Goal: Task Accomplishment & Management: Manage account settings

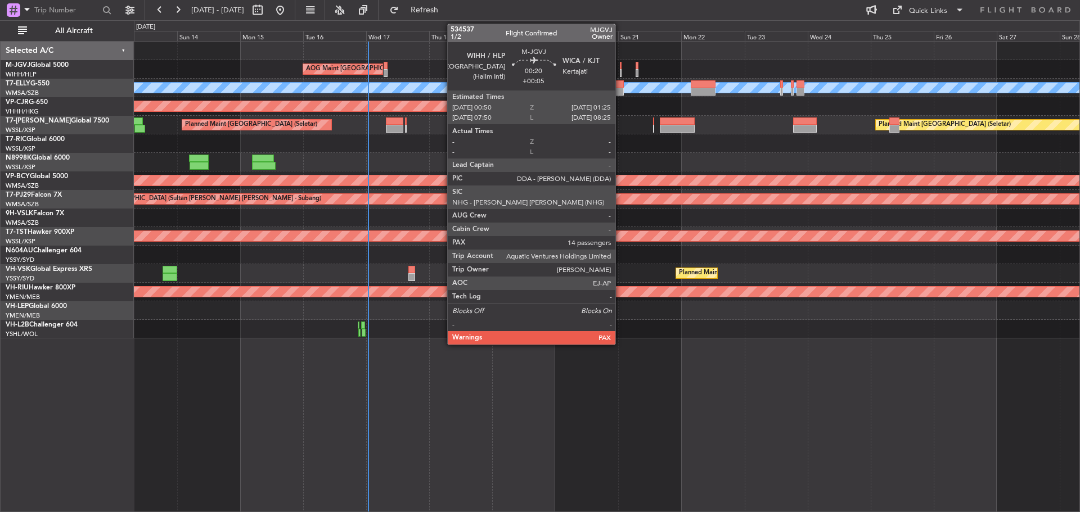
click at [620, 70] on div at bounding box center [621, 73] width 2 height 8
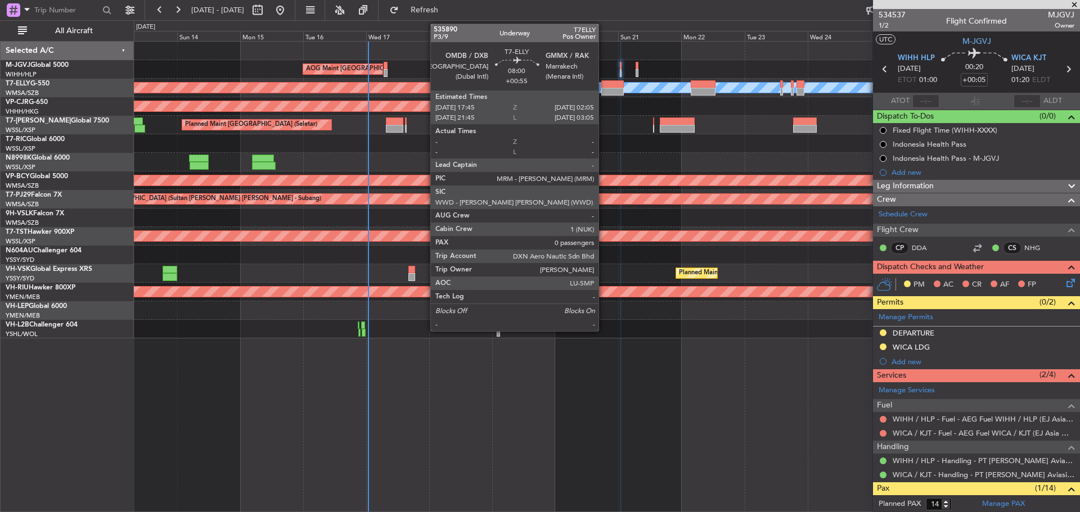
click at [603, 91] on div at bounding box center [612, 92] width 22 height 8
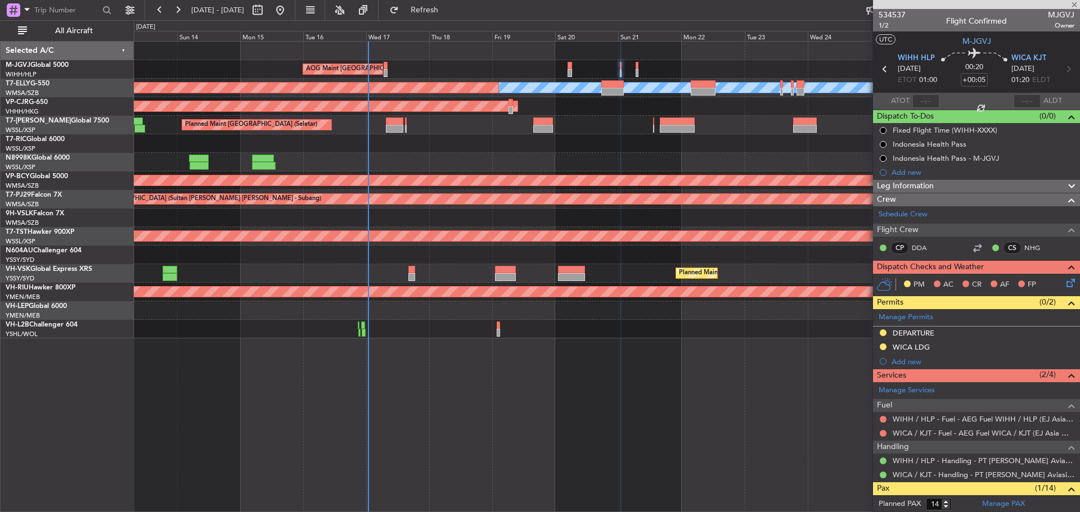
type input "+00:55"
type input "0"
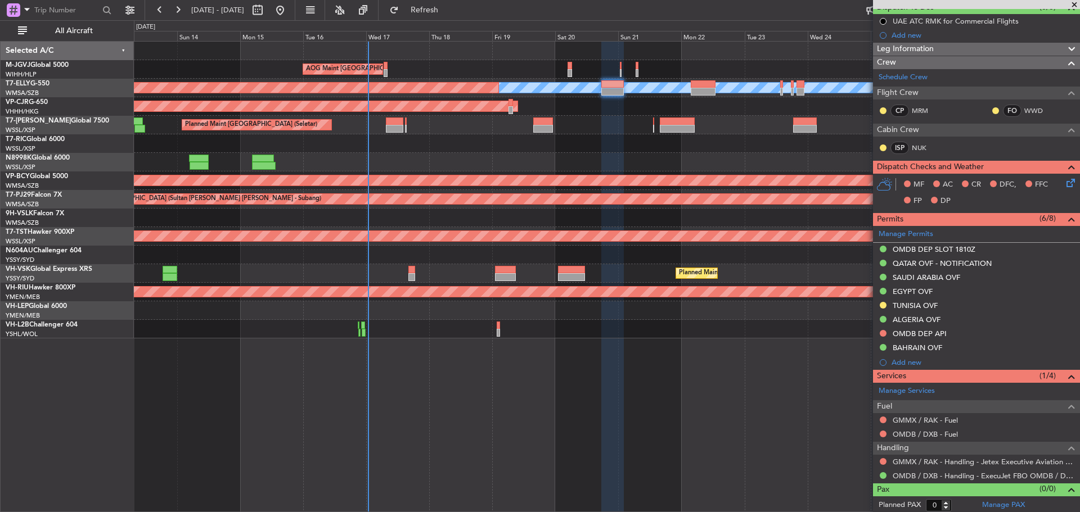
scroll to position [111, 0]
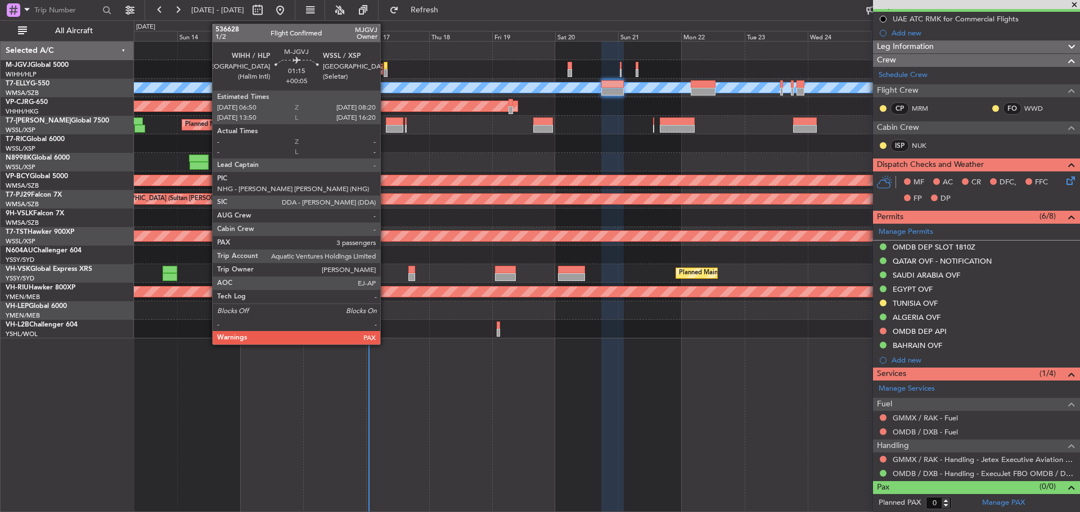
click at [385, 68] on div at bounding box center [386, 66] width 4 height 8
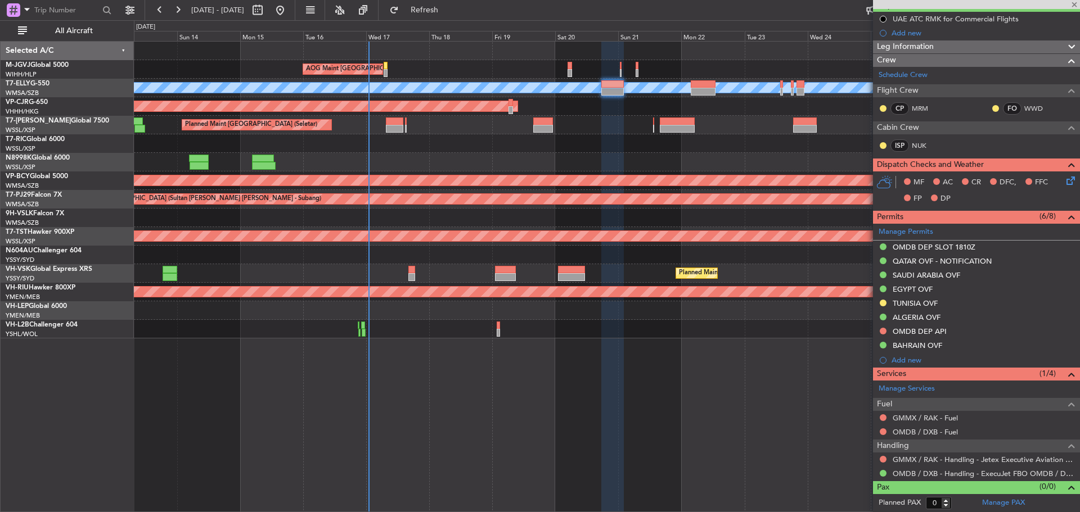
type input "+00:05"
type input "3"
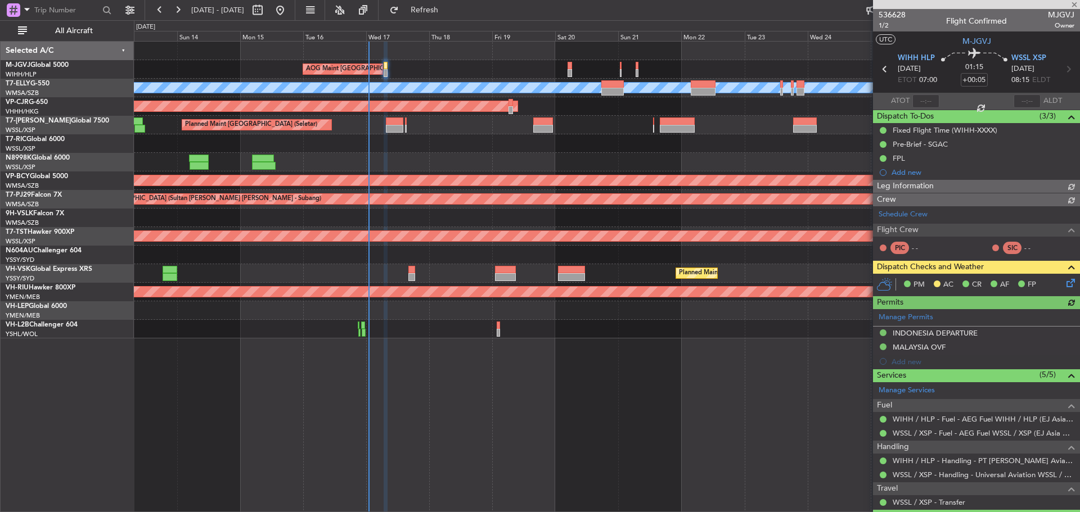
type input "[PERSON_NAME] (LEU)"
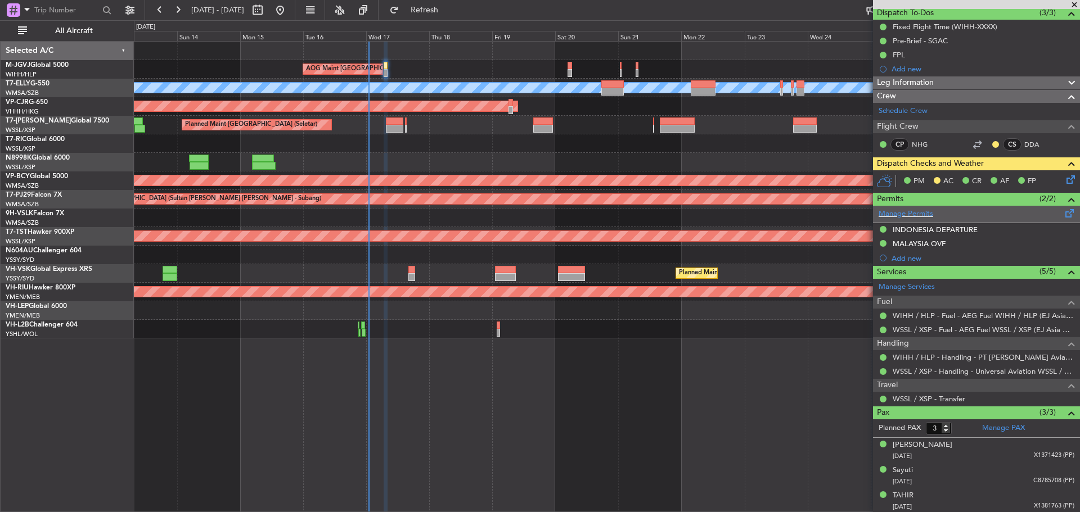
scroll to position [105, 0]
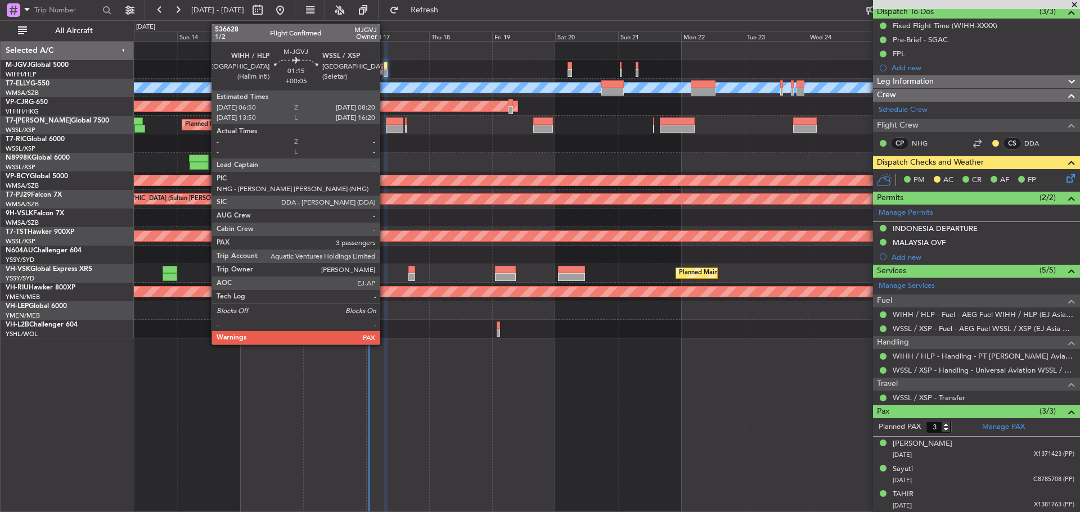
click at [385, 67] on div at bounding box center [386, 66] width 4 height 8
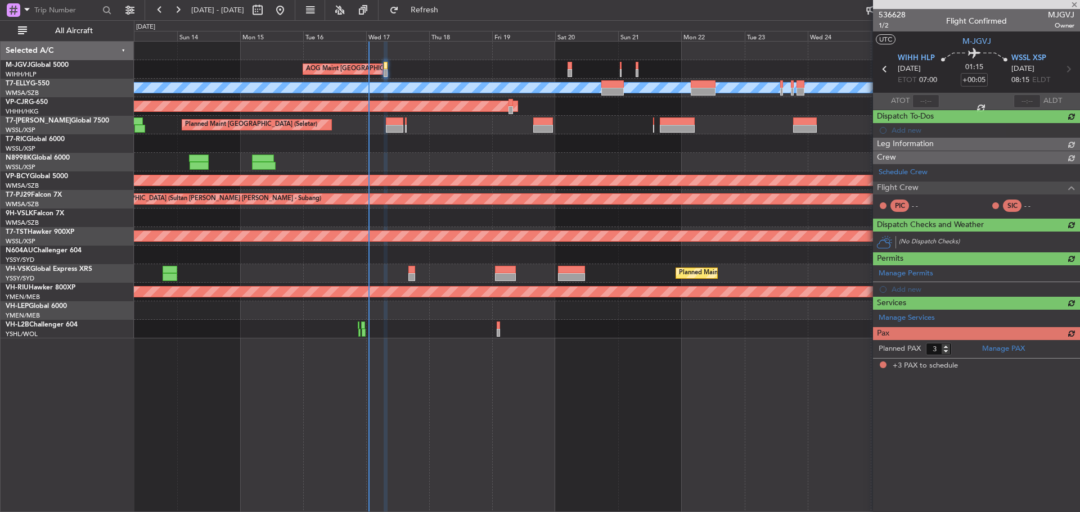
scroll to position [0, 0]
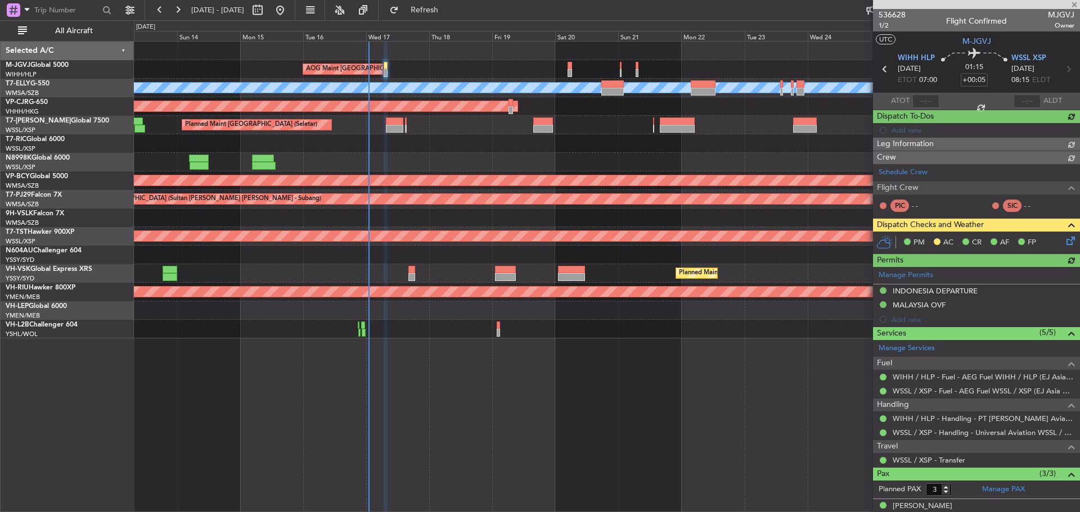
type input "[PERSON_NAME] (LEU)"
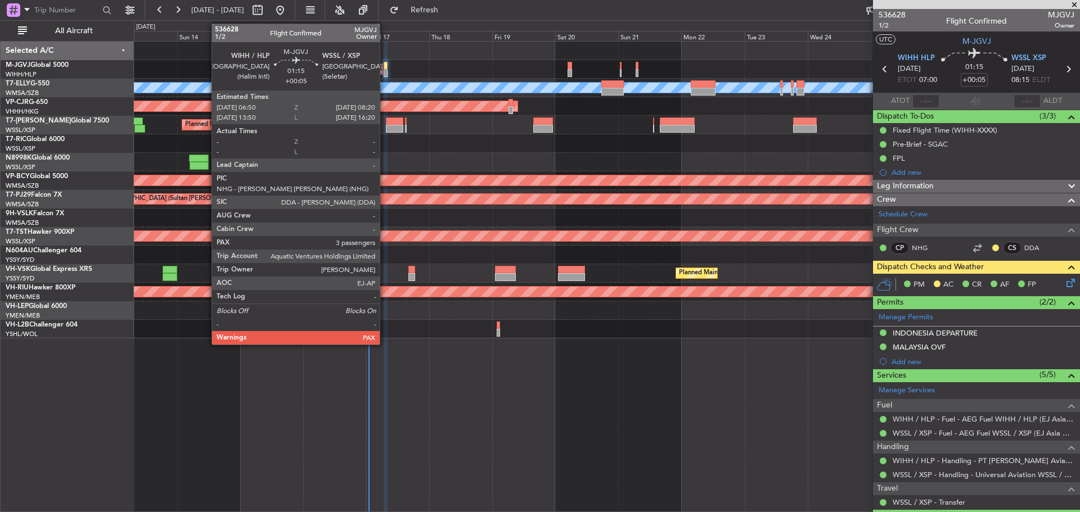
click at [385, 69] on div at bounding box center [386, 66] width 4 height 8
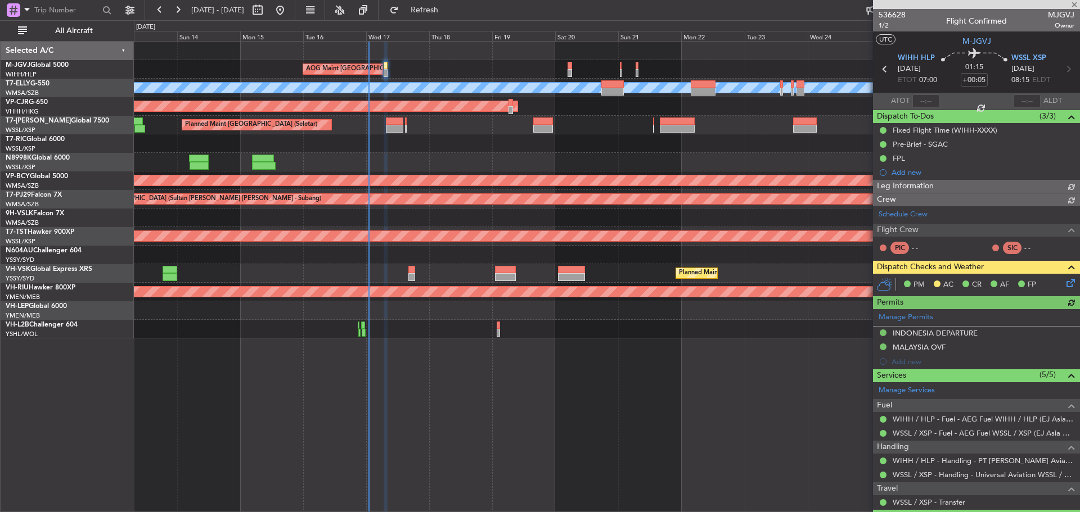
type input "[PERSON_NAME] (LEU)"
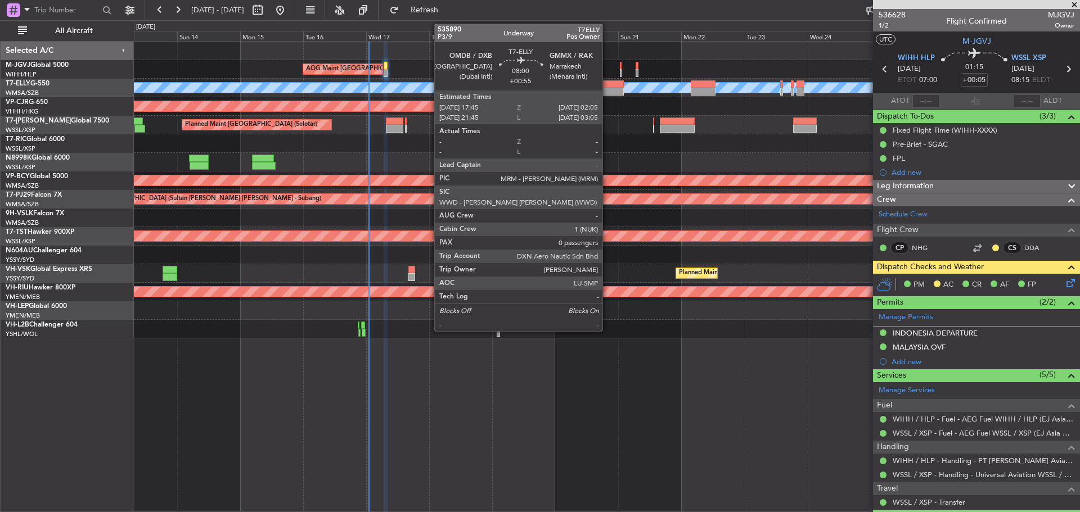
click at [607, 92] on div at bounding box center [612, 92] width 22 height 8
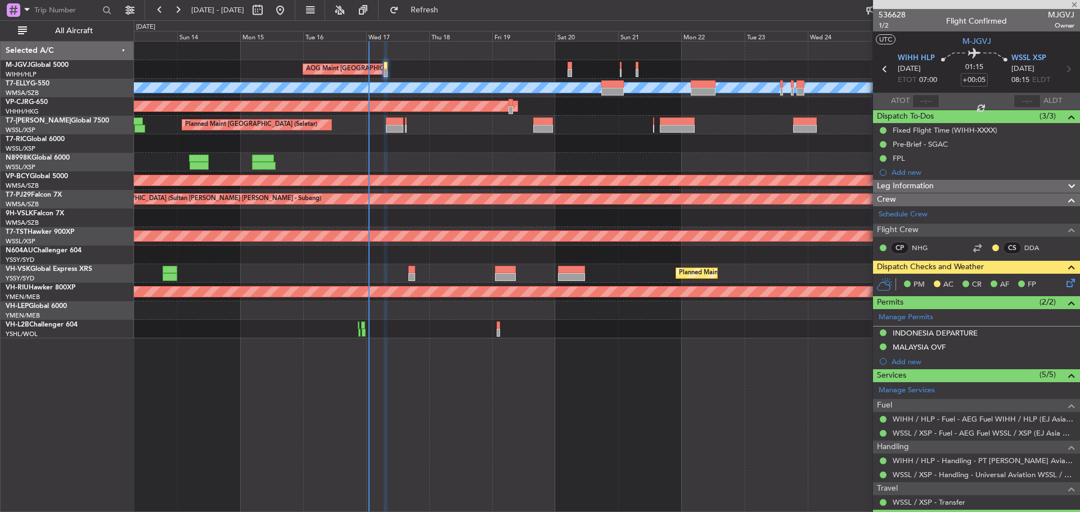
type input "+00:55"
type input "0"
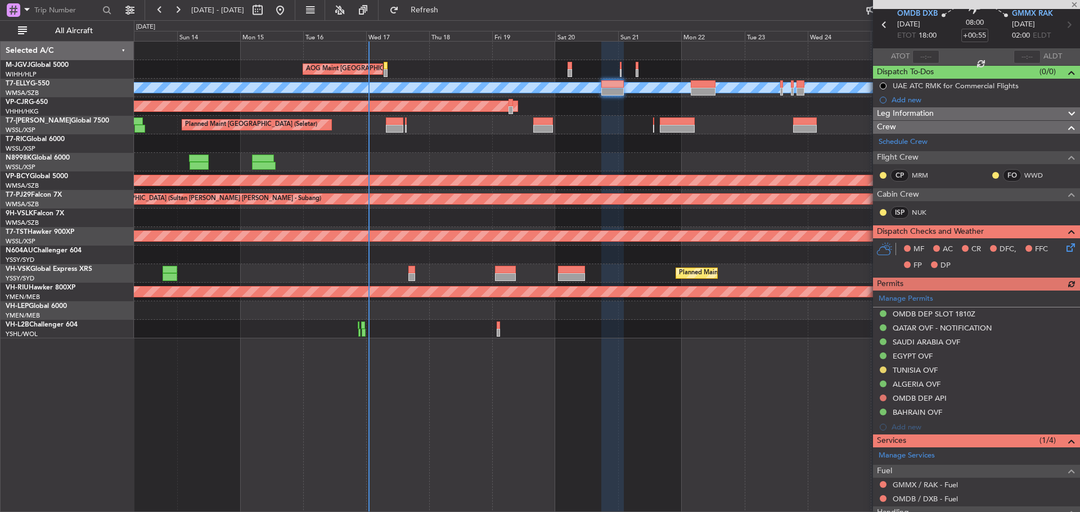
scroll to position [111, 0]
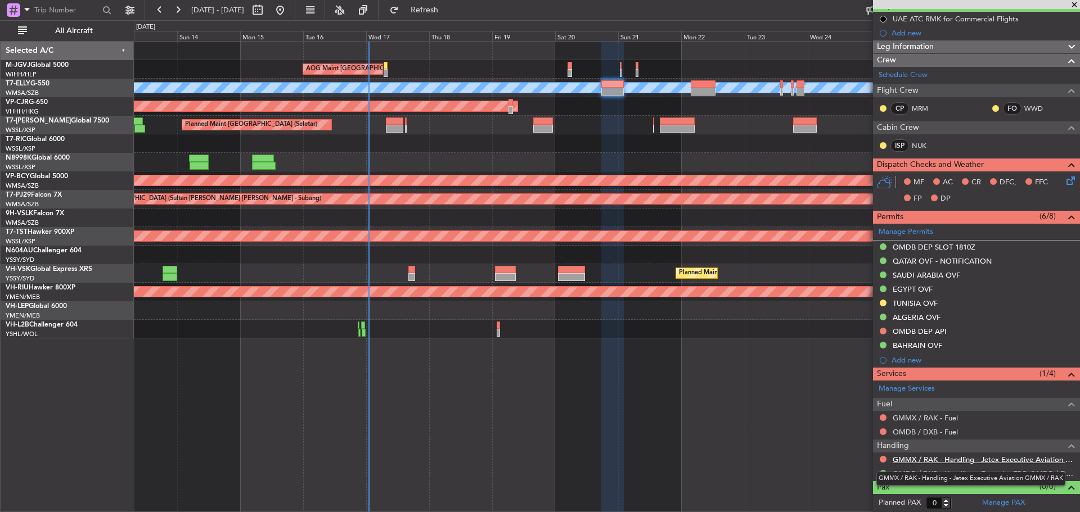
click at [937, 460] on link "GMMX / RAK - Handling - Jetex Executive Aviation GMMX / RAK" at bounding box center [984, 460] width 182 height 10
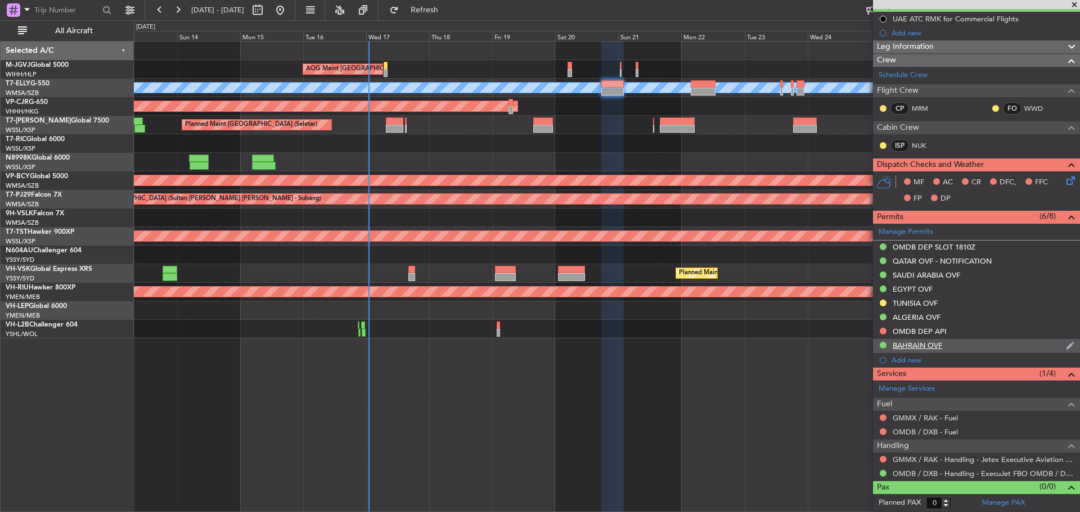
click at [951, 344] on div "BAHRAIN OVF" at bounding box center [976, 346] width 207 height 14
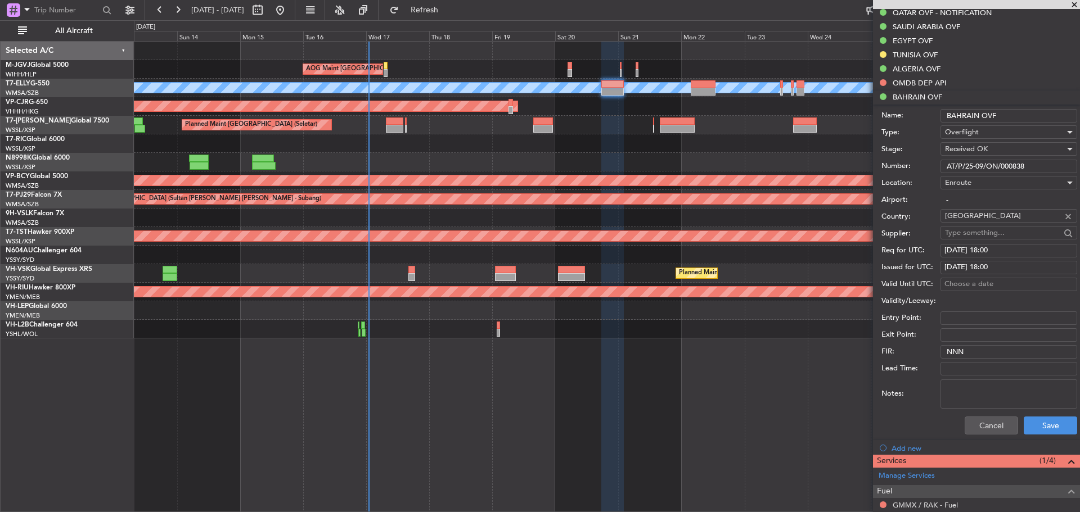
scroll to position [393, 0]
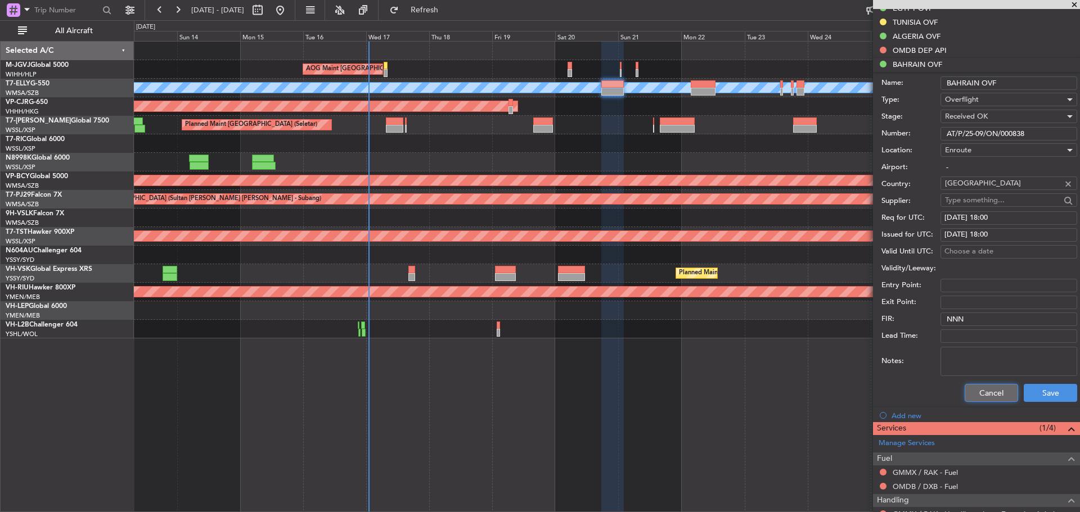
click at [983, 394] on button "Cancel" at bounding box center [991, 393] width 53 height 18
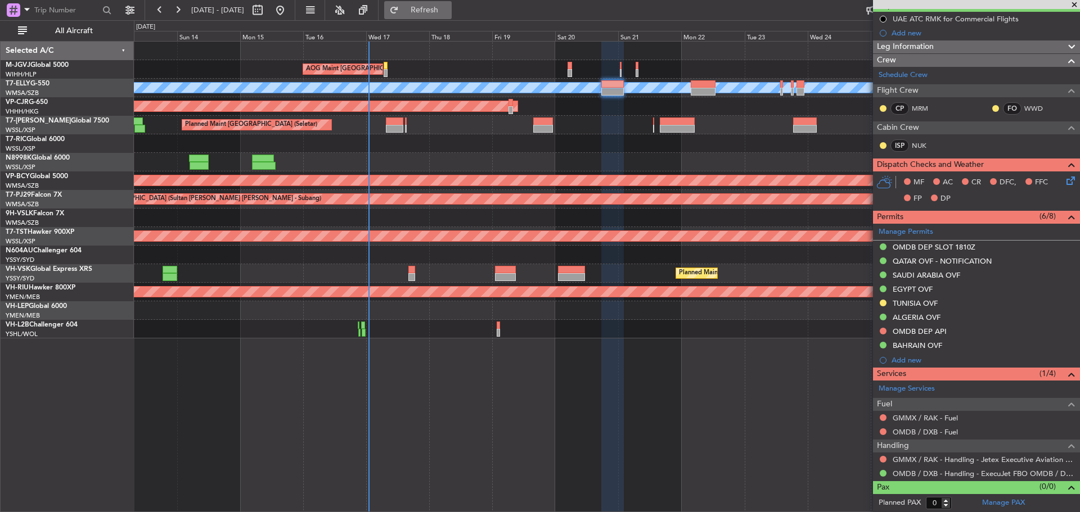
click at [448, 13] on span "Refresh" at bounding box center [424, 10] width 47 height 8
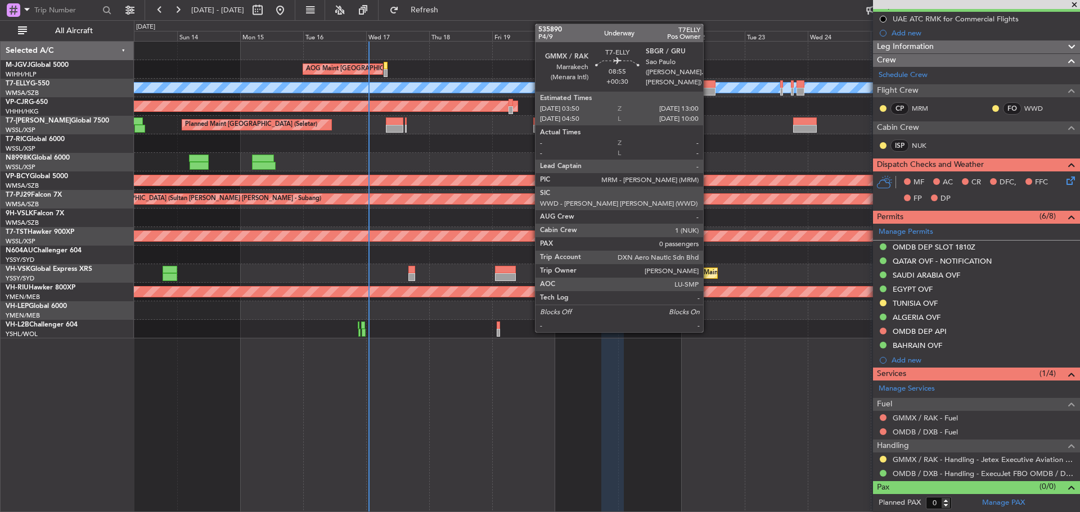
click at [708, 88] on div at bounding box center [703, 92] width 24 height 8
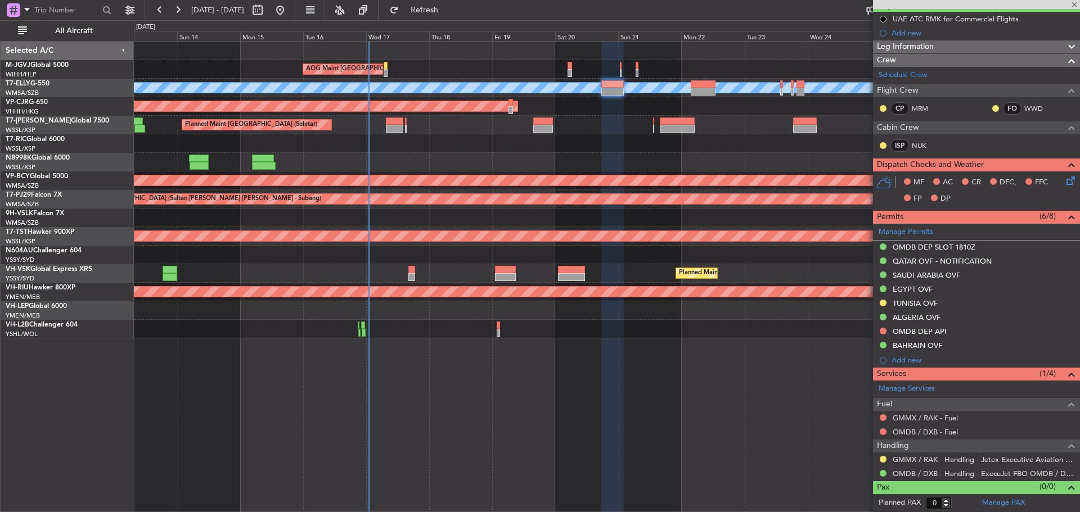
scroll to position [0, 0]
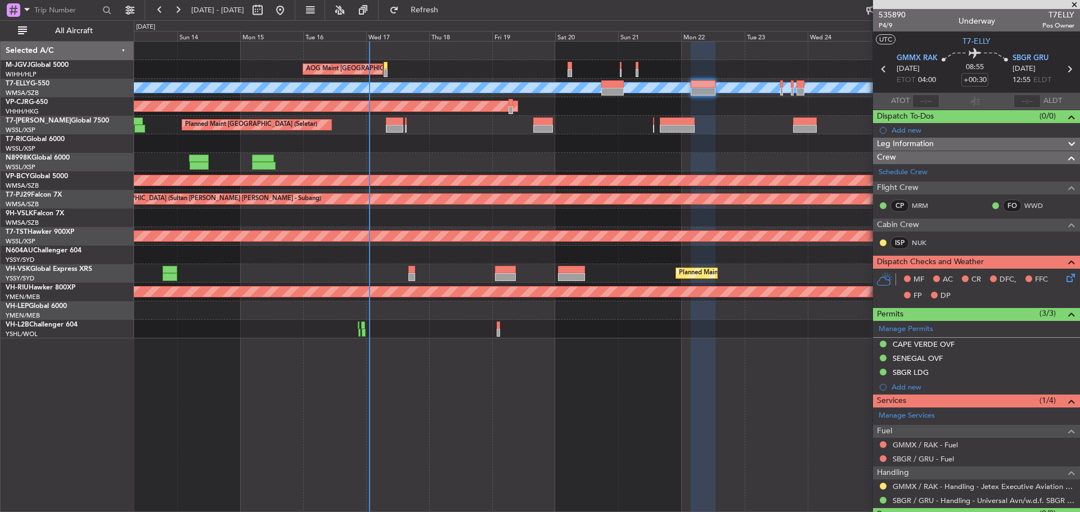
click at [1062, 71] on icon at bounding box center [1069, 69] width 15 height 15
type input "-00:10"
type input "5"
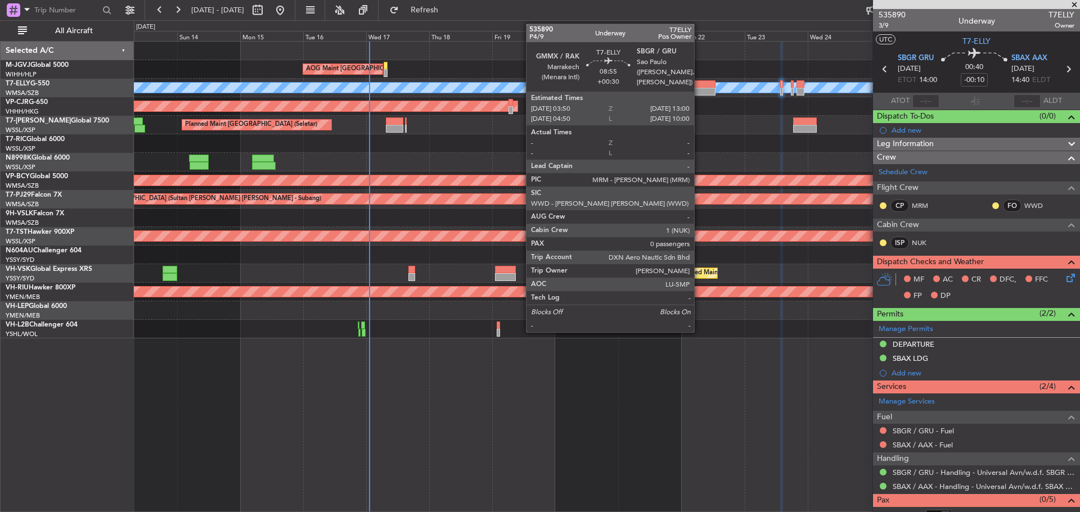
click at [699, 94] on div at bounding box center [703, 92] width 24 height 8
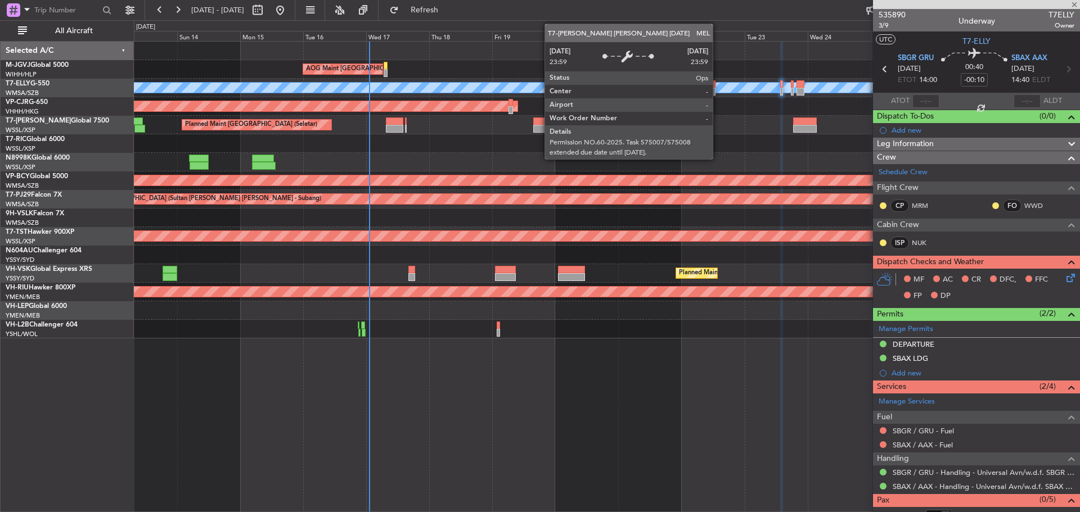
type input "+00:30"
type input "0"
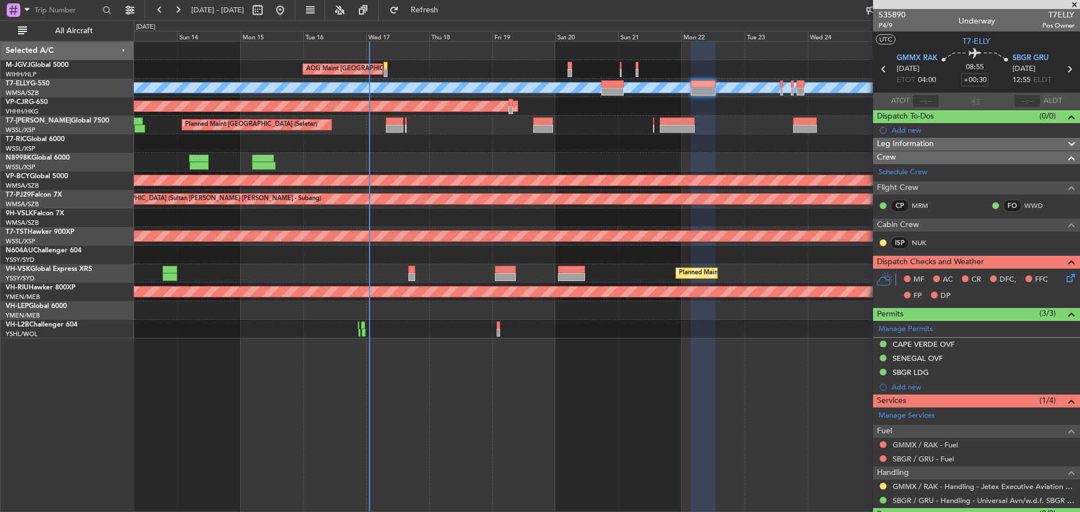
click at [1062, 71] on icon at bounding box center [1069, 69] width 15 height 15
type input "-00:10"
type input "5"
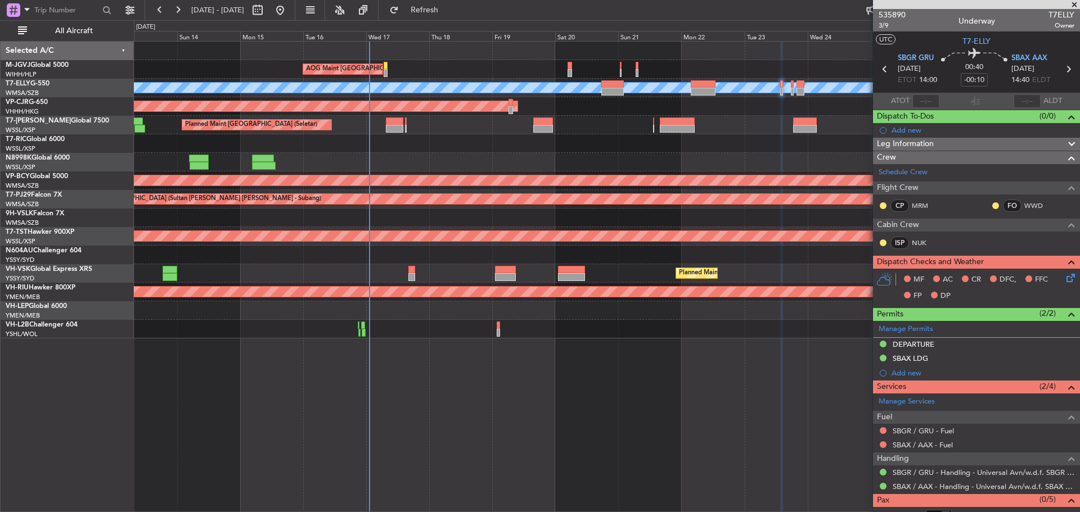
click at [884, 67] on icon at bounding box center [884, 69] width 15 height 15
type input "+00:30"
type input "0"
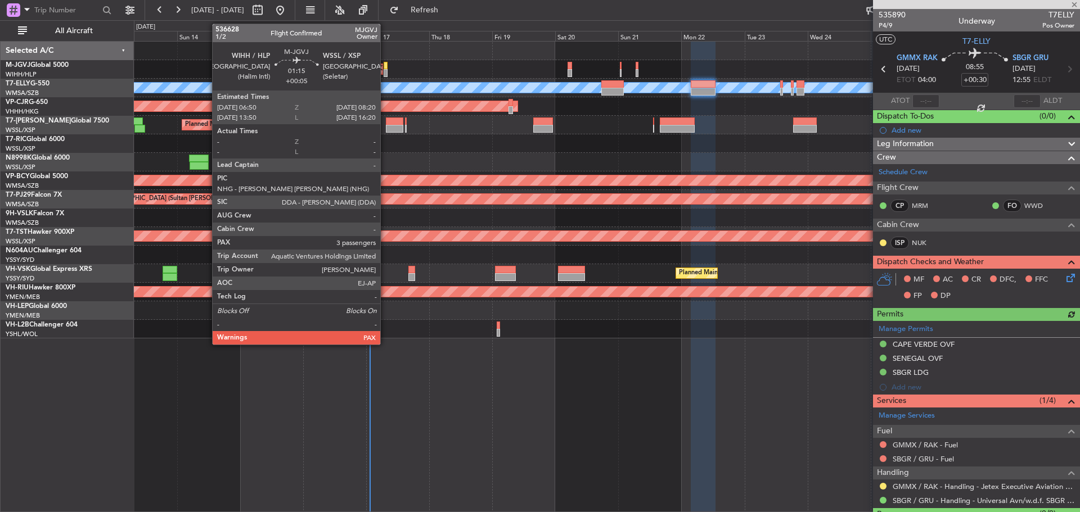
click at [385, 72] on div at bounding box center [386, 73] width 4 height 8
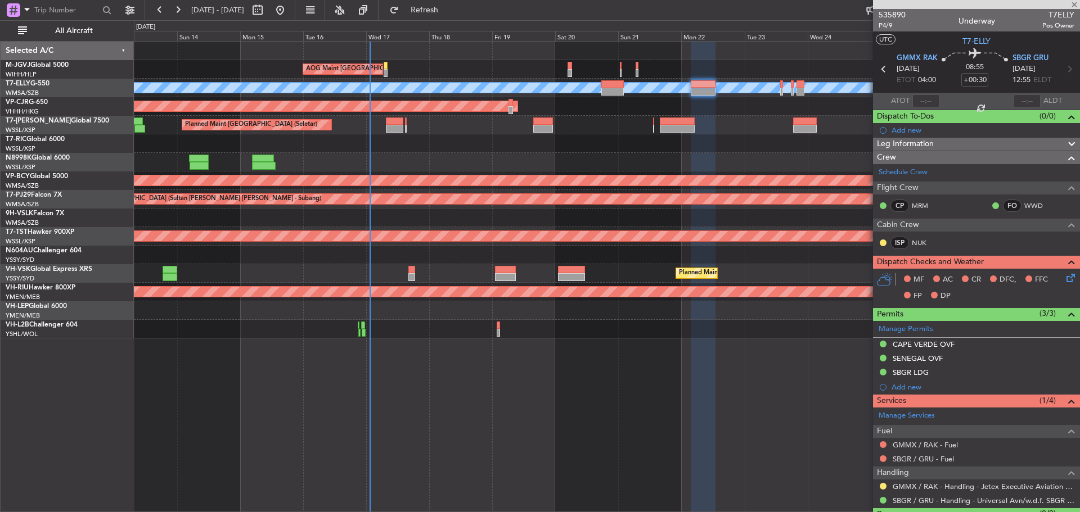
type input "+00:05"
type input "3"
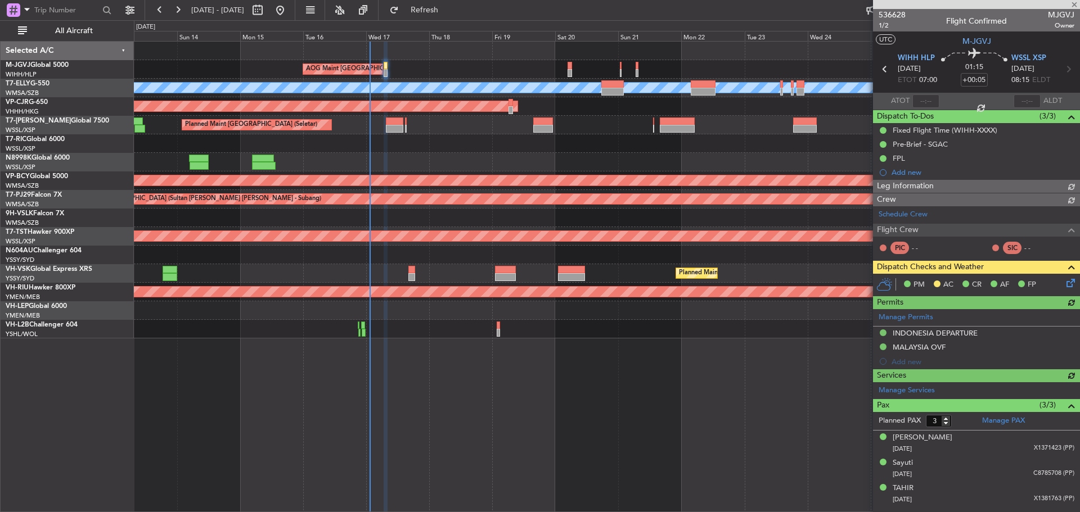
type input "[PERSON_NAME] (LEU)"
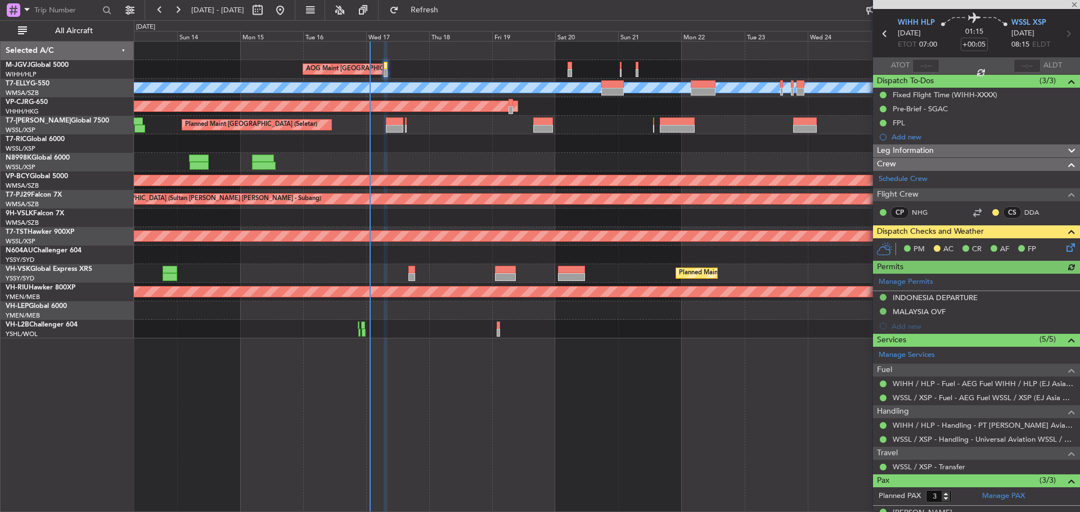
scroll to position [105, 0]
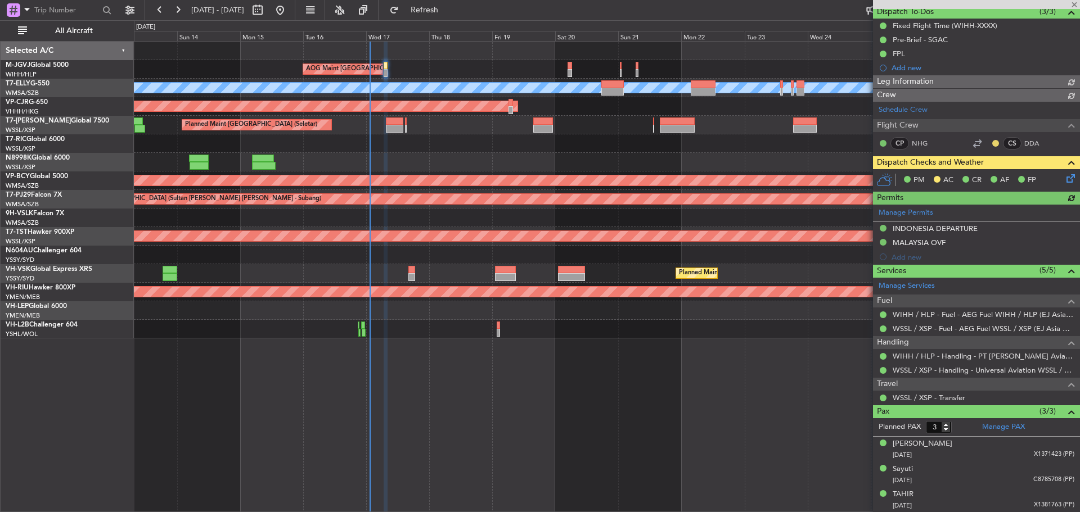
type input "[PERSON_NAME] (LEU)"
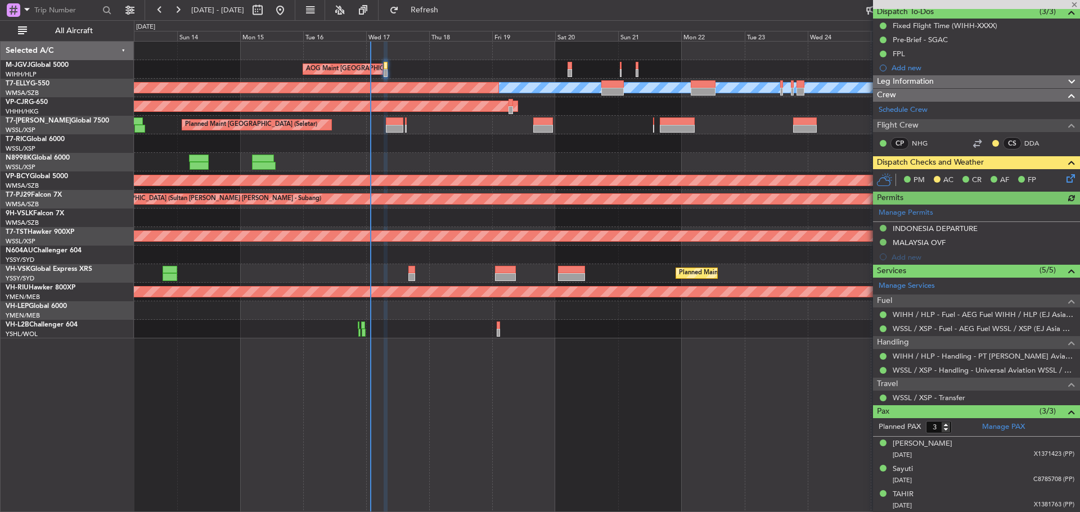
type input "[PERSON_NAME] (LEU)"
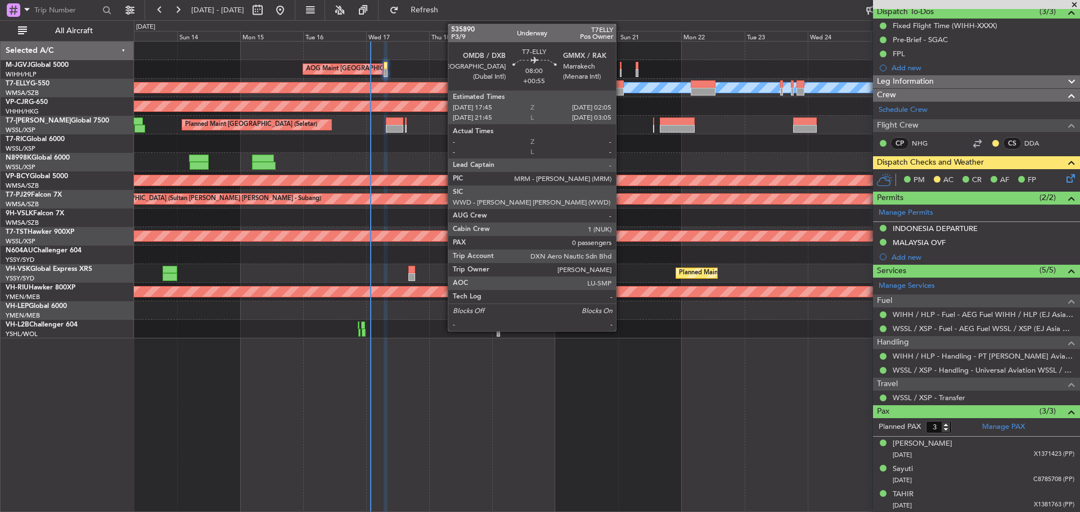
click at [621, 88] on div at bounding box center [612, 92] width 22 height 8
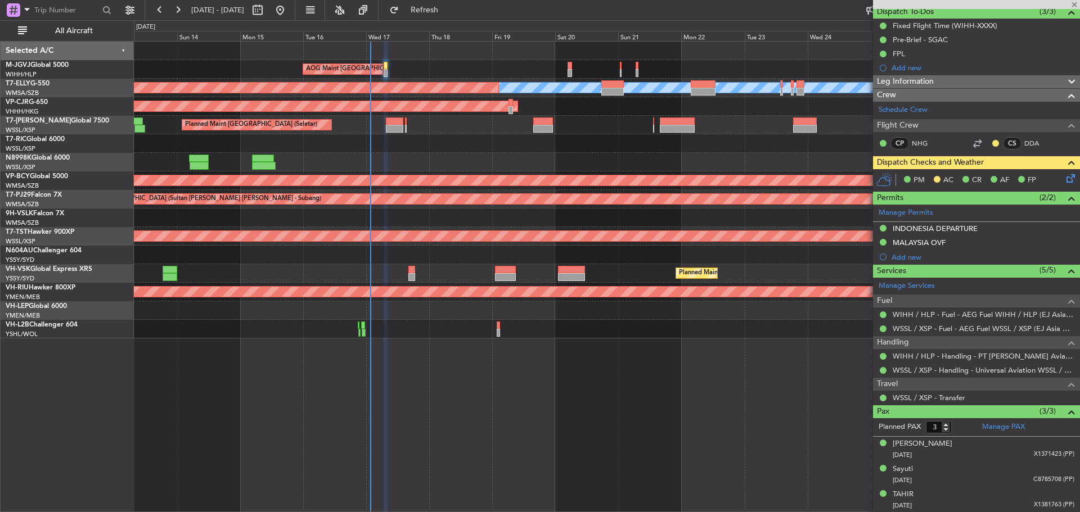
type input "+00:55"
type input "0"
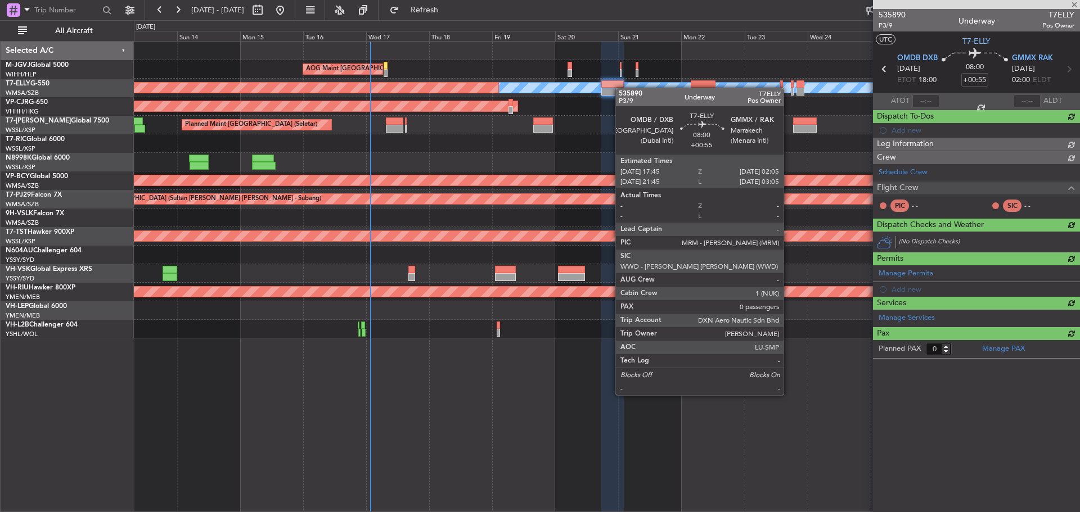
scroll to position [0, 0]
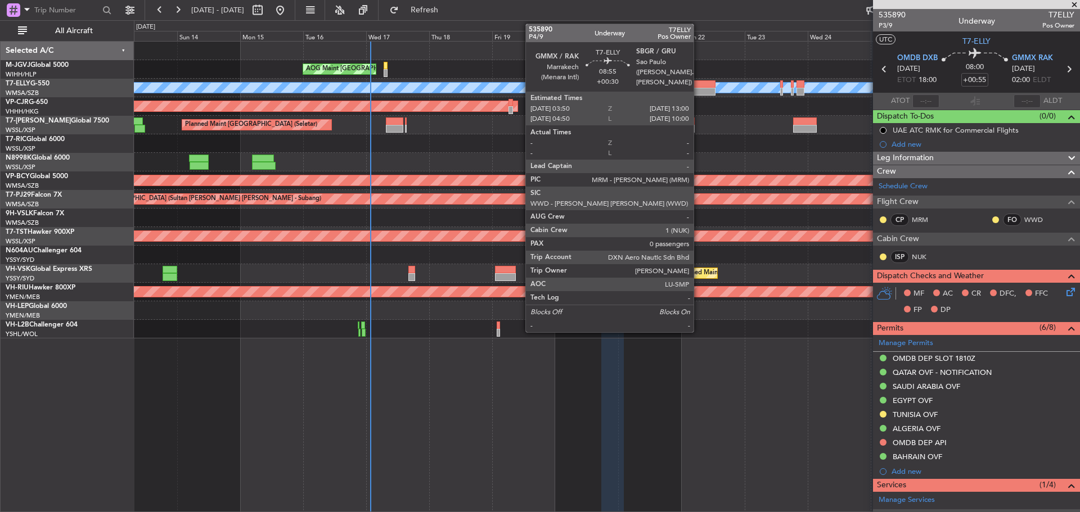
click at [698, 89] on div at bounding box center [703, 92] width 24 height 8
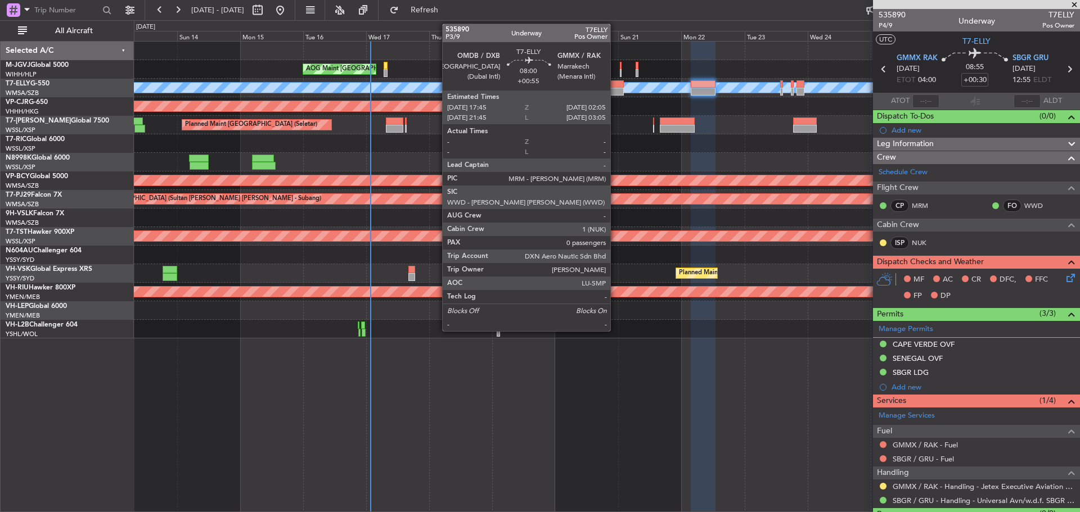
click at [615, 87] on div at bounding box center [612, 84] width 22 height 8
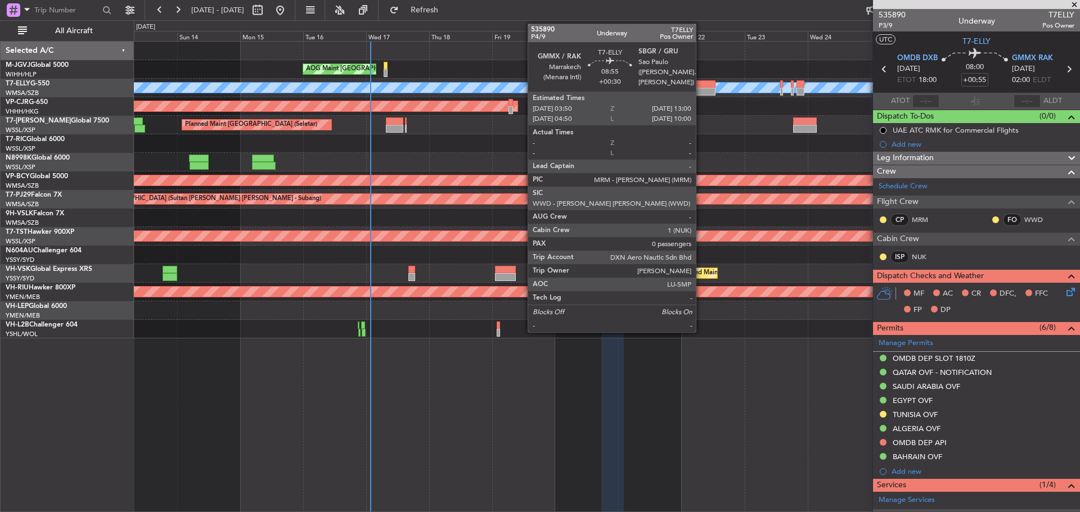
click at [701, 87] on div at bounding box center [703, 84] width 24 height 8
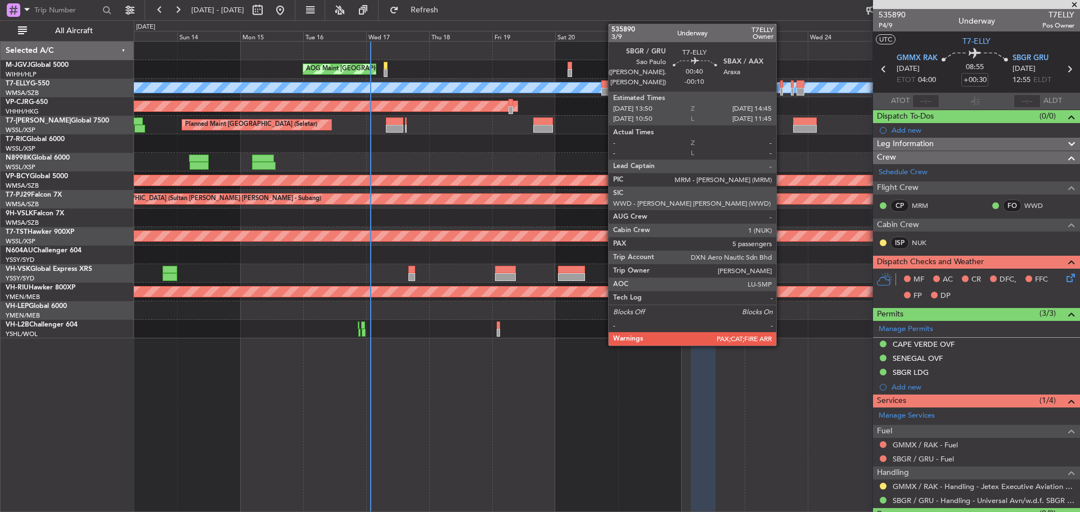
click at [781, 86] on div at bounding box center [781, 84] width 3 height 8
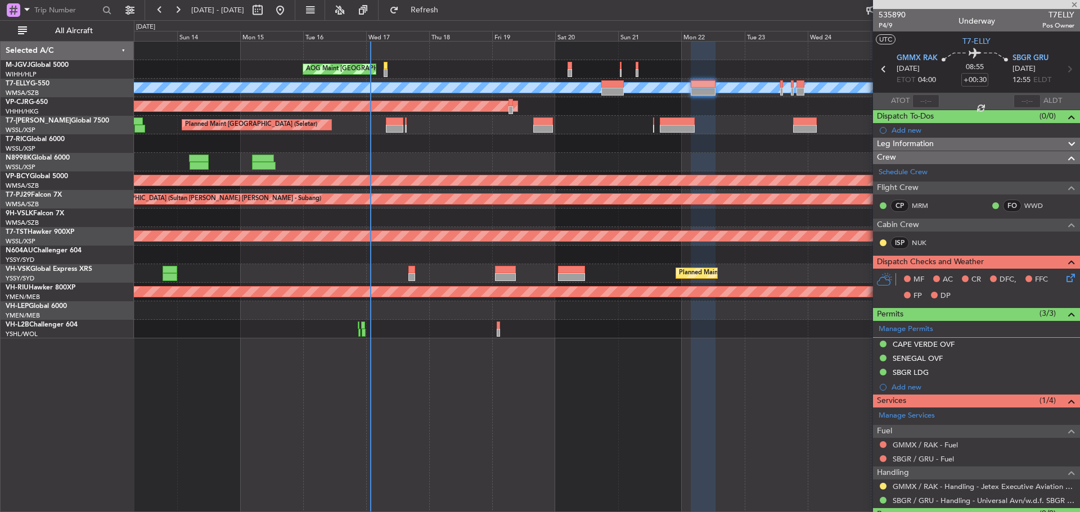
type input "-00:10"
type input "5"
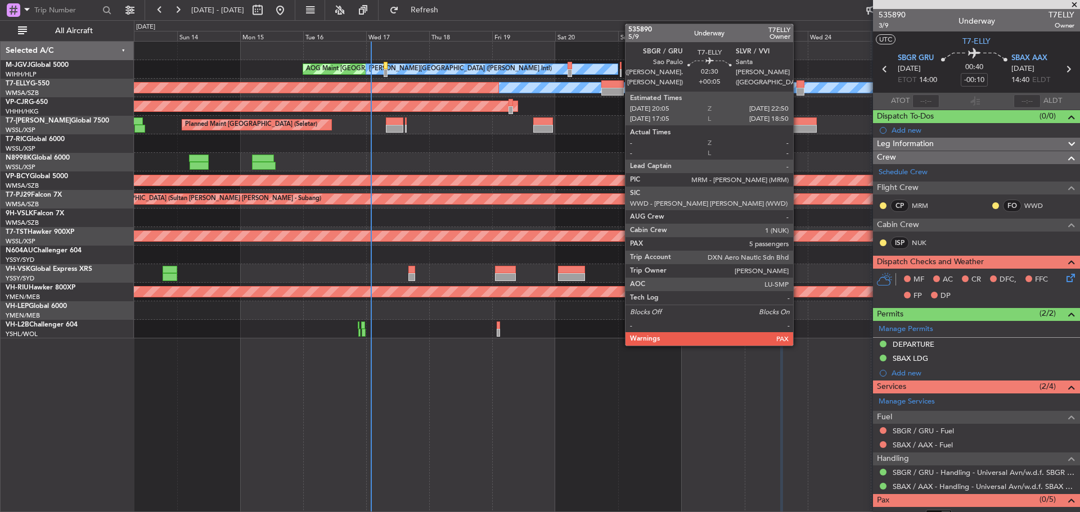
click at [798, 93] on div at bounding box center [799, 92] width 7 height 8
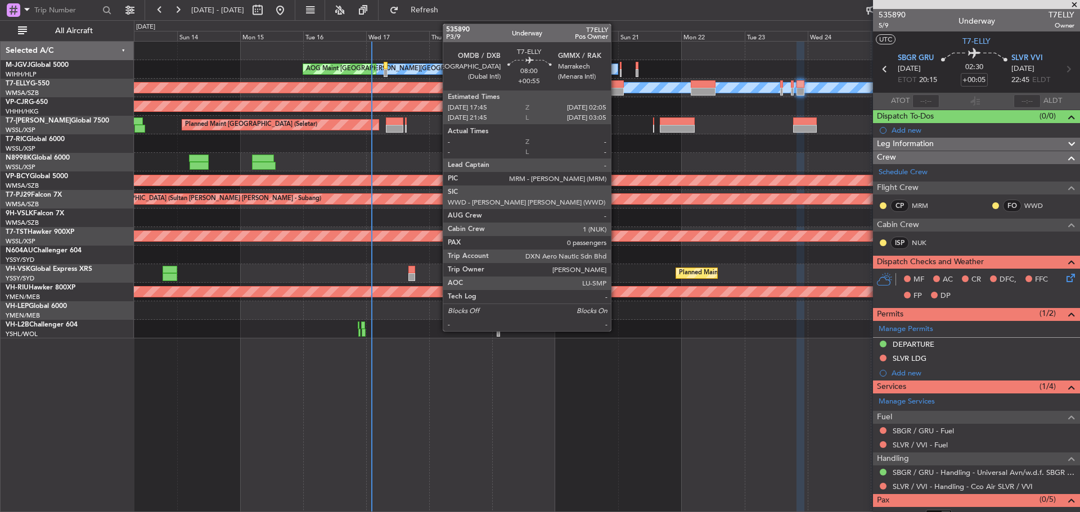
click at [616, 88] on div at bounding box center [612, 92] width 22 height 8
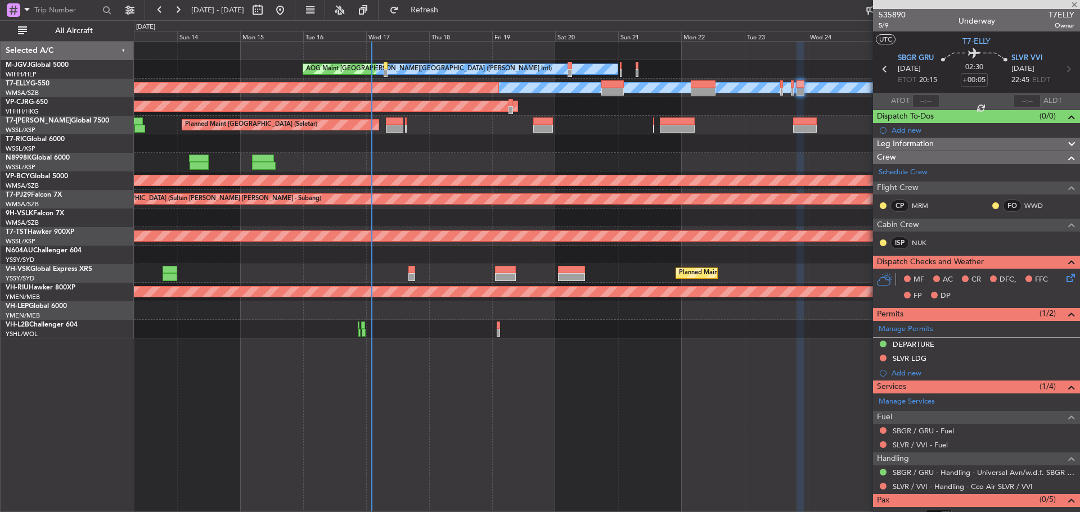
type input "+00:55"
type input "0"
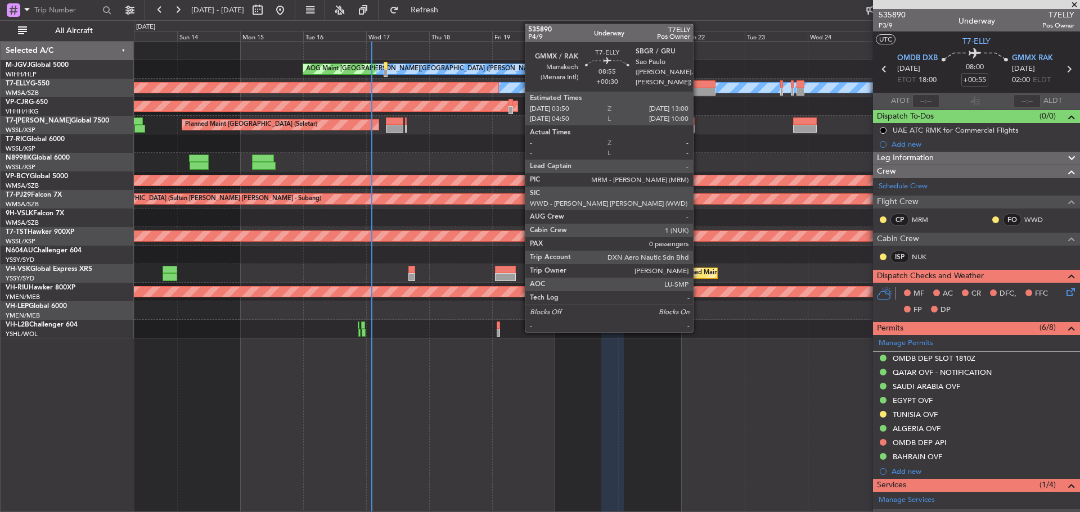
click at [698, 87] on div at bounding box center [703, 84] width 24 height 8
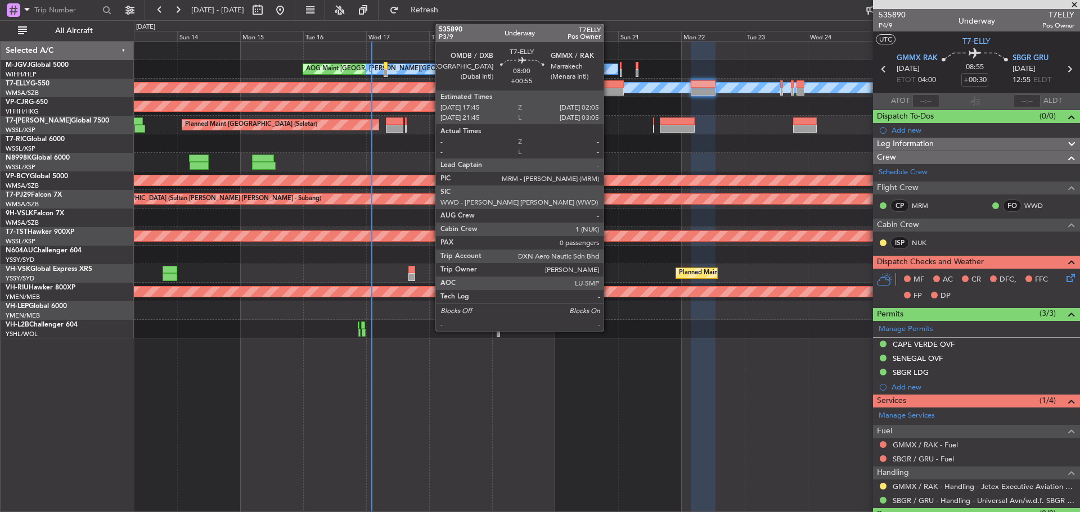
click at [609, 88] on div at bounding box center [612, 92] width 22 height 8
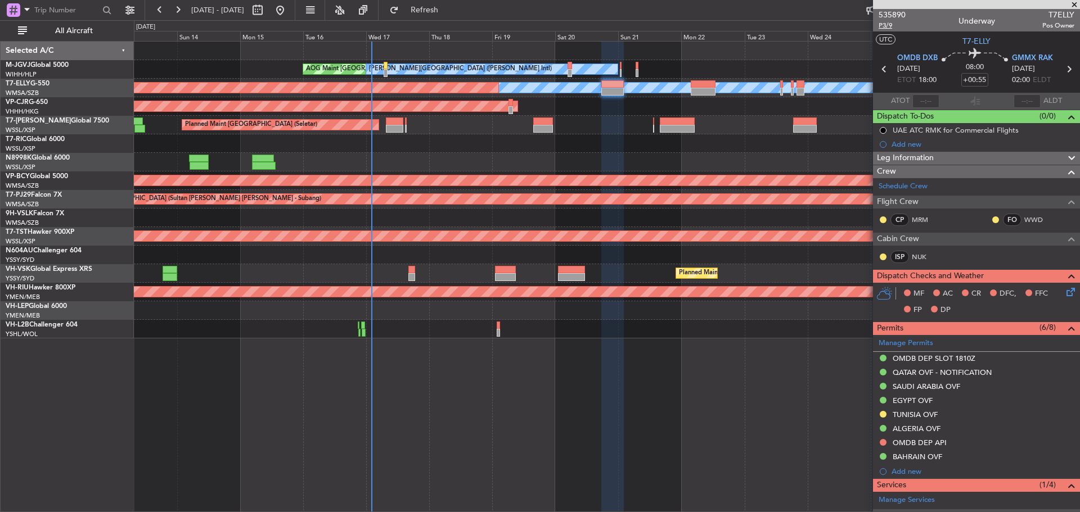
click at [889, 27] on span "P3/9" at bounding box center [891, 26] width 27 height 10
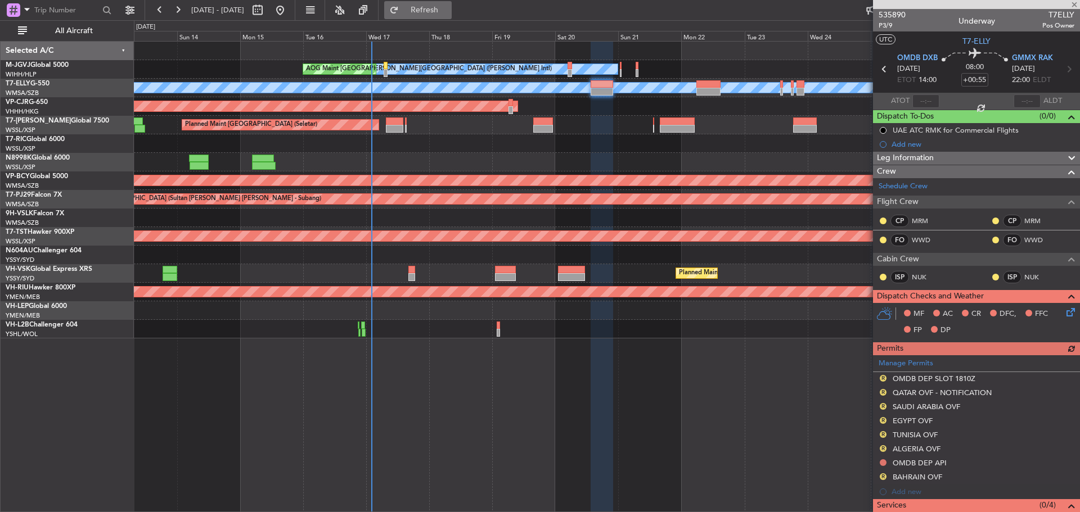
click at [448, 8] on span "Refresh" at bounding box center [424, 10] width 47 height 8
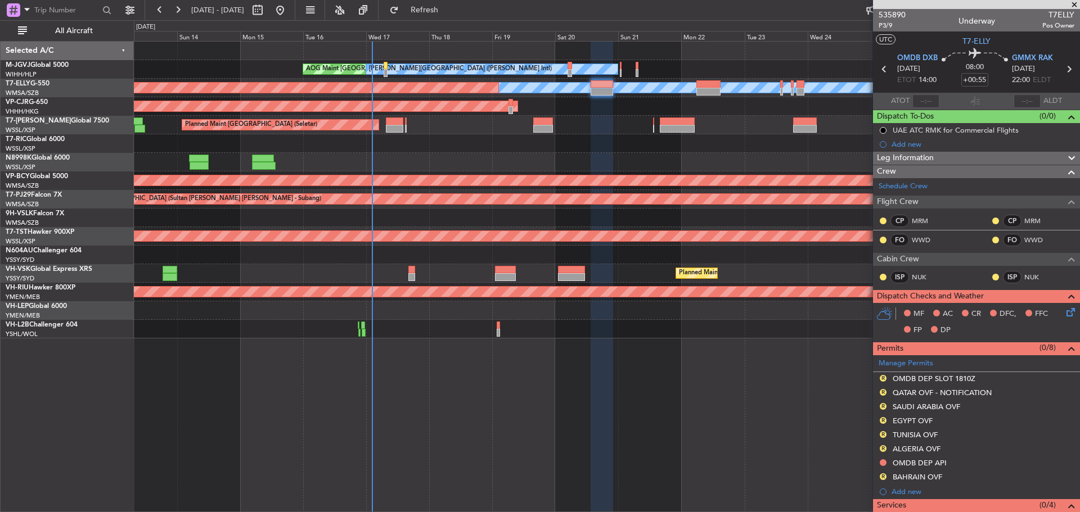
click at [729, 127] on div "Planned Maint [GEOGRAPHIC_DATA] (Seletar) Planned Maint [GEOGRAPHIC_DATA] (Sele…" at bounding box center [606, 125] width 945 height 19
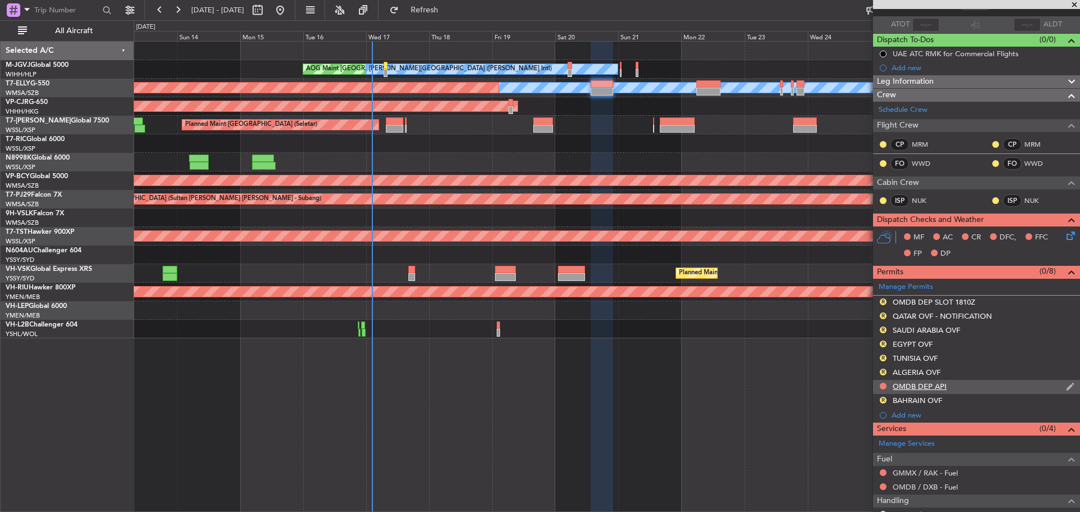
scroll to position [132, 0]
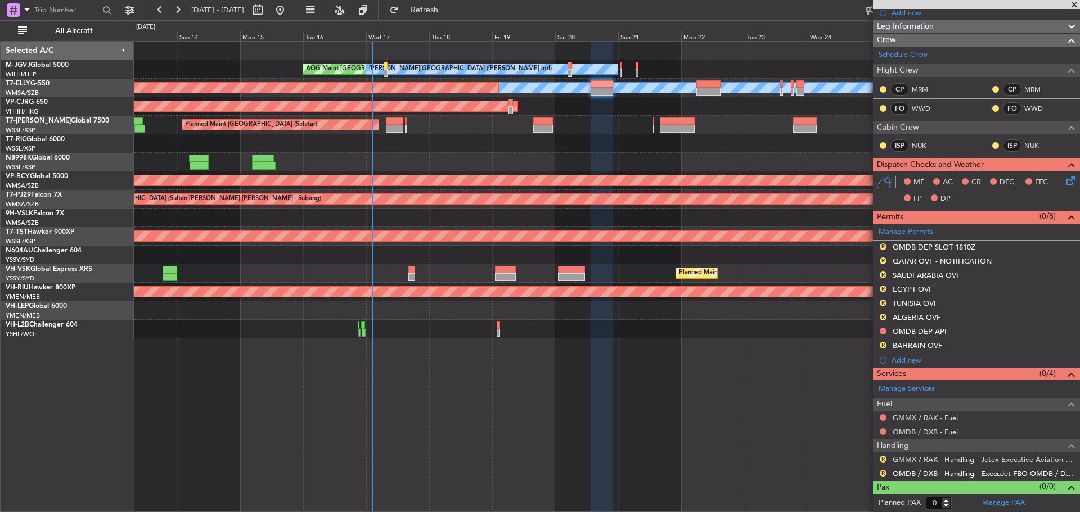
click at [909, 475] on link "OMDB / DXB - Handling - ExecuJet FBO OMDB / DXB" at bounding box center [984, 474] width 182 height 10
click at [882, 245] on button "R" at bounding box center [883, 247] width 7 height 7
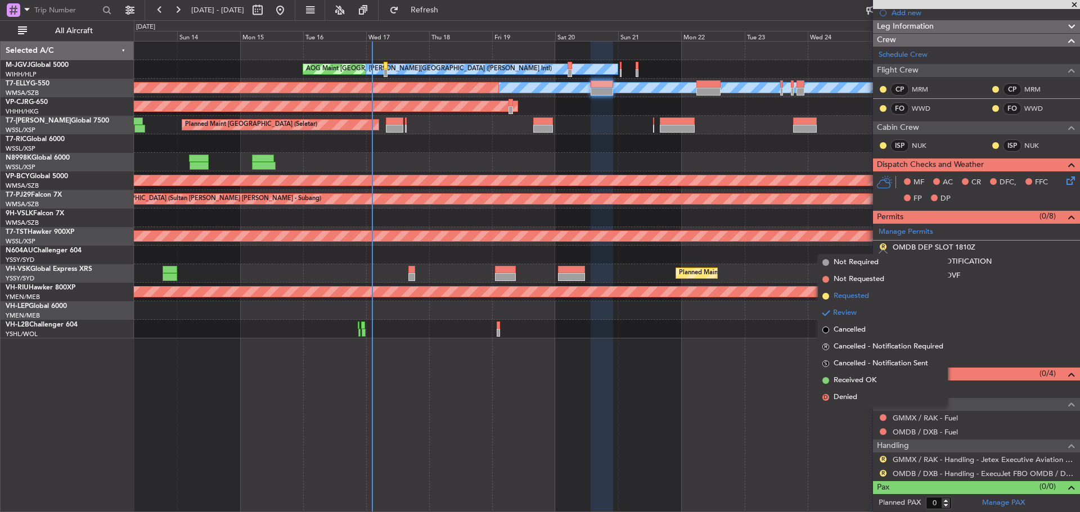
click at [877, 295] on li "Requested" at bounding box center [883, 296] width 130 height 17
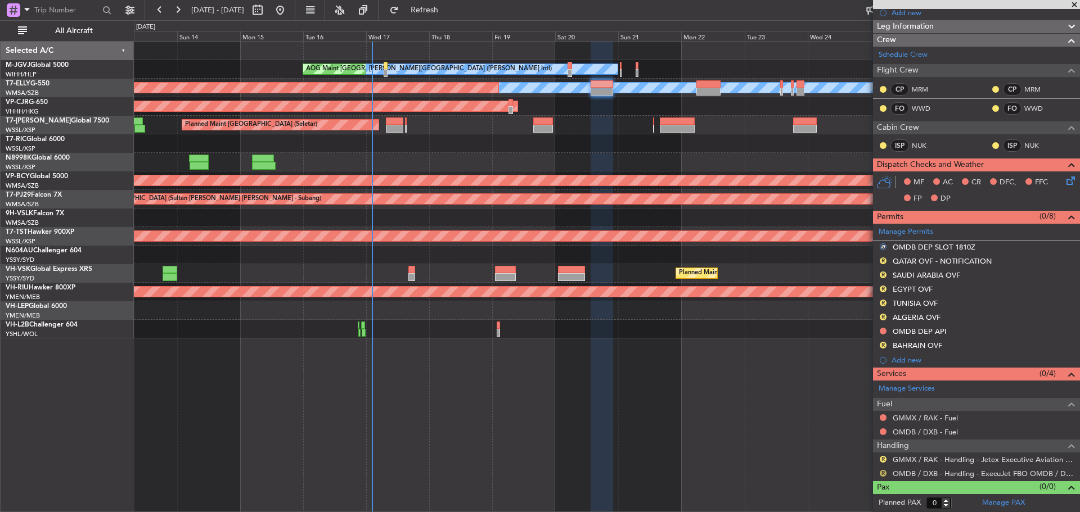
click at [882, 473] on button "R" at bounding box center [883, 473] width 7 height 7
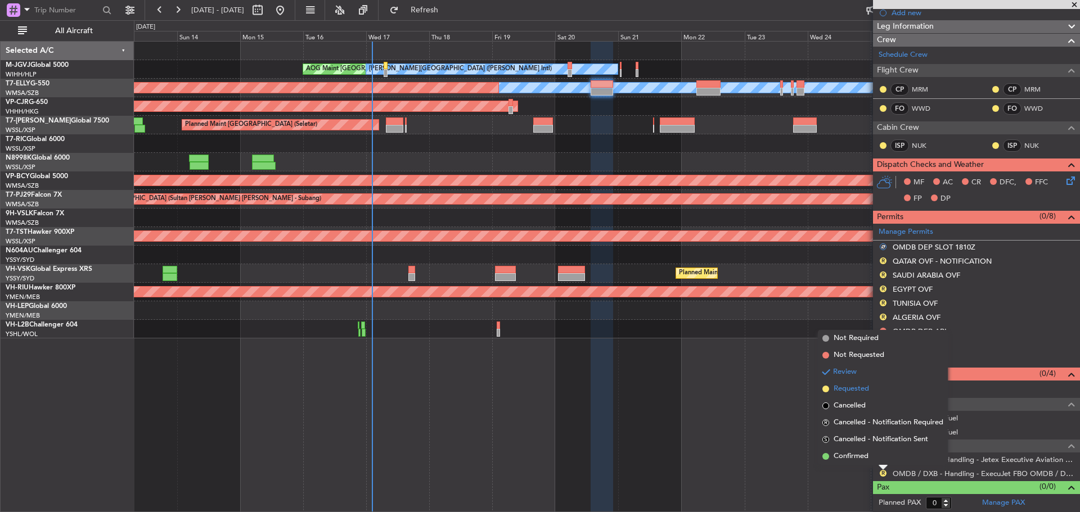
click at [858, 389] on span "Requested" at bounding box center [850, 389] width 35 height 11
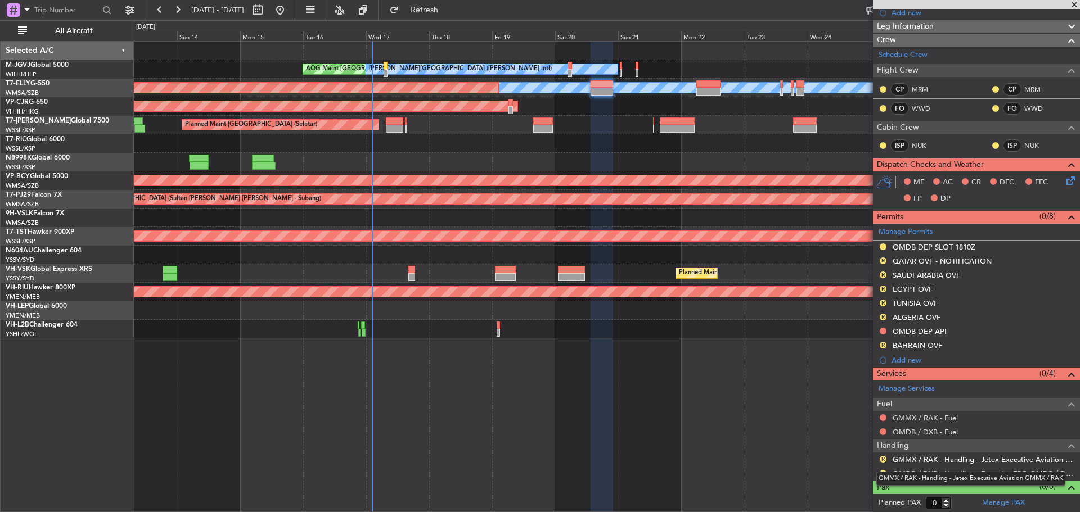
click at [972, 460] on link "GMMX / RAK - Handling - Jetex Executive Aviation GMMX / RAK" at bounding box center [984, 460] width 182 height 10
click at [882, 459] on div "Requested" at bounding box center [883, 455] width 35 height 14
click at [882, 459] on button "R" at bounding box center [883, 459] width 7 height 7
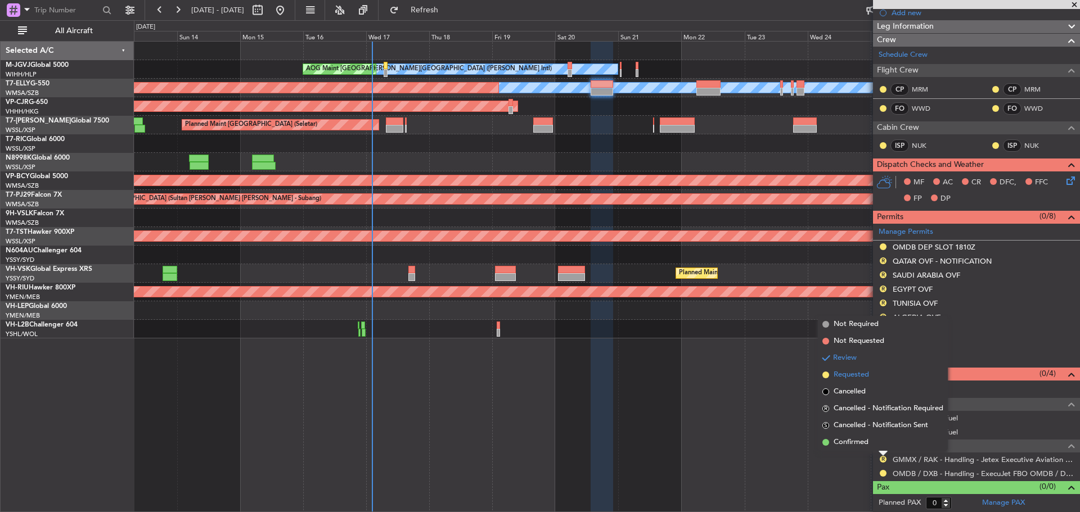
click at [851, 376] on span "Requested" at bounding box center [850, 374] width 35 height 11
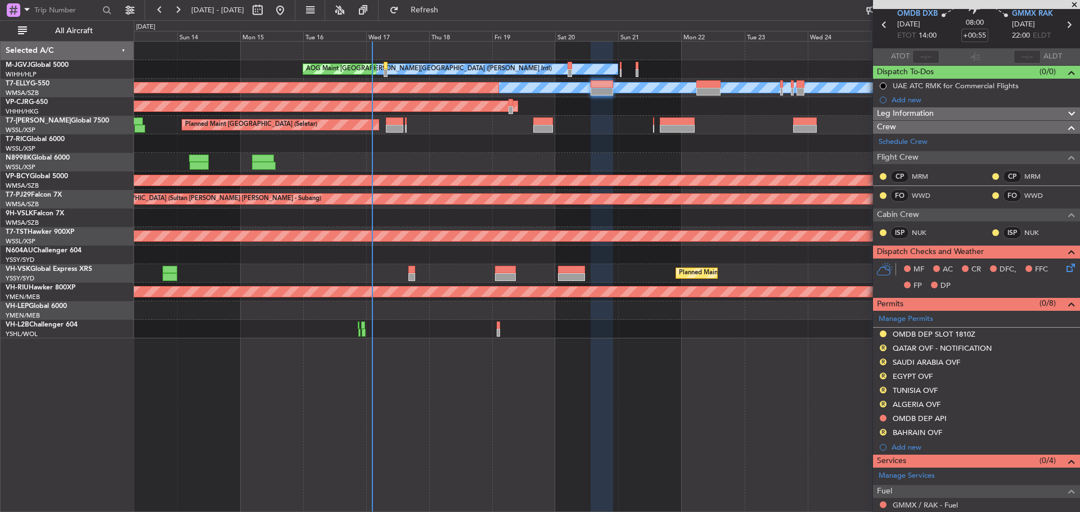
scroll to position [0, 0]
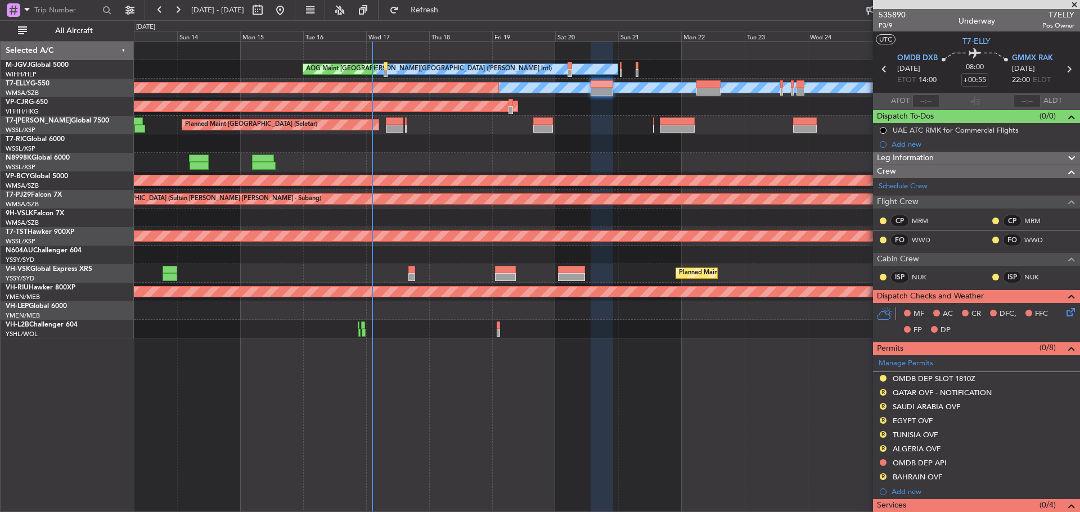
click at [1061, 70] on icon at bounding box center [1068, 69] width 15 height 15
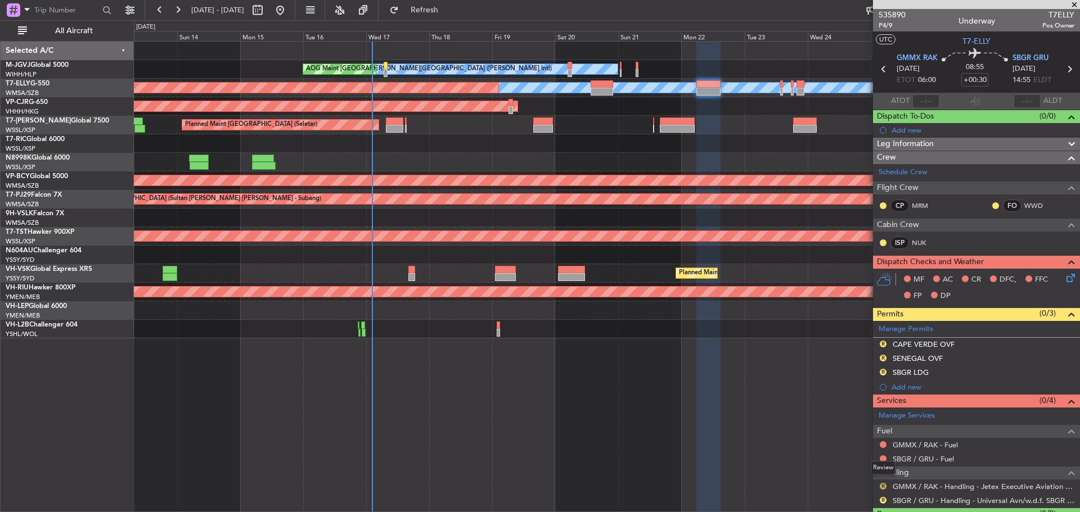
click at [883, 486] on button "R" at bounding box center [883, 486] width 7 height 7
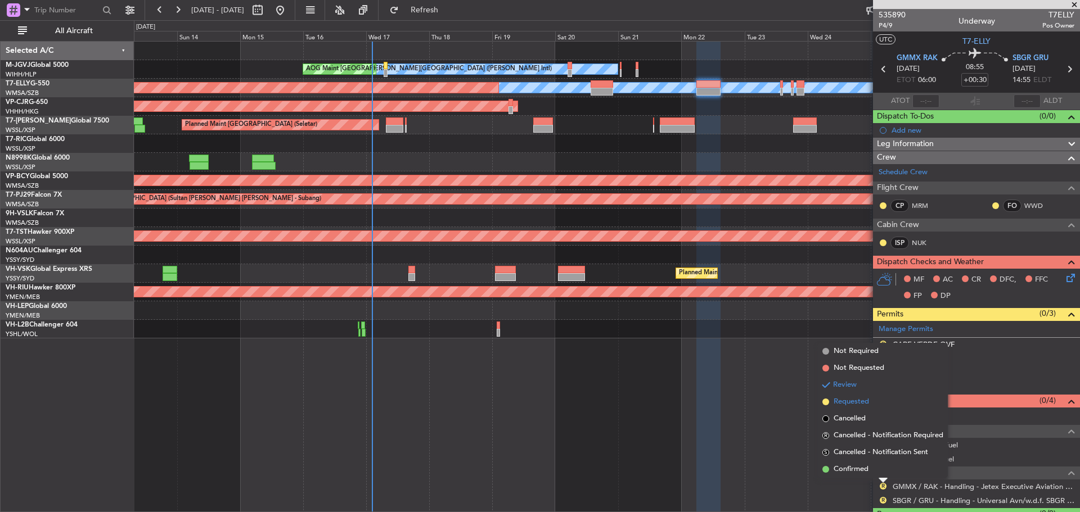
click at [869, 402] on span "Requested" at bounding box center [850, 401] width 35 height 11
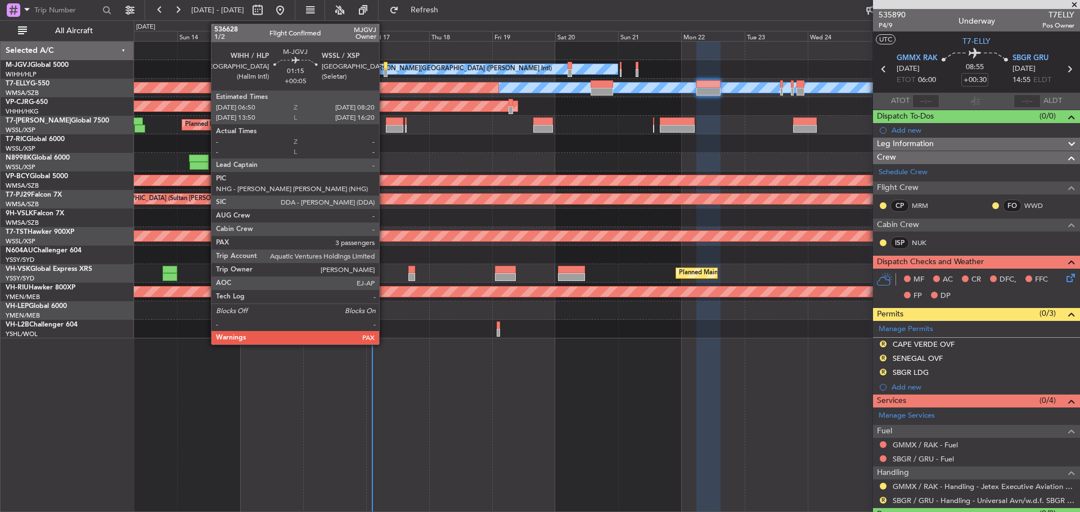
click at [384, 73] on div at bounding box center [386, 73] width 4 height 8
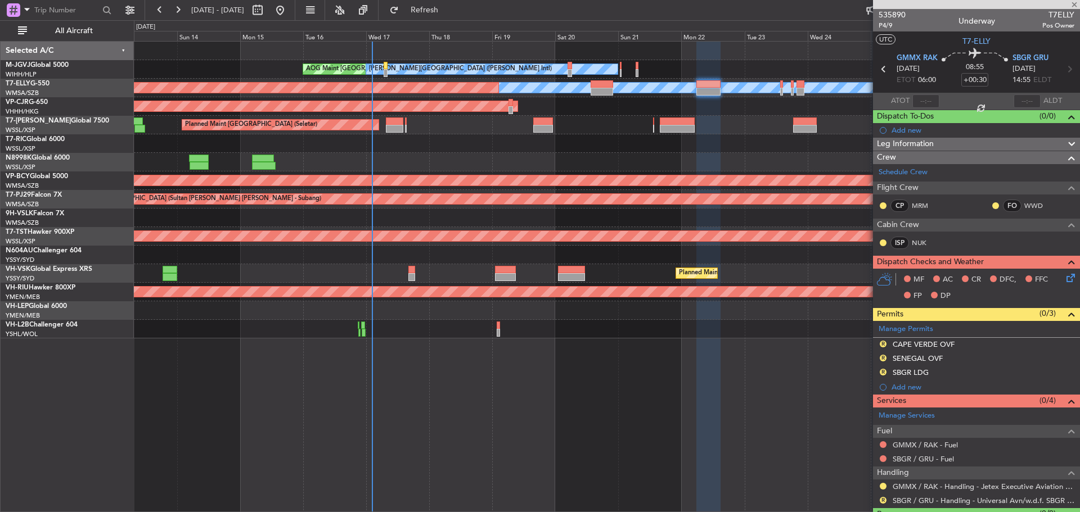
type input "+00:05"
type input "3"
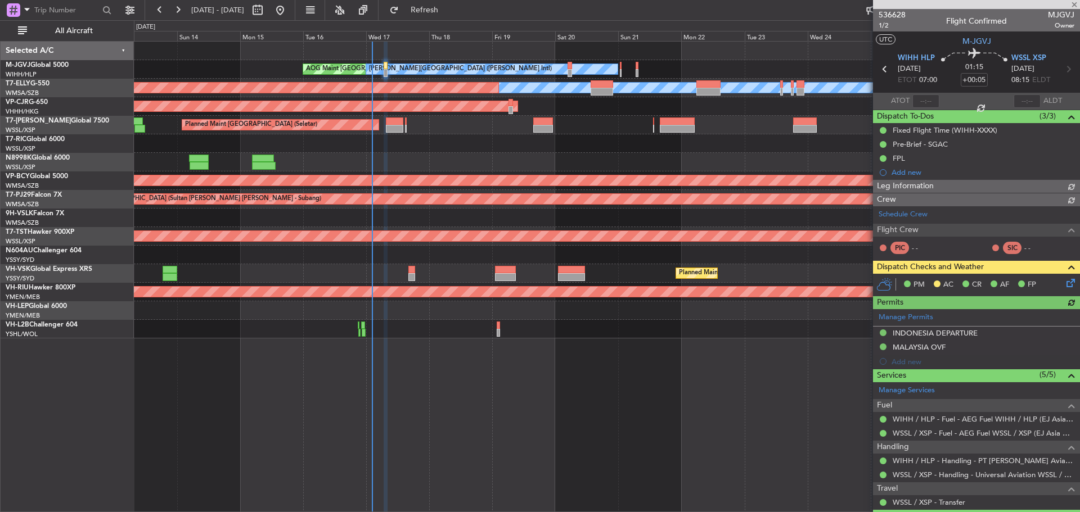
type input "[PERSON_NAME] (LEU)"
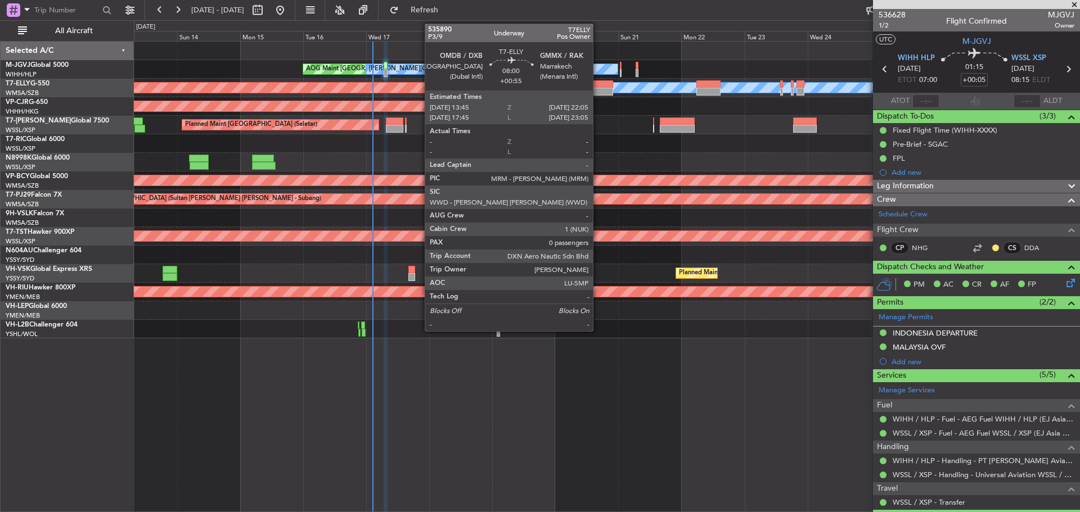
click at [598, 87] on div at bounding box center [602, 84] width 22 height 8
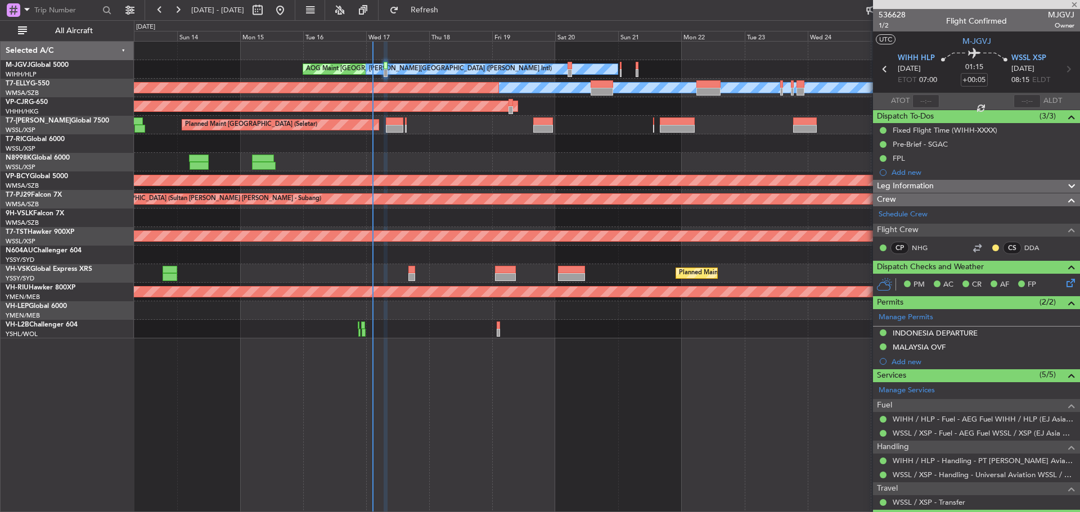
type input "+00:55"
type input "0"
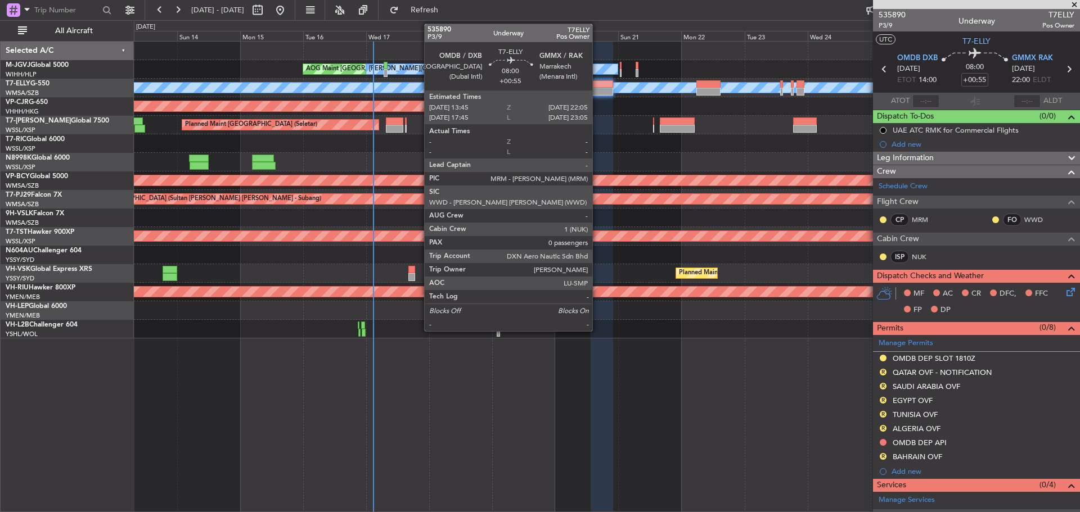
click at [597, 87] on div at bounding box center [602, 84] width 22 height 8
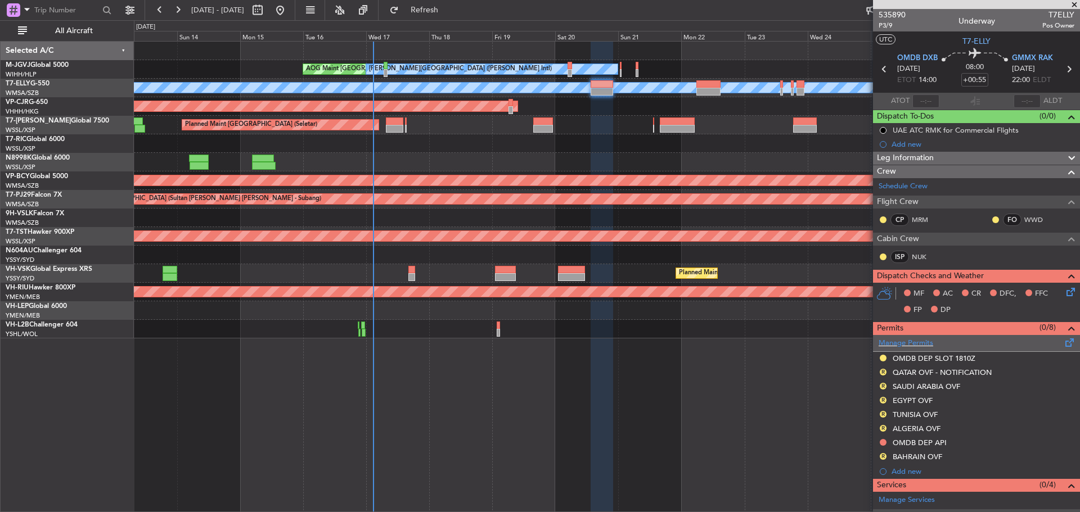
click at [1063, 342] on span at bounding box center [1069, 340] width 13 height 8
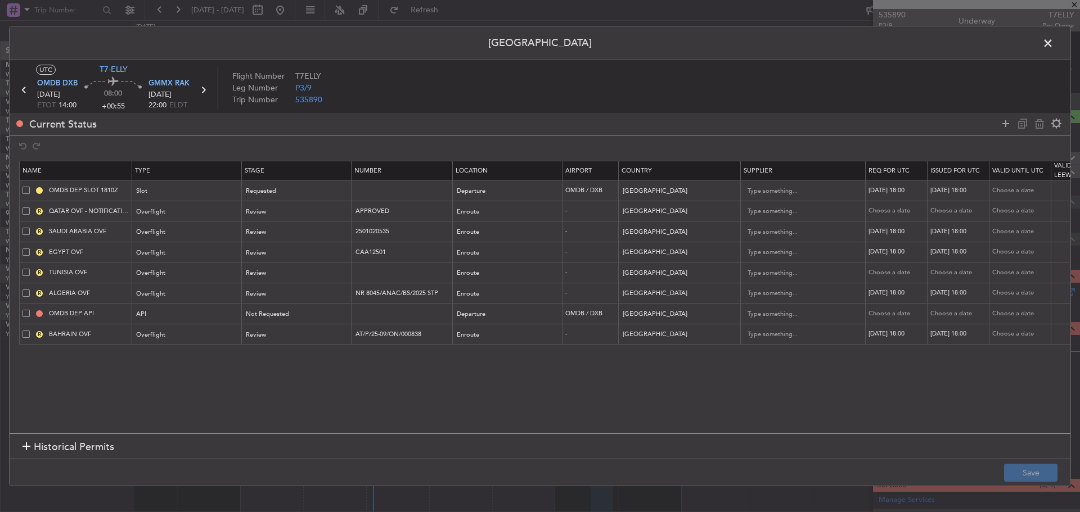
click at [896, 193] on div "[DATE] 18:00" at bounding box center [897, 191] width 58 height 10
select select "9"
select select "2025"
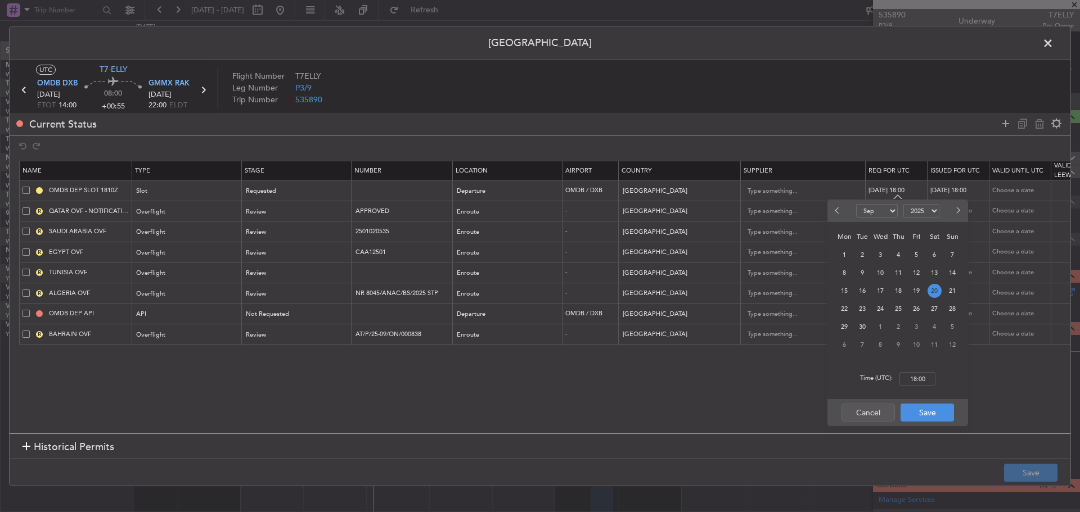
click at [932, 290] on span "20" at bounding box center [934, 291] width 14 height 14
click at [922, 375] on input "00:00" at bounding box center [917, 378] width 36 height 13
type input "14:00"
click at [929, 410] on button "Save" at bounding box center [926, 413] width 53 height 18
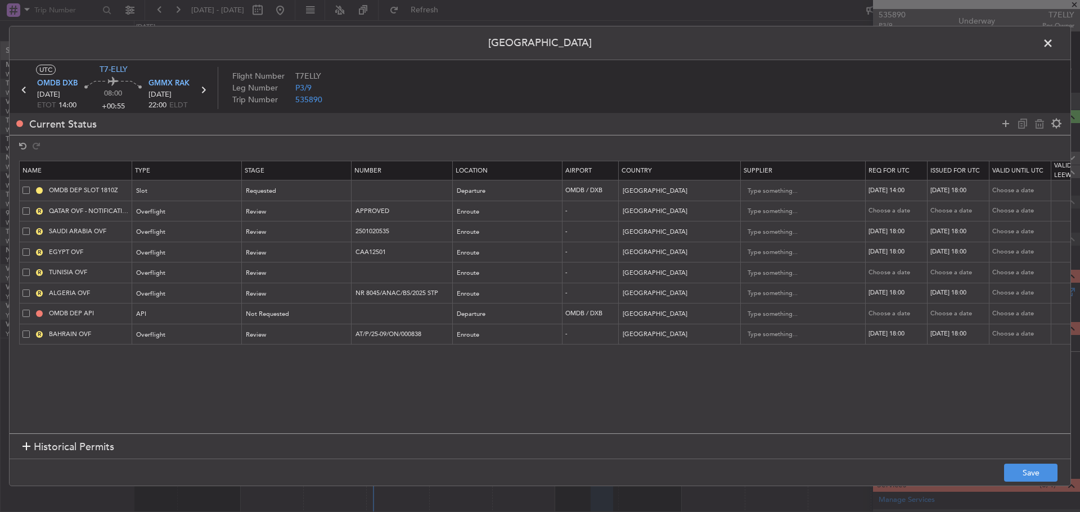
click at [1053, 47] on span at bounding box center [1053, 46] width 0 height 22
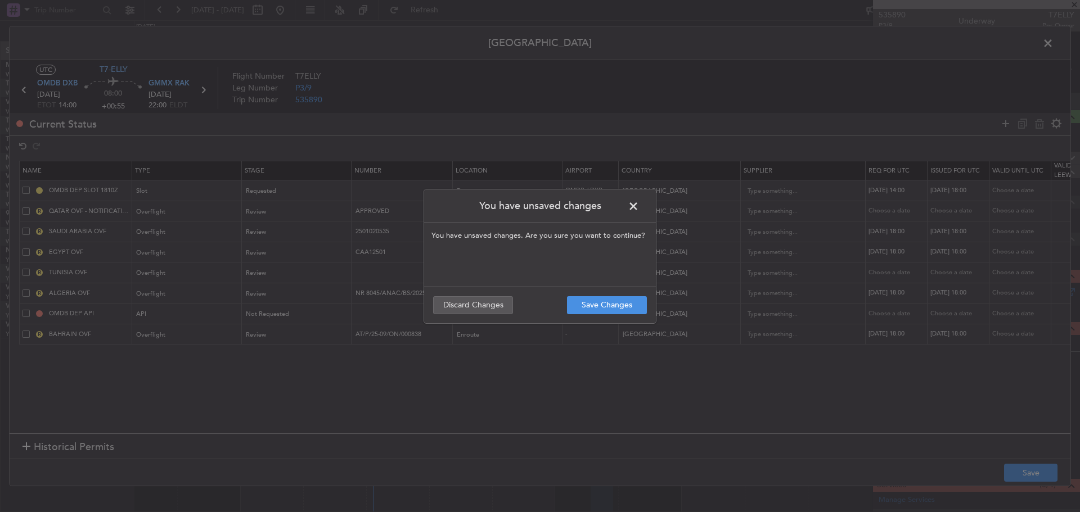
click at [639, 205] on span at bounding box center [639, 209] width 0 height 22
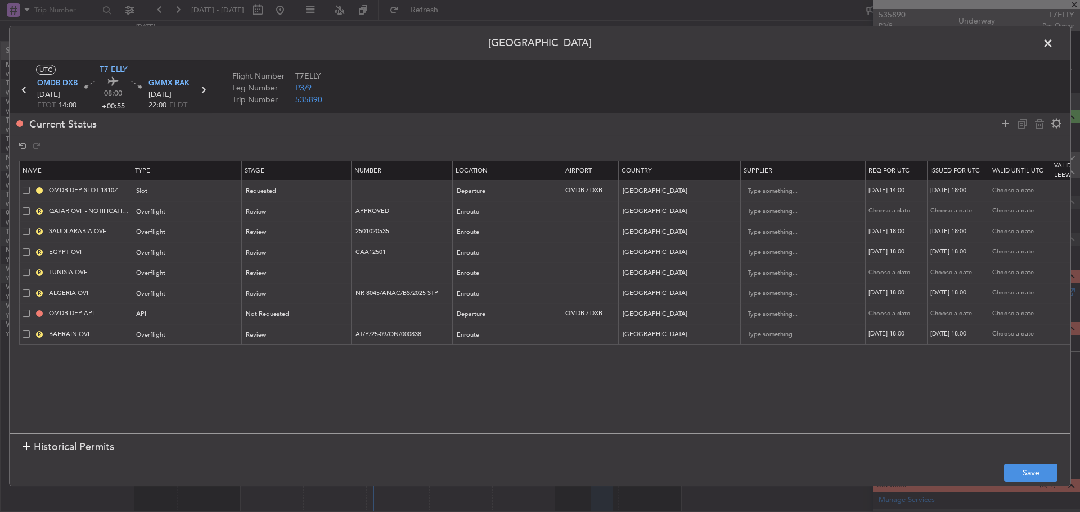
click at [1053, 44] on span at bounding box center [1053, 46] width 0 height 22
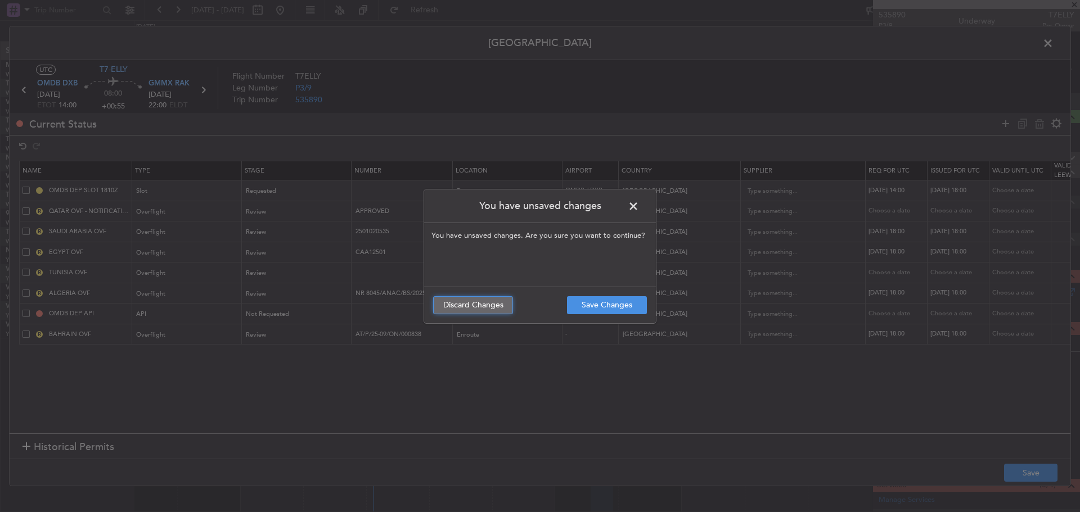
click at [484, 308] on button "Discard Changes" at bounding box center [473, 305] width 80 height 18
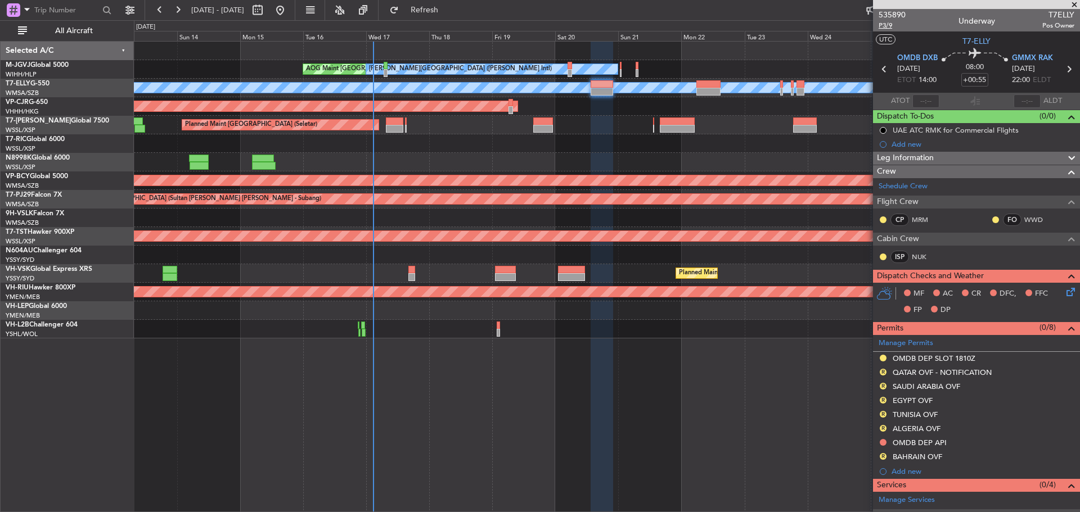
click at [890, 24] on span "P3/9" at bounding box center [891, 26] width 27 height 10
click at [445, 11] on span "Refresh" at bounding box center [424, 10] width 47 height 8
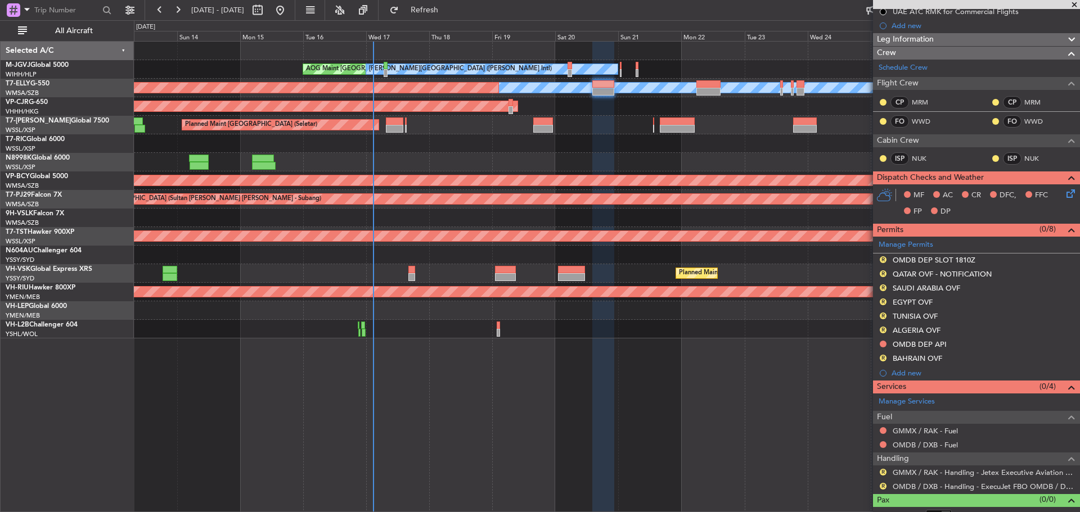
scroll to position [132, 0]
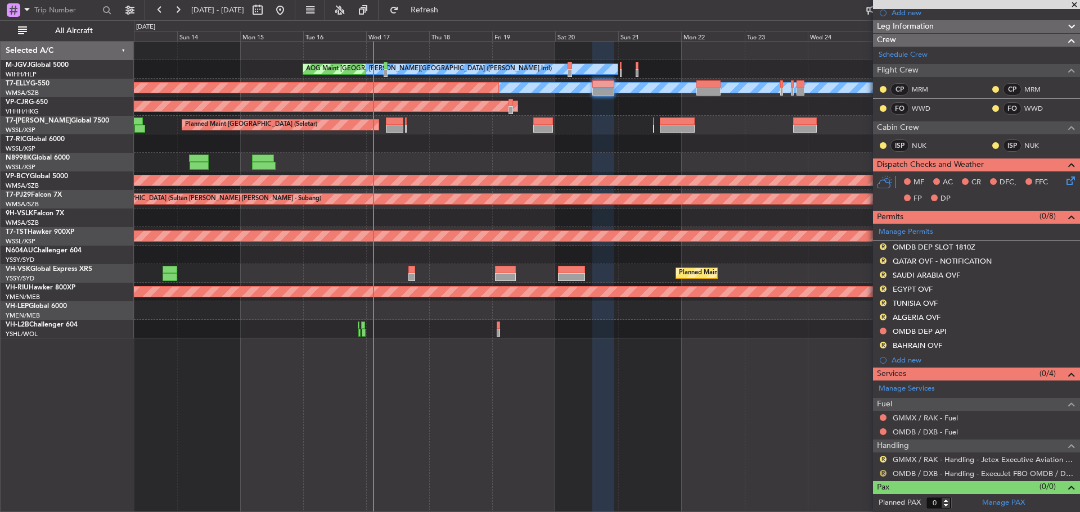
click at [882, 472] on button "R" at bounding box center [883, 473] width 7 height 7
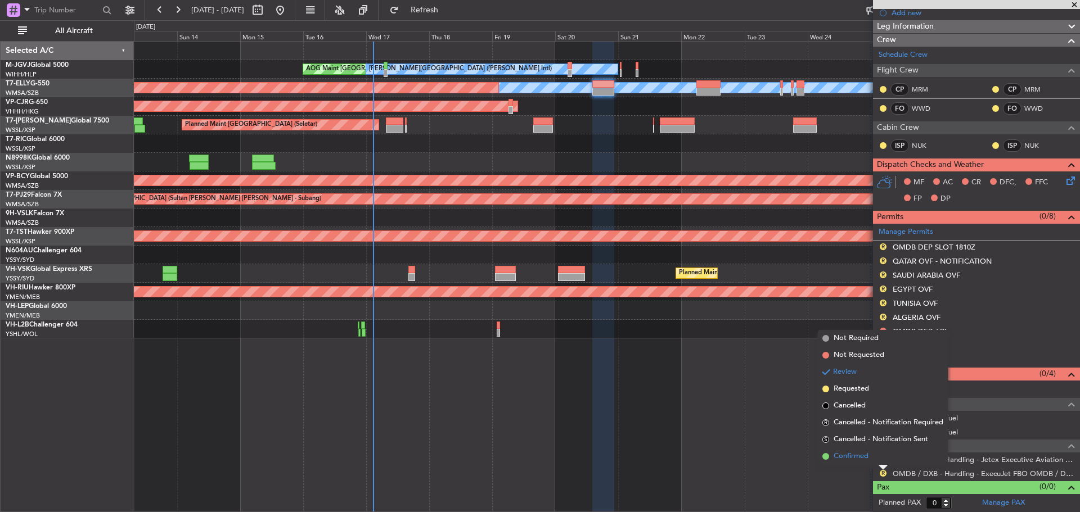
click at [862, 457] on span "Confirmed" at bounding box center [850, 456] width 35 height 11
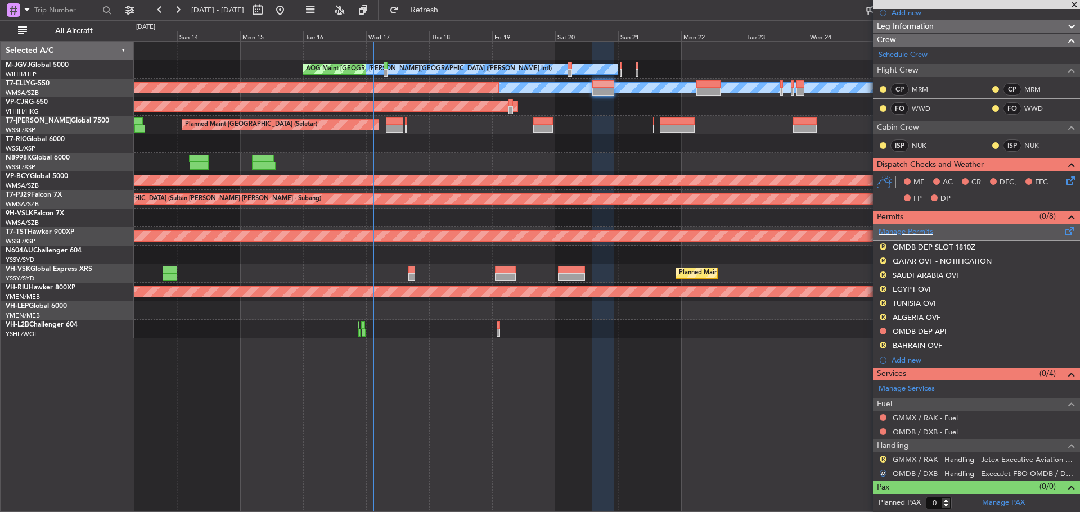
click at [1063, 232] on span at bounding box center [1069, 229] width 13 height 8
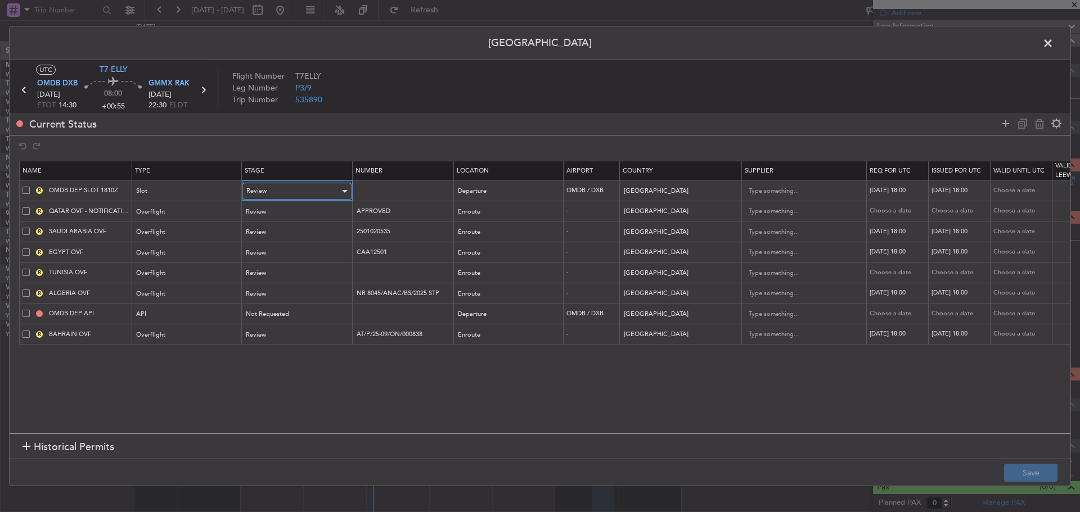
click at [256, 189] on span "Review" at bounding box center [256, 191] width 20 height 8
click at [271, 286] on span "Received OK" at bounding box center [297, 282] width 100 height 17
click at [908, 191] on div "[DATE] 18:00" at bounding box center [897, 191] width 58 height 10
select select "9"
select select "2025"
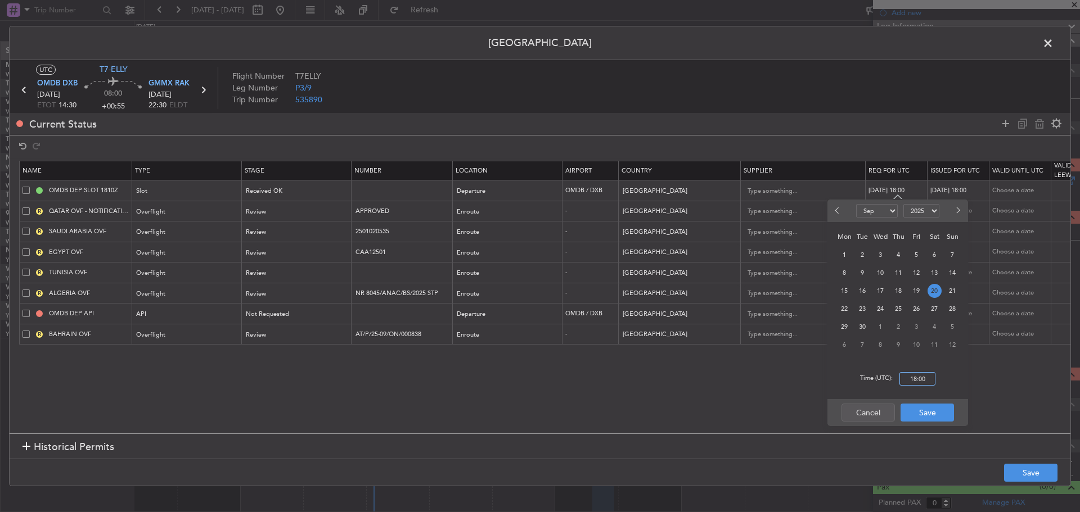
click at [928, 380] on input "18:00" at bounding box center [917, 378] width 36 height 13
type input "14:30"
click at [930, 418] on button "Save" at bounding box center [926, 413] width 53 height 18
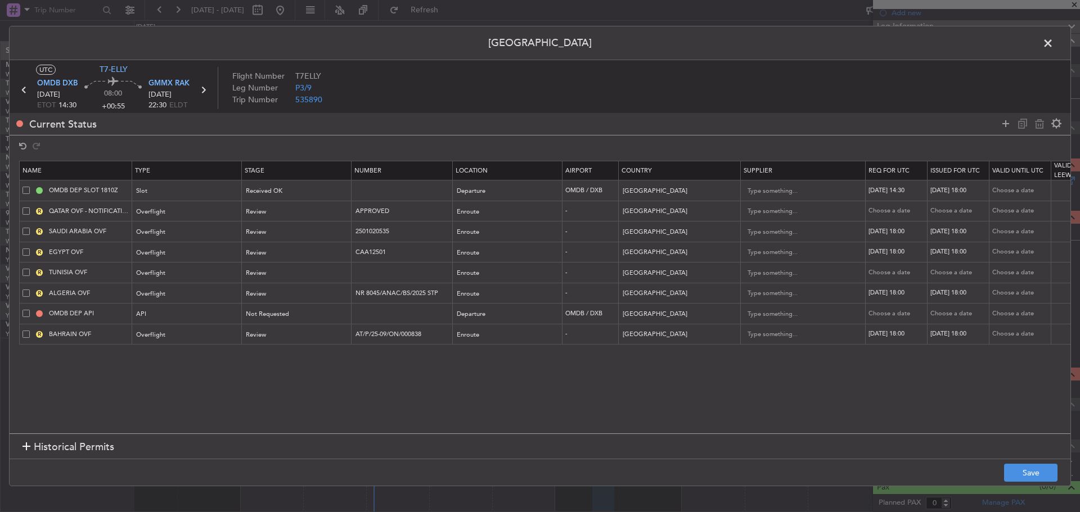
click at [952, 189] on div "[DATE] 18:00" at bounding box center [959, 191] width 58 height 10
select select "9"
select select "2025"
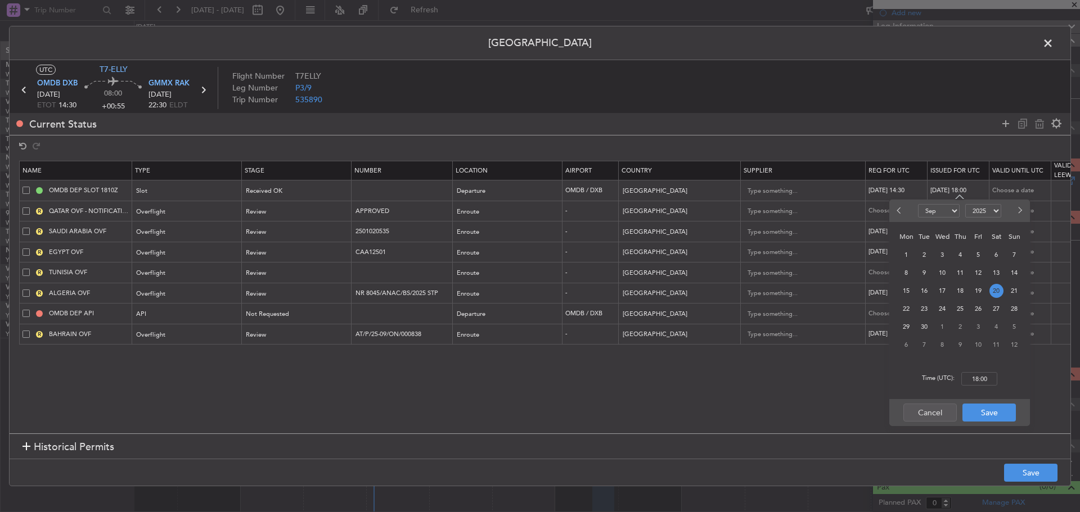
click at [997, 292] on span "20" at bounding box center [996, 291] width 14 height 14
click at [970, 382] on input "00:00" at bounding box center [979, 378] width 36 height 13
type input "14:30"
click at [982, 409] on button "Save" at bounding box center [988, 413] width 53 height 18
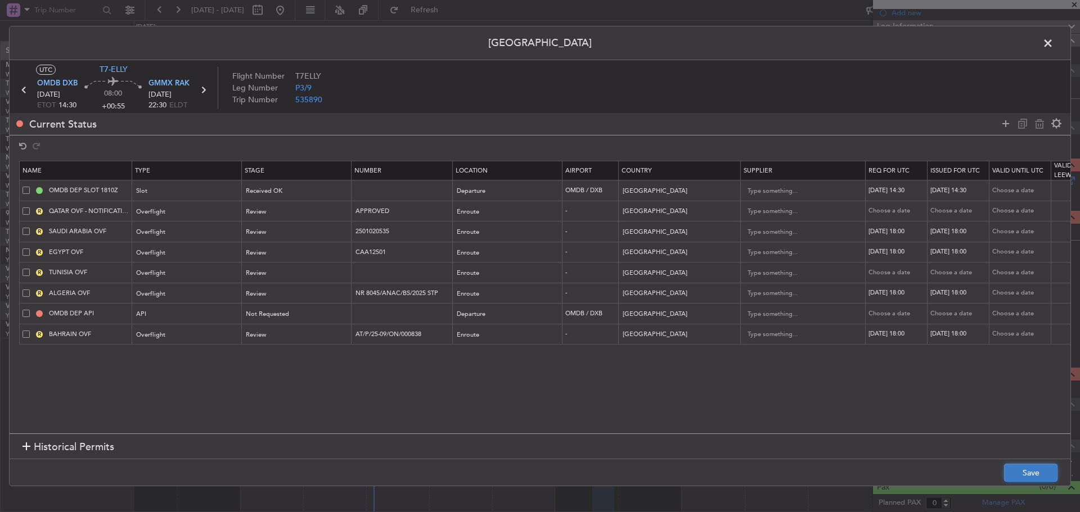
click at [1022, 470] on button "Save" at bounding box center [1030, 473] width 53 height 18
click at [1035, 55] on header "[GEOGRAPHIC_DATA]" at bounding box center [540, 43] width 1061 height 34
click at [1053, 40] on span at bounding box center [1053, 46] width 0 height 22
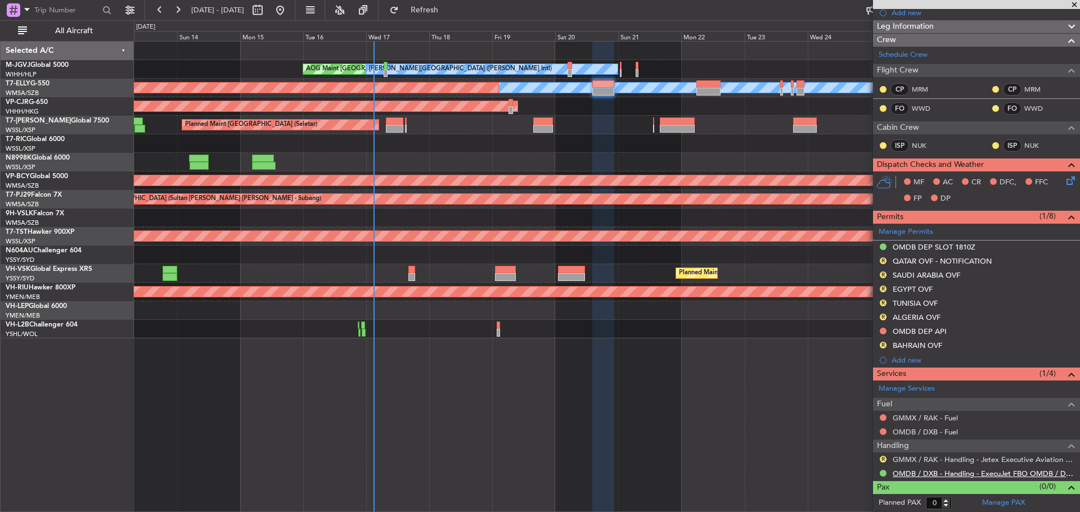
click at [912, 473] on link "OMDB / DXB - Handling - ExecuJet FBO OMDB / DXB" at bounding box center [984, 474] width 182 height 10
click at [882, 259] on button "R" at bounding box center [883, 261] width 7 height 7
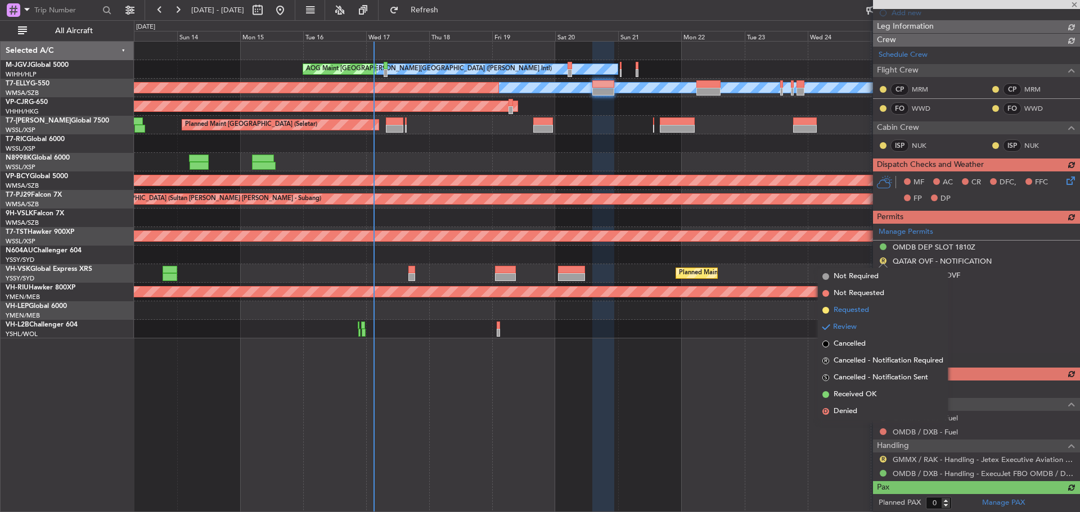
click at [860, 312] on span "Requested" at bounding box center [850, 310] width 35 height 11
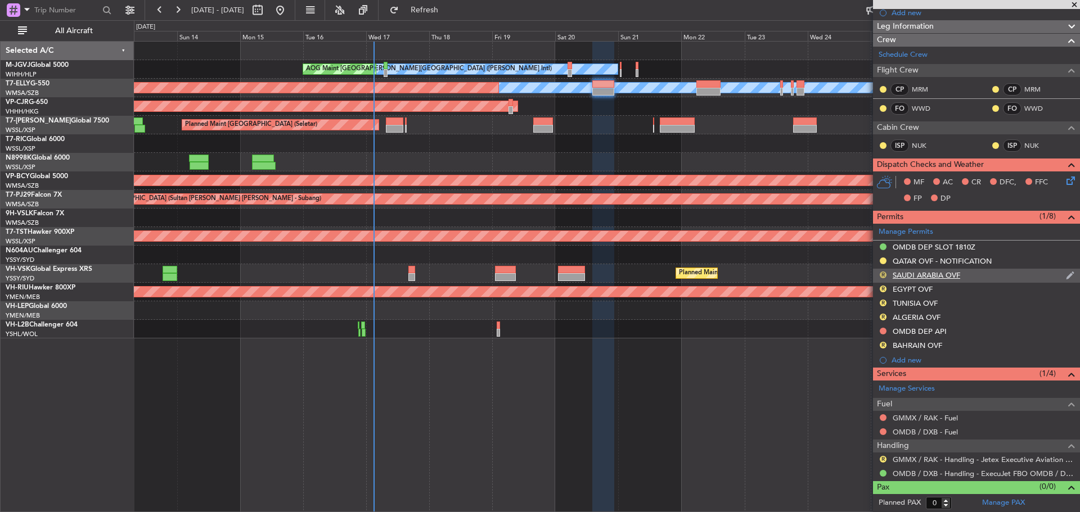
click at [881, 274] on button "R" at bounding box center [883, 275] width 7 height 7
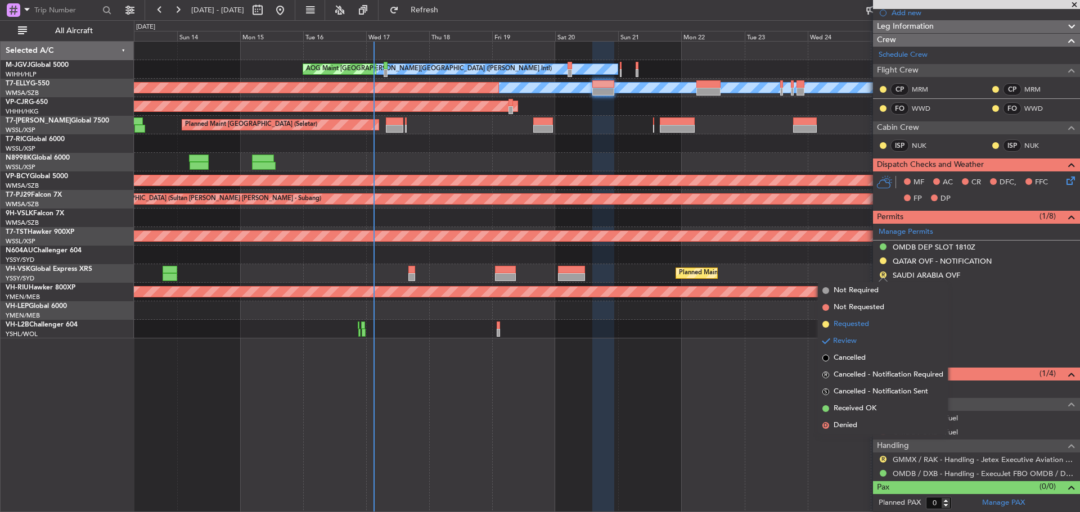
click at [860, 322] on span "Requested" at bounding box center [850, 324] width 35 height 11
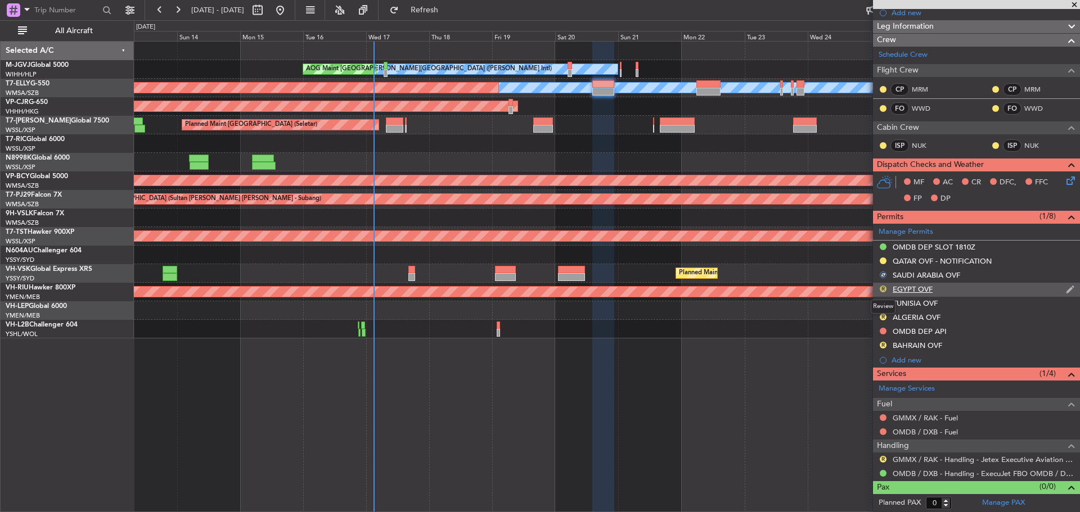
click at [881, 291] on button "R" at bounding box center [883, 289] width 7 height 7
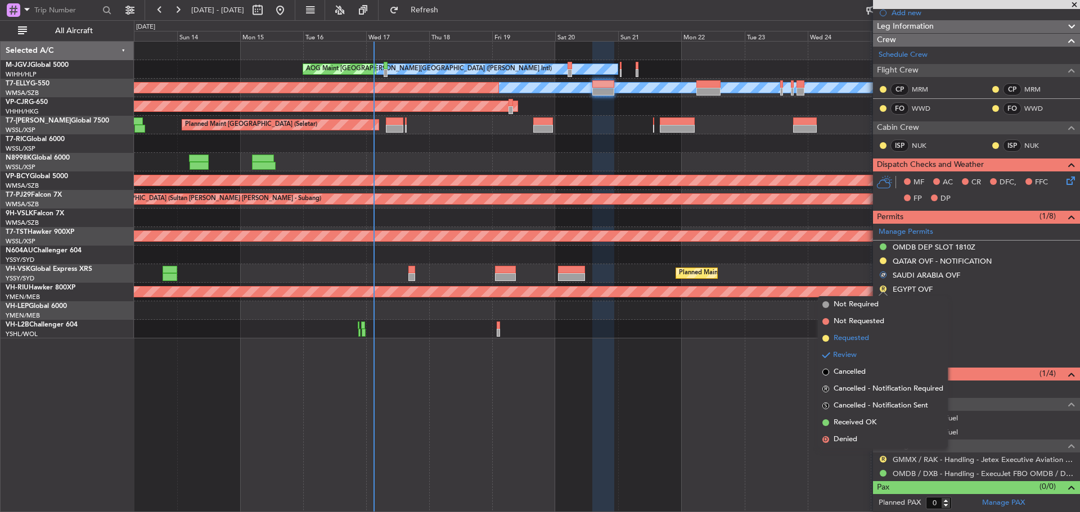
click at [851, 336] on span "Requested" at bounding box center [850, 338] width 35 height 11
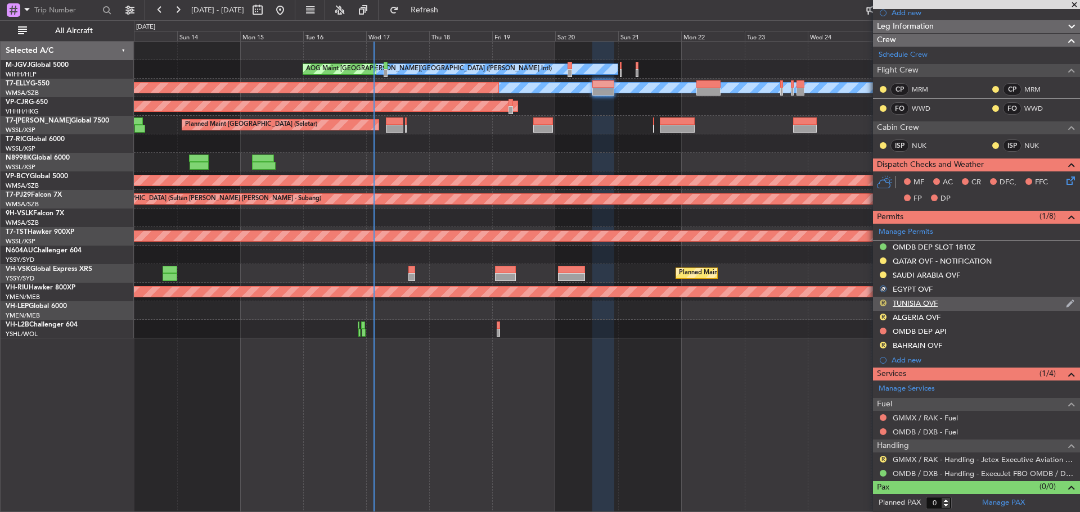
click at [884, 303] on button "R" at bounding box center [883, 303] width 7 height 7
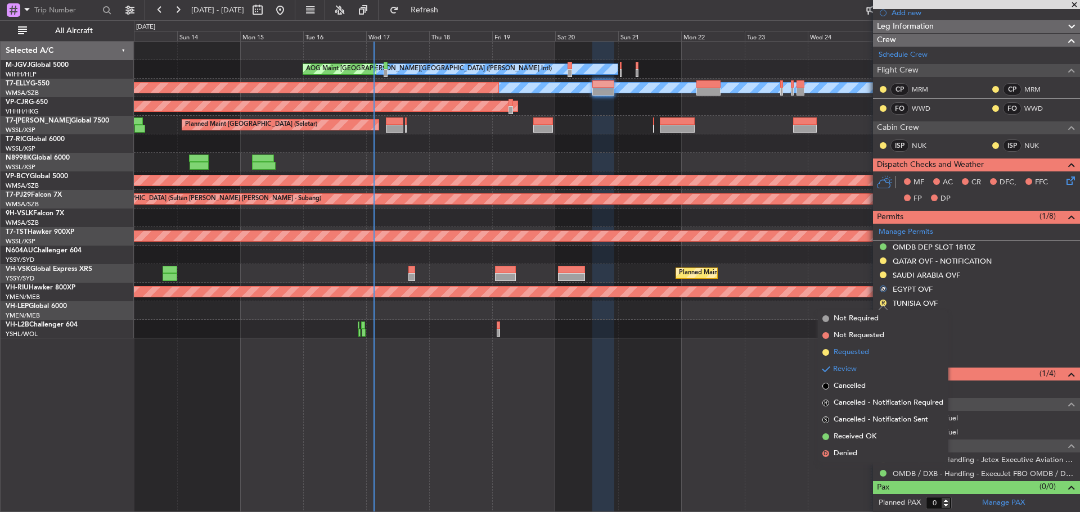
click at [848, 353] on span "Requested" at bounding box center [850, 352] width 35 height 11
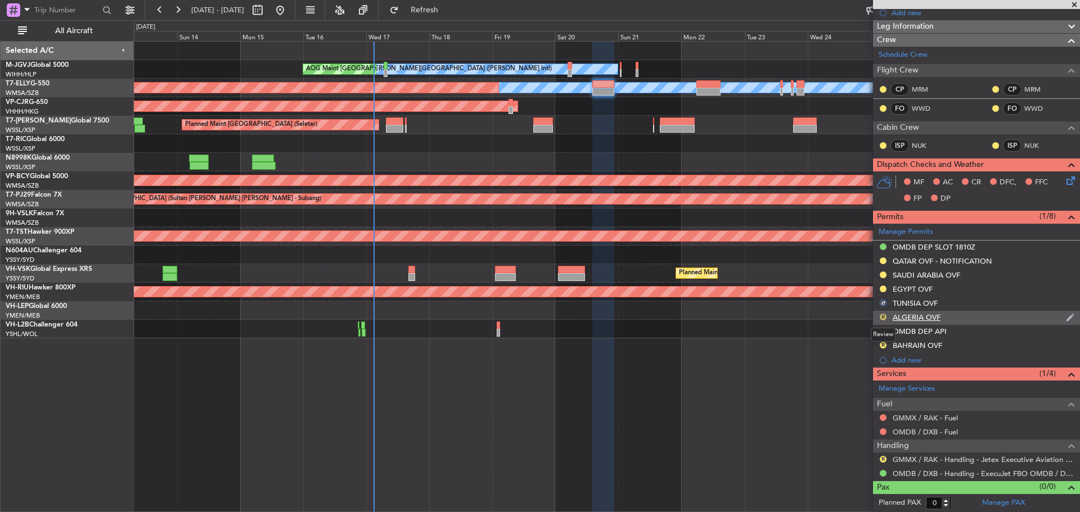
click at [883, 317] on button "R" at bounding box center [883, 317] width 7 height 7
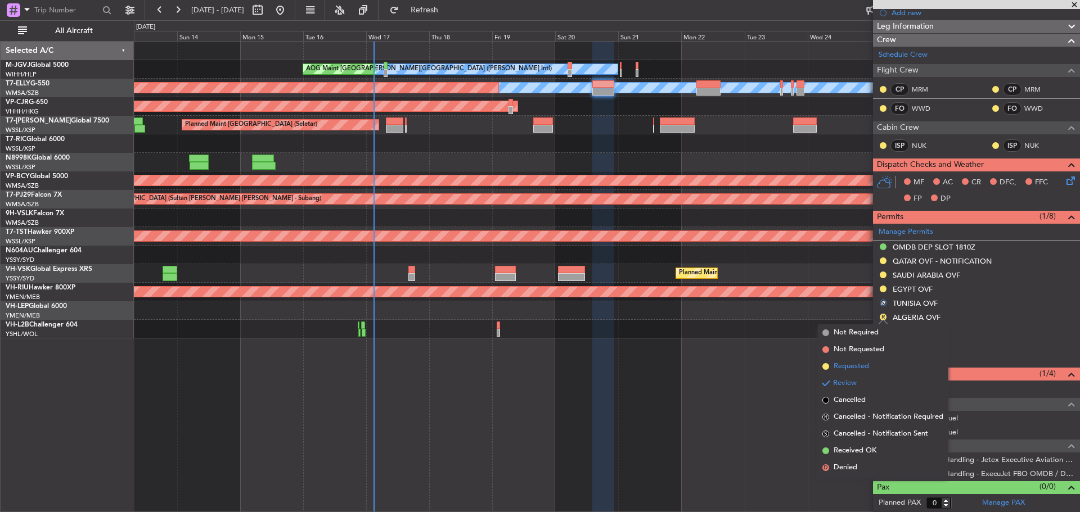
click at [853, 367] on span "Requested" at bounding box center [850, 366] width 35 height 11
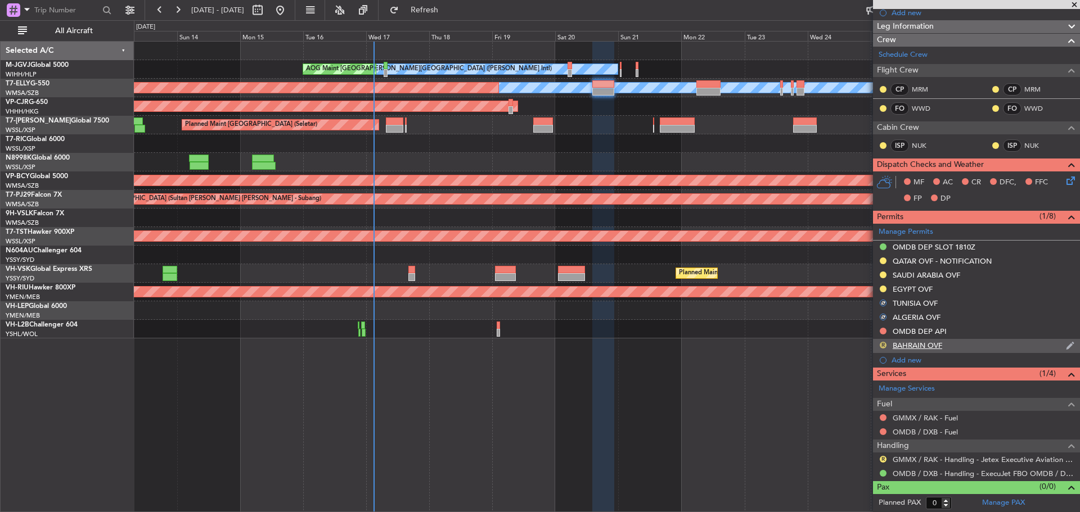
click at [882, 346] on button "R" at bounding box center [883, 345] width 7 height 7
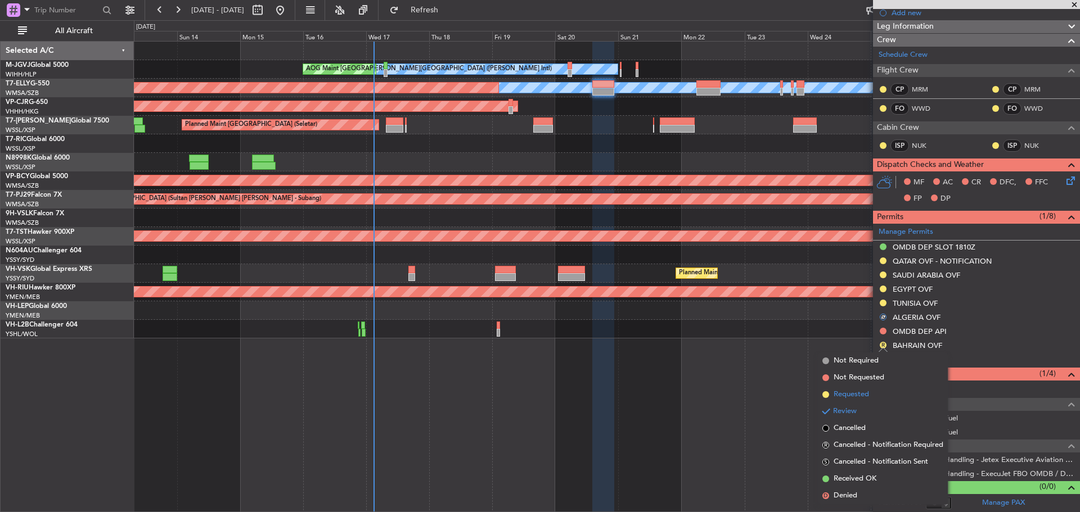
click at [857, 394] on span "Requested" at bounding box center [850, 394] width 35 height 11
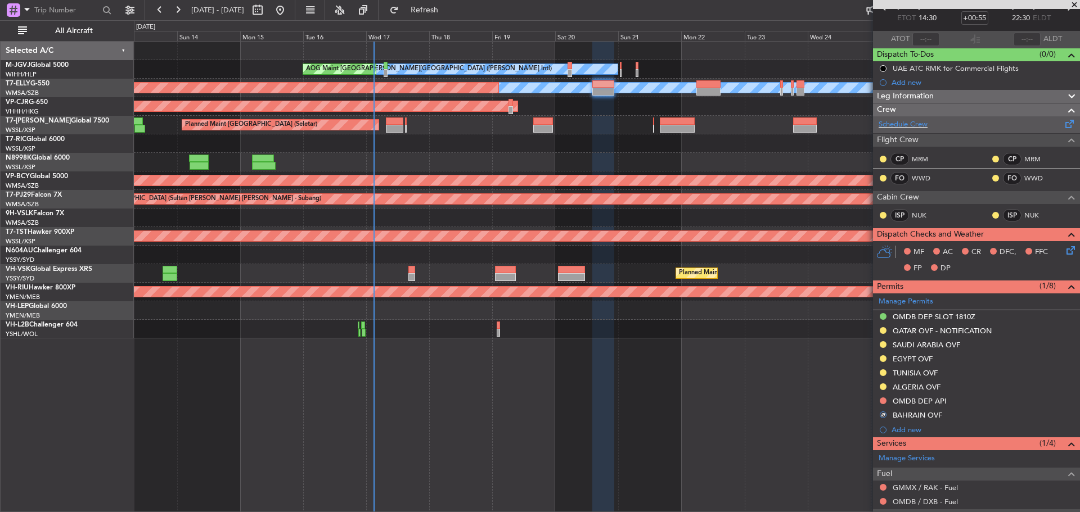
scroll to position [0, 0]
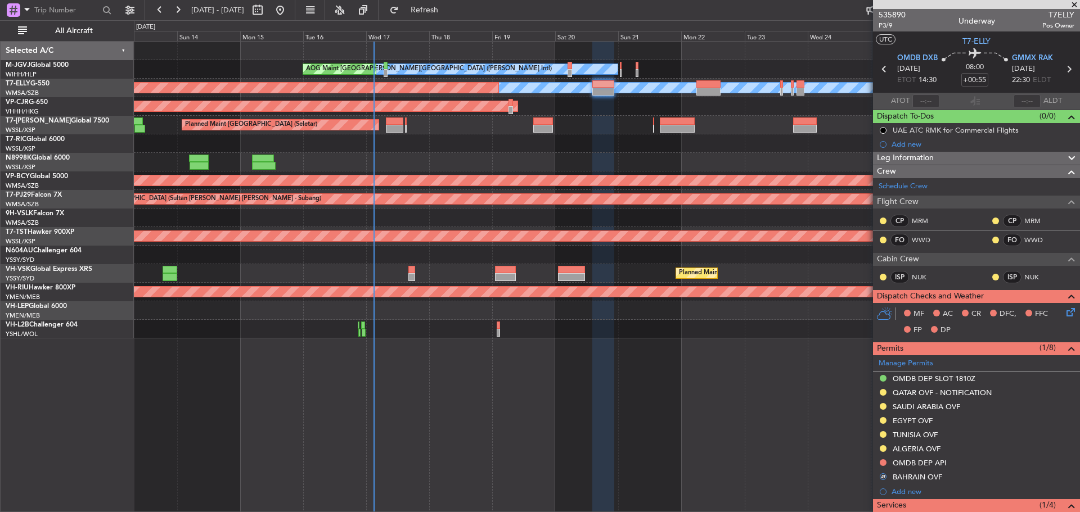
click at [1063, 70] on icon at bounding box center [1068, 69] width 15 height 15
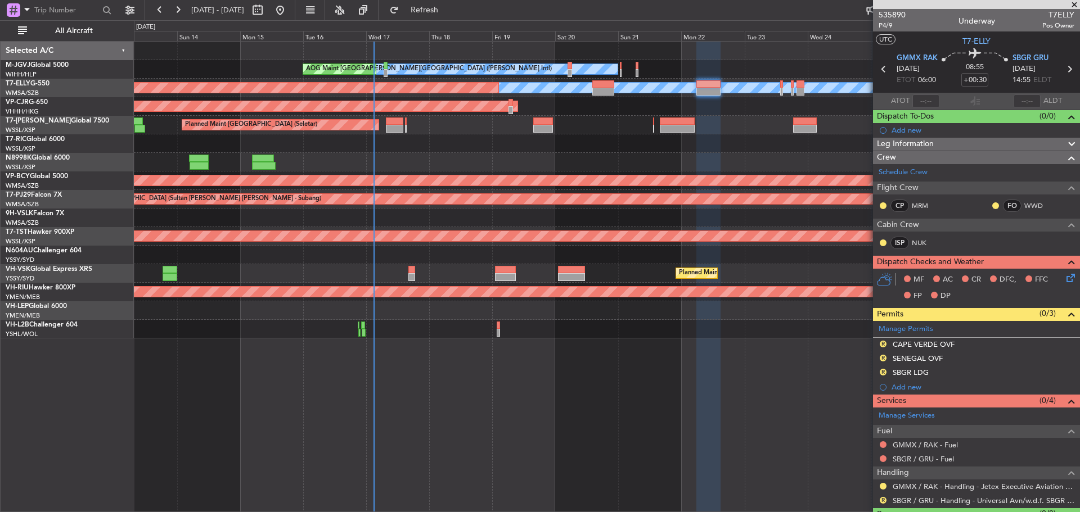
click at [883, 342] on button "R" at bounding box center [883, 344] width 7 height 7
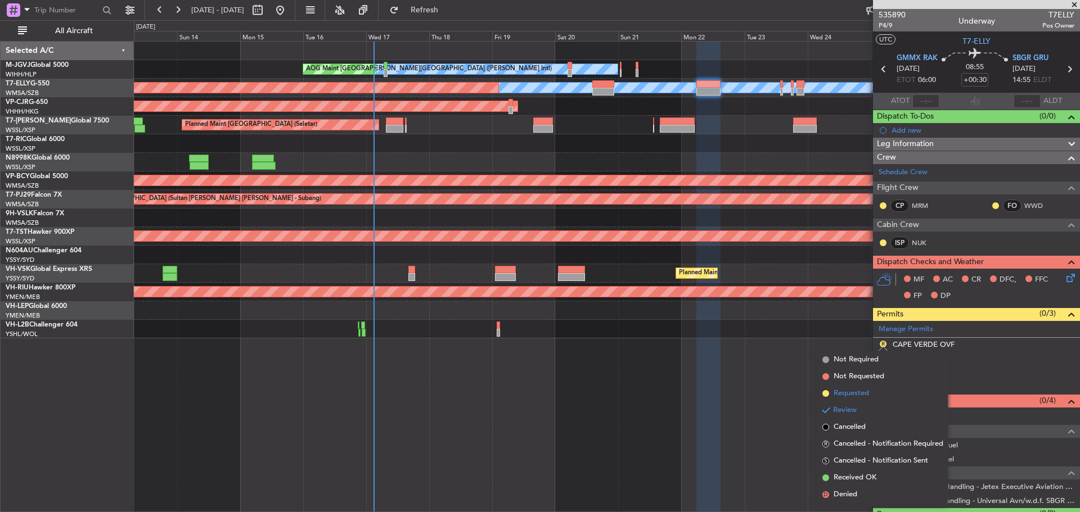
click at [867, 395] on span "Requested" at bounding box center [850, 393] width 35 height 11
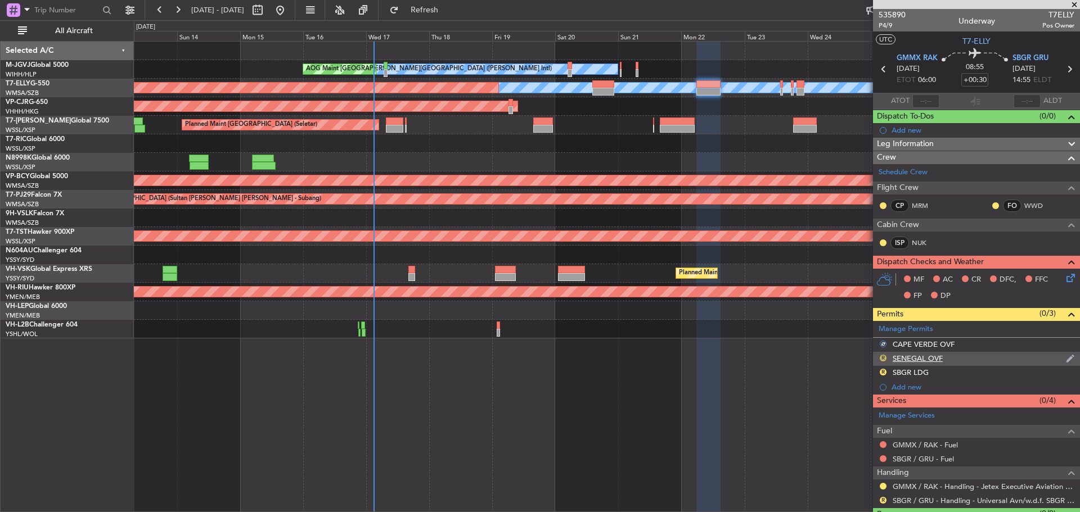
click at [883, 359] on button "R" at bounding box center [883, 358] width 7 height 7
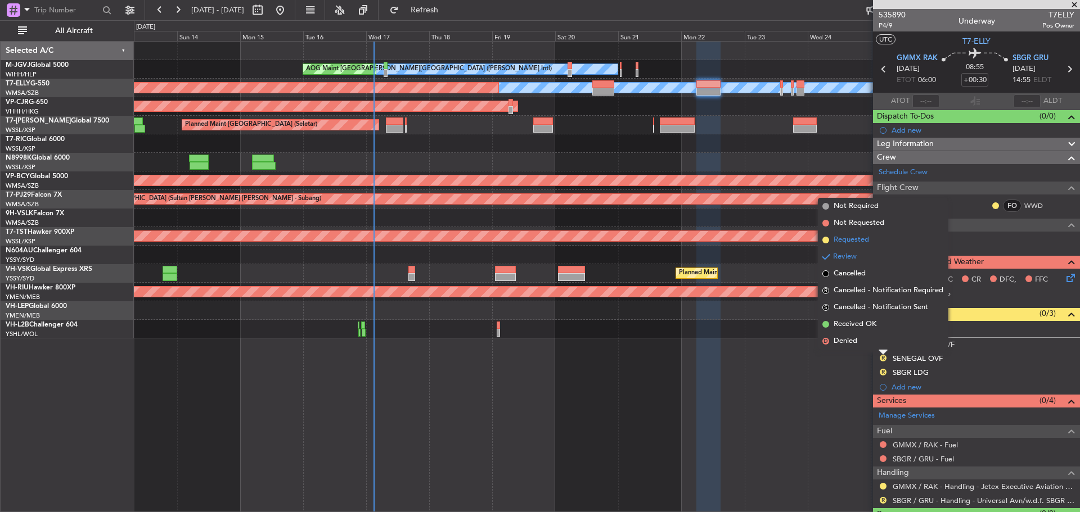
click at [853, 237] on span "Requested" at bounding box center [850, 240] width 35 height 11
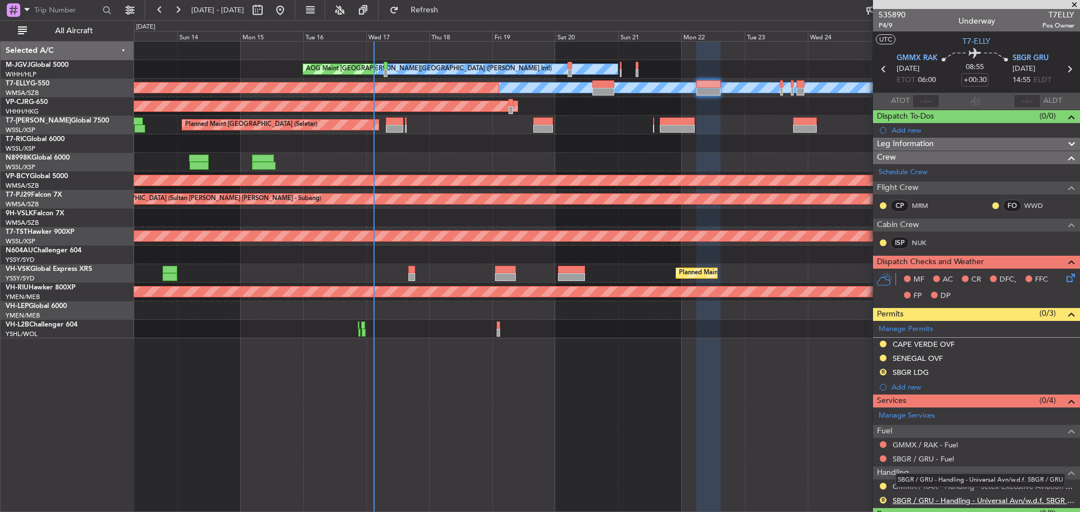
click at [941, 502] on link "SBGR / GRU - Handling - Universal Avn/w.d.f. SBGR / GRU" at bounding box center [984, 501] width 182 height 10
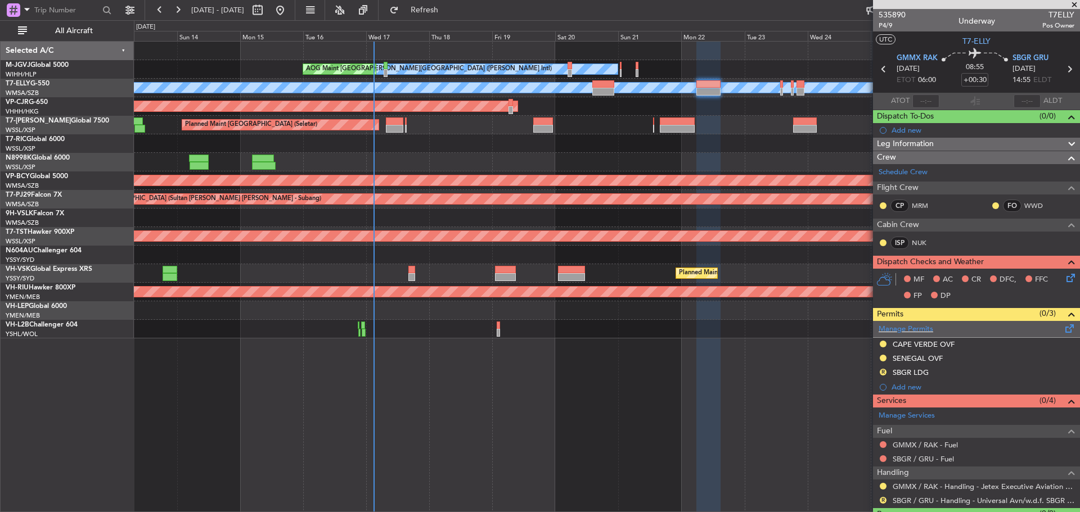
click at [1063, 327] on span at bounding box center [1069, 326] width 13 height 8
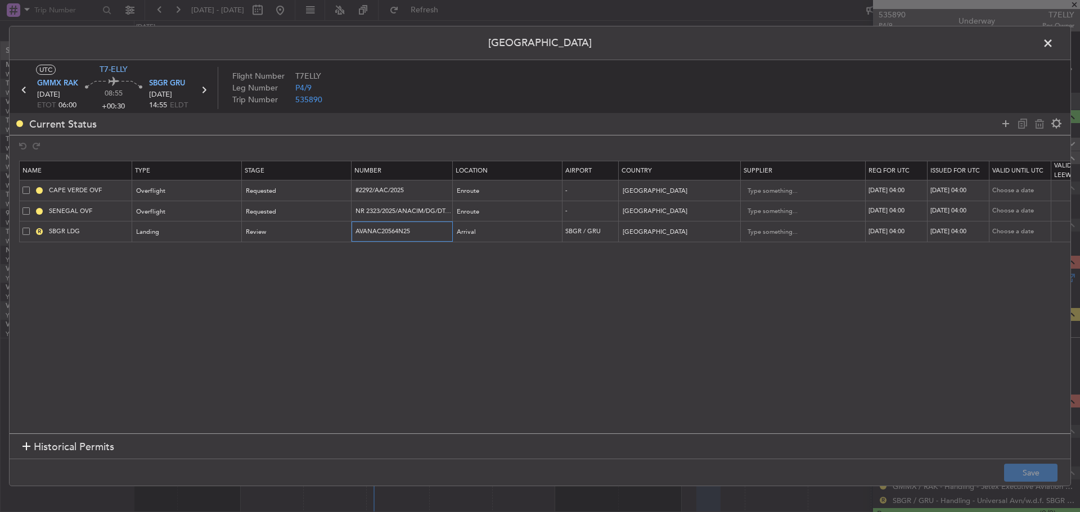
drag, startPoint x: 416, startPoint y: 232, endPoint x: 352, endPoint y: 230, distance: 63.6
click at [352, 230] on td "AVANAC20564N25" at bounding box center [401, 232] width 101 height 21
click at [321, 231] on div "Review" at bounding box center [292, 232] width 93 height 17
click at [298, 309] on span "Requested" at bounding box center [297, 306] width 100 height 17
click at [1016, 469] on button "Save" at bounding box center [1030, 473] width 53 height 18
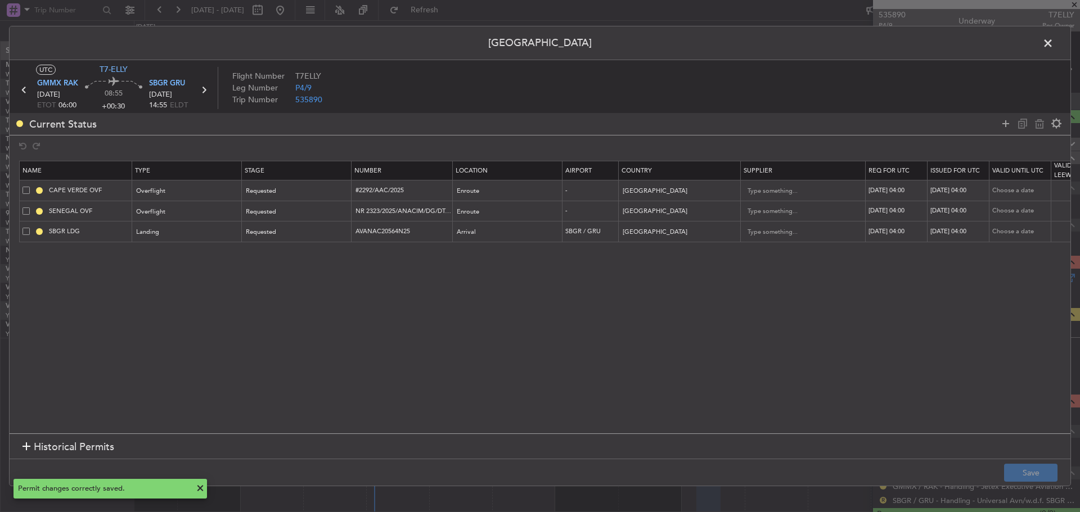
click at [1053, 46] on span at bounding box center [1053, 46] width 0 height 22
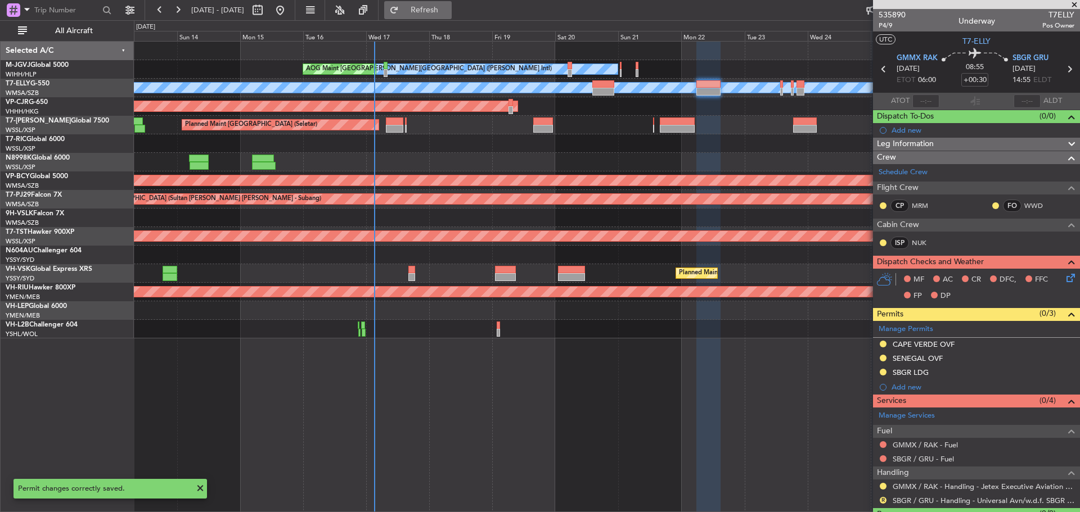
click at [448, 7] on span "Refresh" at bounding box center [424, 10] width 47 height 8
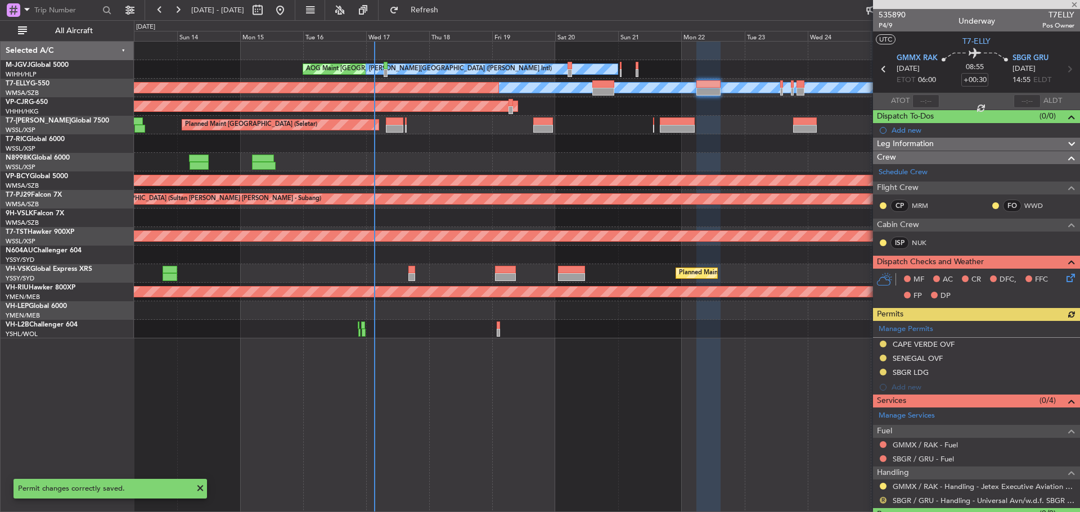
click at [882, 499] on button "R" at bounding box center [883, 500] width 7 height 7
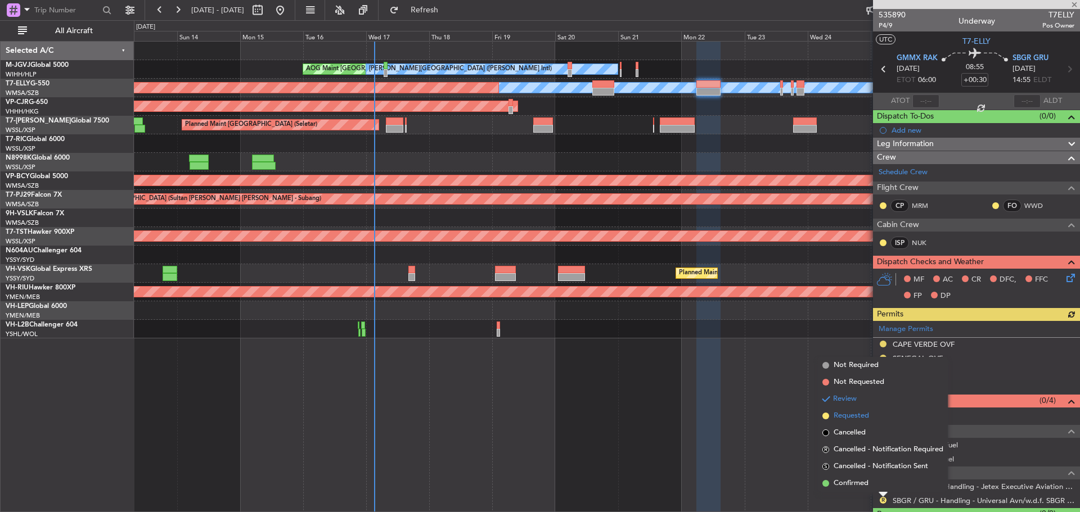
click at [850, 411] on span "Requested" at bounding box center [850, 416] width 35 height 11
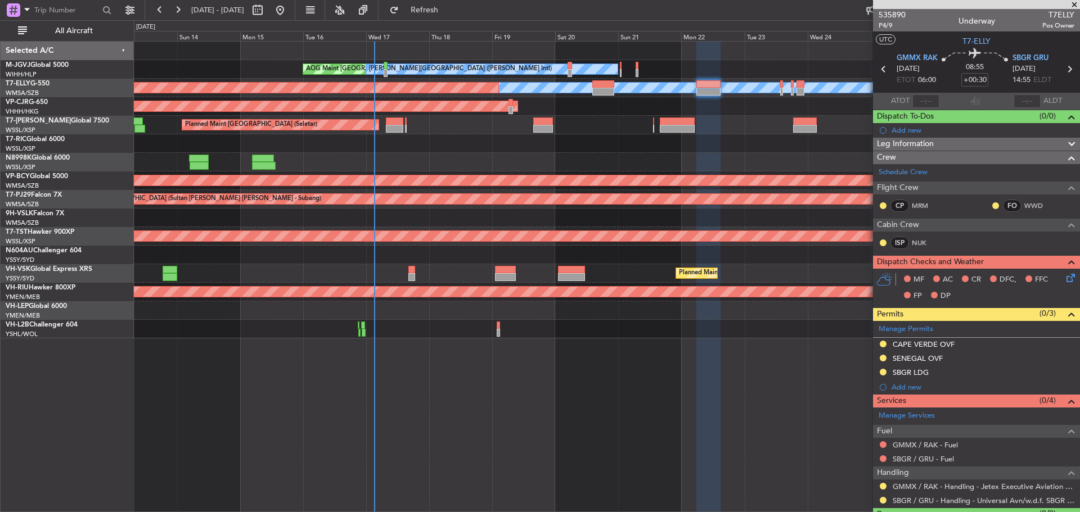
click at [884, 65] on icon at bounding box center [883, 69] width 15 height 15
type input "+00:55"
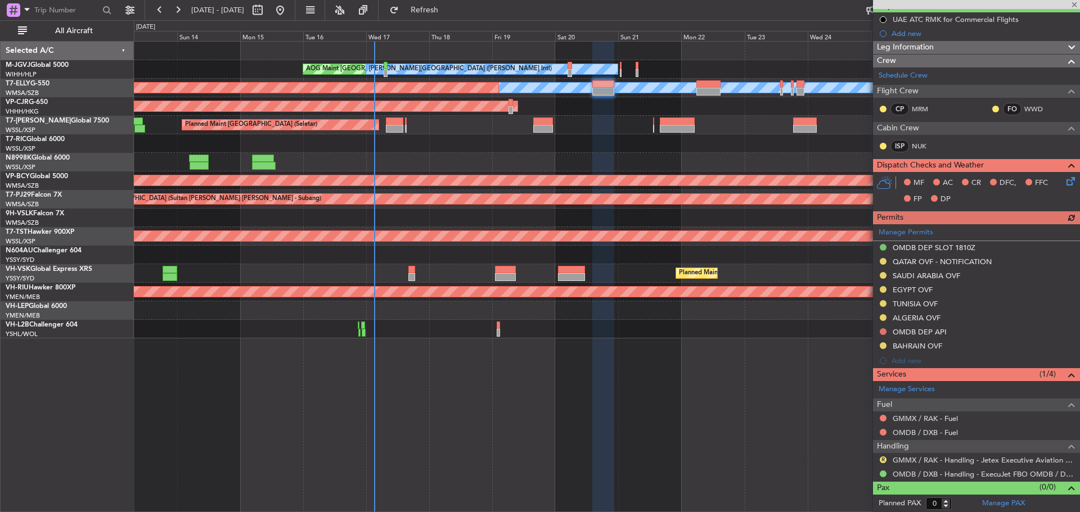
scroll to position [111, 0]
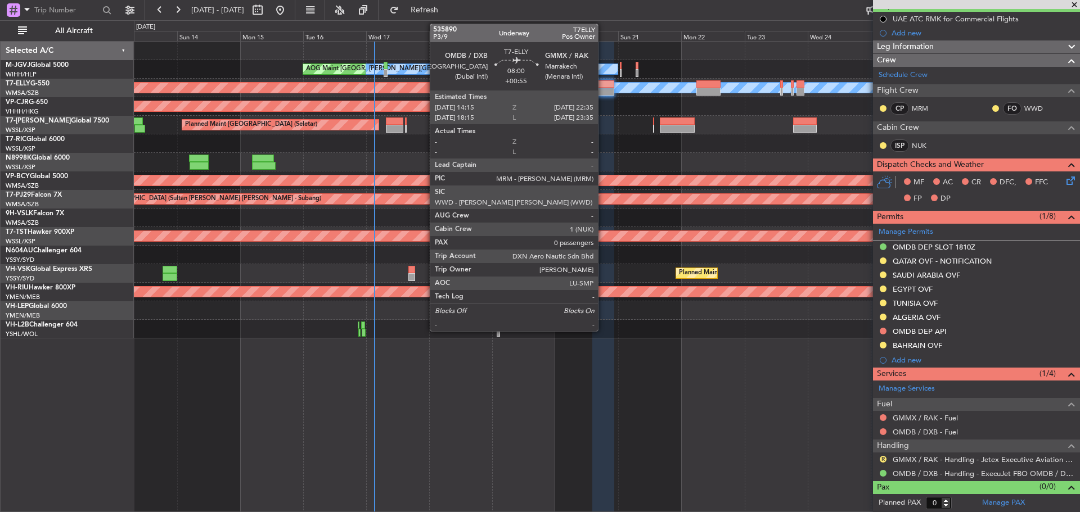
click at [603, 89] on div at bounding box center [603, 92] width 22 height 8
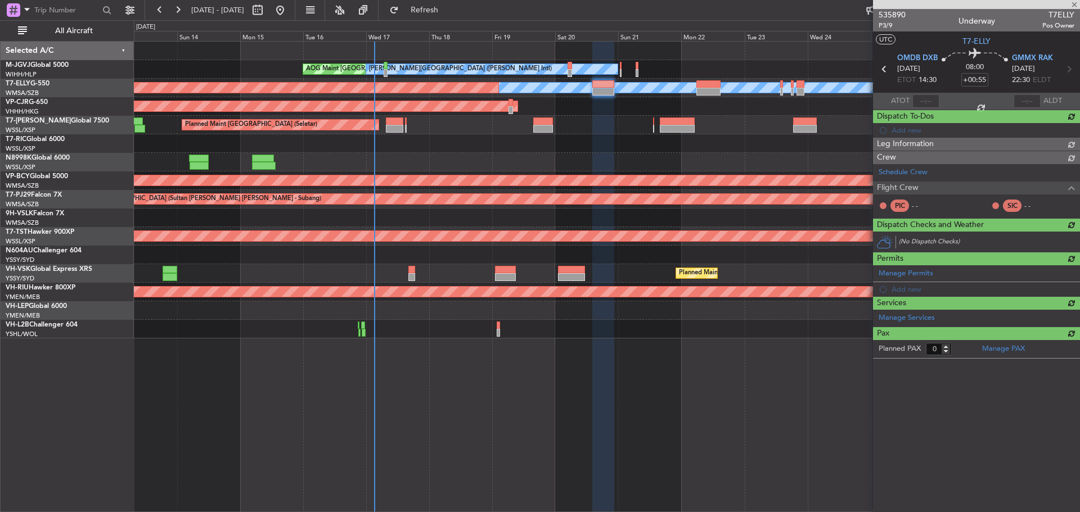
scroll to position [0, 0]
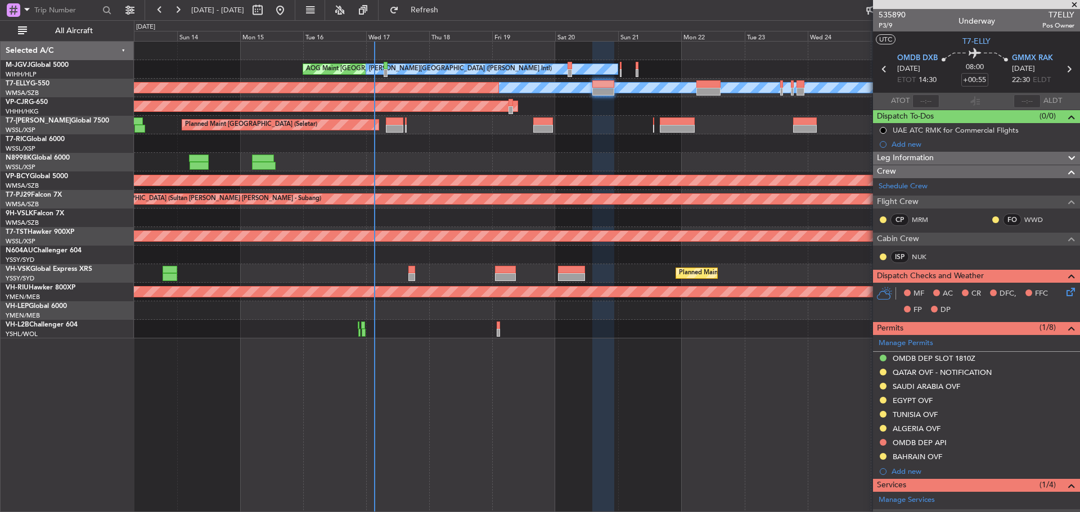
click at [0, 0] on img at bounding box center [0, 0] width 0 height 0
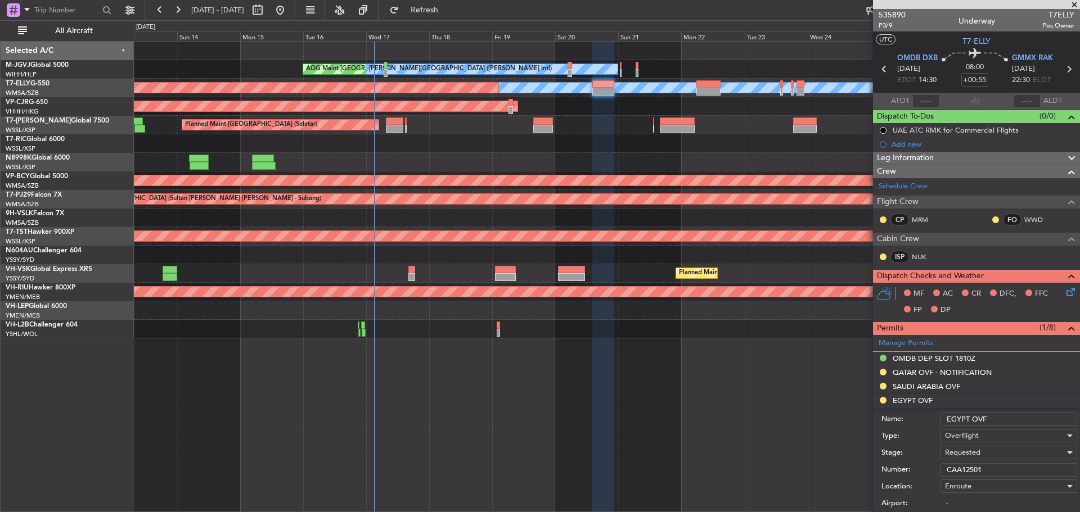
click at [997, 450] on div "Requested" at bounding box center [1005, 452] width 120 height 17
click at [914, 404] on div at bounding box center [540, 256] width 1080 height 512
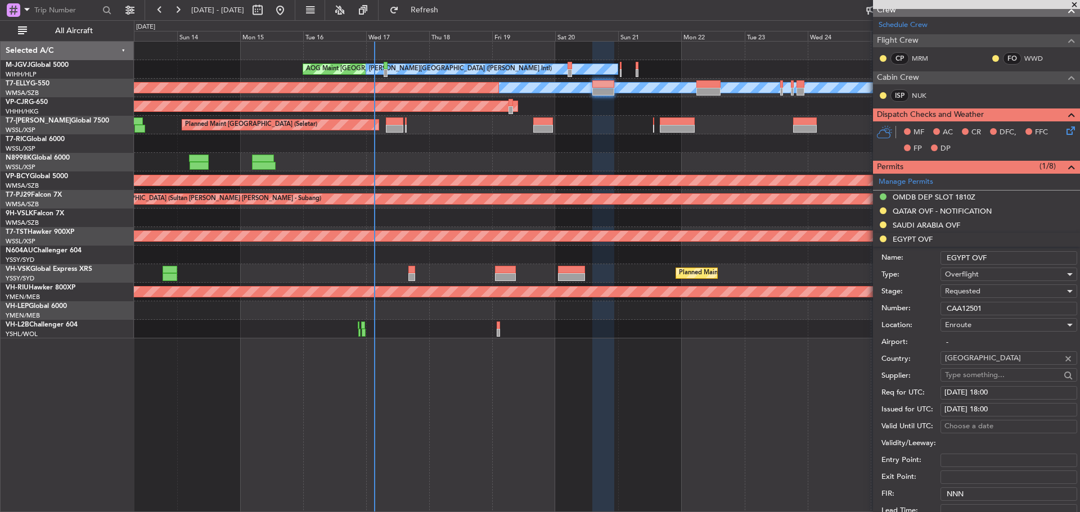
scroll to position [225, 0]
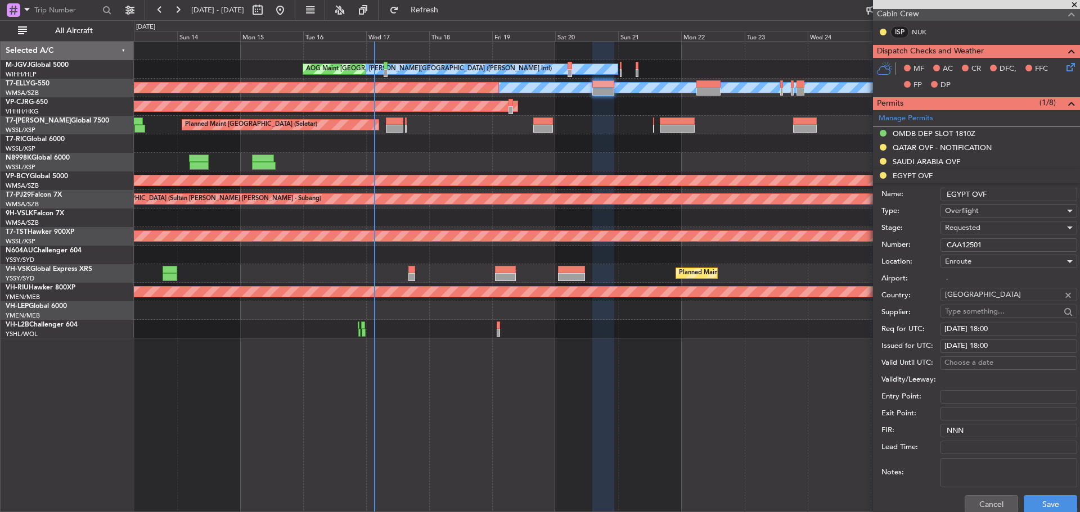
click at [977, 228] on span "Requested" at bounding box center [962, 228] width 35 height 10
click at [972, 317] on span "Received OK" at bounding box center [1004, 313] width 118 height 17
click at [979, 330] on div "[DATE] 18:00" at bounding box center [1008, 329] width 129 height 11
select select "9"
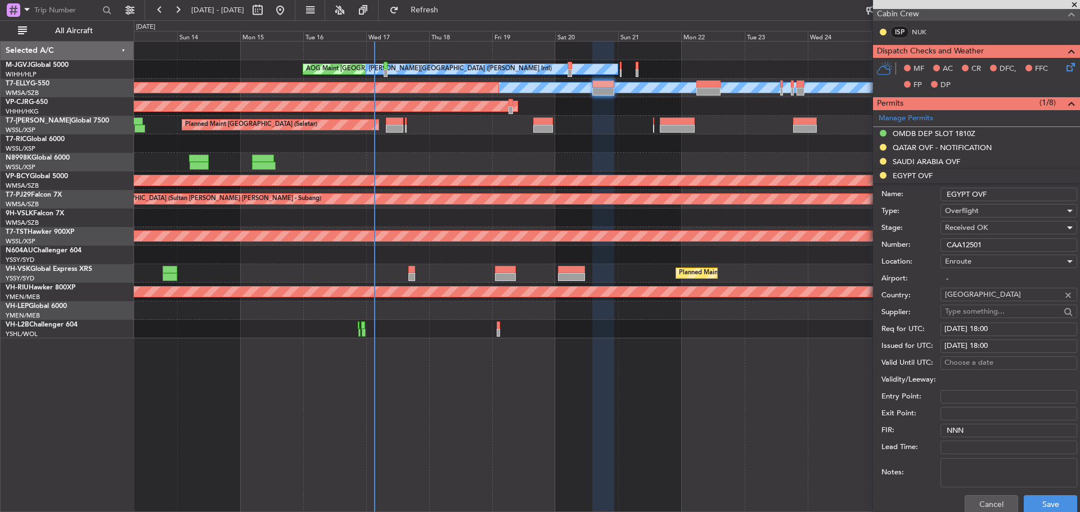
select select "2025"
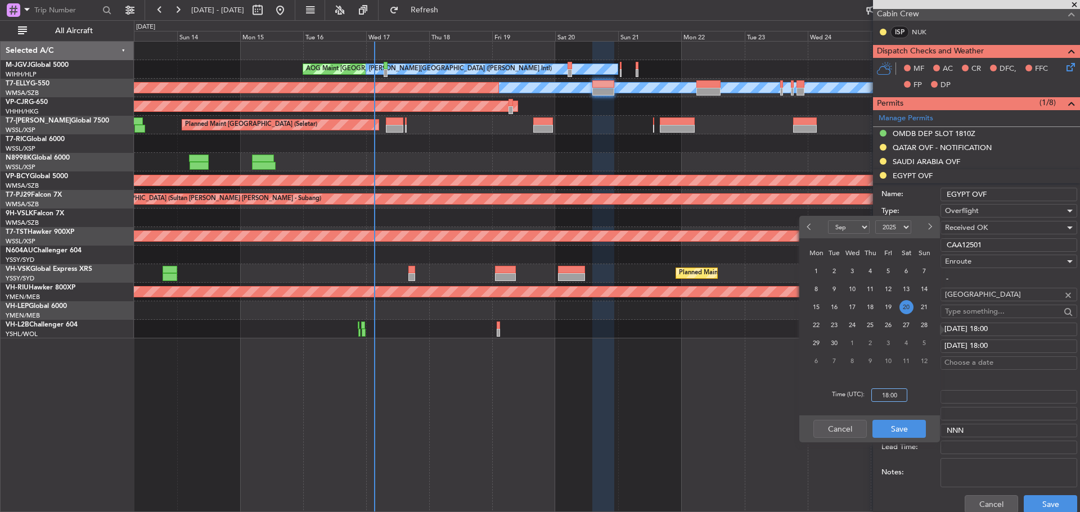
click at [887, 393] on input "18:00" at bounding box center [889, 395] width 36 height 13
type input "14:30"
click at [897, 428] on button "Save" at bounding box center [898, 429] width 53 height 18
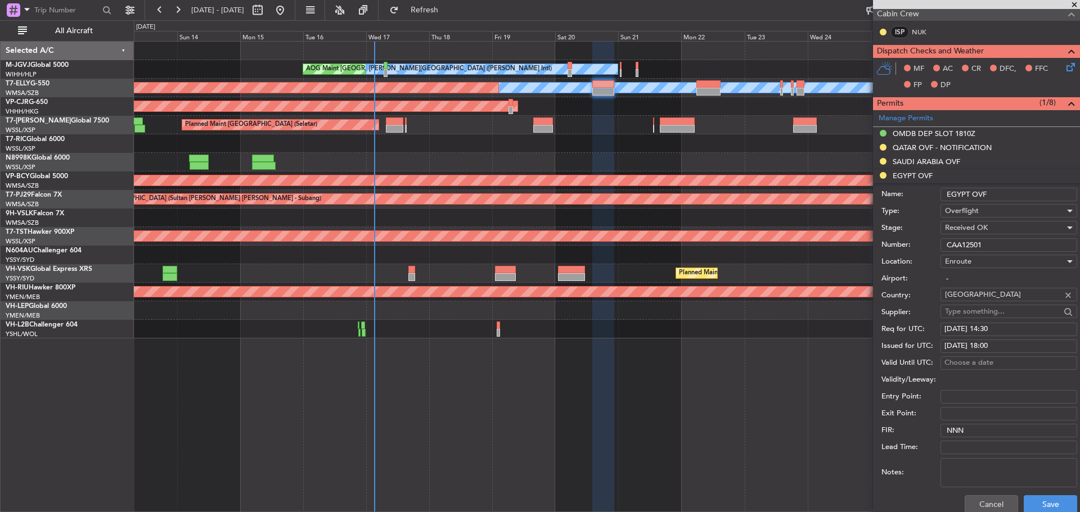
click at [992, 345] on div "[DATE] 18:00" at bounding box center [1008, 346] width 129 height 11
select select "9"
select select "2025"
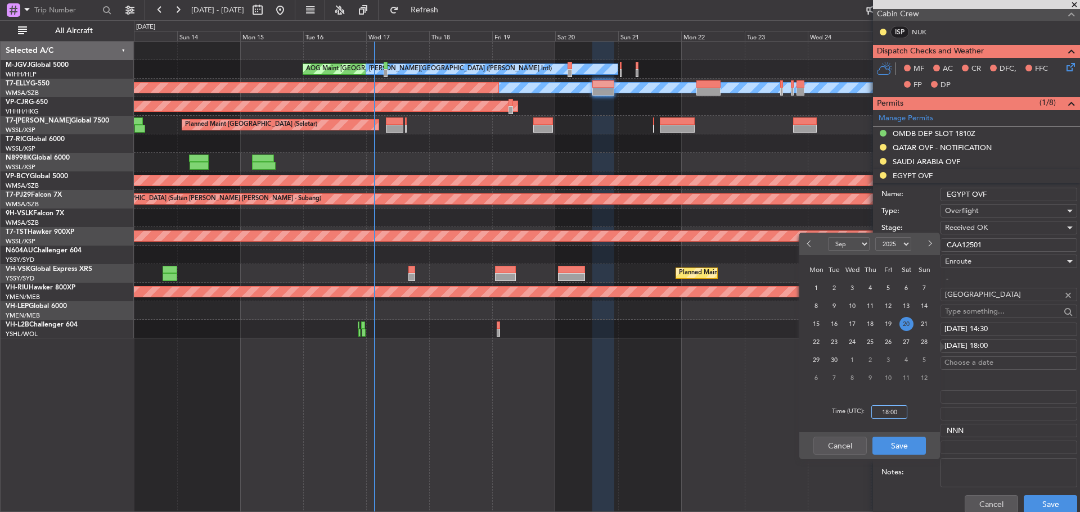
click at [890, 408] on input "18:00" at bounding box center [889, 411] width 36 height 13
type input "14:30"
click at [902, 445] on button "Save" at bounding box center [898, 446] width 53 height 18
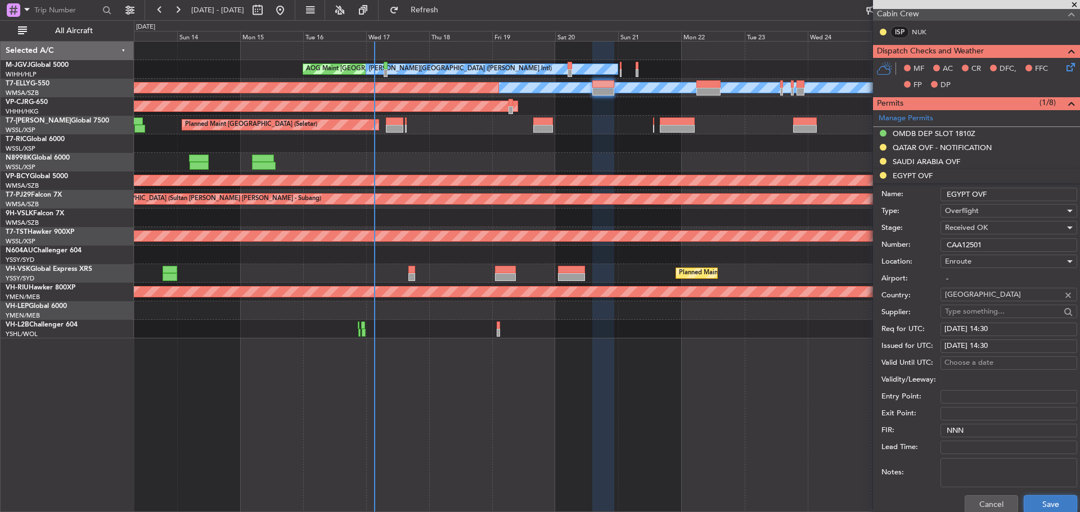
click at [1055, 501] on button "Save" at bounding box center [1050, 504] width 53 height 18
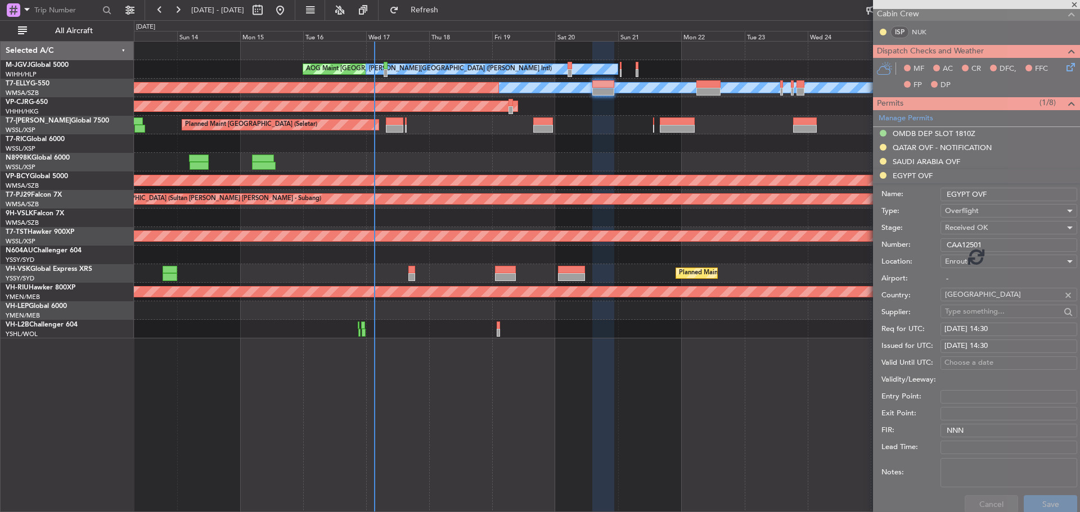
scroll to position [111, 0]
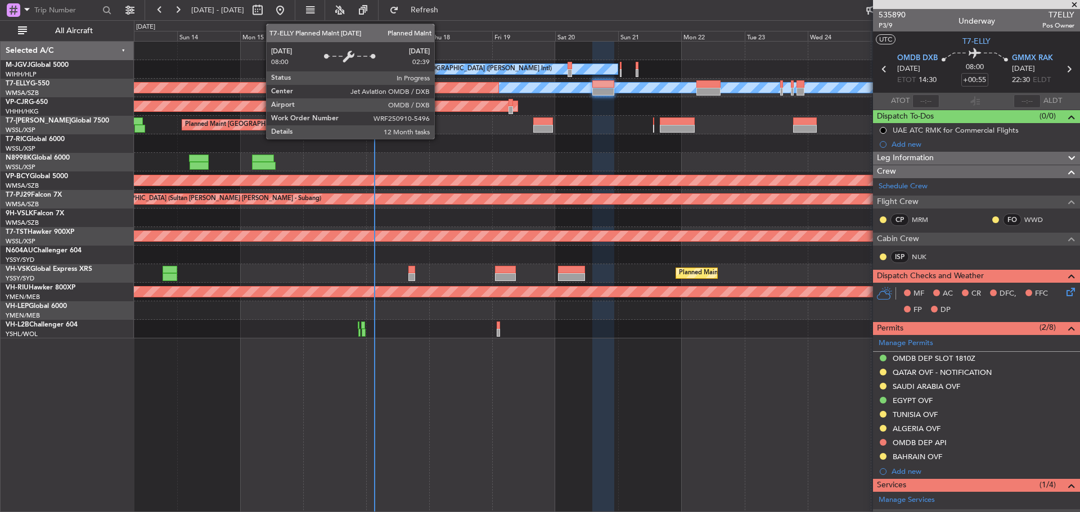
scroll to position [111, 0]
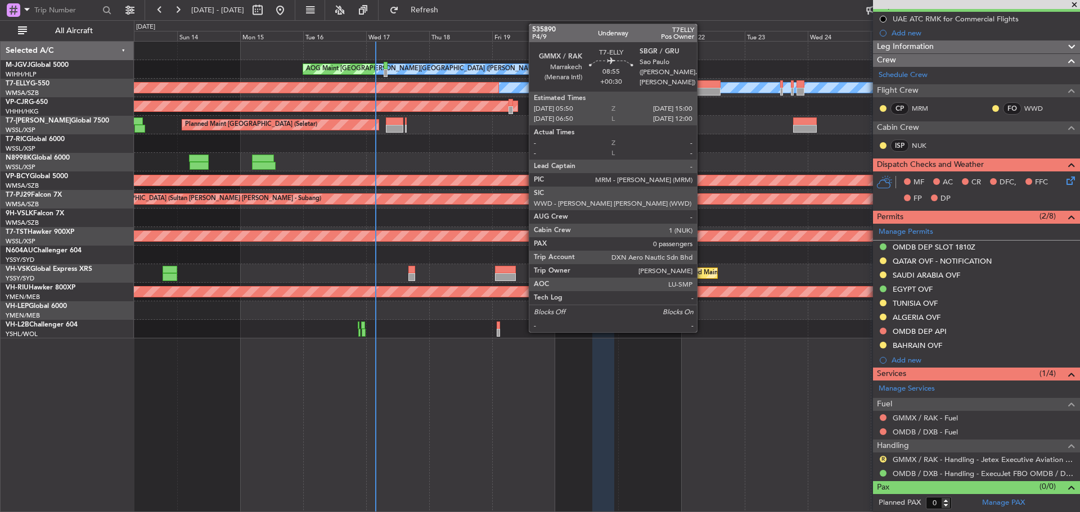
click at [702, 89] on div at bounding box center [708, 92] width 24 height 8
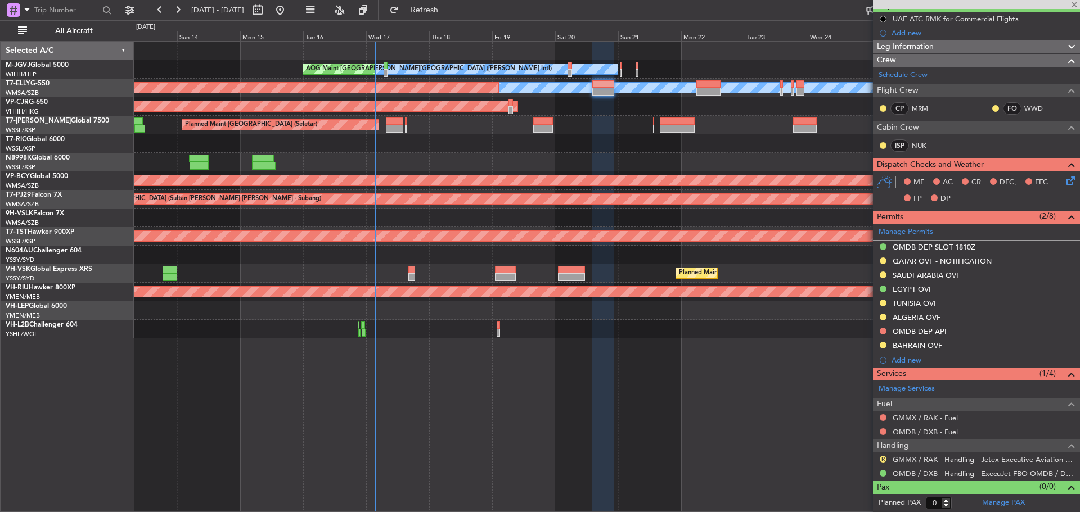
scroll to position [0, 0]
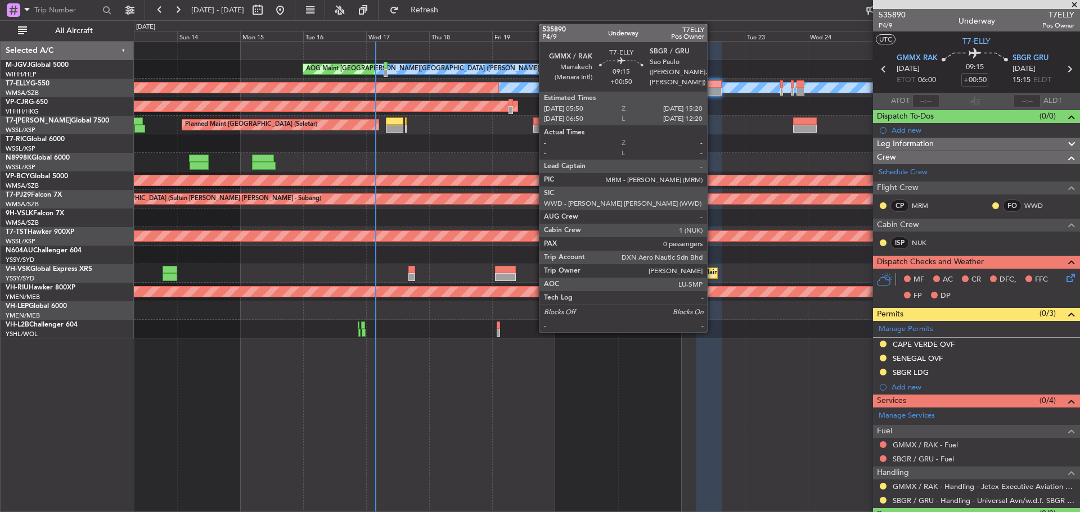
click at [712, 89] on div at bounding box center [708, 92] width 25 height 8
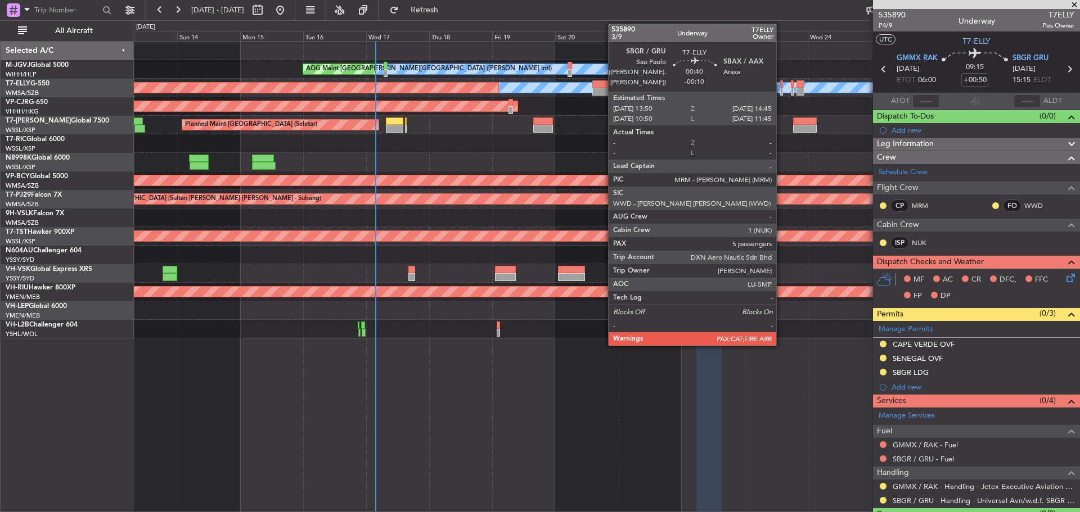
click at [781, 92] on div at bounding box center [781, 92] width 3 height 8
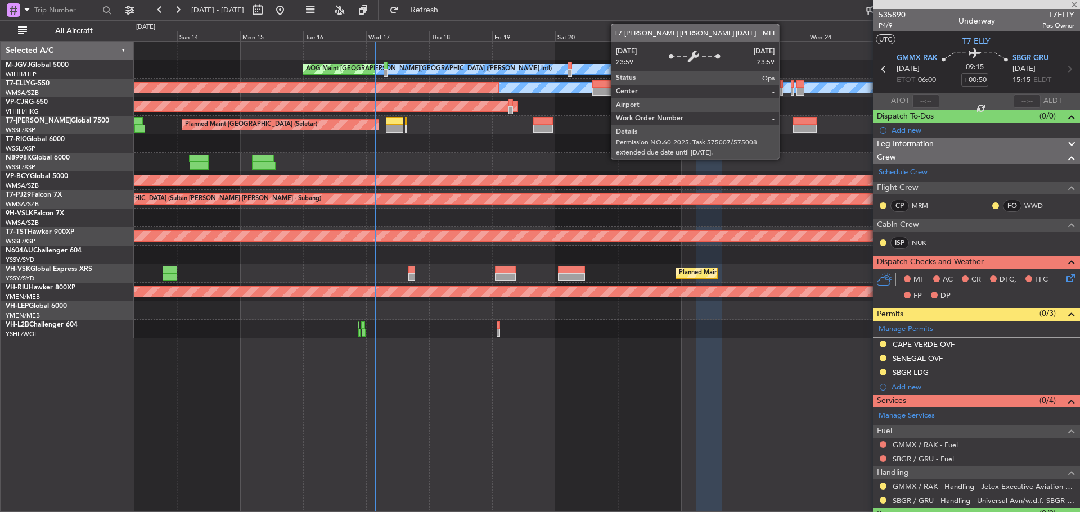
type input "-00:10"
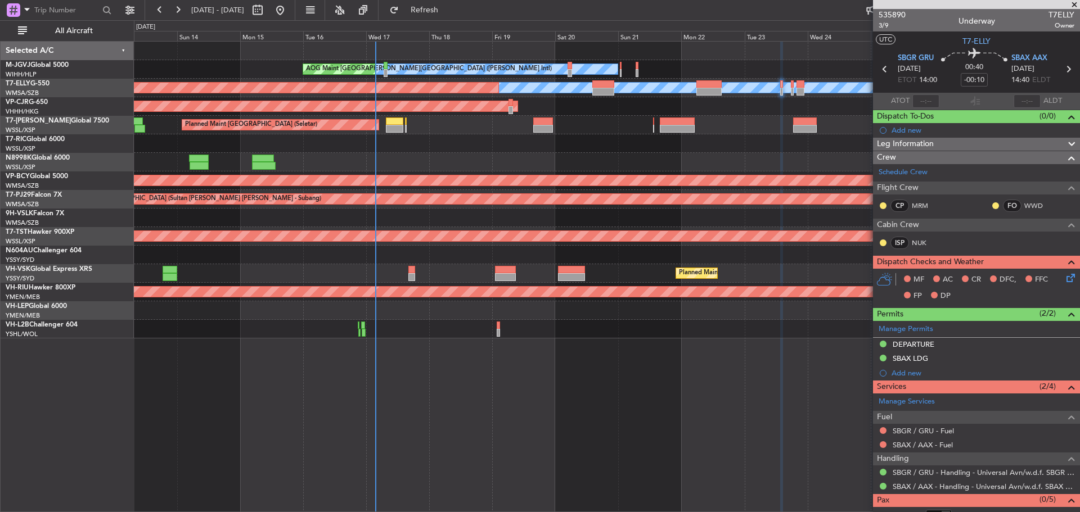
click at [1071, 5] on span at bounding box center [1074, 5] width 11 height 10
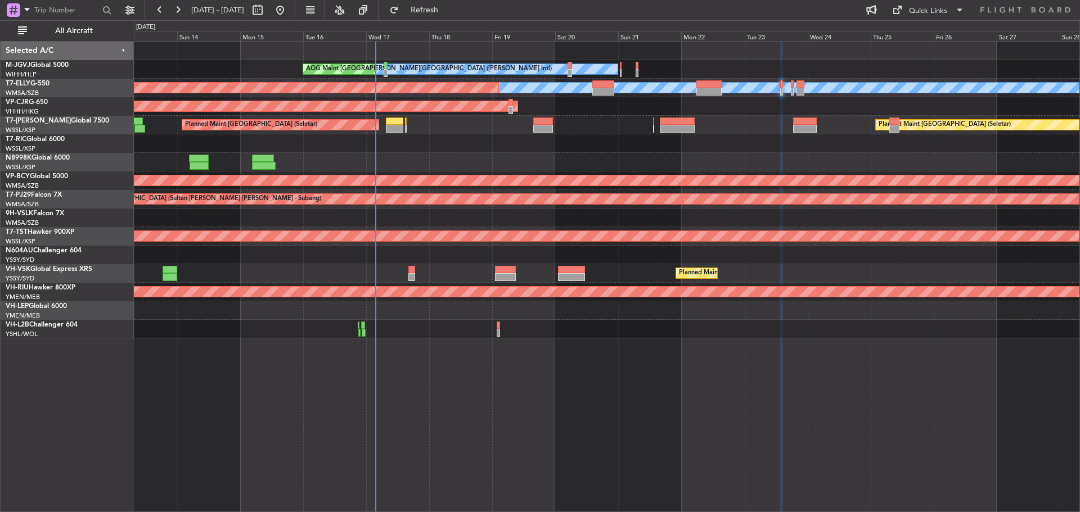
type input "0"
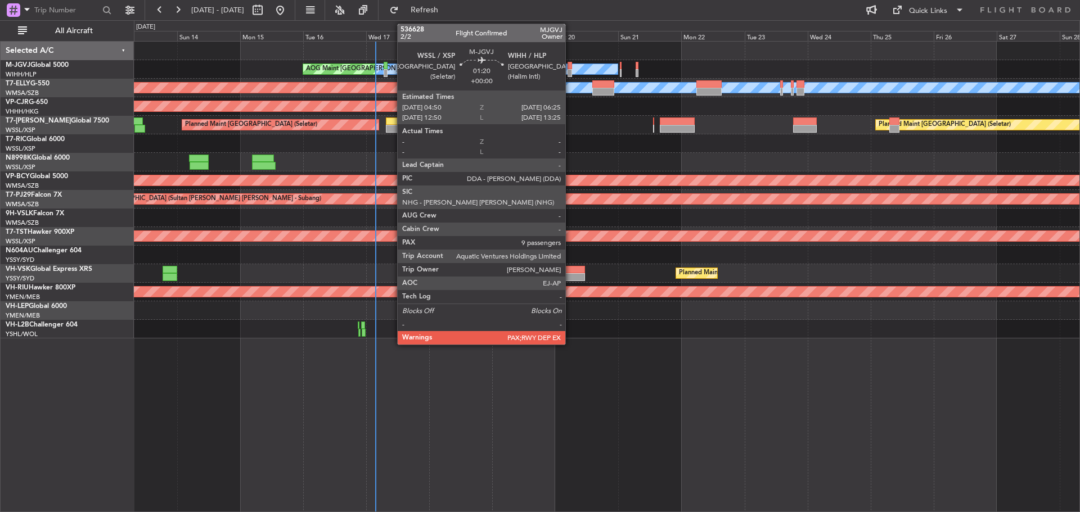
click at [570, 70] on div at bounding box center [569, 73] width 4 height 8
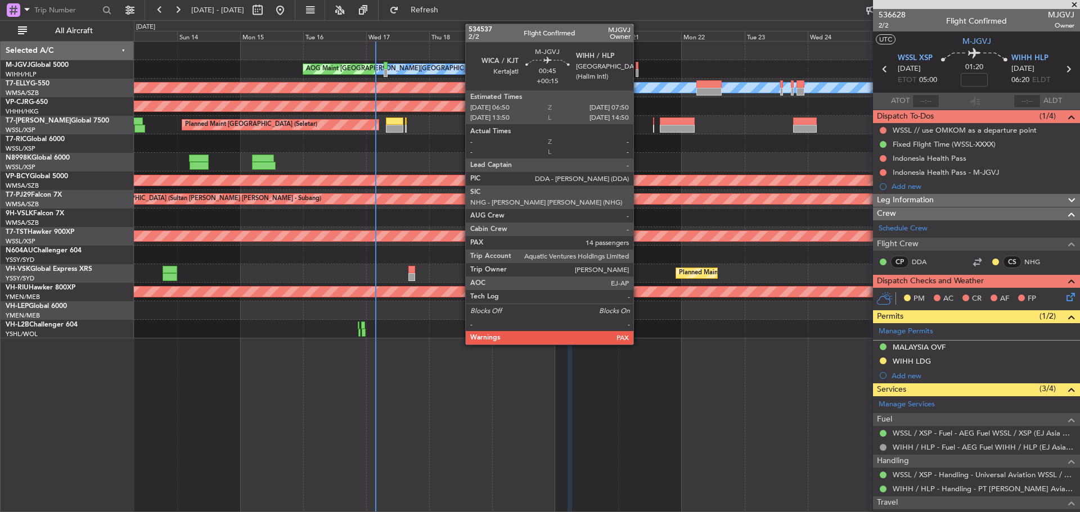
click at [638, 67] on div at bounding box center [637, 66] width 3 height 8
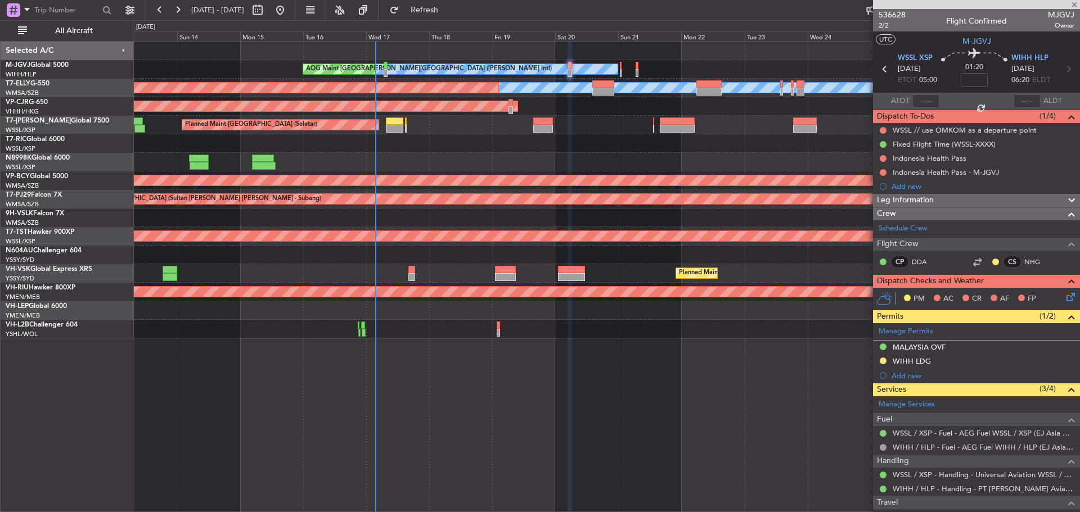
type input "+00:15"
type input "14"
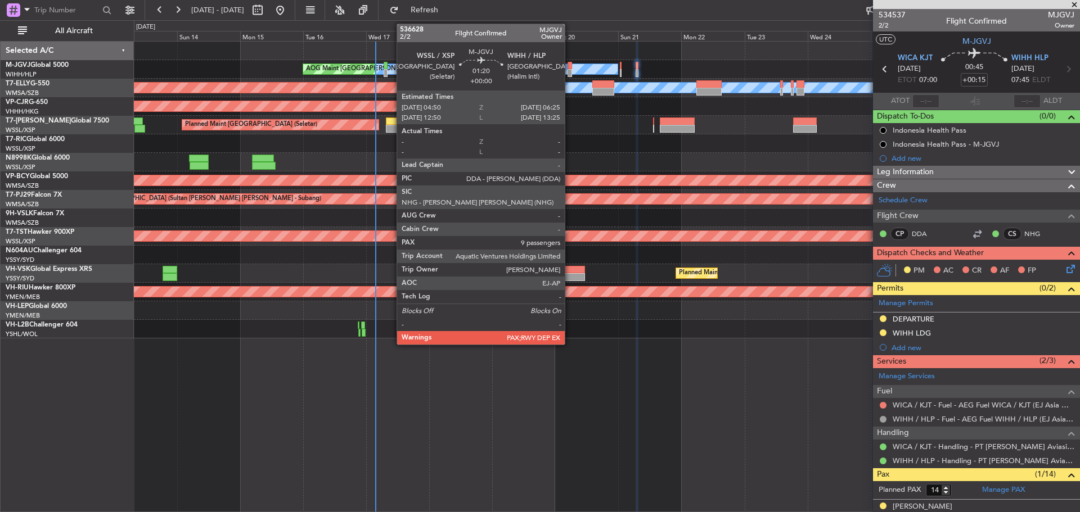
click at [570, 67] on div at bounding box center [569, 66] width 4 height 8
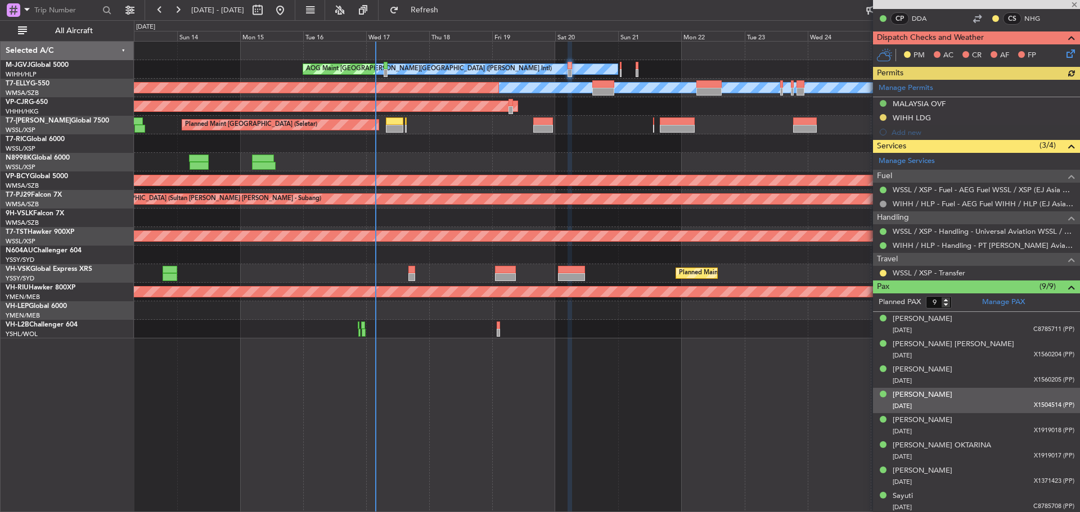
scroll to position [271, 0]
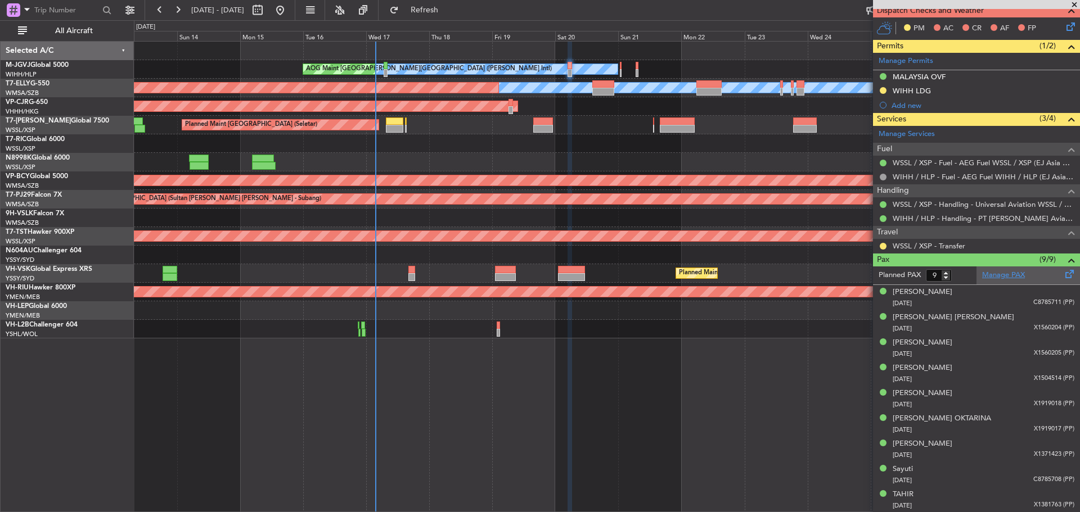
click at [1016, 274] on link "Manage PAX" at bounding box center [1003, 275] width 43 height 11
click at [448, 8] on span "Refresh" at bounding box center [424, 10] width 47 height 8
type input "10"
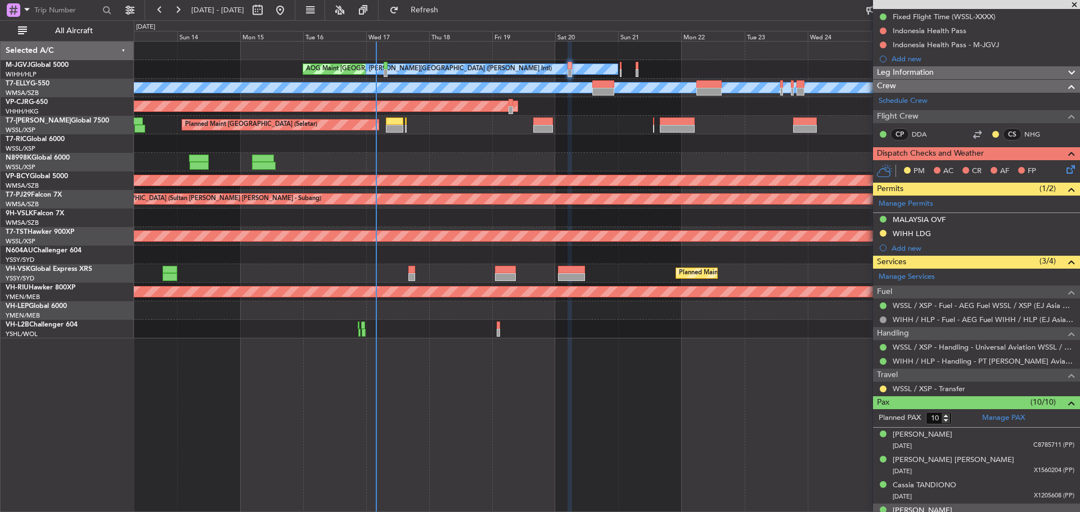
scroll to position [0, 0]
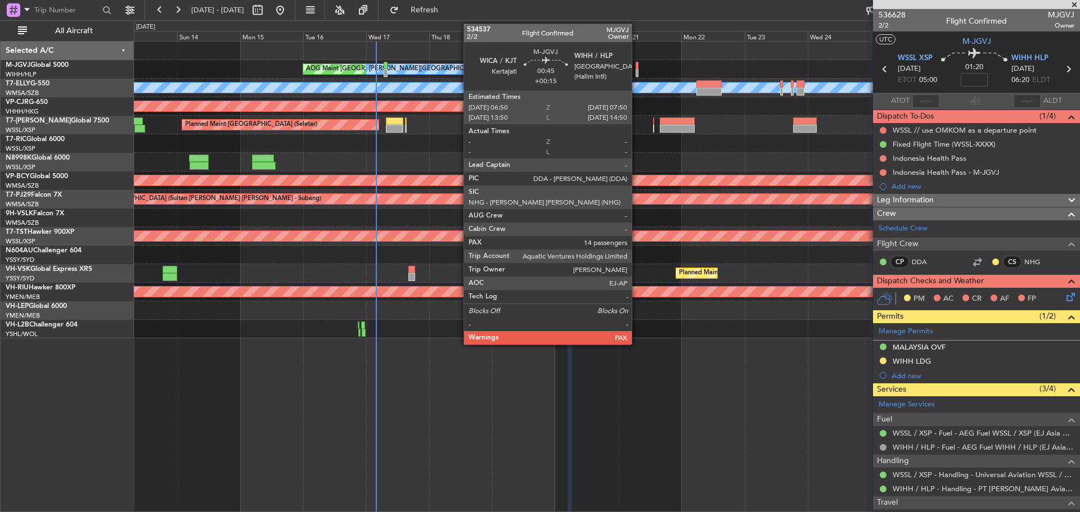
click at [637, 69] on div at bounding box center [637, 73] width 3 height 8
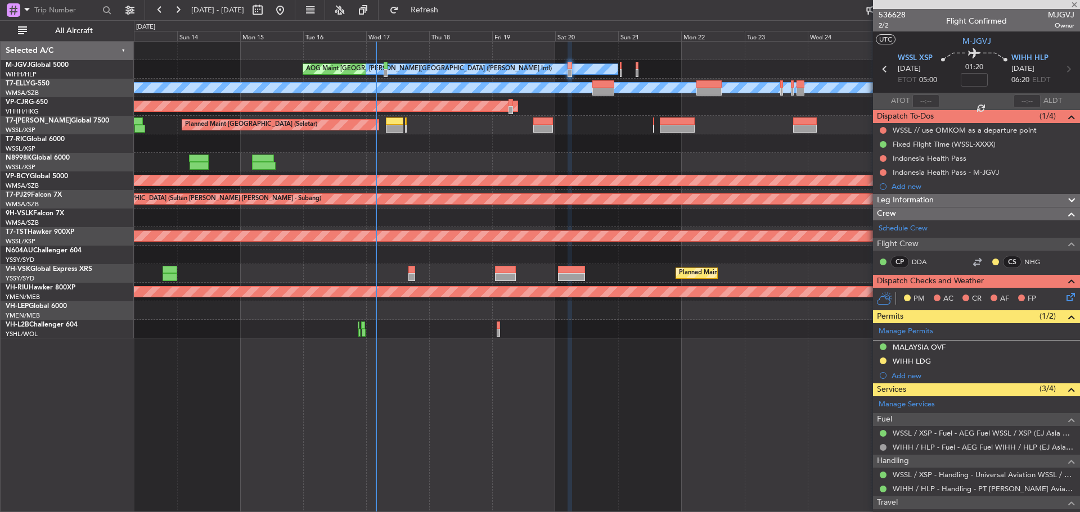
type input "+00:15"
type input "14"
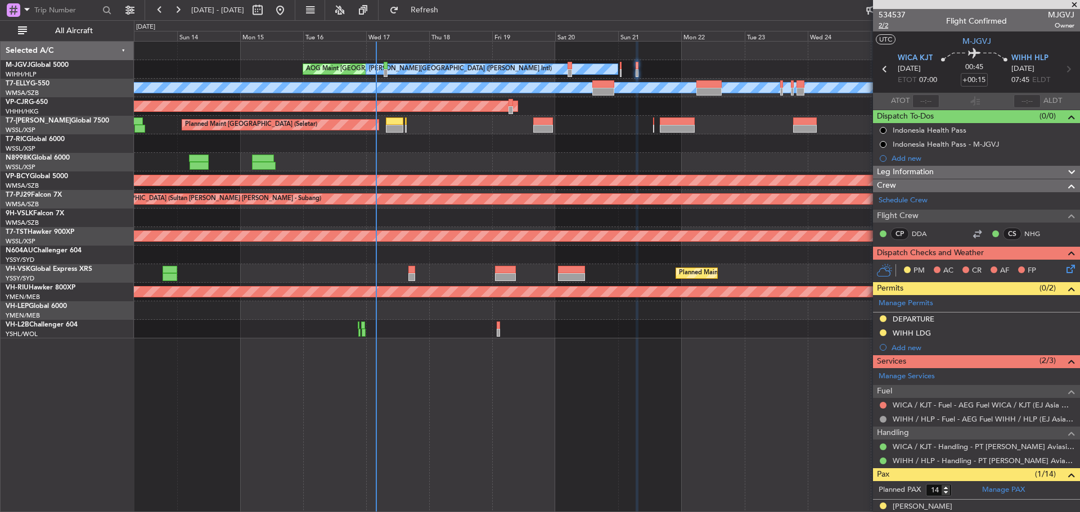
click at [884, 25] on span "2/2" at bounding box center [891, 26] width 27 height 10
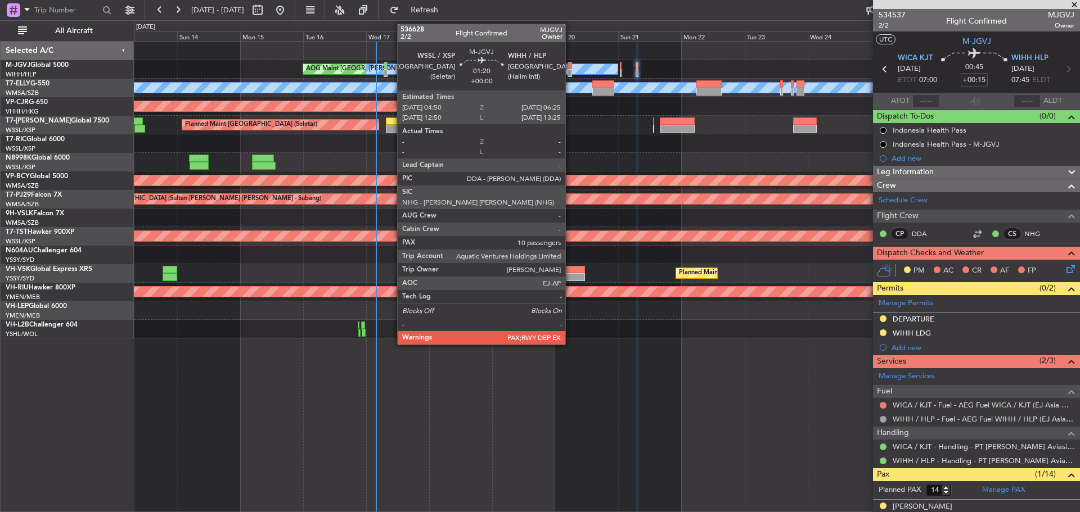
click at [570, 74] on div at bounding box center [569, 73] width 4 height 8
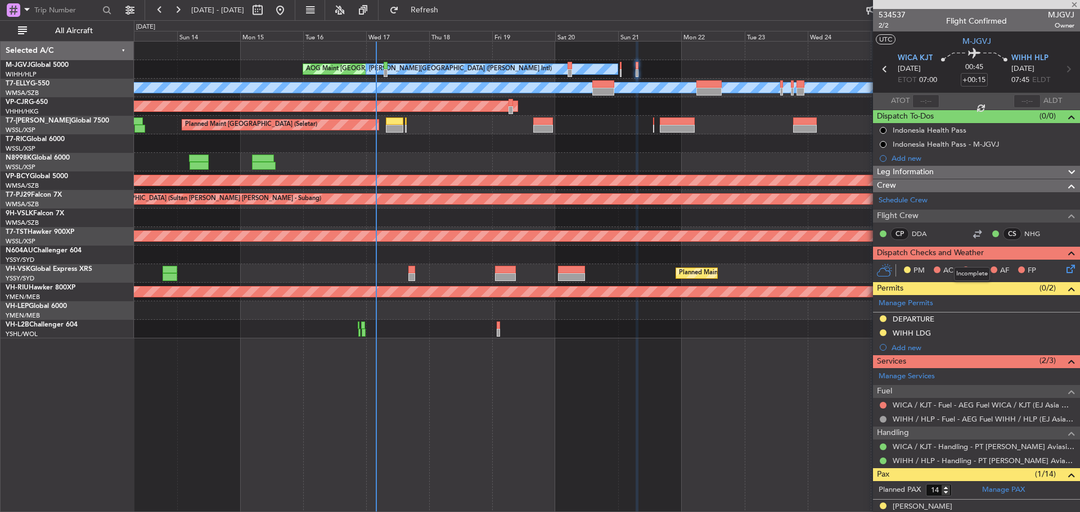
type input "10"
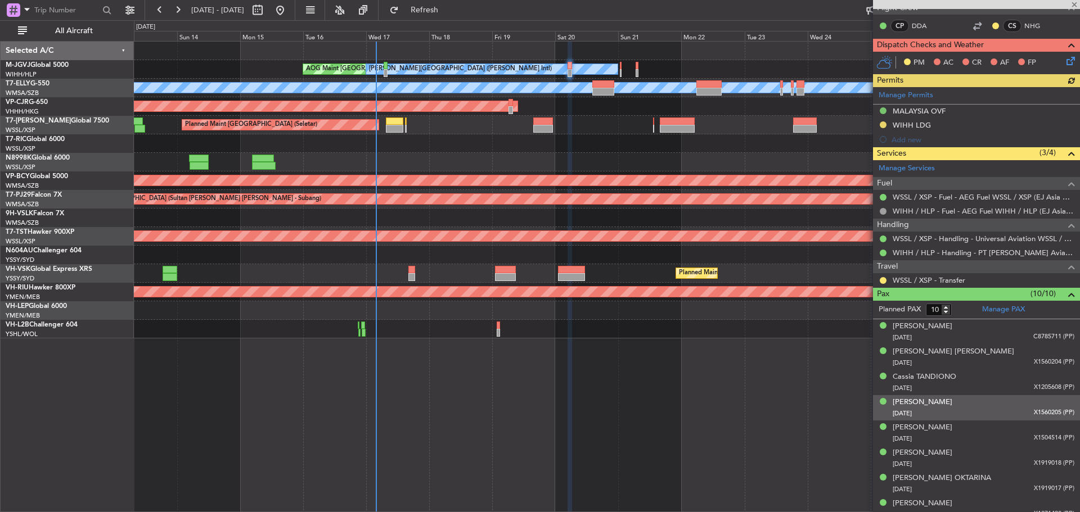
scroll to position [281, 0]
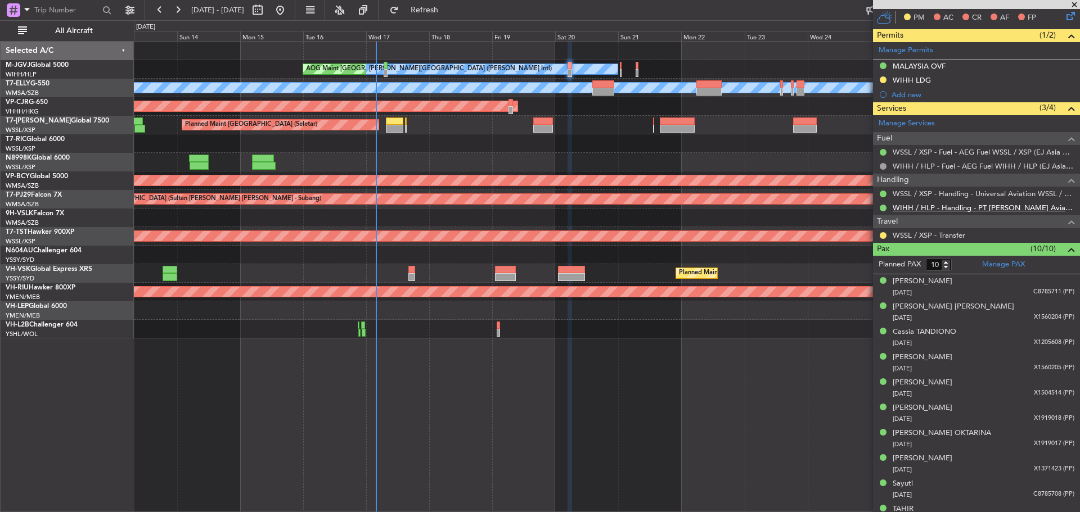
click at [983, 209] on link "WIHH / HLP - Handling - PT [PERSON_NAME] Aviasi WIHH / HLP" at bounding box center [984, 208] width 182 height 10
click at [442, 4] on button "Refresh" at bounding box center [417, 10] width 67 height 18
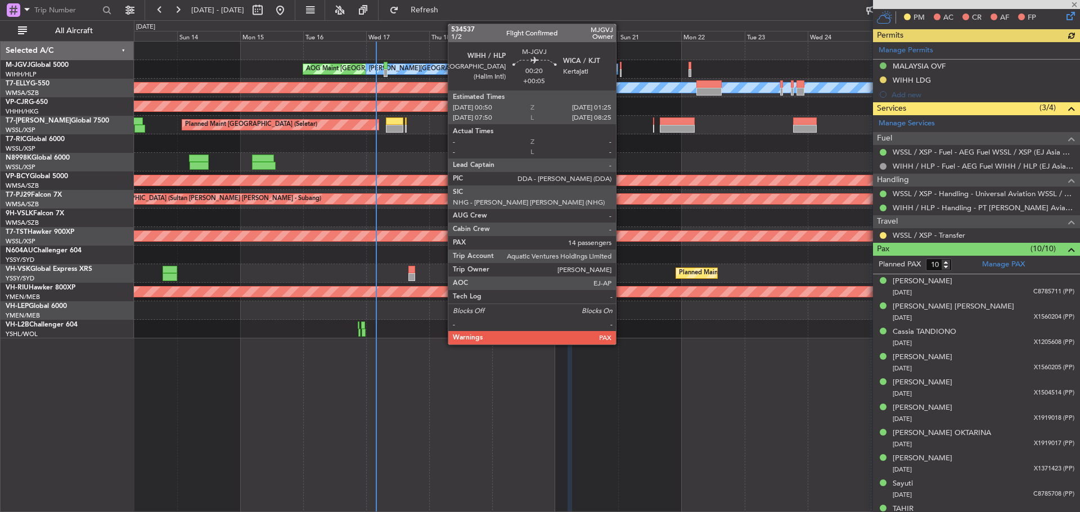
click at [621, 69] on div at bounding box center [621, 73] width 2 height 8
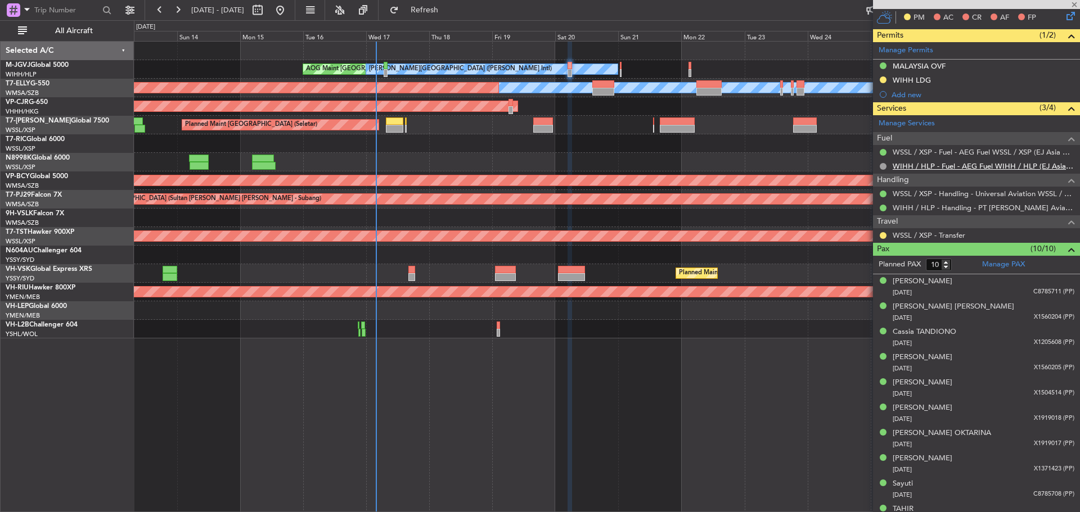
type input "+00:05"
type input "14"
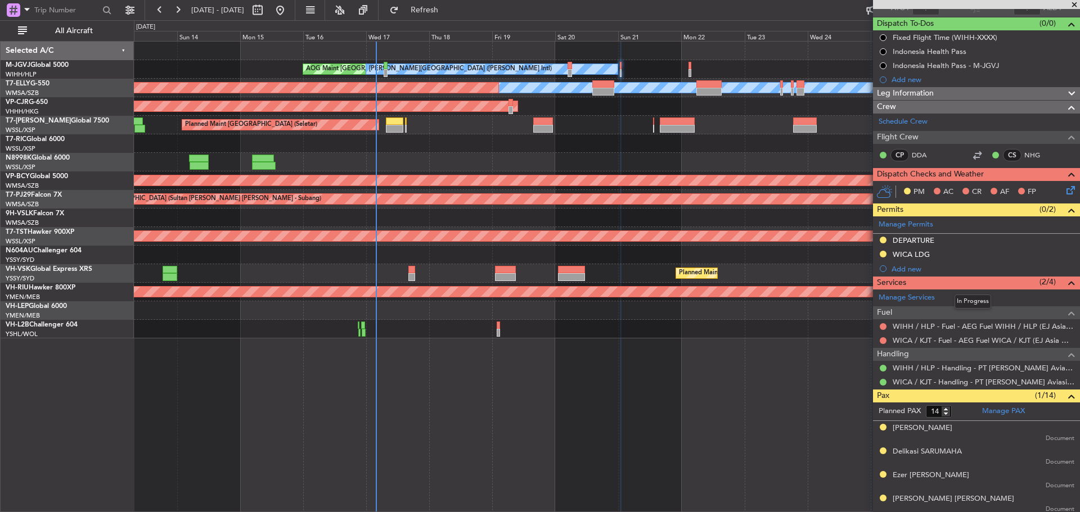
scroll to position [0, 0]
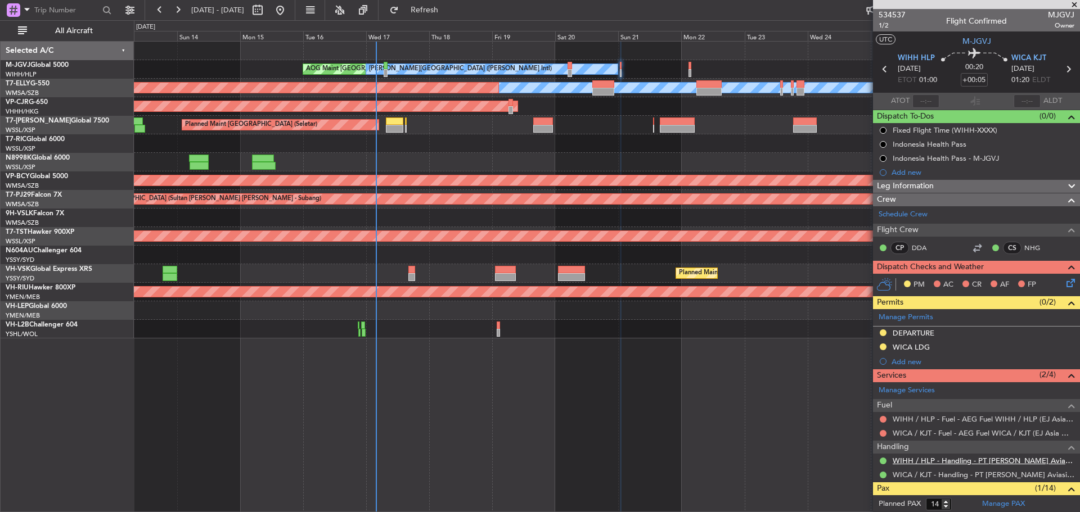
click at [922, 460] on link "WIHH / HLP - Handling - PT [PERSON_NAME] Aviasi WIHH / HLP" at bounding box center [984, 461] width 182 height 10
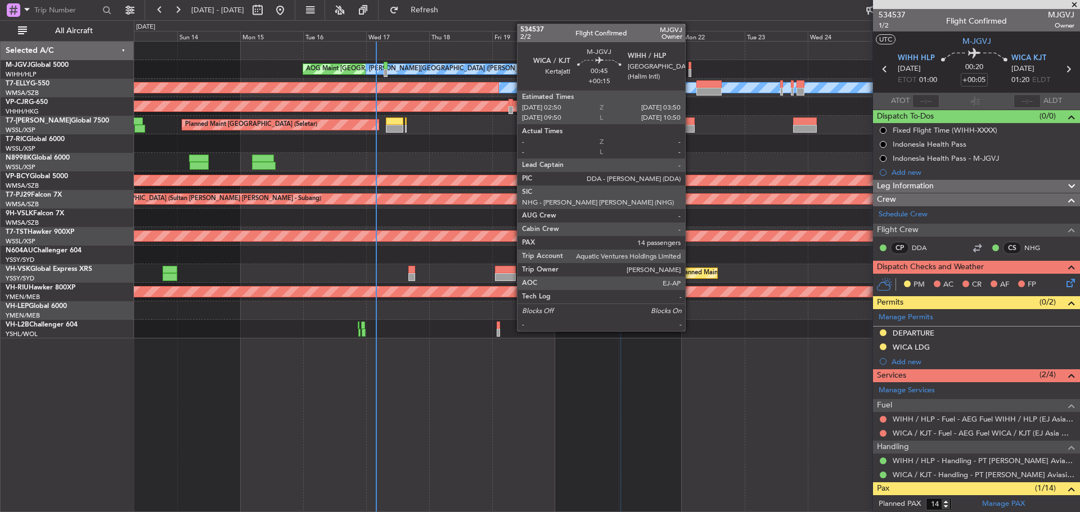
click at [690, 71] on div at bounding box center [689, 73] width 3 height 8
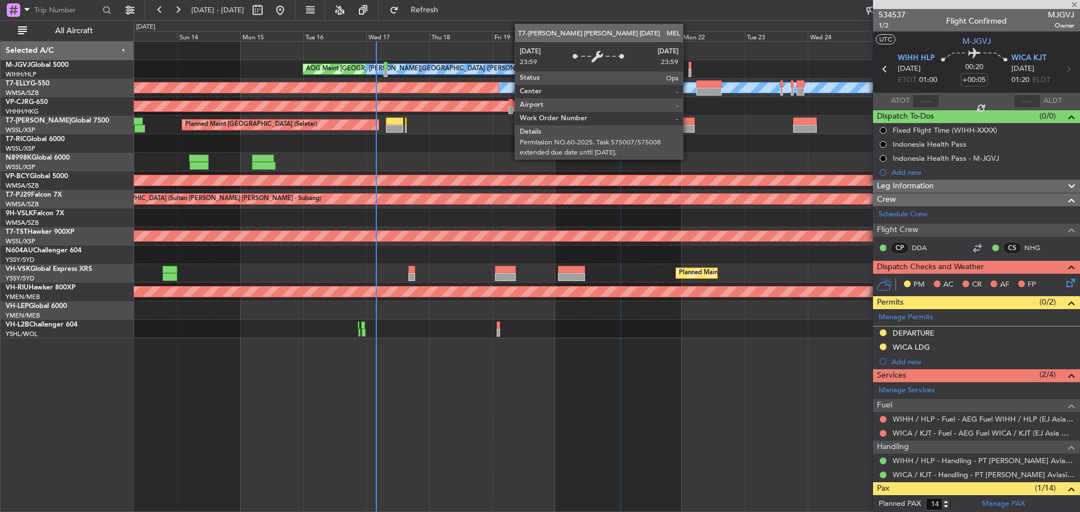
type input "+00:15"
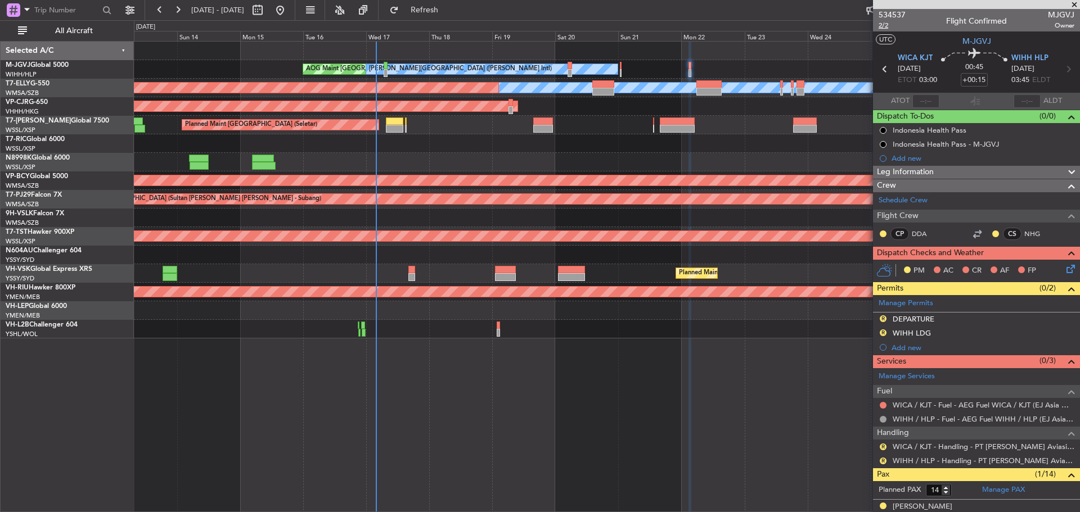
click at [884, 26] on span "2/2" at bounding box center [891, 26] width 27 height 10
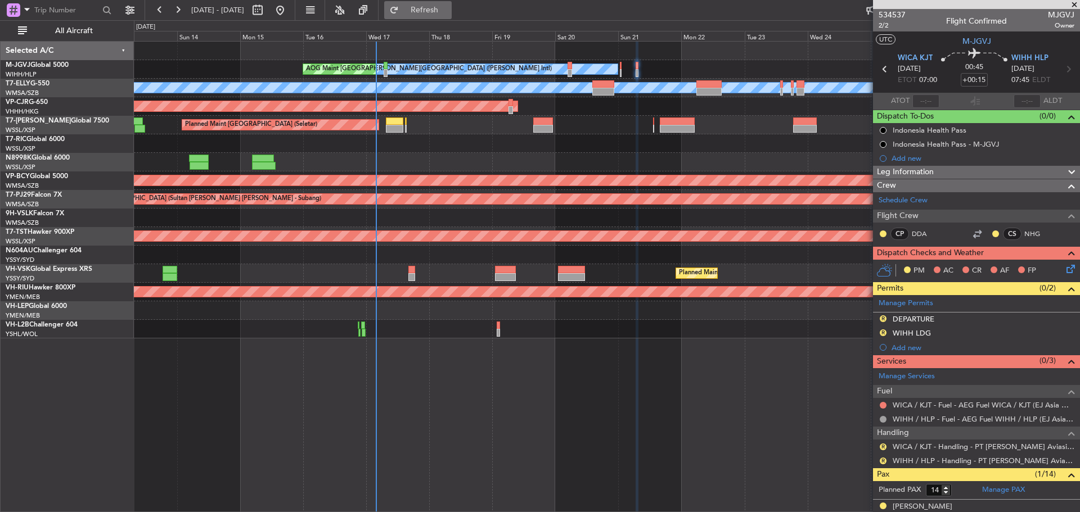
click at [436, 9] on button "Refresh" at bounding box center [417, 10] width 67 height 18
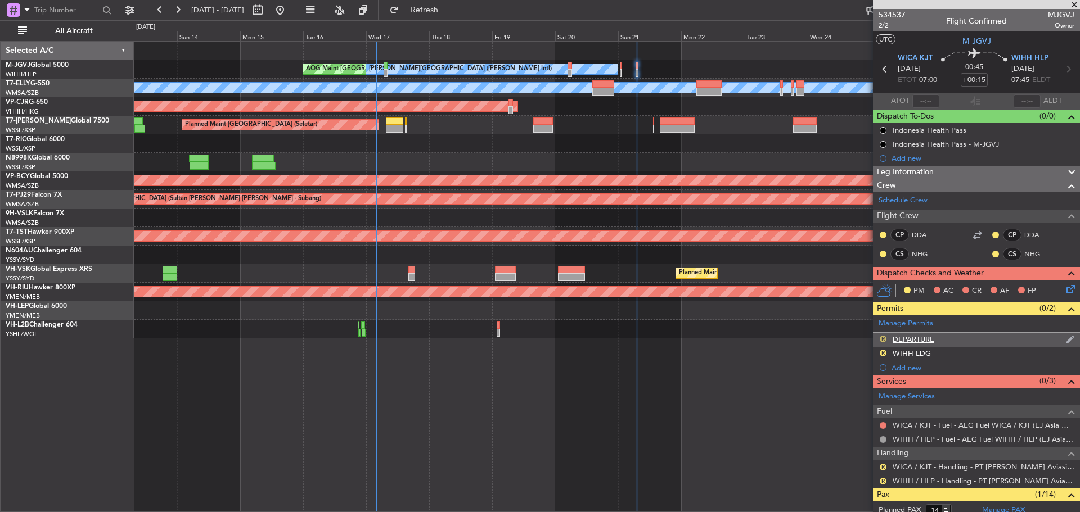
click at [881, 339] on button "R" at bounding box center [883, 339] width 7 height 7
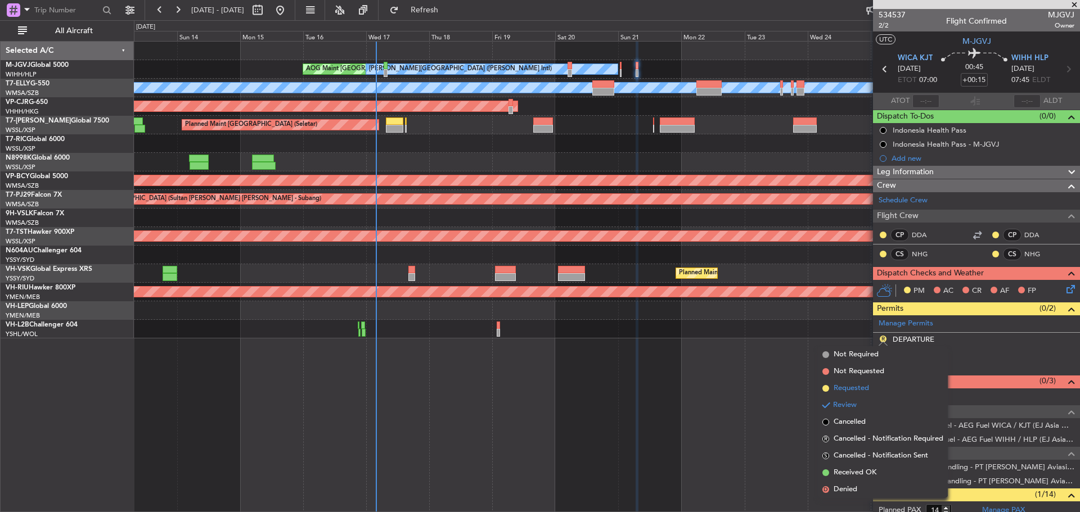
click at [855, 383] on span "Requested" at bounding box center [850, 388] width 35 height 11
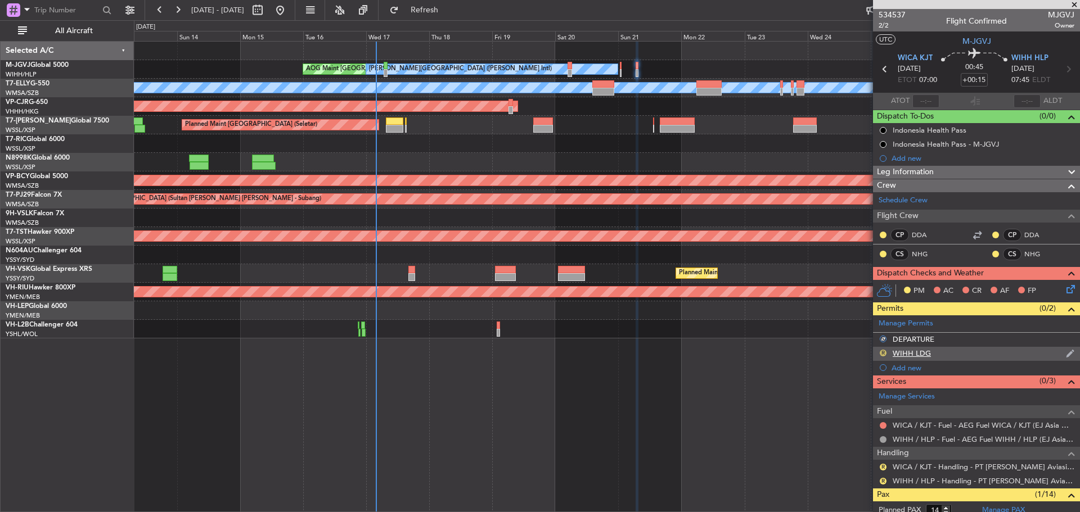
click at [882, 354] on button "R" at bounding box center [883, 353] width 7 height 7
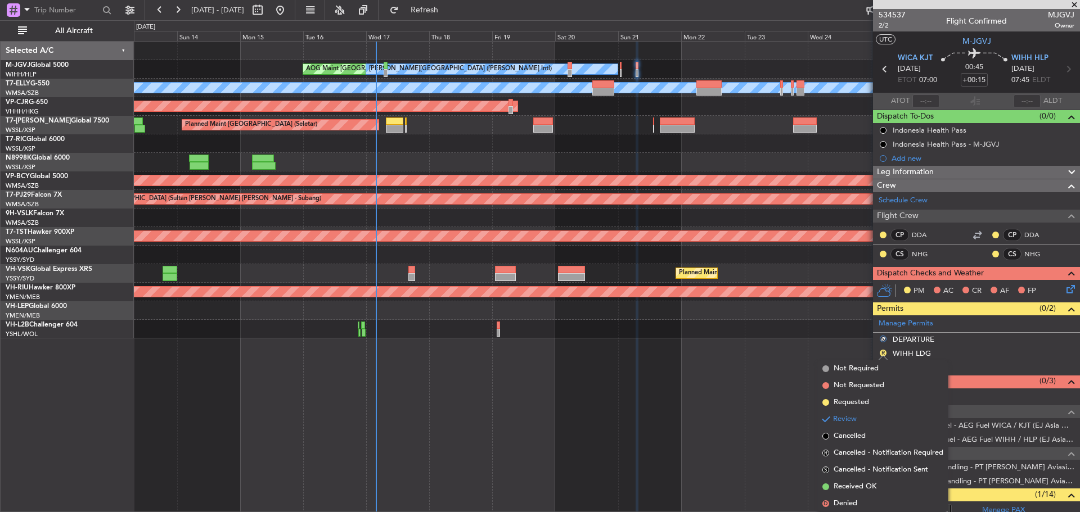
click at [848, 402] on span "Requested" at bounding box center [850, 402] width 35 height 11
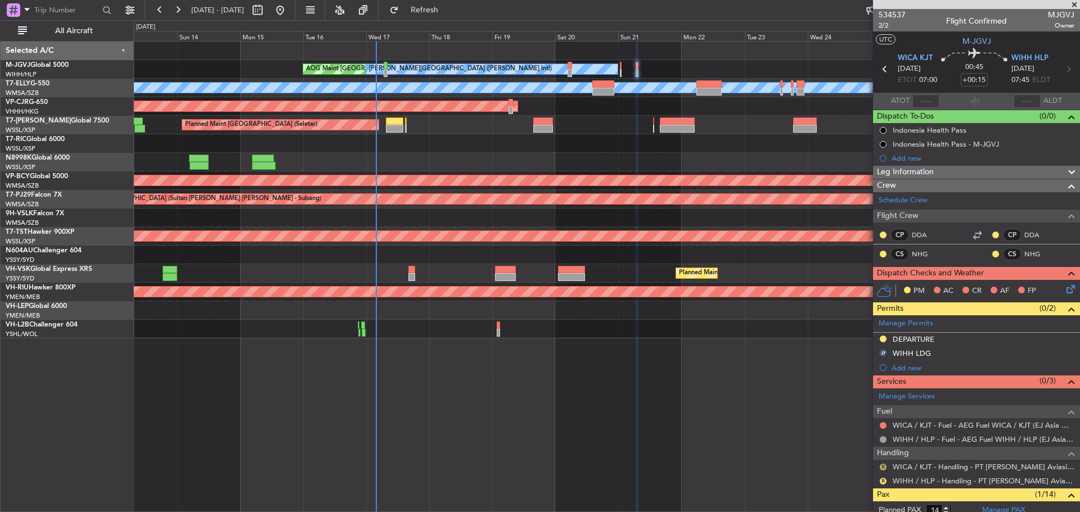
click at [881, 467] on button "R" at bounding box center [883, 467] width 7 height 7
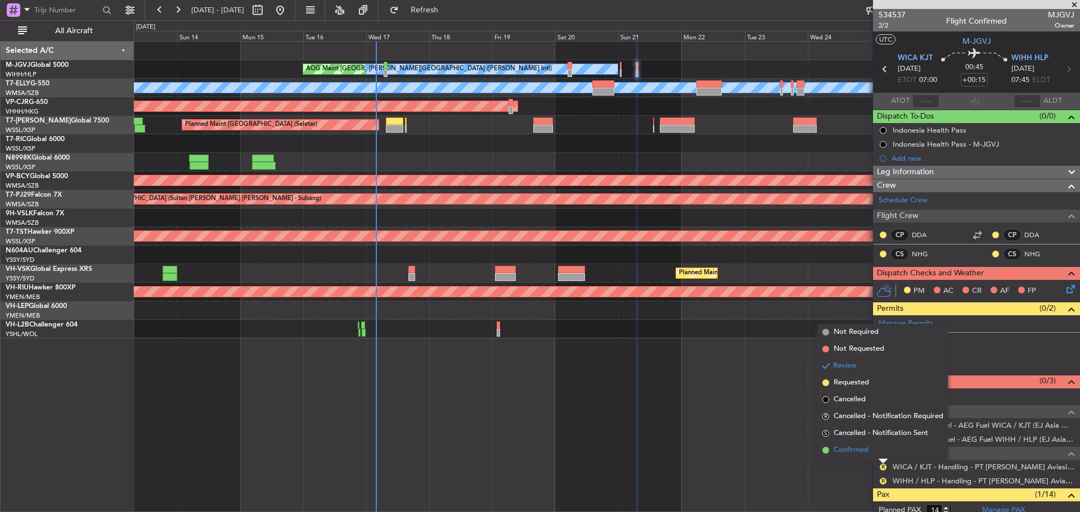
click at [884, 450] on li "Confirmed" at bounding box center [883, 450] width 130 height 17
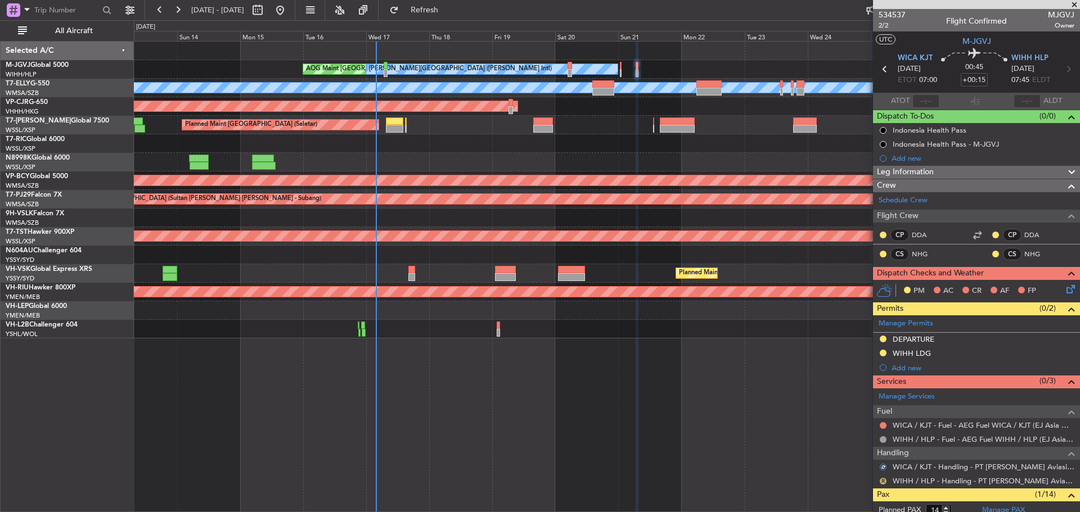
click at [884, 481] on button "R" at bounding box center [883, 481] width 7 height 7
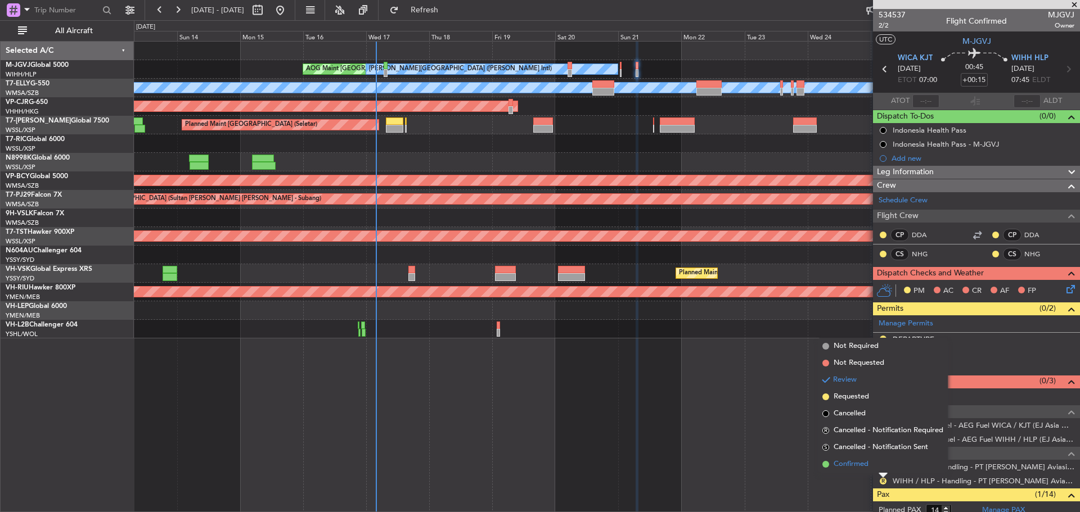
click at [858, 463] on span "Confirmed" at bounding box center [850, 464] width 35 height 11
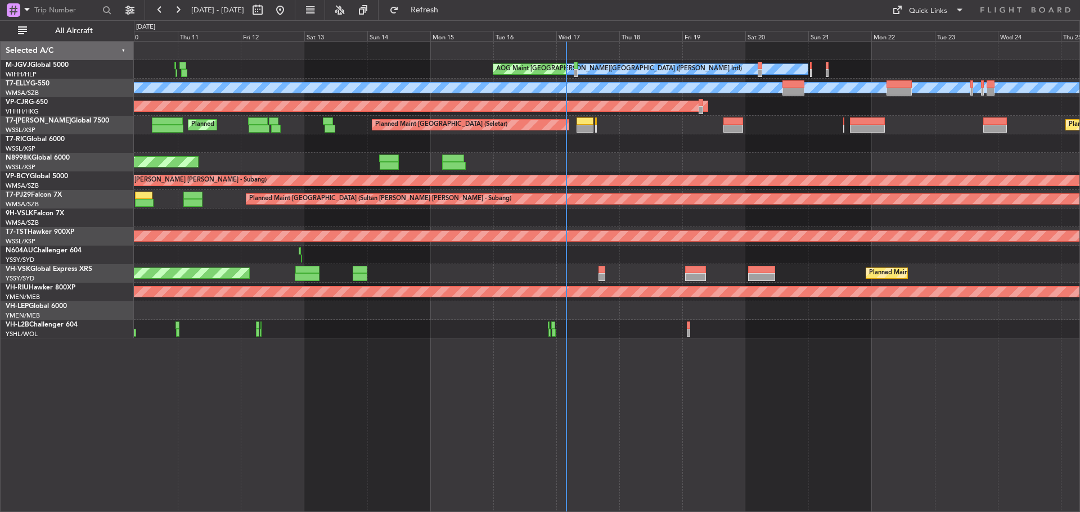
click at [552, 390] on div "[PERSON_NAME][GEOGRAPHIC_DATA] ([PERSON_NAME] Intl) AOG Maint [GEOGRAPHIC_DATA]…" at bounding box center [607, 276] width 946 height 471
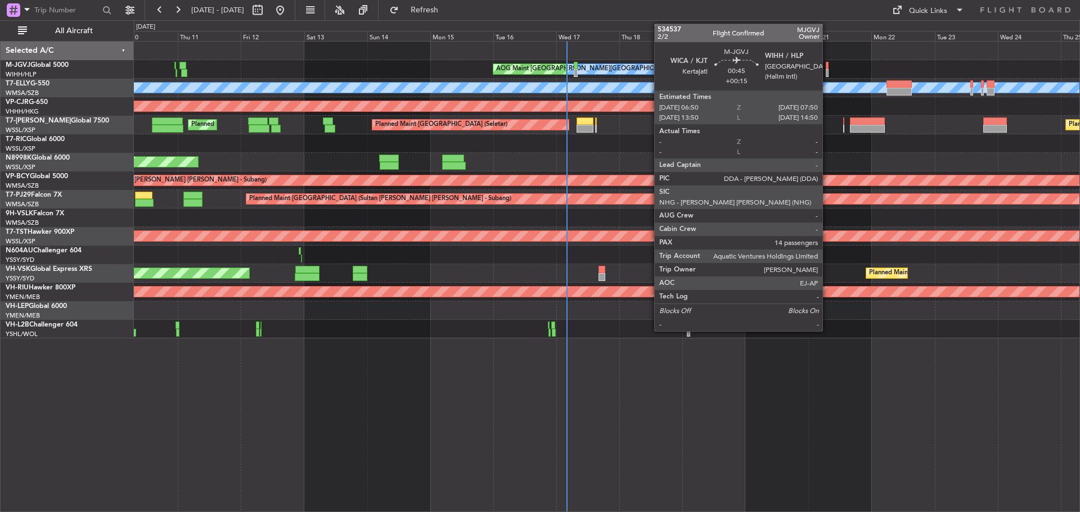
click at [827, 74] on div at bounding box center [827, 73] width 3 height 8
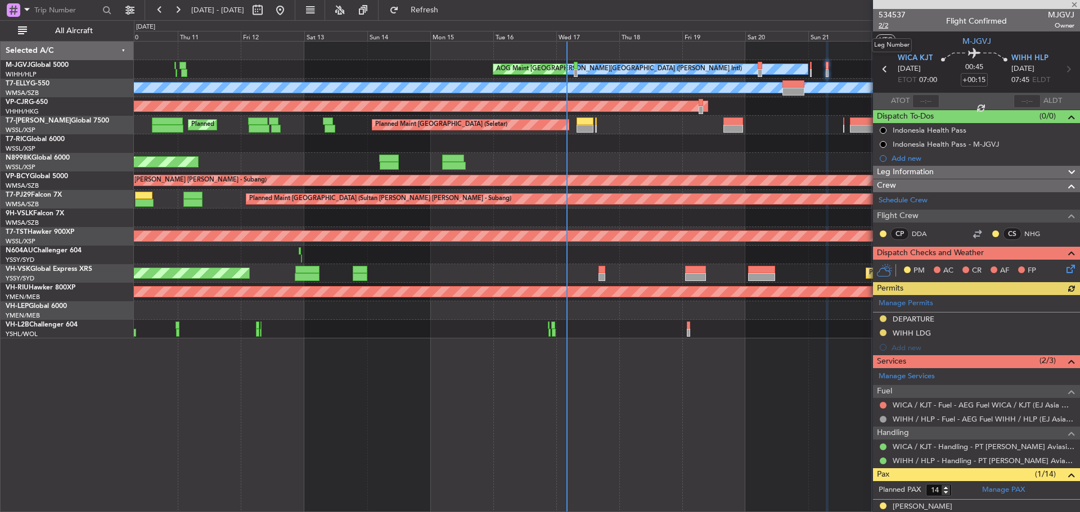
click at [886, 26] on span "2/2" at bounding box center [891, 26] width 27 height 10
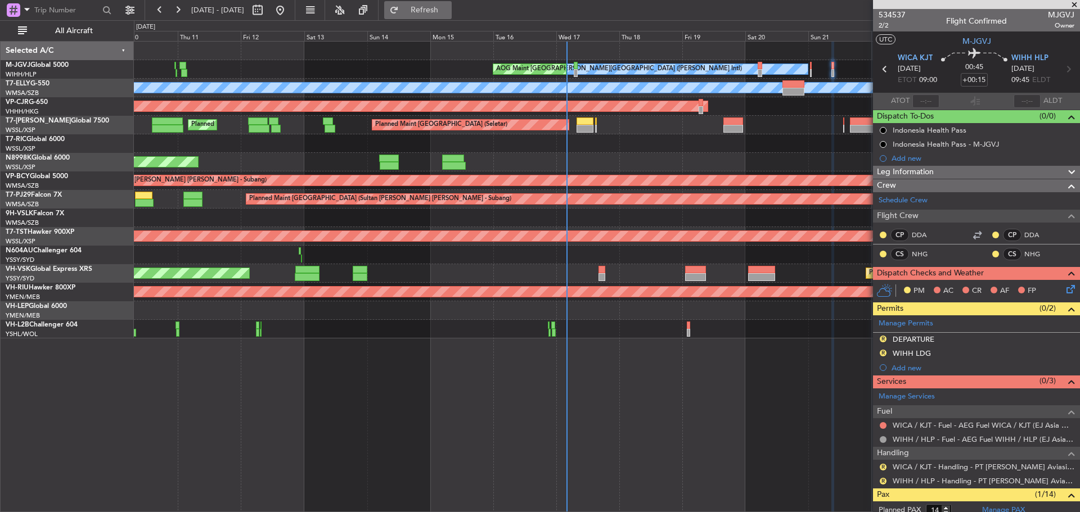
click at [432, 10] on button "Refresh" at bounding box center [417, 10] width 67 height 18
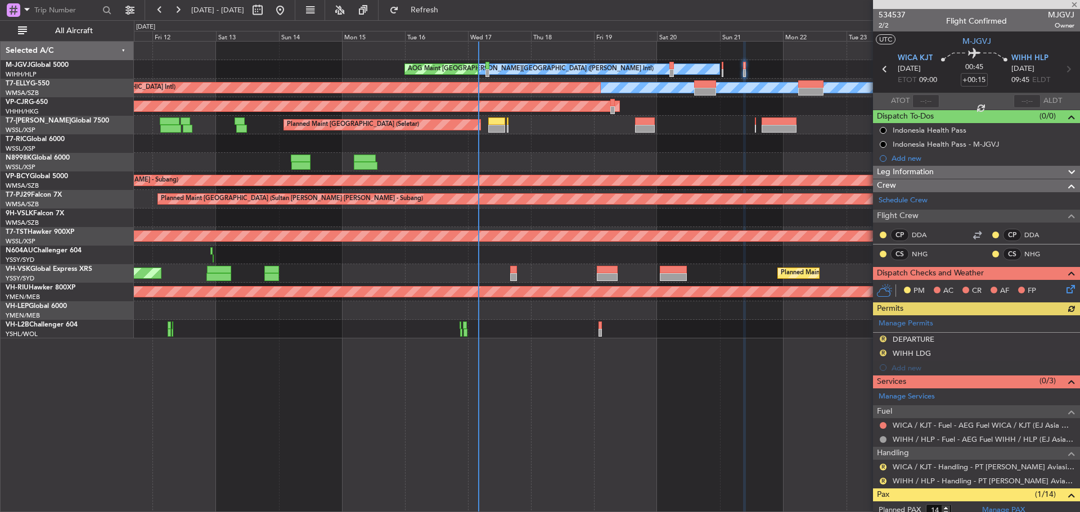
click at [657, 141] on div at bounding box center [606, 143] width 945 height 19
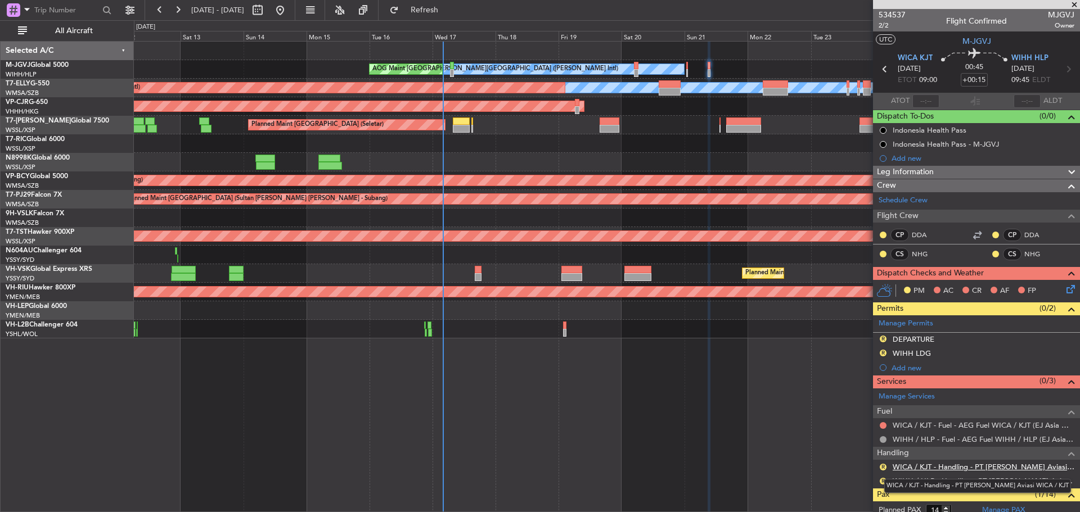
click at [911, 468] on link "WICA / KJT - Handling - PT [PERSON_NAME] Aviasi WICA / KJT" at bounding box center [984, 467] width 182 height 10
click at [448, 9] on span "Refresh" at bounding box center [424, 10] width 47 height 8
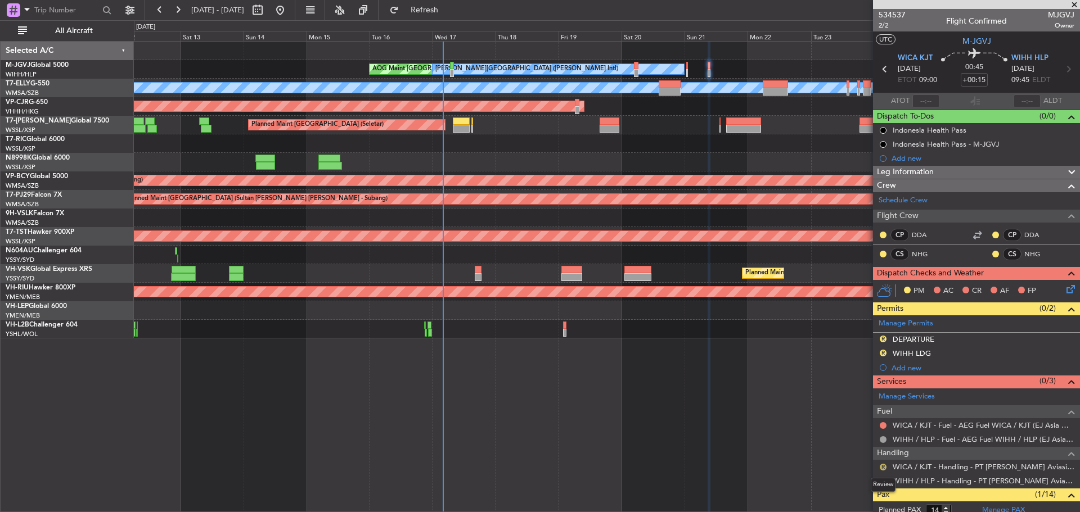
click at [882, 468] on button "R" at bounding box center [883, 467] width 7 height 7
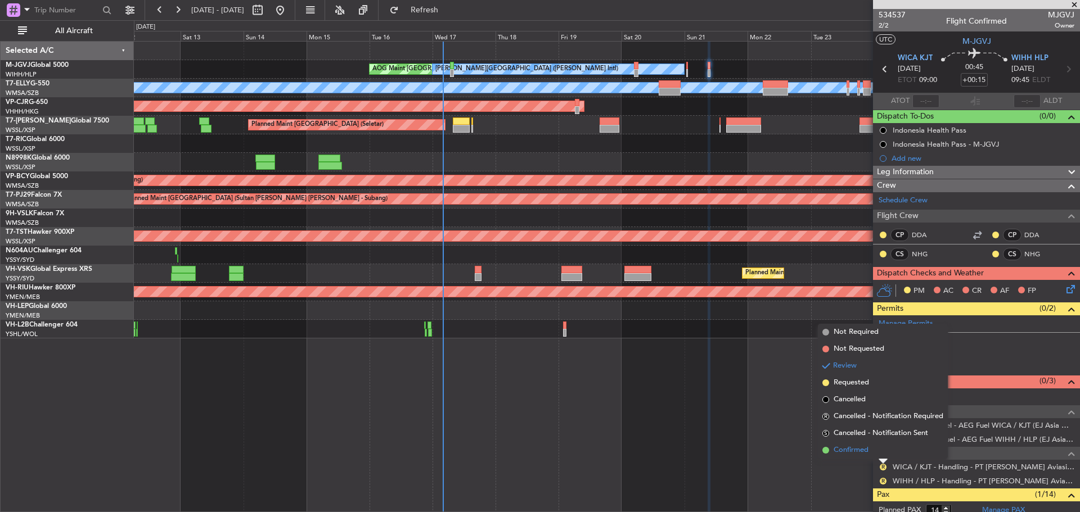
click at [856, 452] on span "Confirmed" at bounding box center [850, 450] width 35 height 11
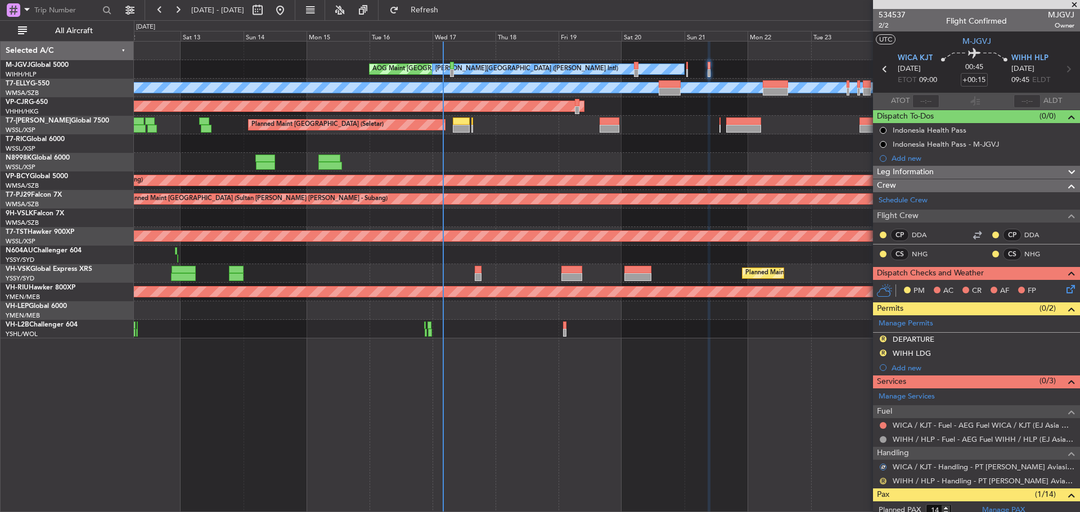
click at [882, 480] on button "R" at bounding box center [883, 481] width 7 height 7
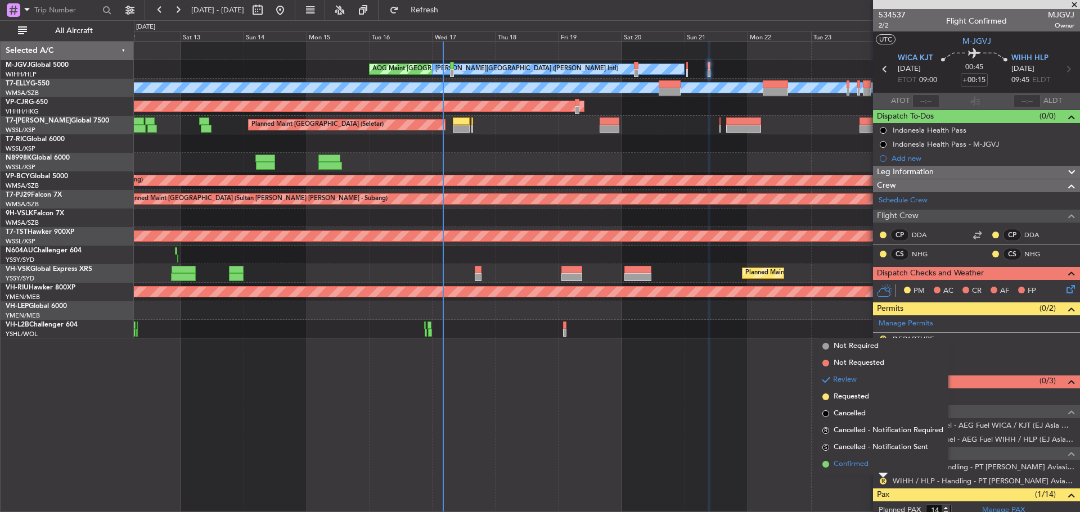
click at [868, 463] on span "Confirmed" at bounding box center [850, 464] width 35 height 11
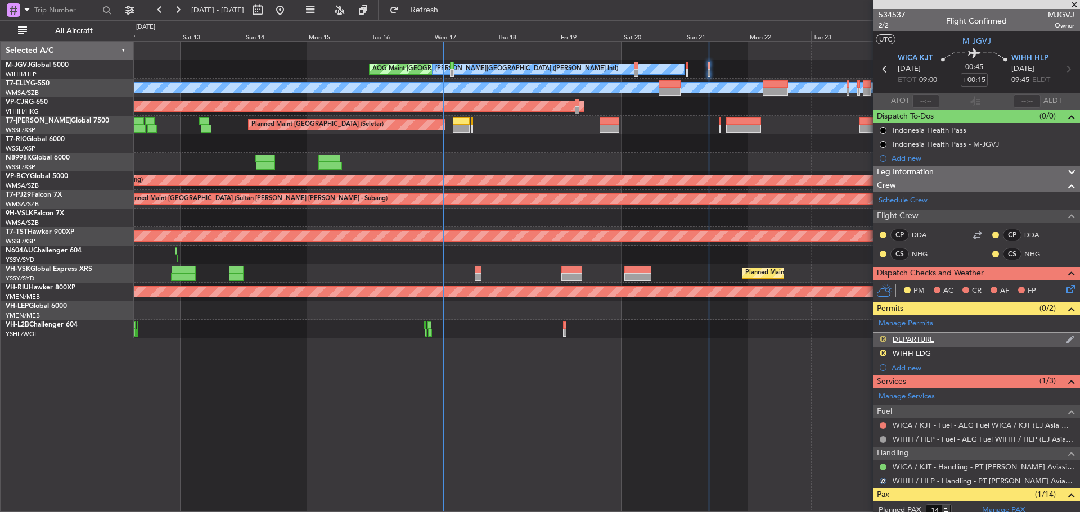
click at [885, 339] on button "R" at bounding box center [883, 339] width 7 height 7
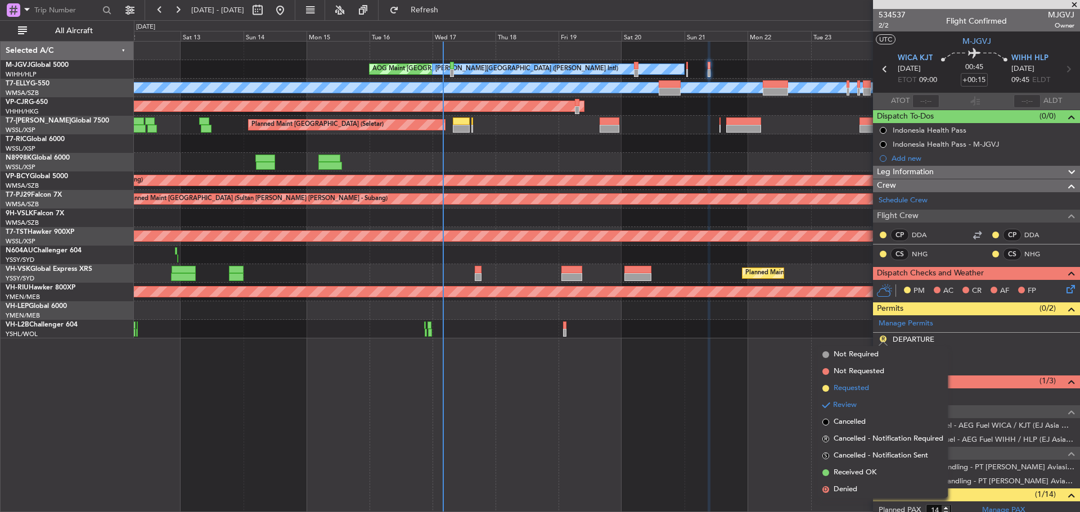
click at [849, 388] on span "Requested" at bounding box center [850, 388] width 35 height 11
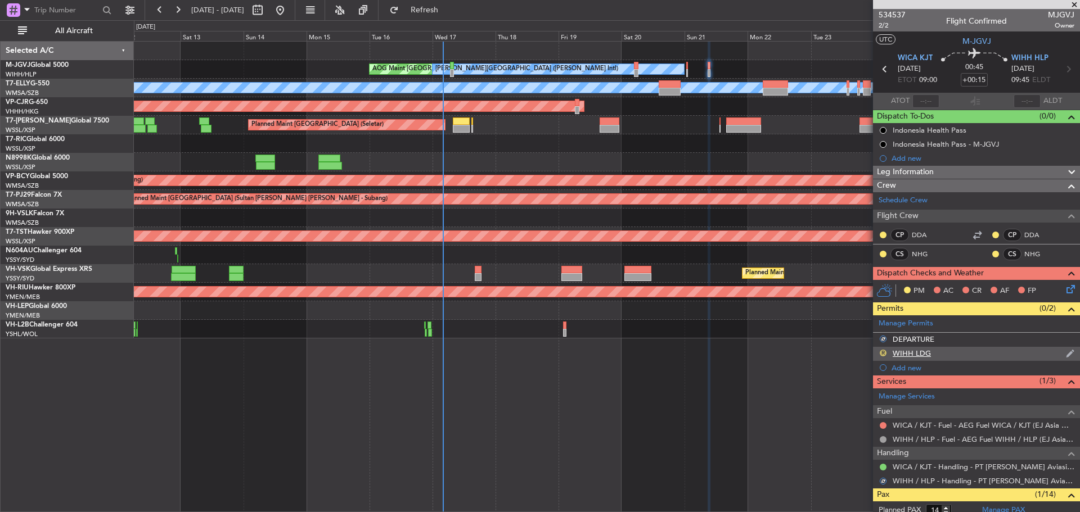
click at [883, 353] on button "R" at bounding box center [883, 353] width 7 height 7
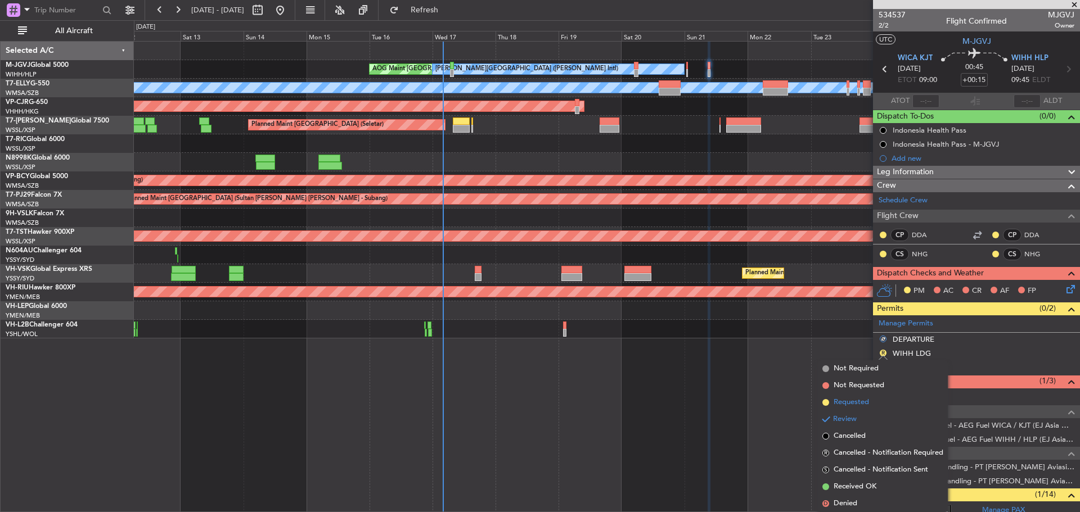
click at [844, 401] on span "Requested" at bounding box center [850, 402] width 35 height 11
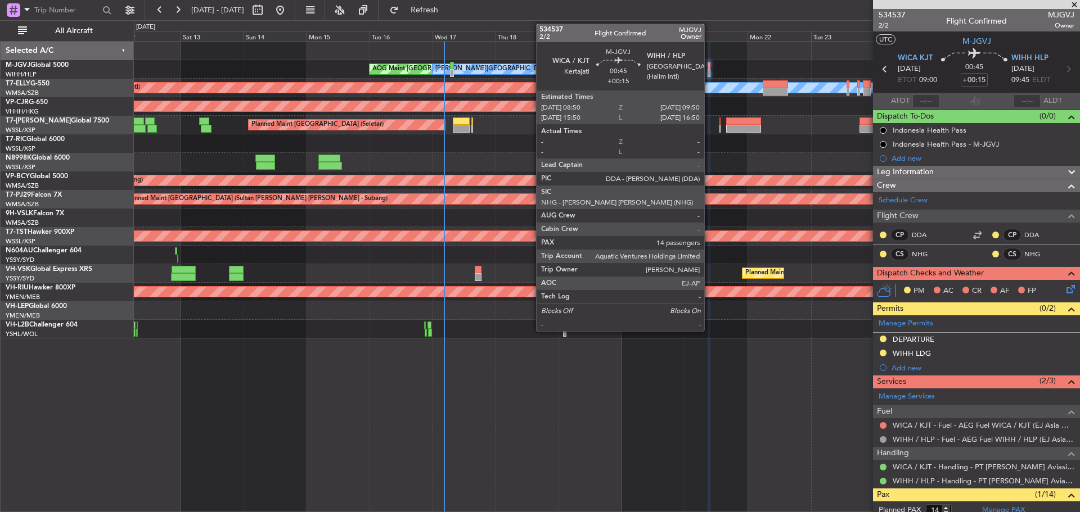
click at [709, 73] on div at bounding box center [708, 73] width 3 height 8
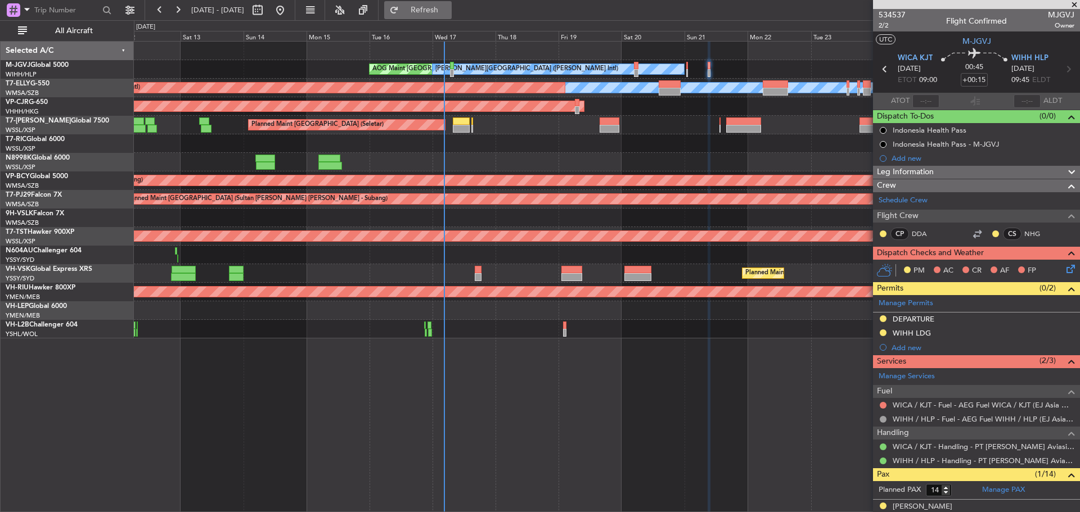
click at [448, 10] on span "Refresh" at bounding box center [424, 10] width 47 height 8
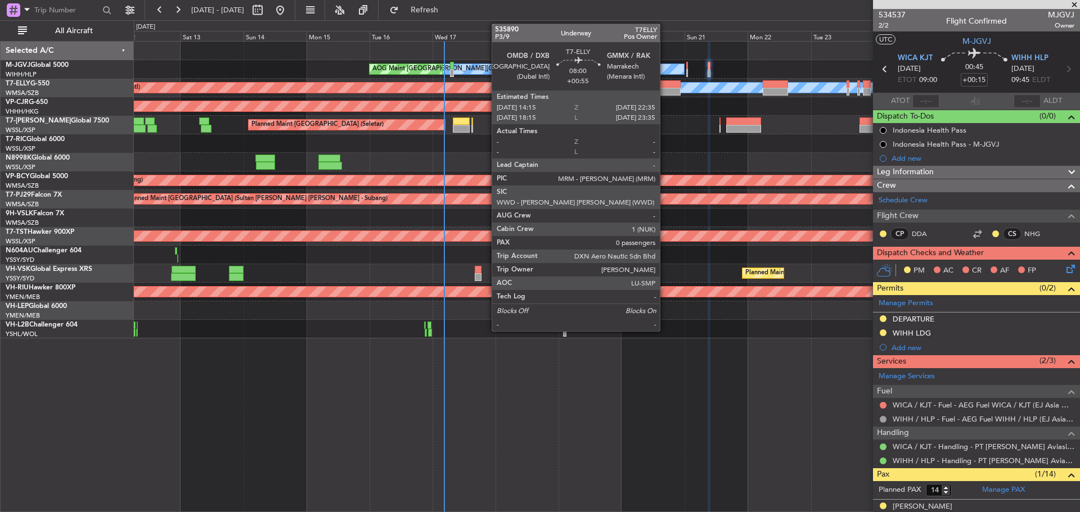
click at [665, 87] on div at bounding box center [670, 84] width 22 height 8
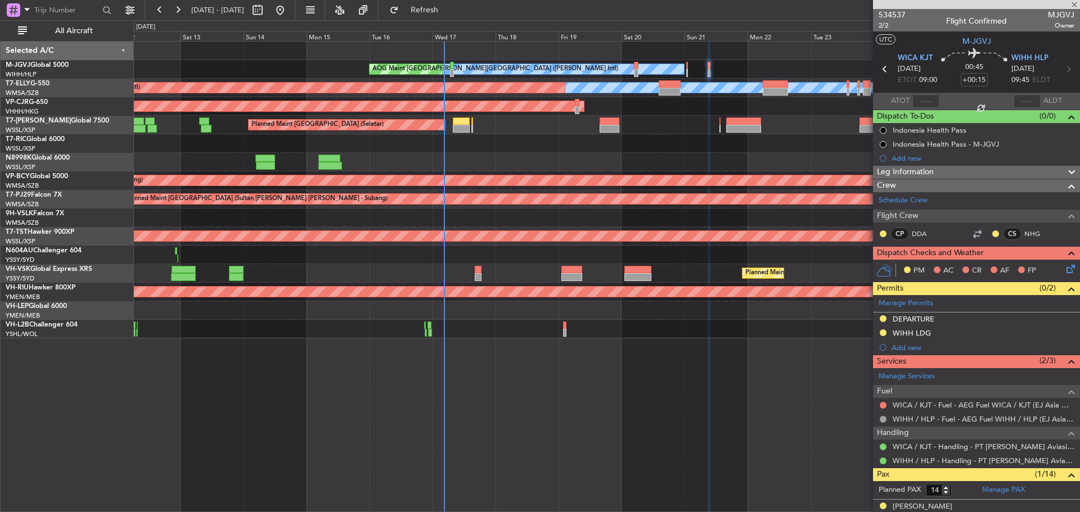
type input "+00:55"
type input "0"
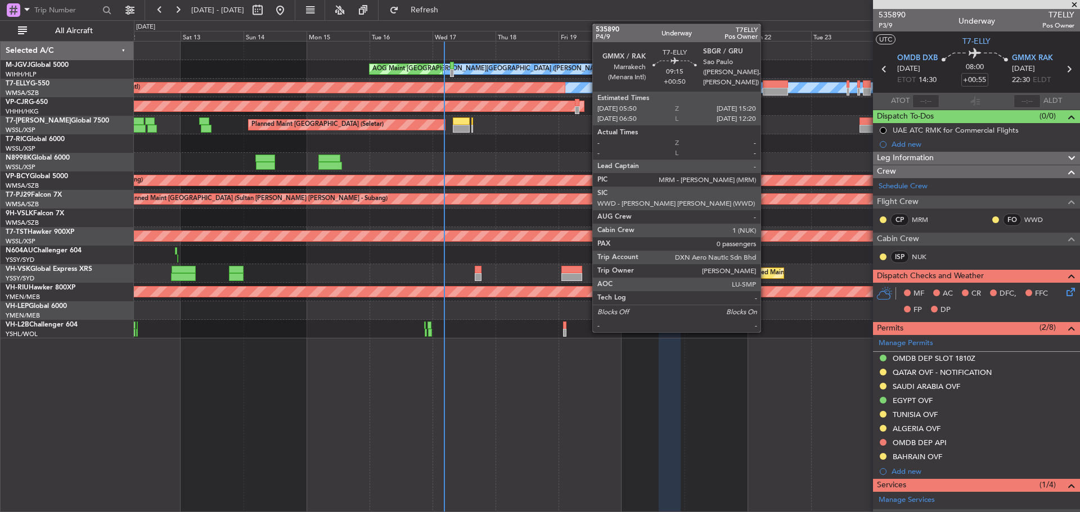
click at [765, 86] on div at bounding box center [775, 84] width 25 height 8
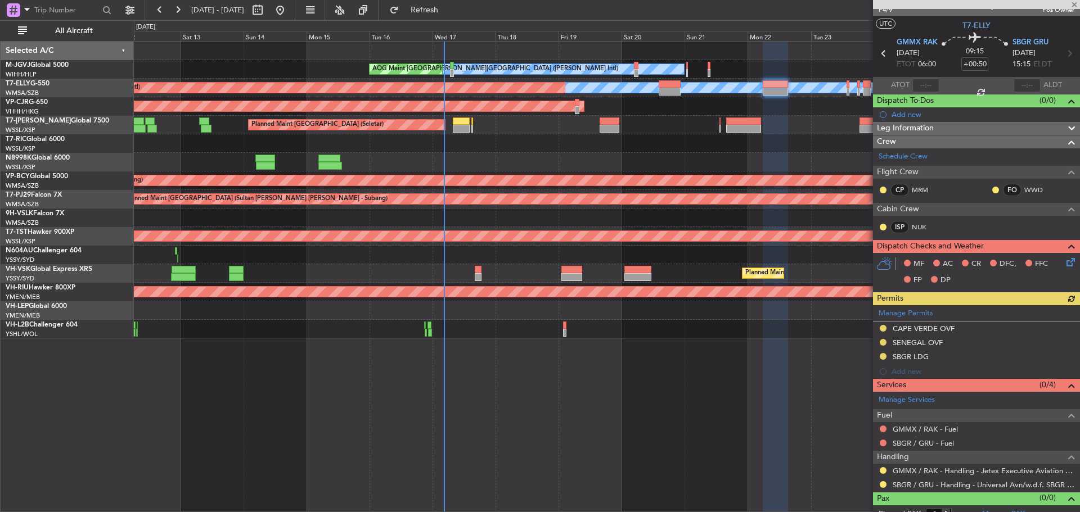
scroll to position [27, 0]
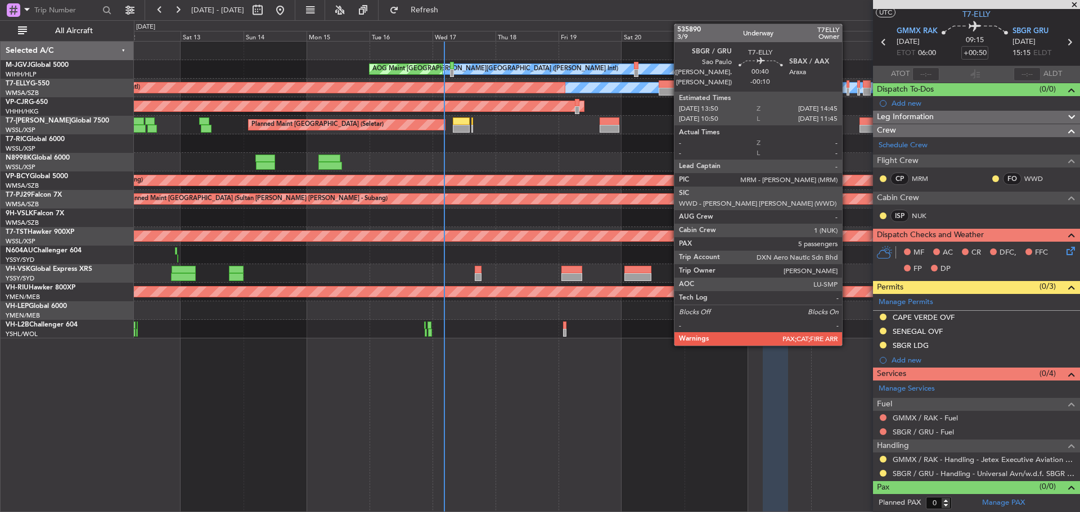
click at [847, 90] on div at bounding box center [847, 92] width 3 height 8
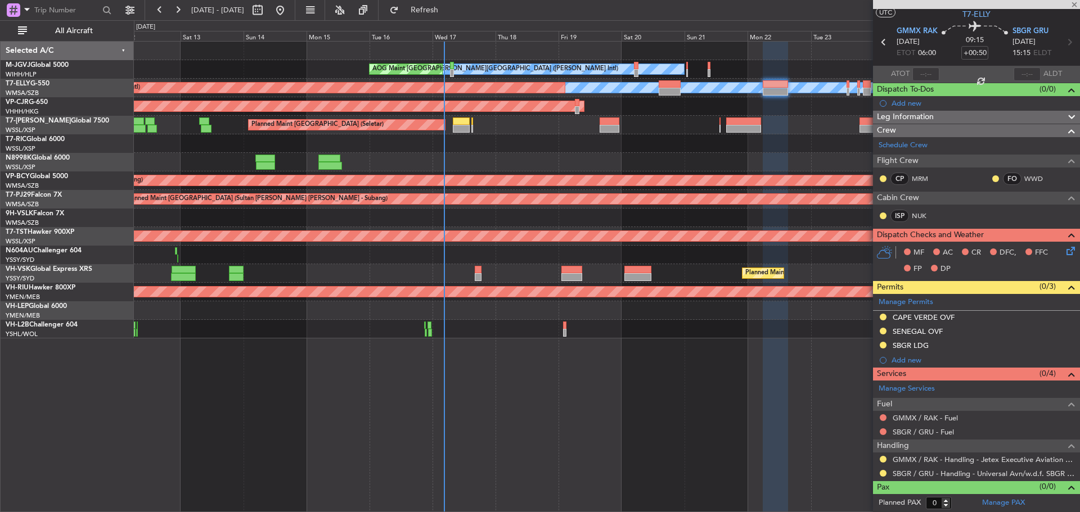
type input "-00:10"
type input "5"
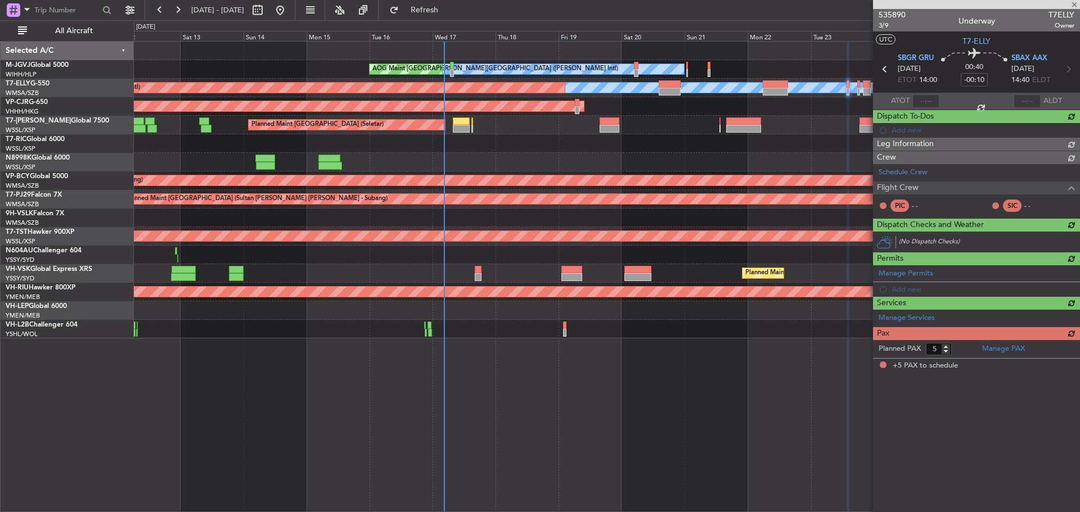
scroll to position [0, 0]
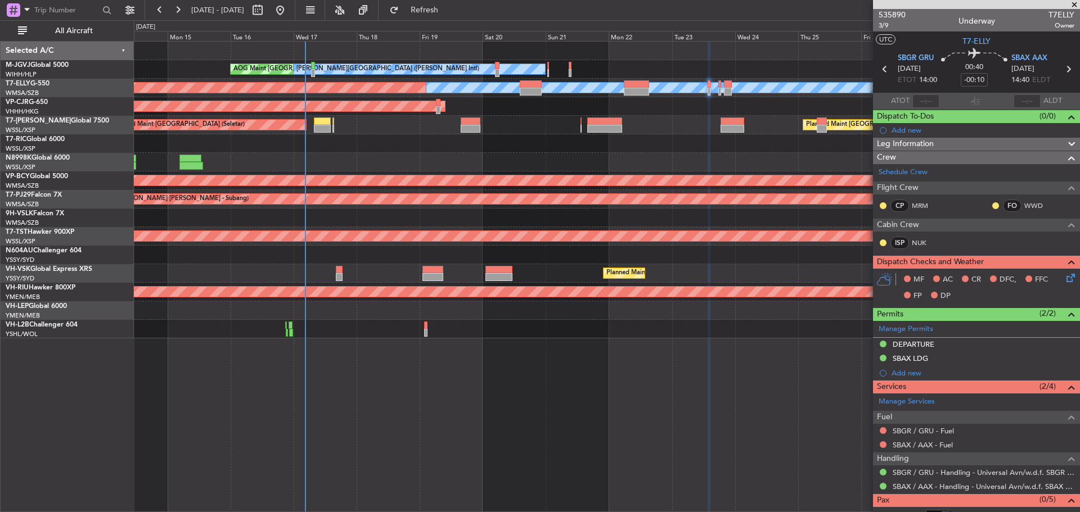
click at [676, 113] on div "Planned Maint [GEOGRAPHIC_DATA] ([GEOGRAPHIC_DATA] Intl)" at bounding box center [606, 106] width 945 height 19
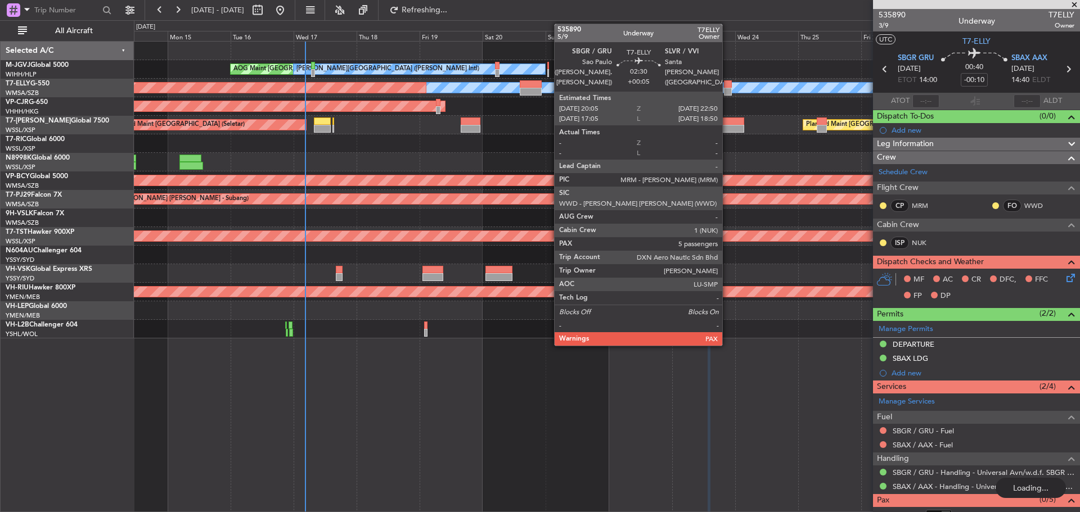
click at [727, 94] on div at bounding box center [727, 92] width 7 height 8
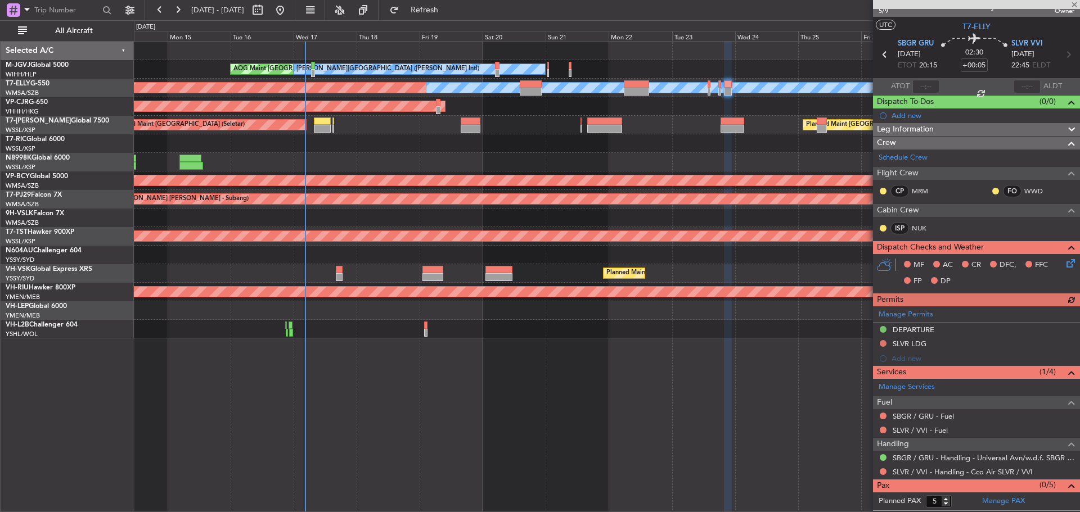
scroll to position [27, 0]
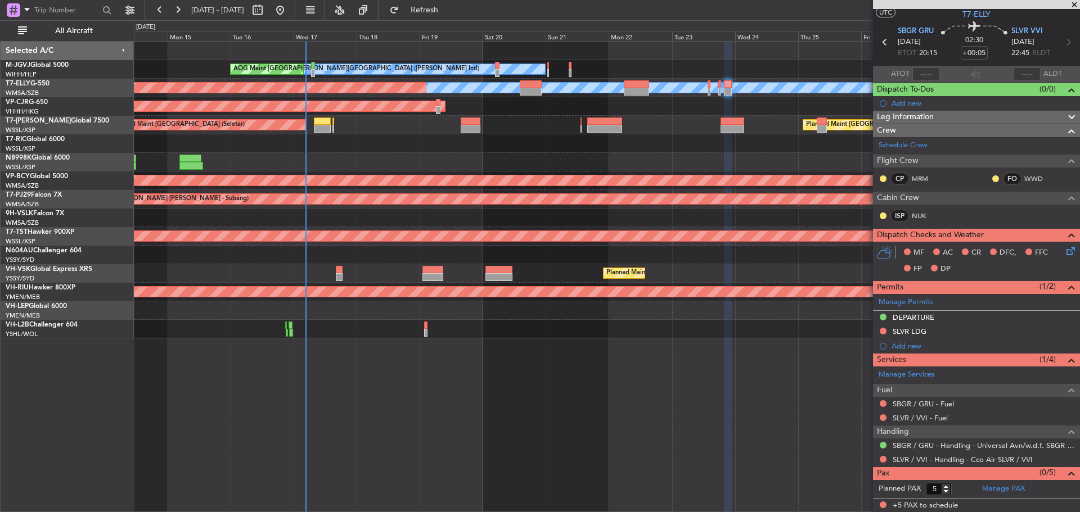
click at [831, 168] on div "Planned Maint [GEOGRAPHIC_DATA] (Seletar)" at bounding box center [606, 162] width 945 height 19
click at [927, 459] on link "SLVR / VVI - Handling - Cco Air SLVR / VVI" at bounding box center [963, 460] width 140 height 10
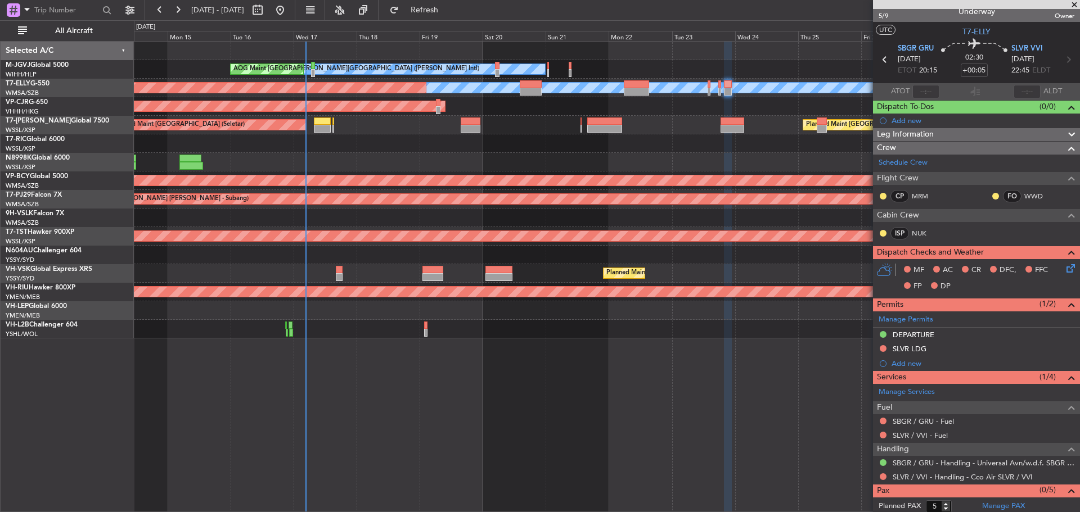
scroll to position [0, 0]
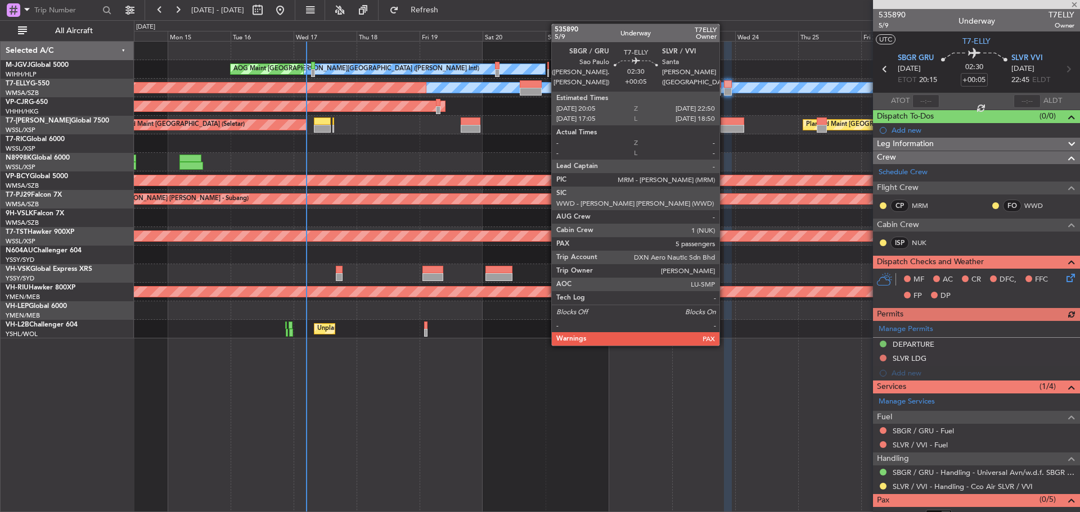
click at [724, 90] on div at bounding box center [727, 92] width 7 height 8
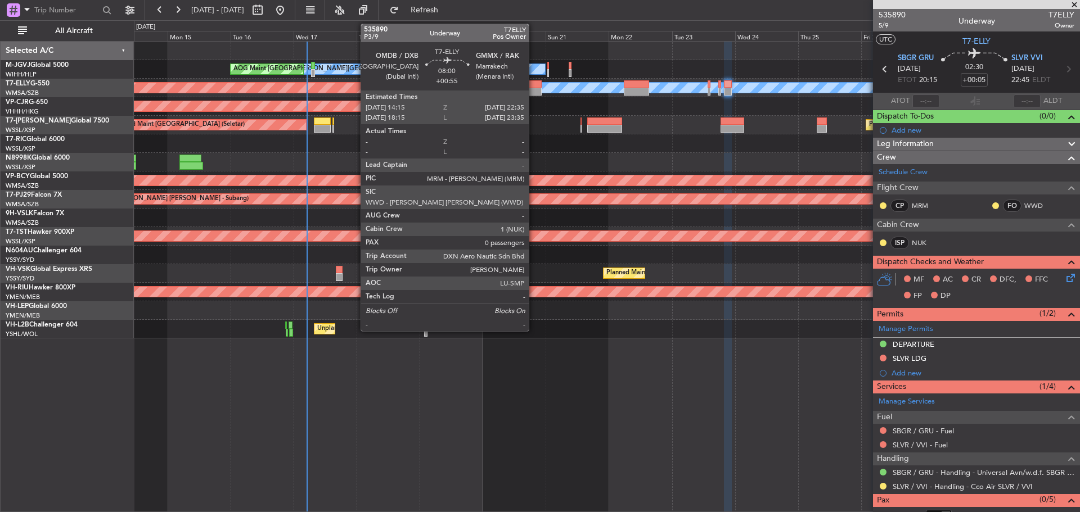
click at [534, 85] on div at bounding box center [531, 84] width 22 height 8
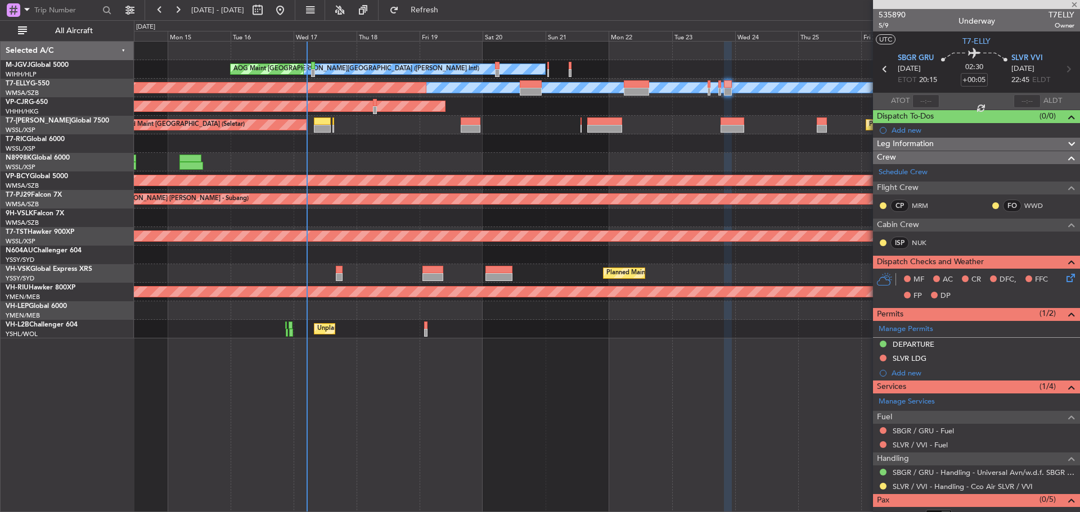
type input "+00:55"
type input "0"
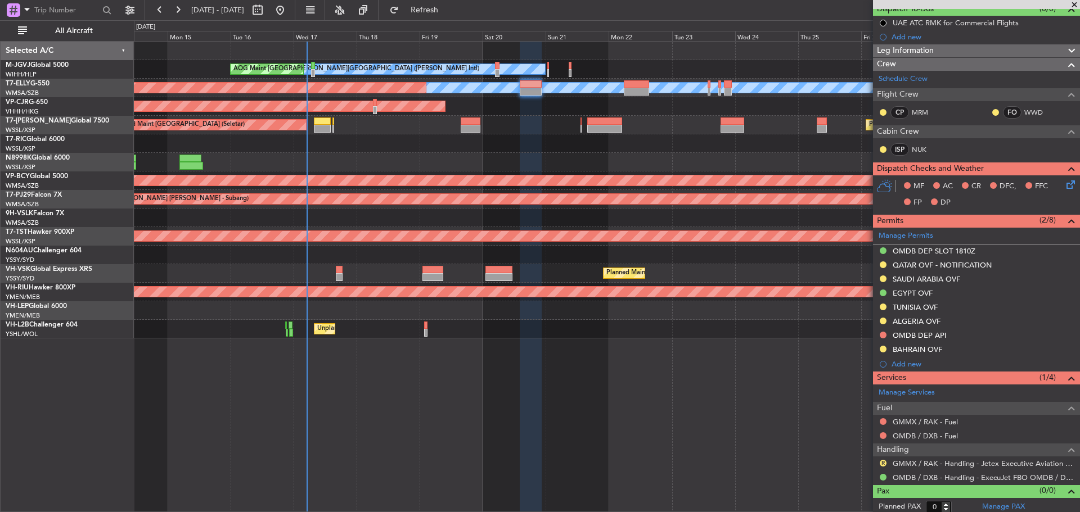
scroll to position [111, 0]
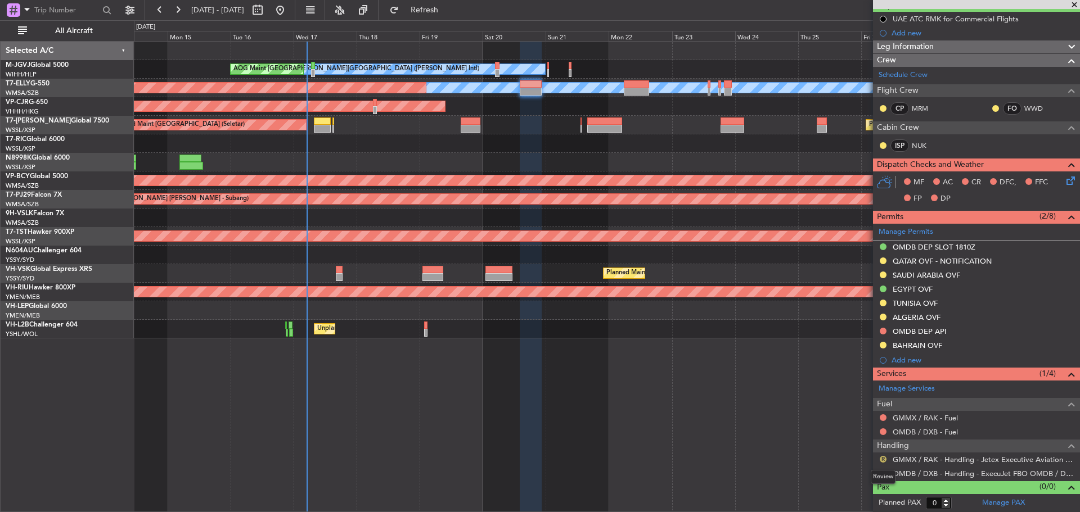
click at [883, 459] on button "R" at bounding box center [883, 459] width 7 height 7
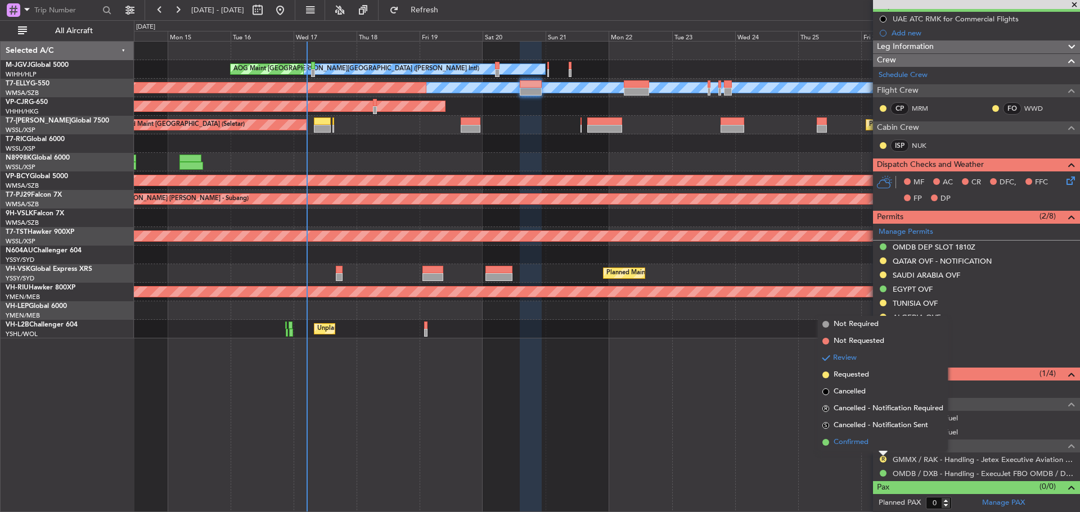
click at [878, 442] on li "Confirmed" at bounding box center [883, 442] width 130 height 17
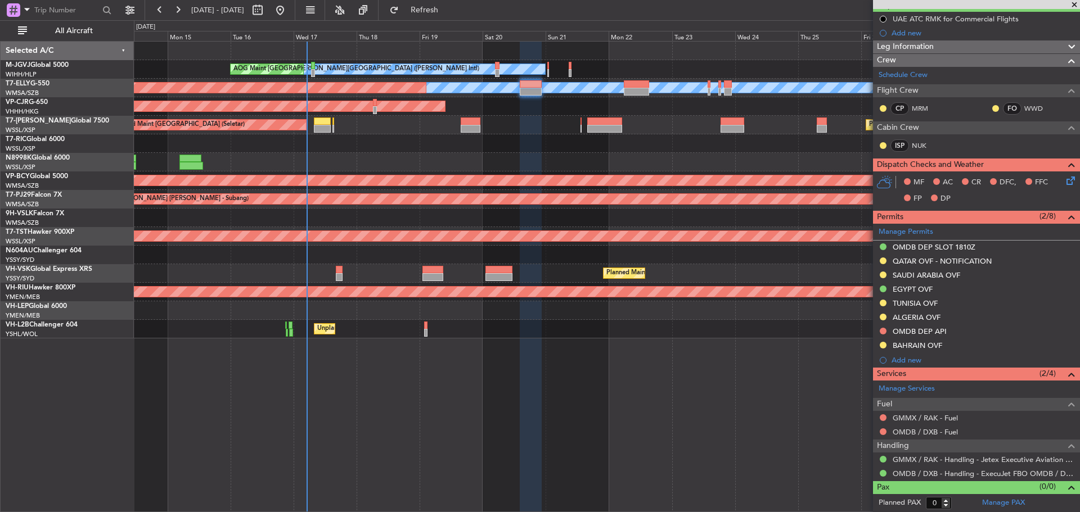
scroll to position [0, 0]
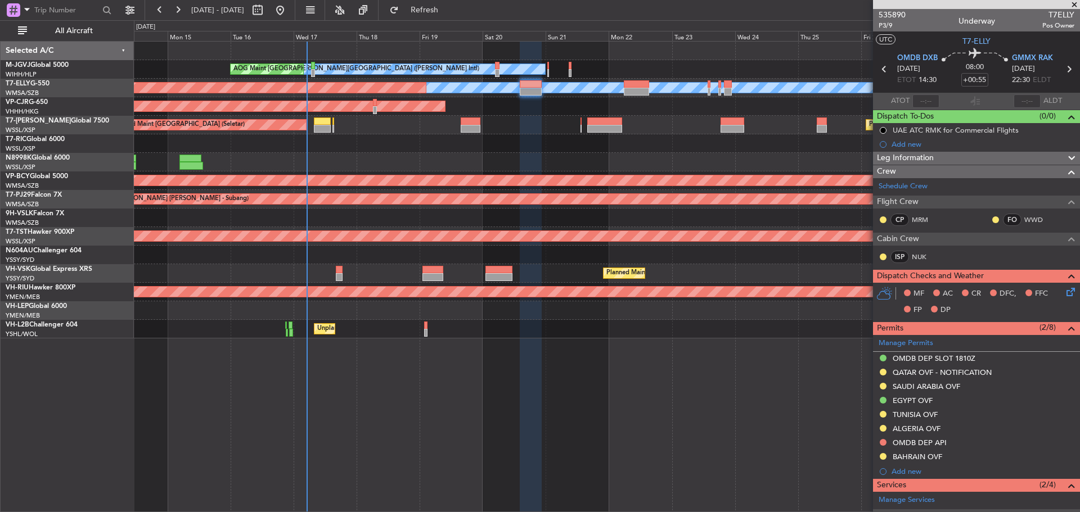
click at [1061, 70] on icon at bounding box center [1068, 69] width 15 height 15
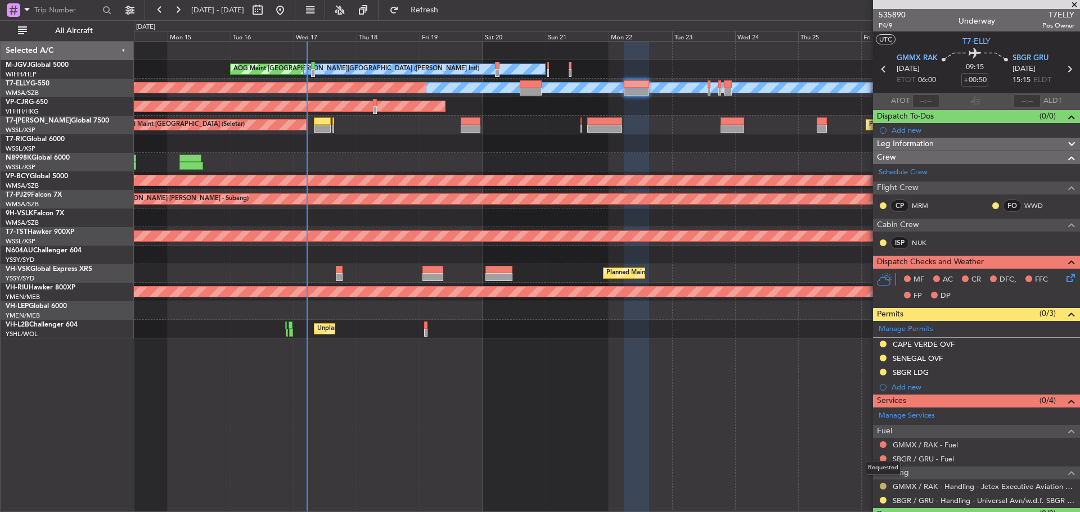
click at [884, 485] on button at bounding box center [883, 486] width 7 height 7
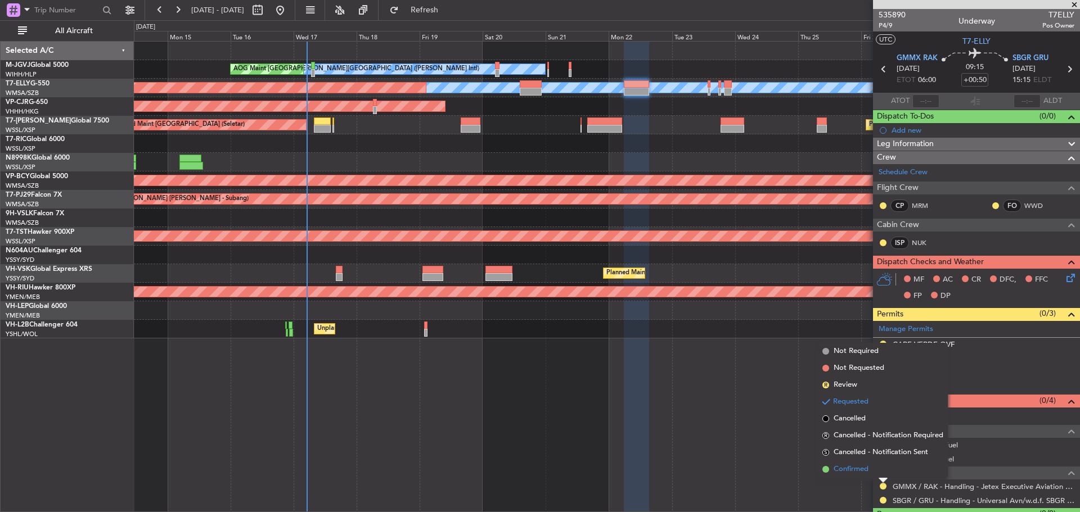
click at [881, 473] on li "Confirmed" at bounding box center [883, 469] width 130 height 17
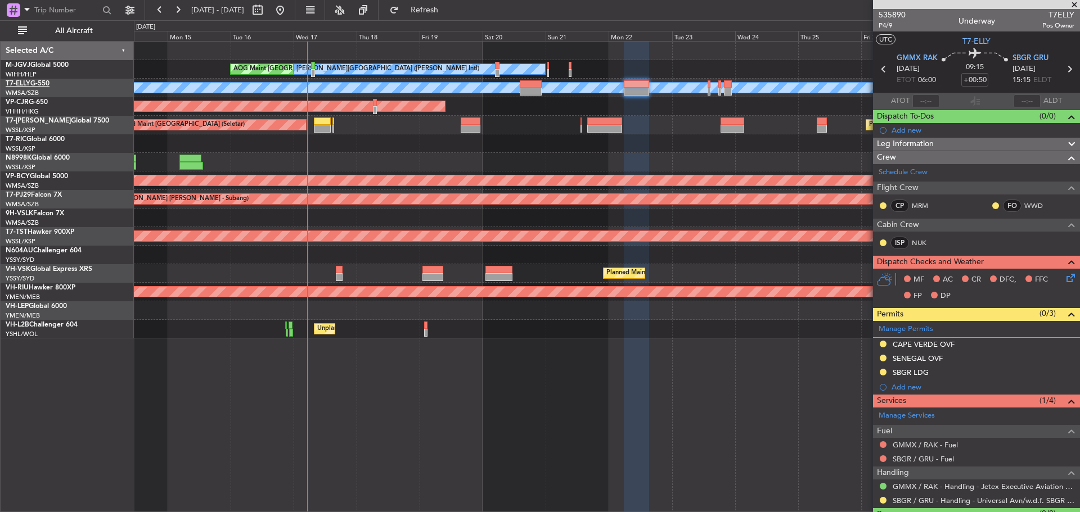
click at [46, 84] on link "T7-ELLY G-550" at bounding box center [28, 83] width 44 height 7
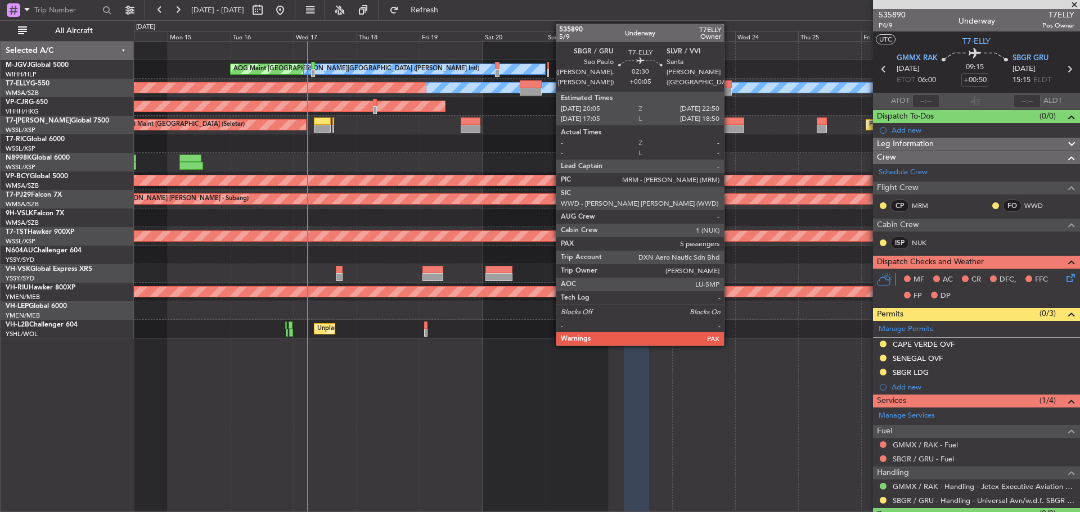
click at [729, 86] on div at bounding box center [727, 84] width 7 height 8
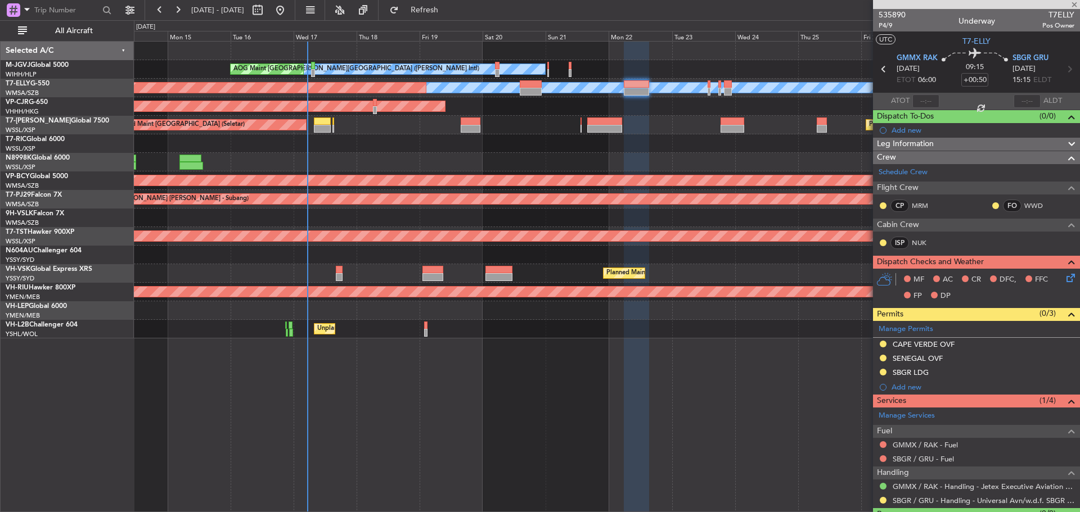
type input "+00:05"
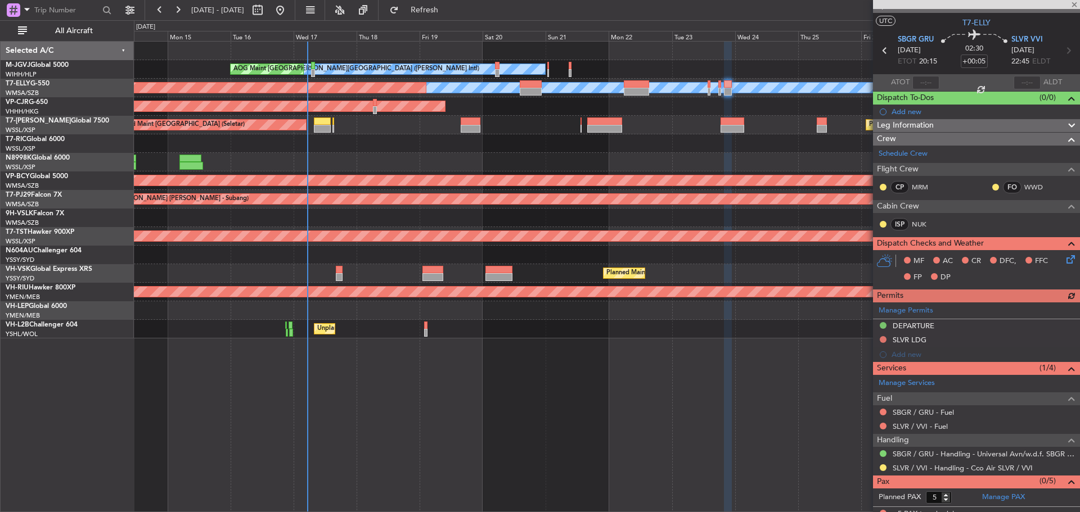
scroll to position [27, 0]
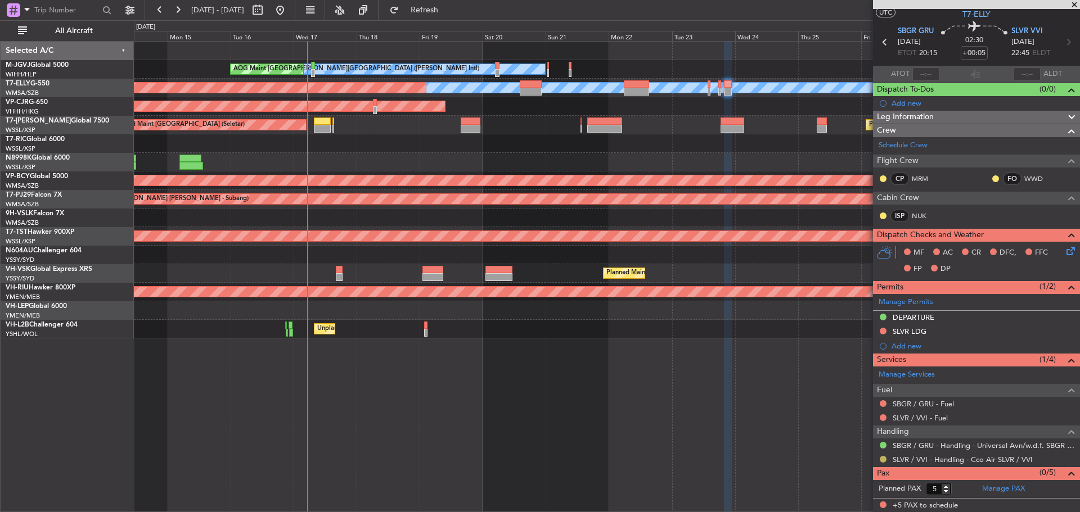
click at [884, 460] on button at bounding box center [883, 459] width 7 height 7
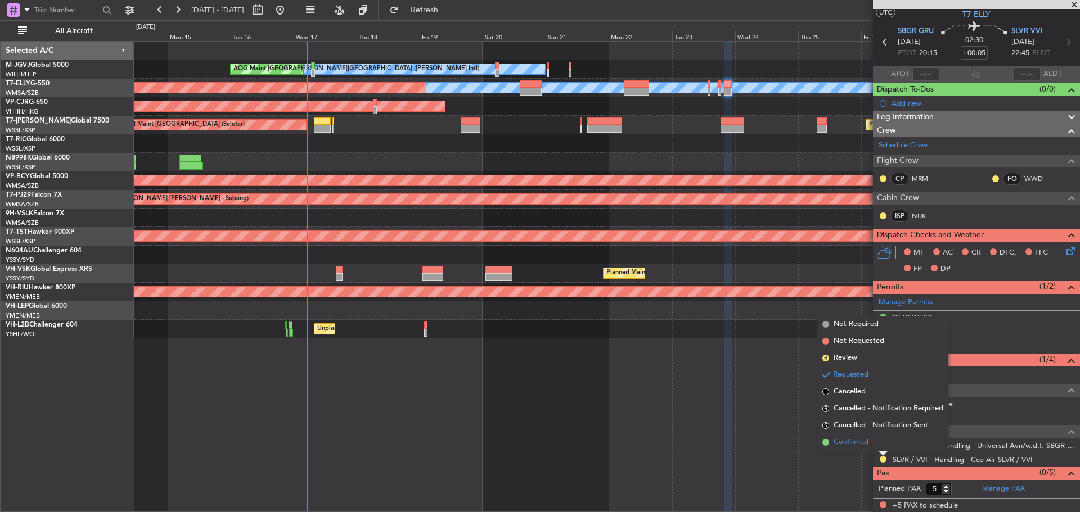
click at [867, 444] on span "Confirmed" at bounding box center [850, 442] width 35 height 11
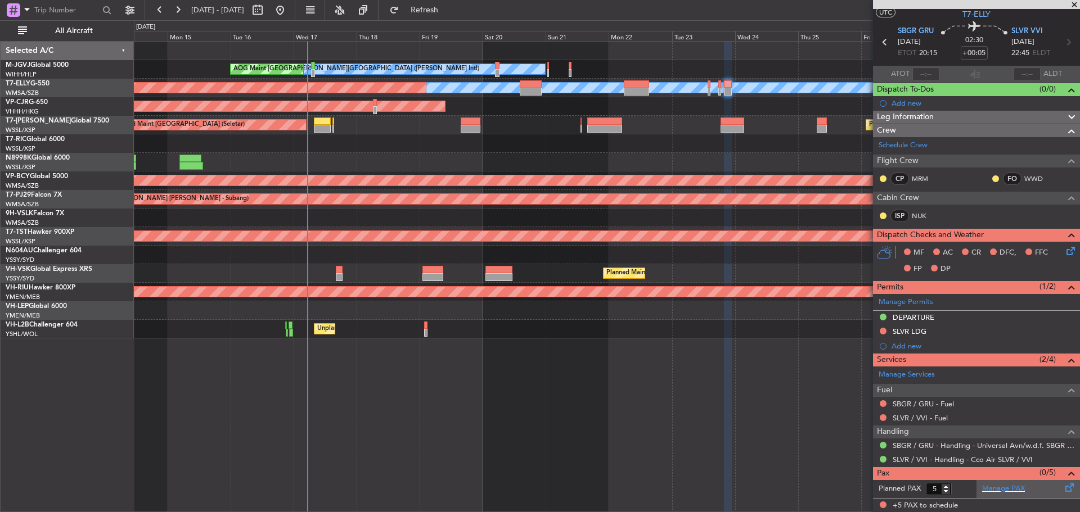
click at [1032, 486] on div "Manage PAX" at bounding box center [1027, 489] width 103 height 18
click at [448, 8] on span "Refresh" at bounding box center [424, 10] width 47 height 8
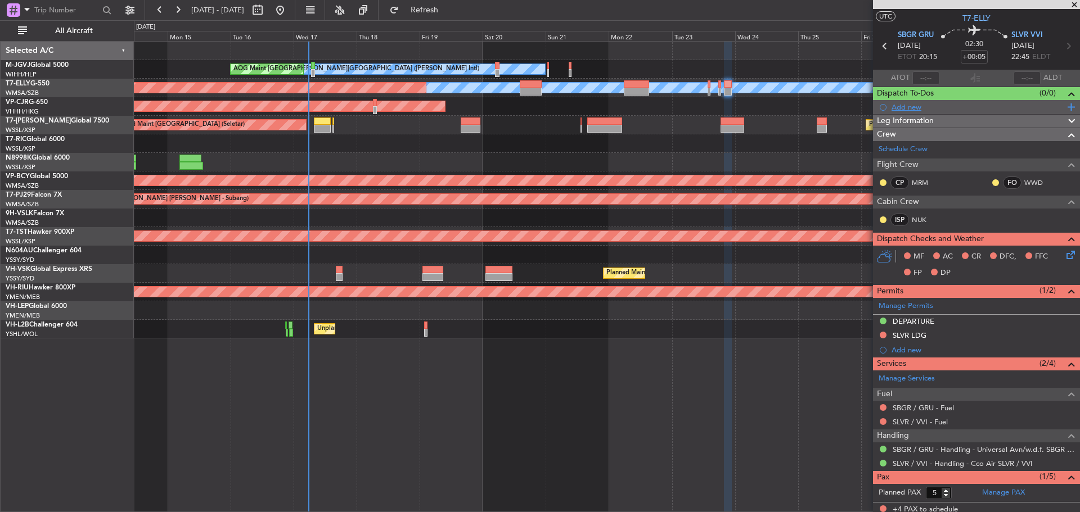
scroll to position [0, 0]
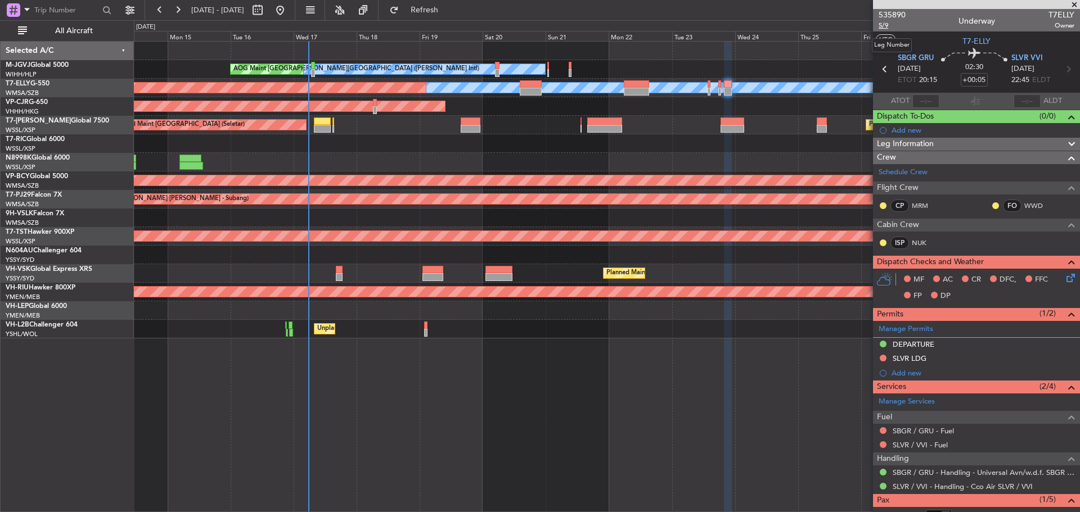
click at [879, 28] on span "5/9" at bounding box center [891, 26] width 27 height 10
click at [36, 81] on link "T7-ELLY G-550" at bounding box center [28, 83] width 44 height 7
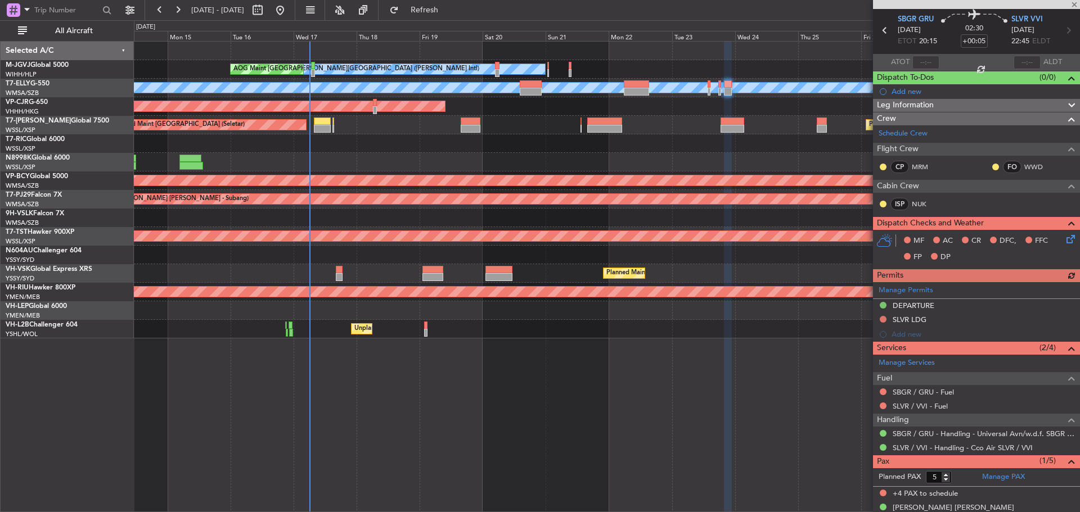
scroll to position [52, 0]
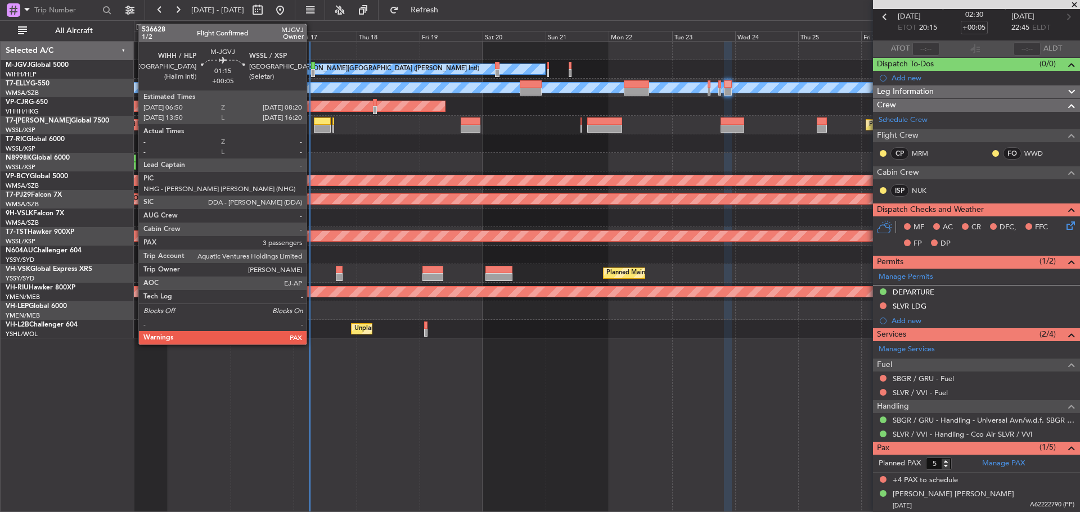
click at [312, 70] on div at bounding box center [313, 73] width 4 height 8
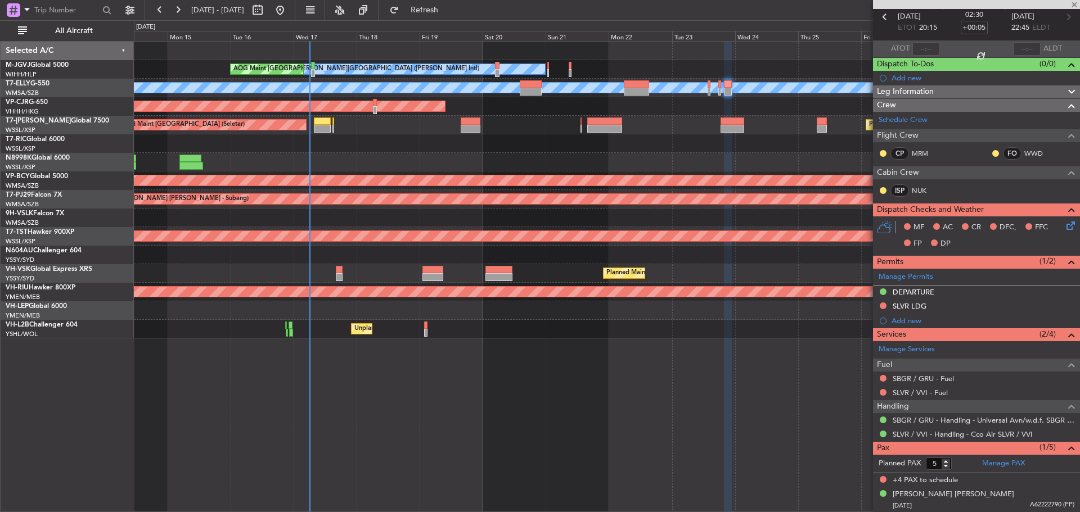
type input "3"
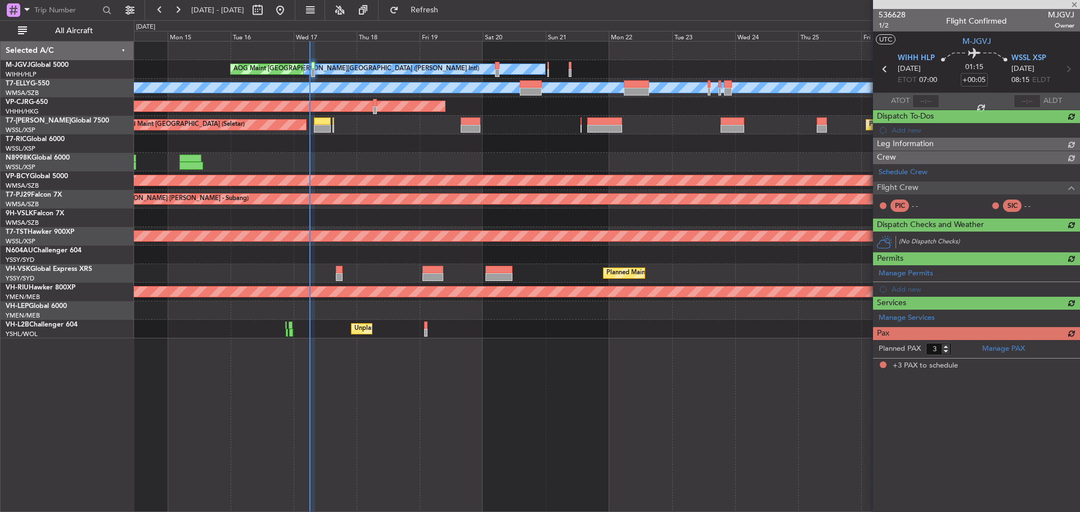
scroll to position [0, 0]
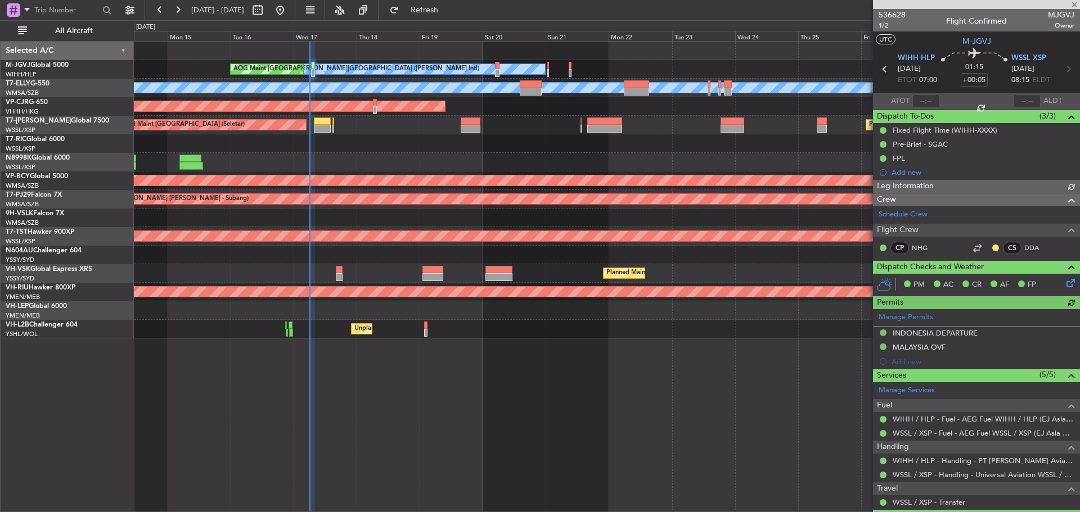
type input "[PERSON_NAME] (LEU)"
click at [926, 502] on link "WSSL / XSP - Transfer" at bounding box center [929, 503] width 73 height 10
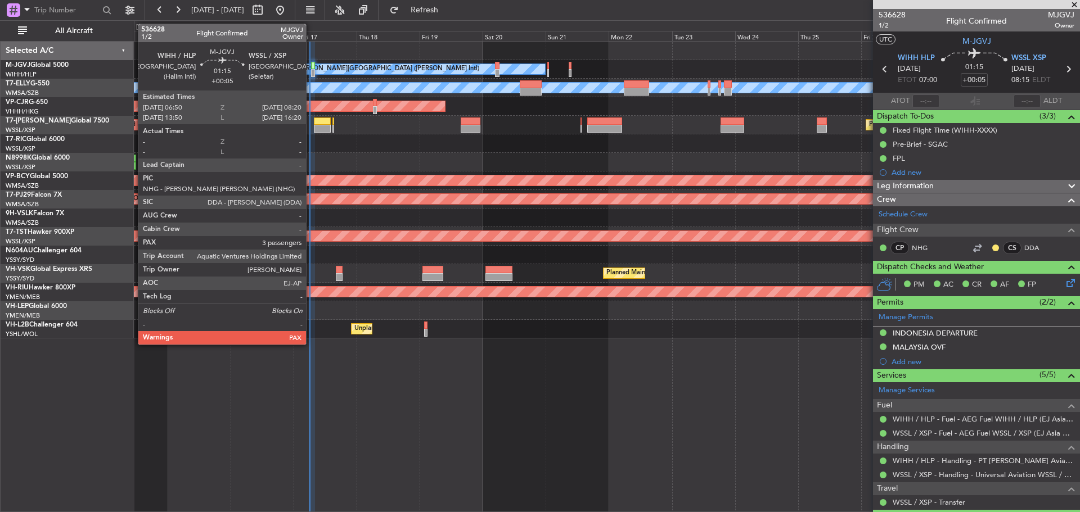
click at [311, 75] on div at bounding box center [313, 73] width 4 height 8
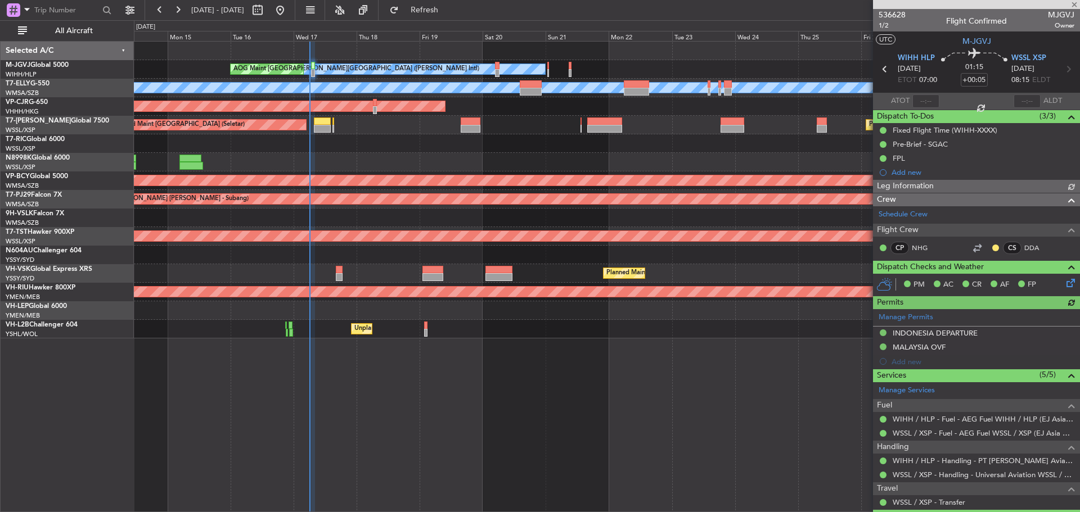
type input "[PERSON_NAME] (LEU)"
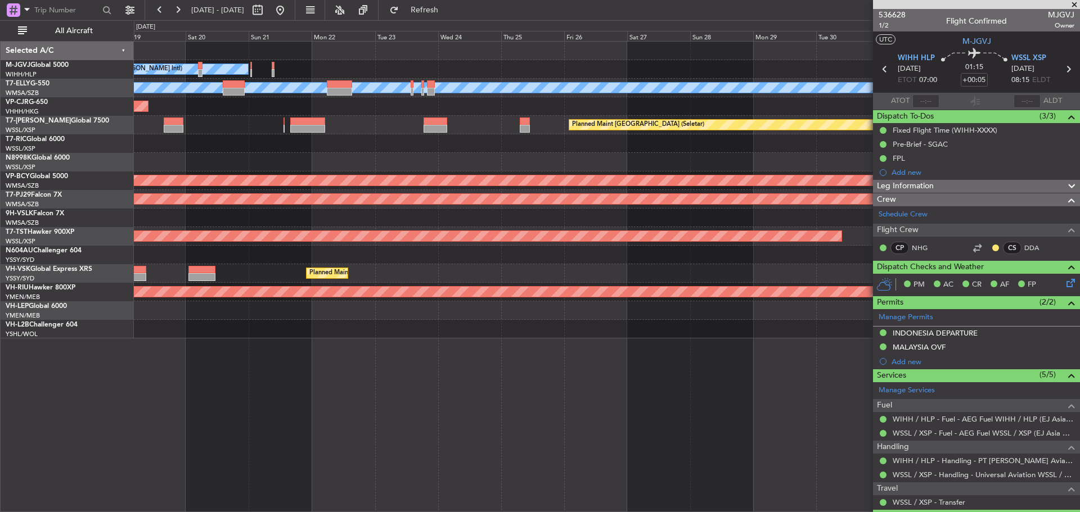
click at [425, 151] on div "MEL Jakarta (Halim Intl) AOG Maint Jakarta (Halim Intl) MEL Planned Maint Dubai…" at bounding box center [606, 190] width 945 height 297
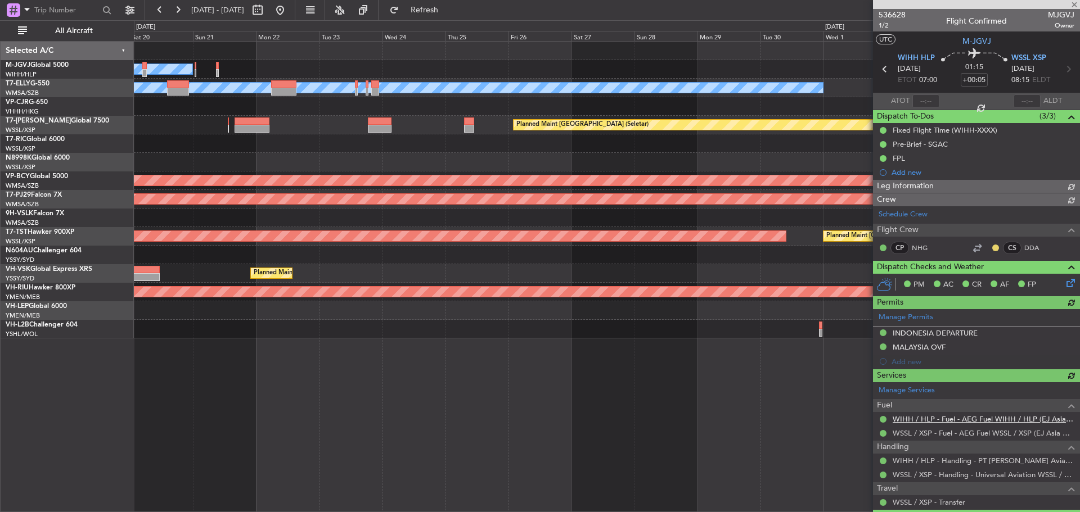
type input "[PERSON_NAME] (LEU)"
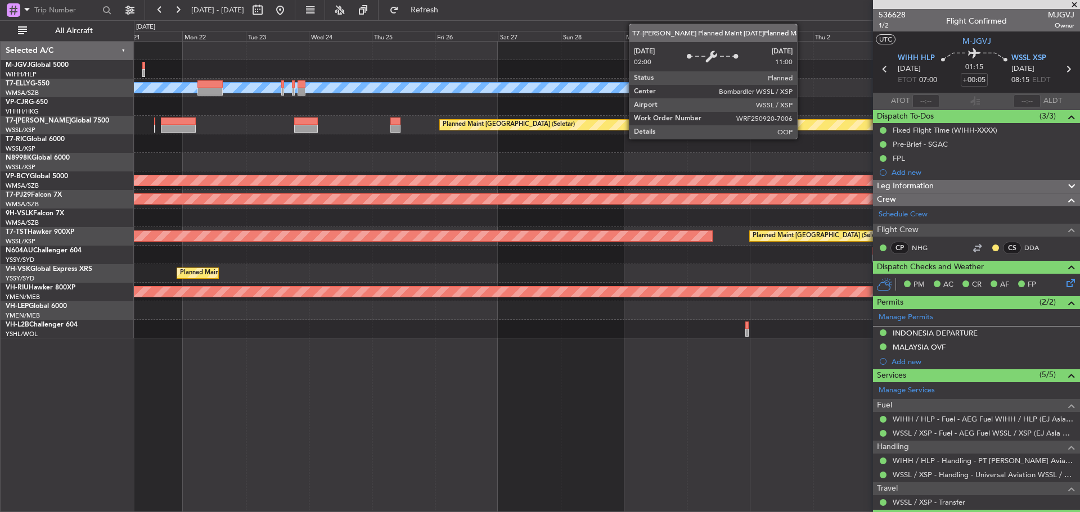
click at [728, 122] on div "Planned Maint [GEOGRAPHIC_DATA] (Seletar)" at bounding box center [735, 125] width 590 height 10
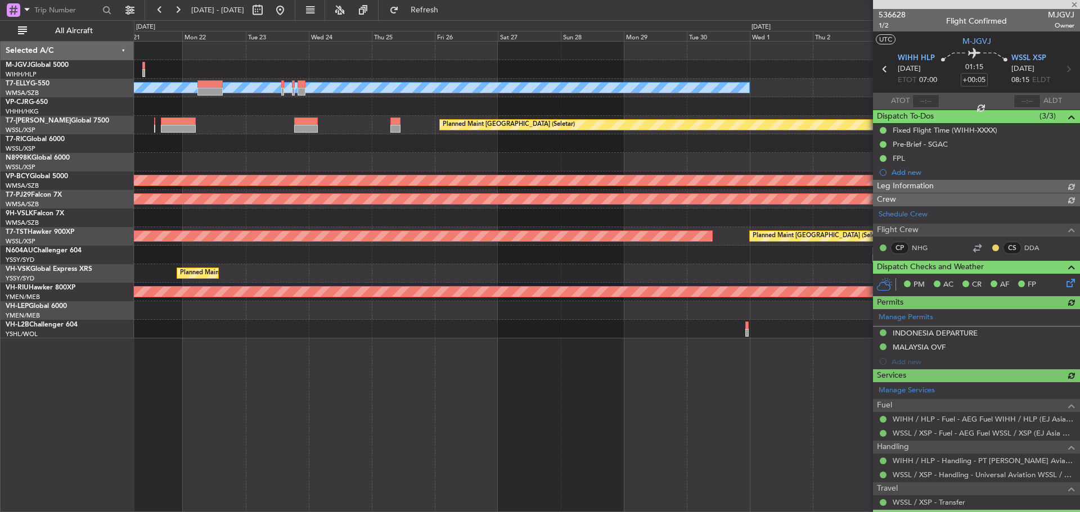
type input "[PERSON_NAME] (LEU)"
click at [43, 66] on link "M-JGVJ Global 5000" at bounding box center [37, 65] width 63 height 7
type input "[PERSON_NAME] (LEU)"
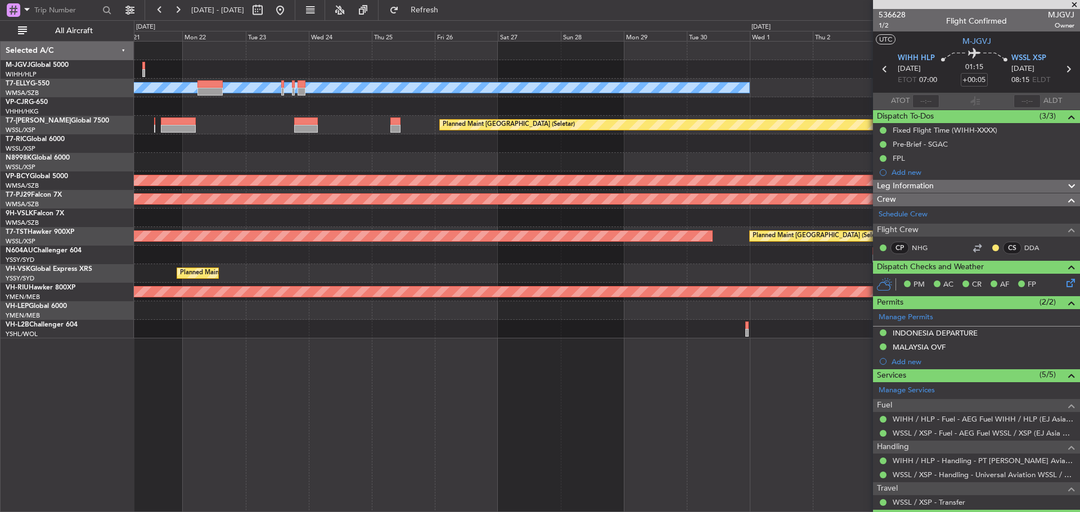
type input "[PERSON_NAME] (LEU)"
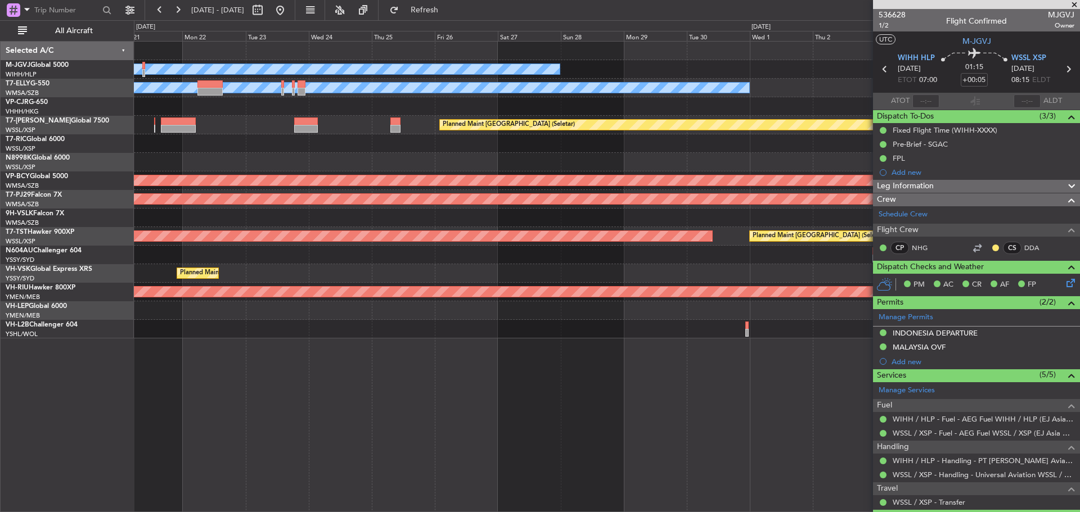
click at [581, 142] on div at bounding box center [606, 143] width 945 height 19
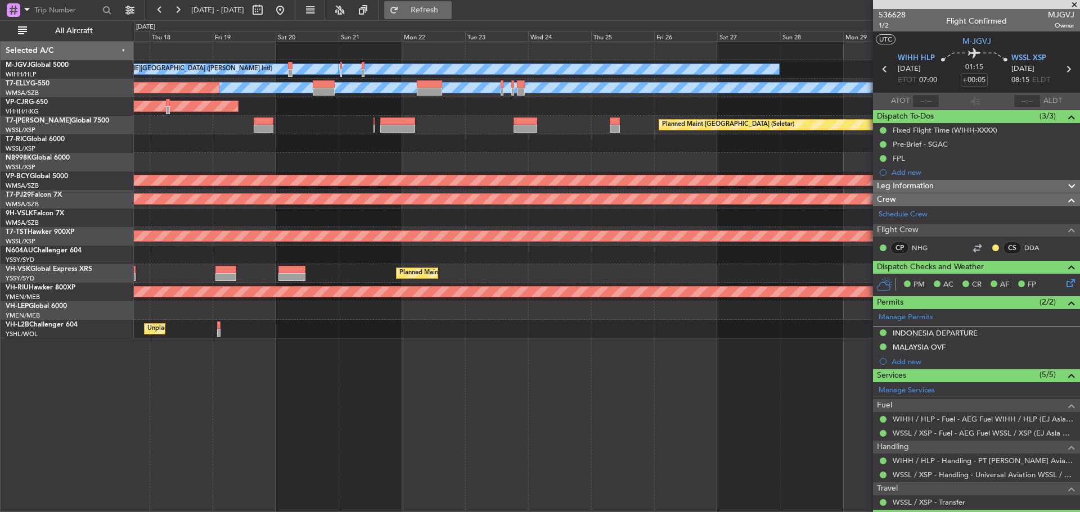
click at [439, 10] on span "Refresh" at bounding box center [424, 10] width 47 height 8
type input "[PERSON_NAME] (LEU)"
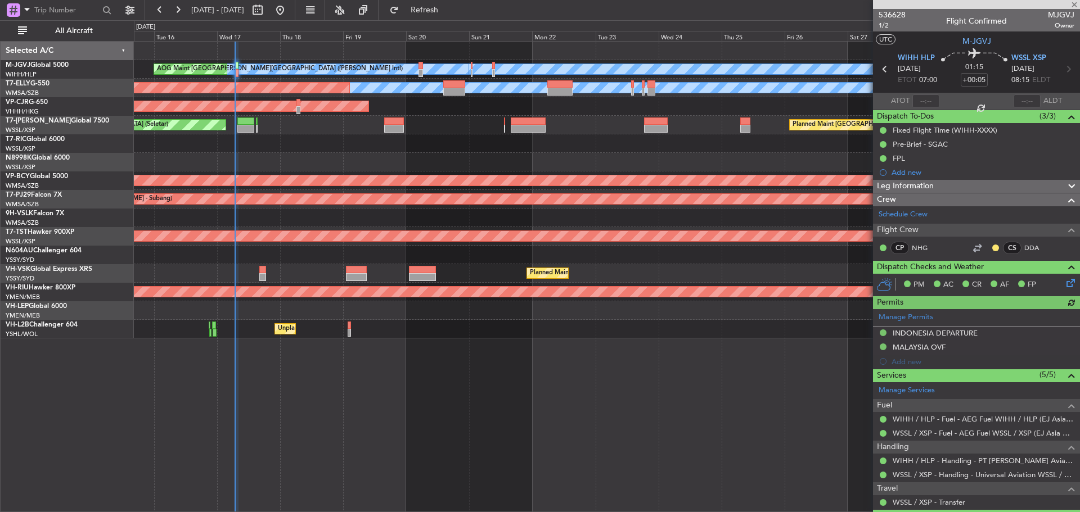
click at [556, 139] on div at bounding box center [606, 143] width 945 height 19
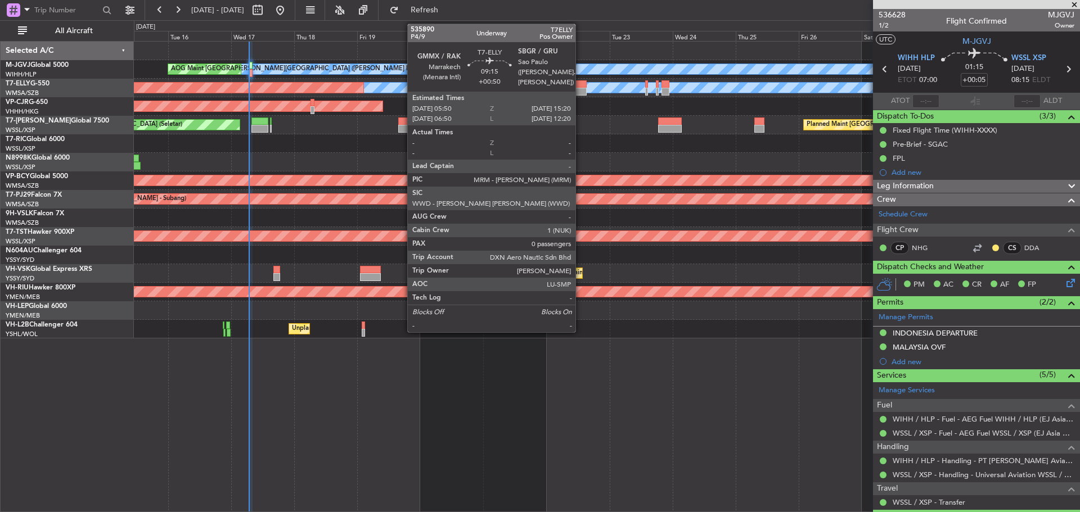
click at [580, 85] on div at bounding box center [573, 84] width 25 height 8
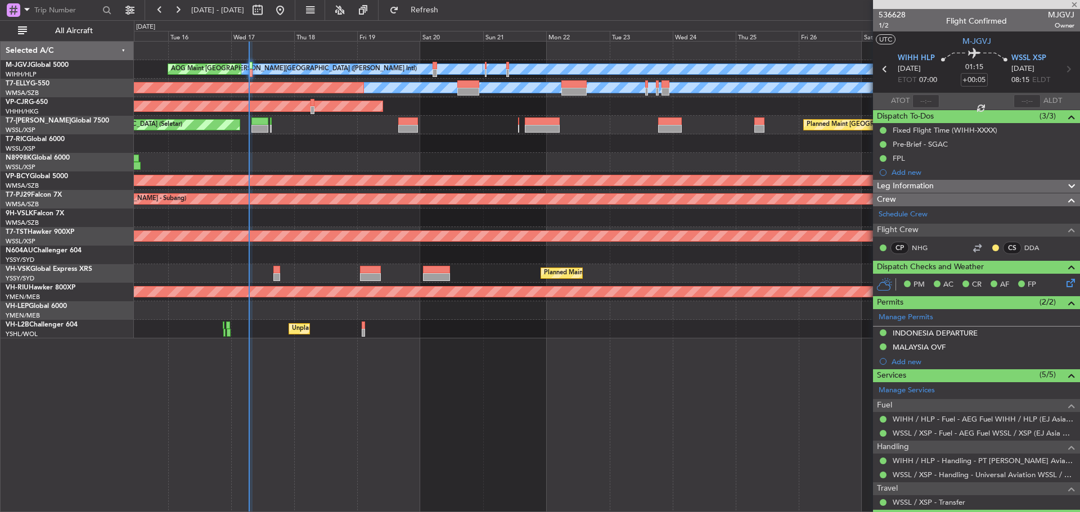
type input "+00:50"
type input "0"
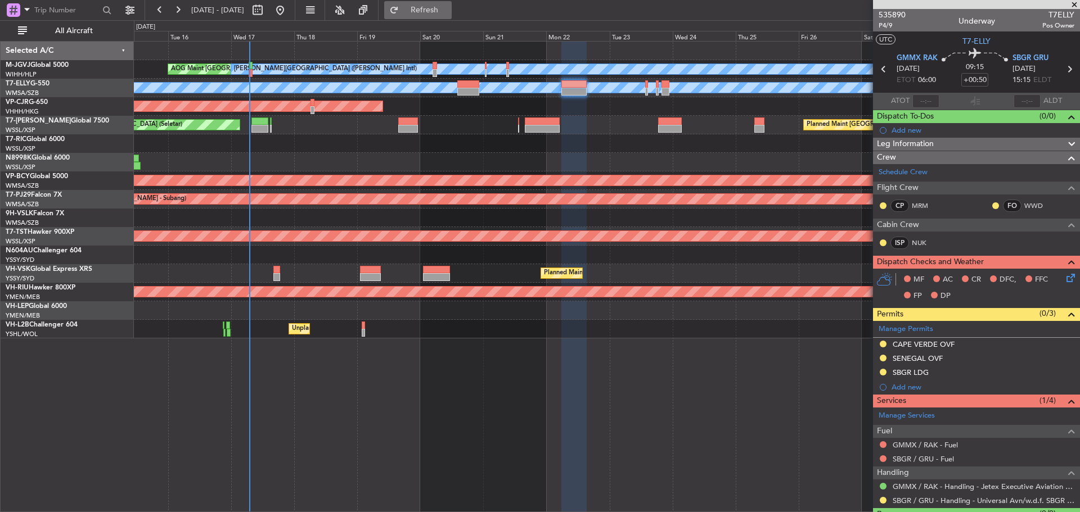
click at [448, 11] on span "Refresh" at bounding box center [424, 10] width 47 height 8
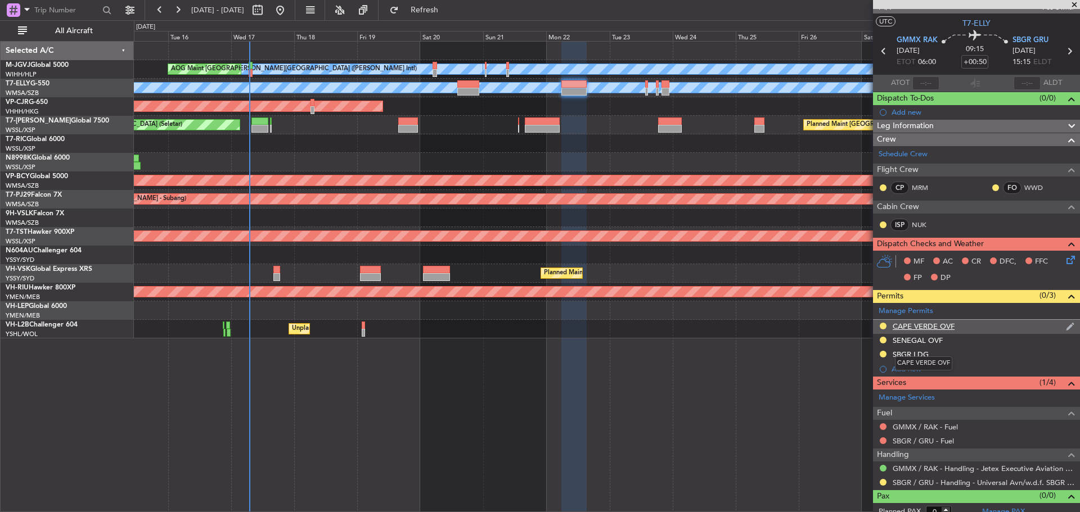
scroll to position [27, 0]
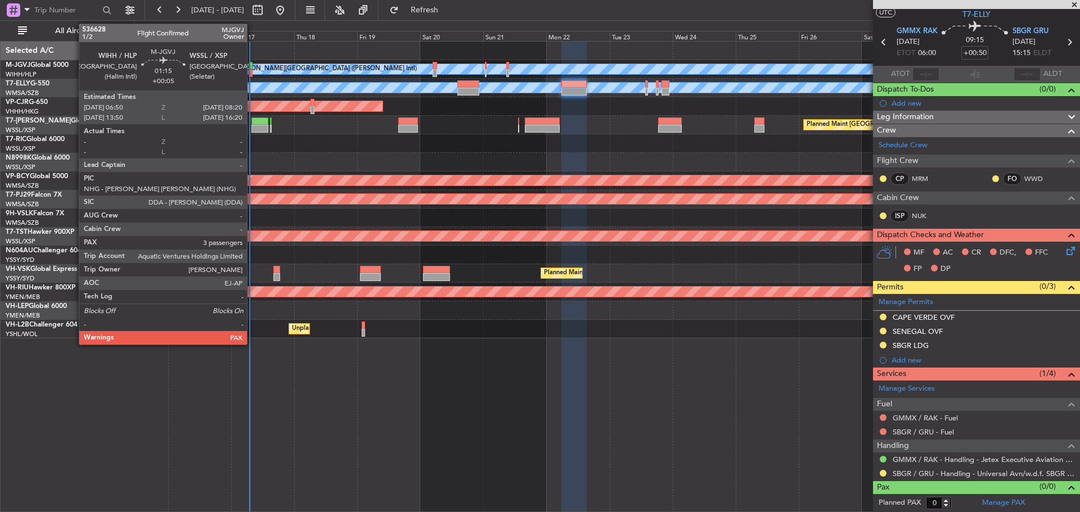
click at [252, 72] on div at bounding box center [251, 73] width 4 height 8
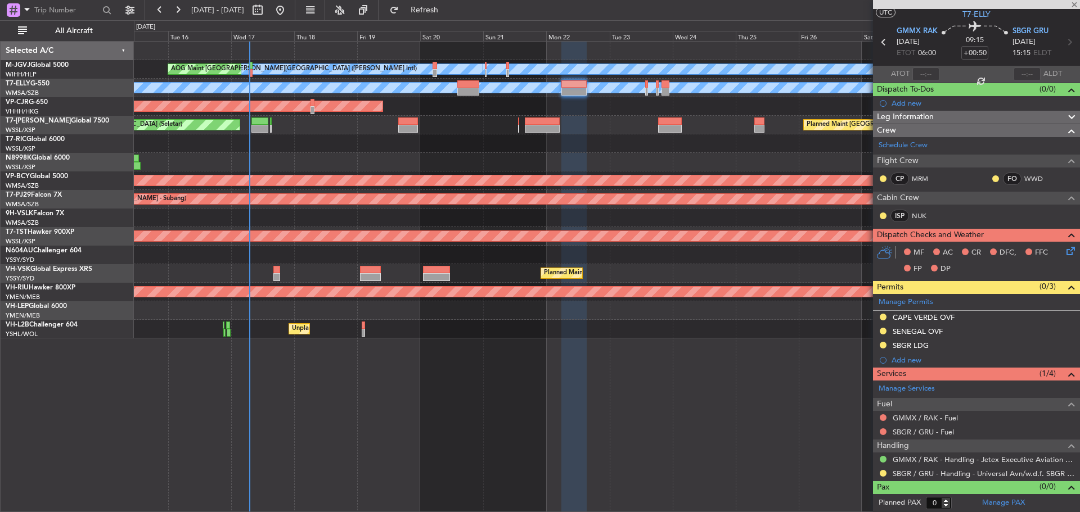
type input "+00:05"
type input "3"
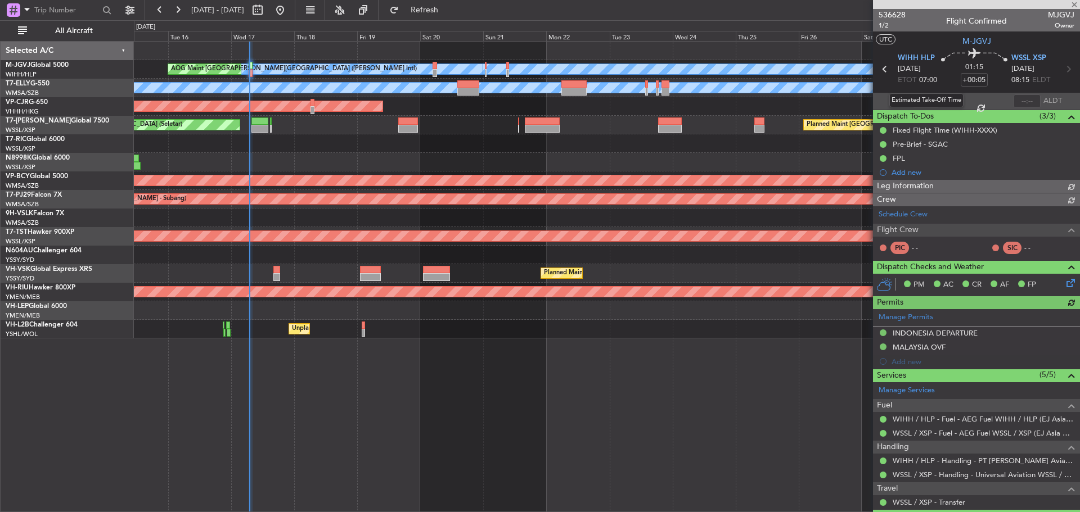
type input "[PERSON_NAME] (LEU)"
click at [929, 101] on input "text" at bounding box center [925, 100] width 27 height 13
type input "06:57"
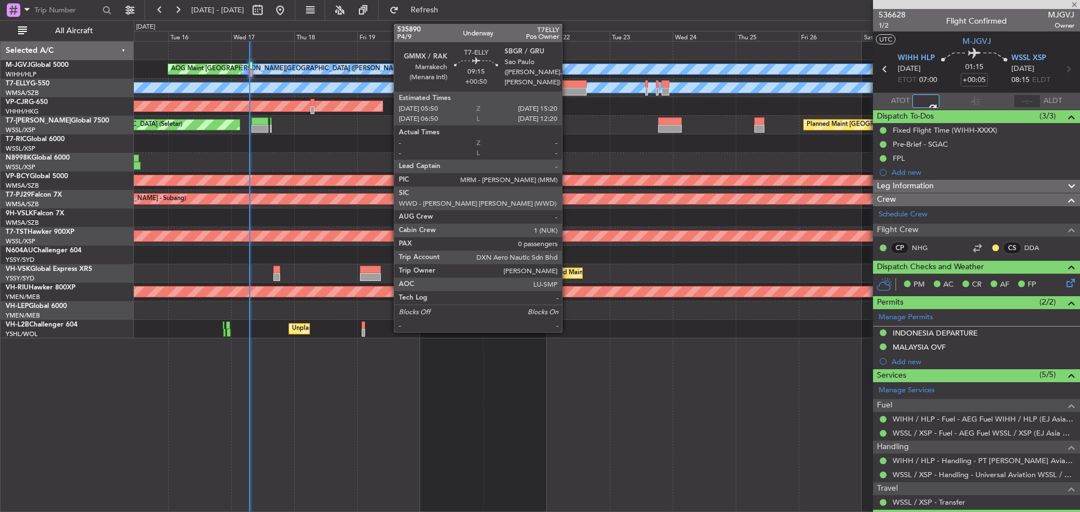
click at [567, 89] on div at bounding box center [573, 92] width 25 height 8
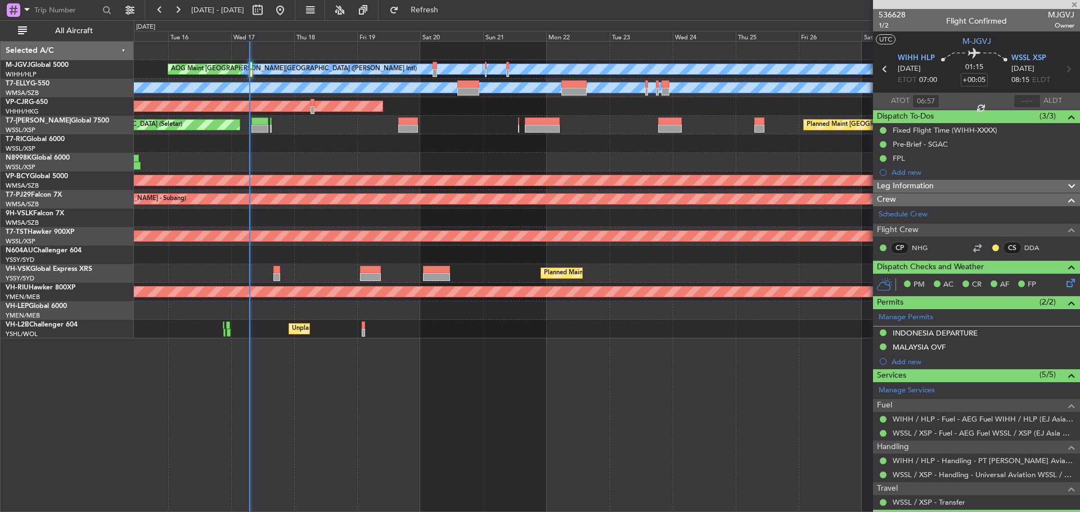
type input "+00:50"
type input "0"
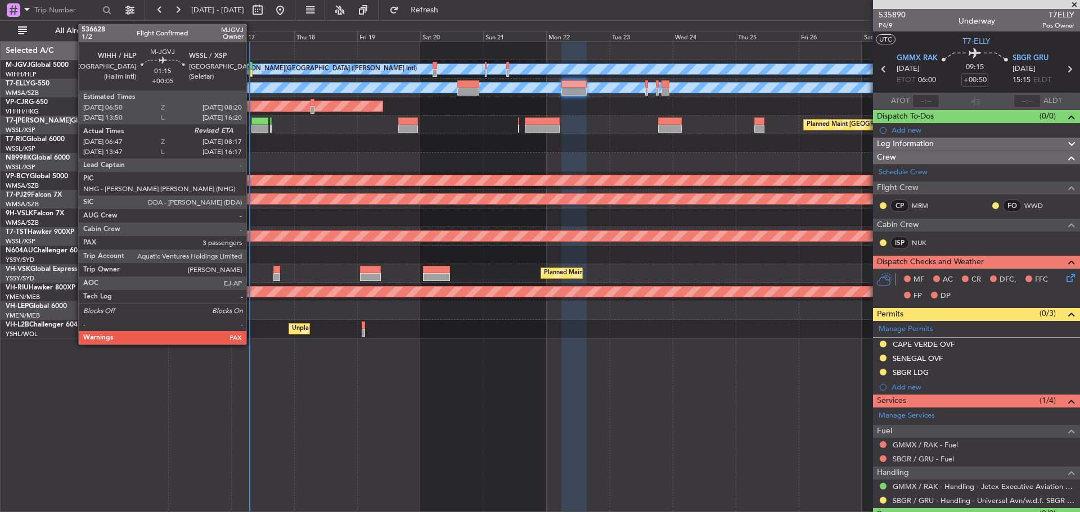
click at [251, 70] on div at bounding box center [251, 73] width 4 height 8
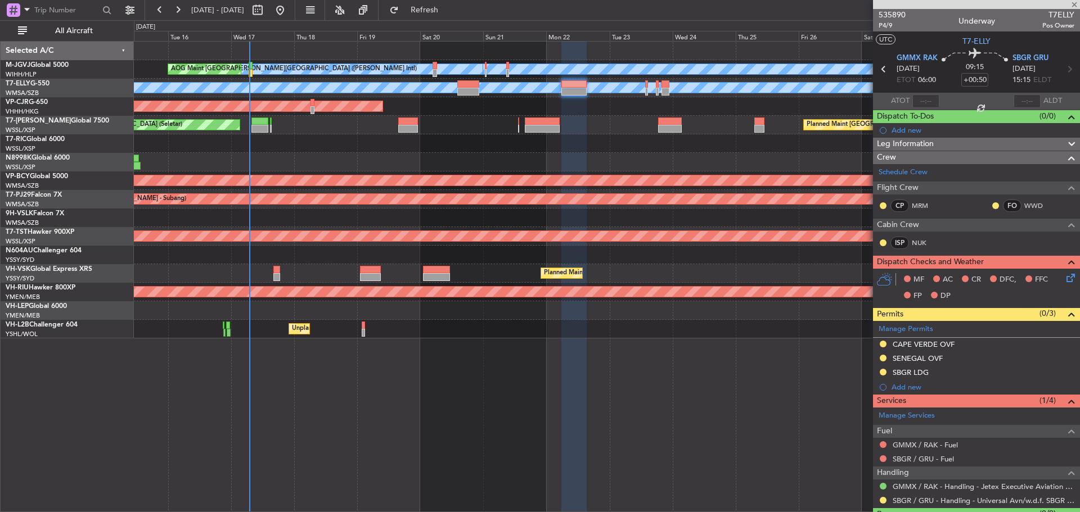
type input "+00:05"
type input "06:57"
type input "3"
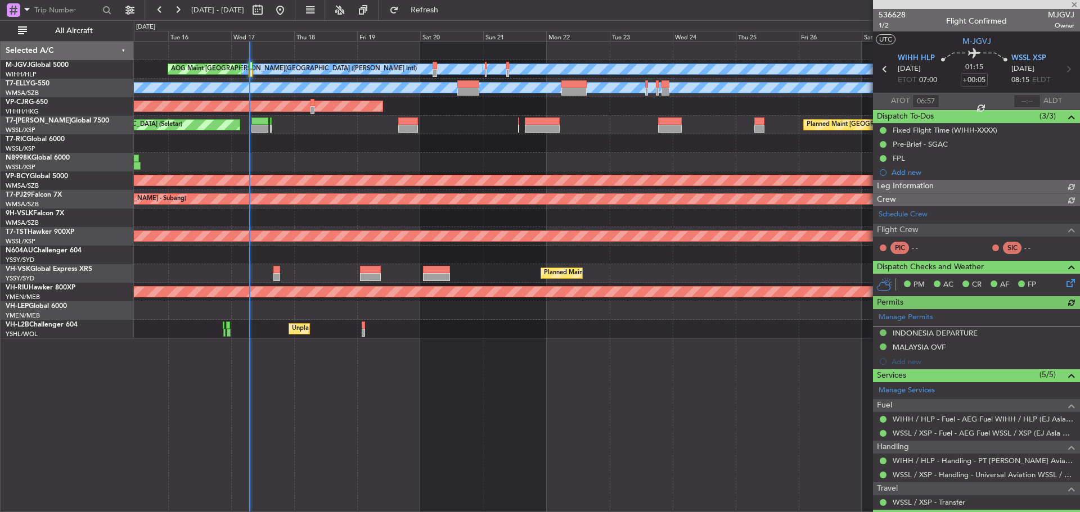
type input "[PERSON_NAME] (LEU)"
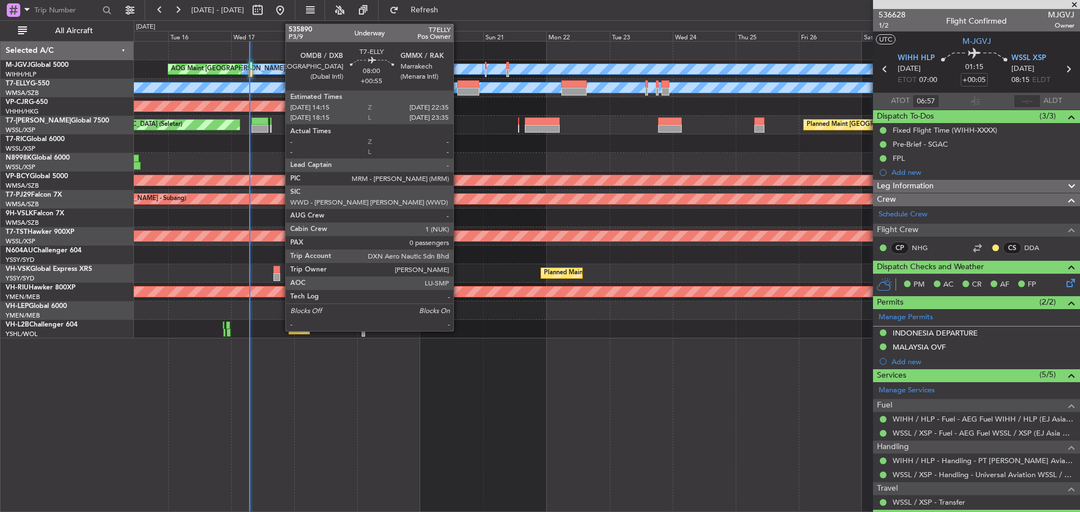
click at [458, 89] on div at bounding box center [468, 92] width 22 height 8
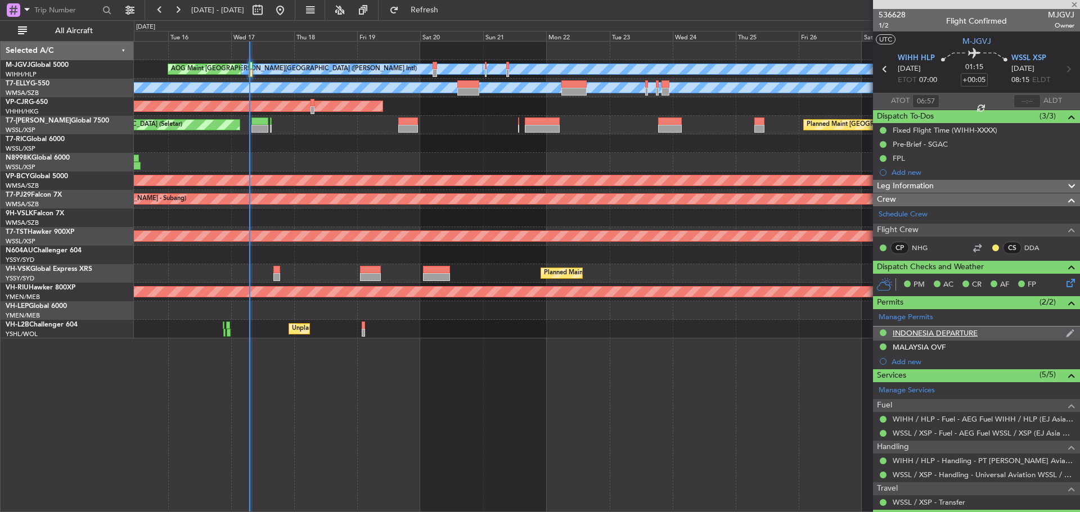
type input "+00:55"
type input "0"
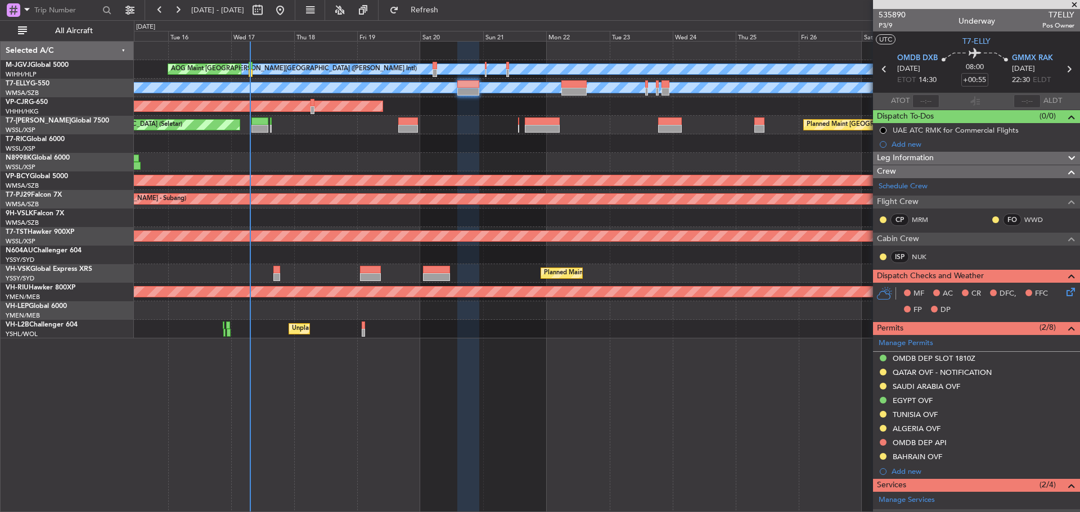
click at [1062, 69] on icon at bounding box center [1068, 69] width 15 height 15
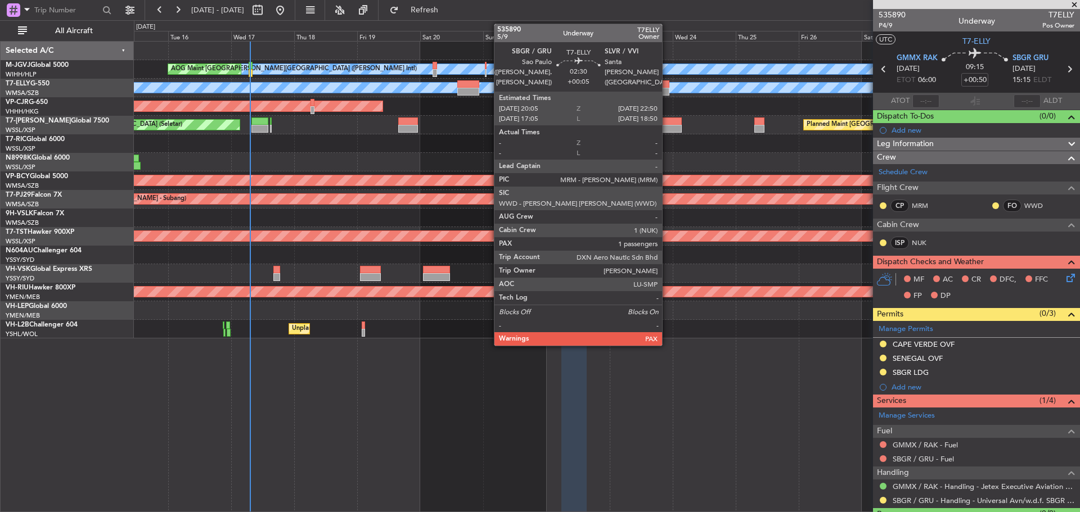
click at [667, 91] on div at bounding box center [664, 92] width 7 height 8
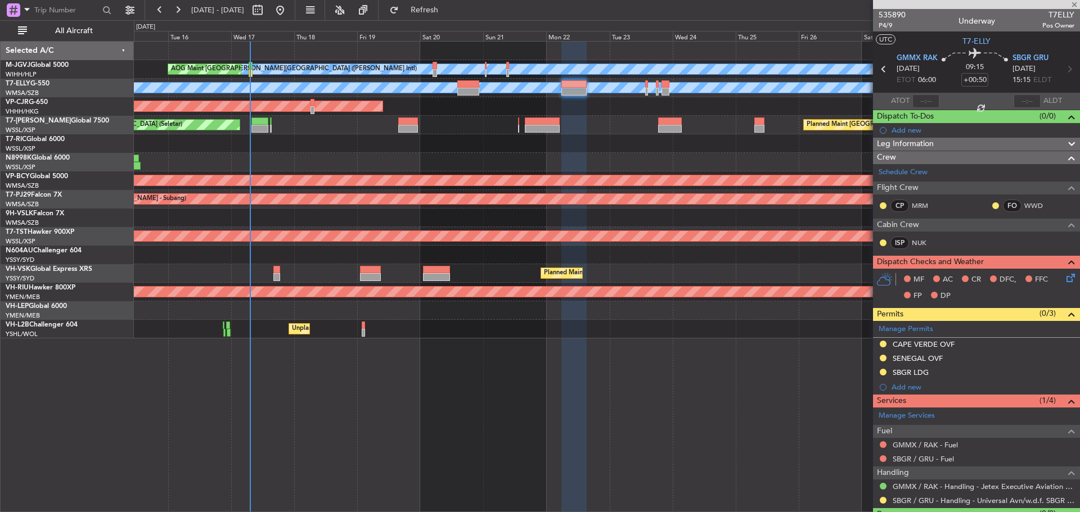
type input "+00:05"
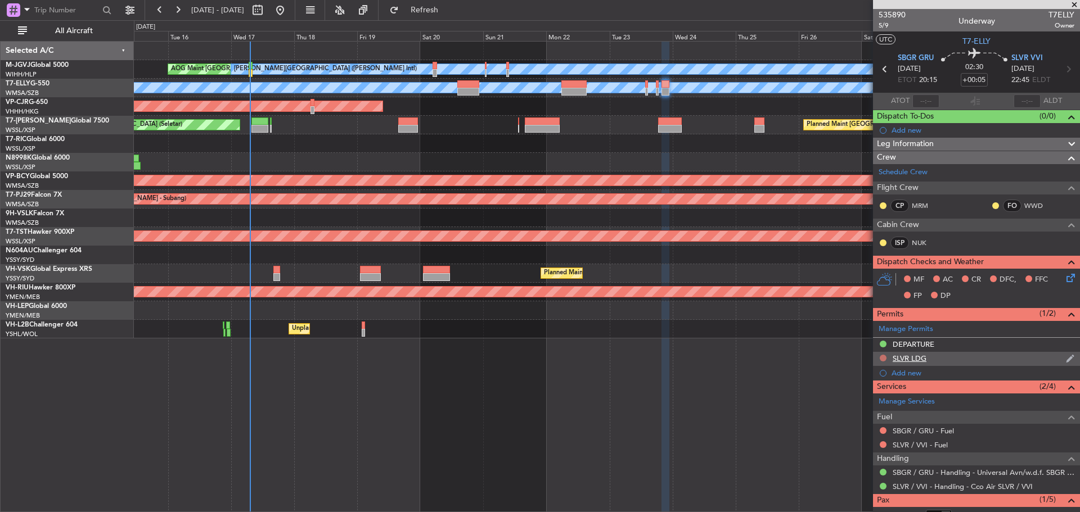
click at [882, 356] on button at bounding box center [883, 358] width 7 height 7
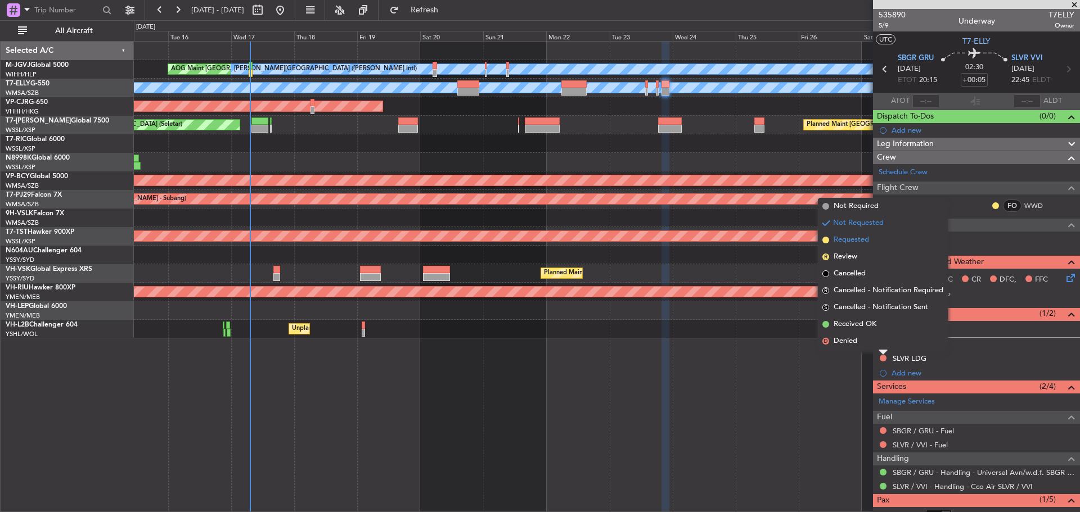
click at [854, 241] on span "Requested" at bounding box center [850, 240] width 35 height 11
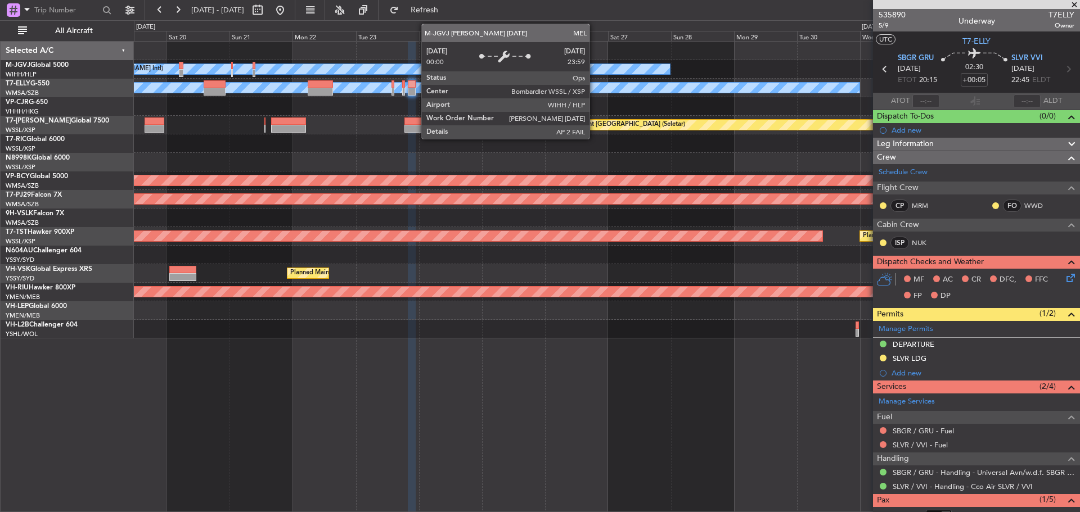
click at [323, 66] on div "[PERSON_NAME][GEOGRAPHIC_DATA] ([PERSON_NAME] Intl)" at bounding box center [324, 69] width 693 height 10
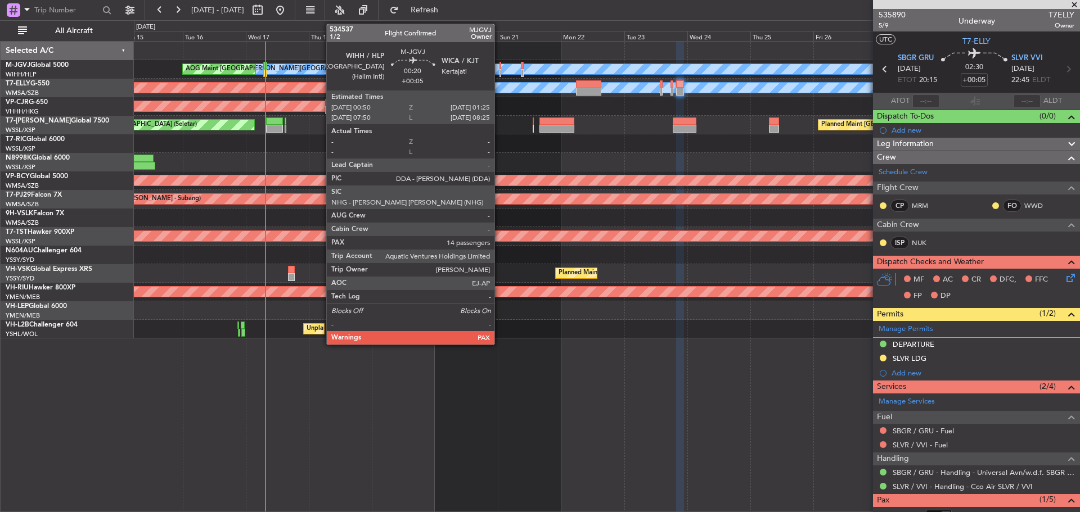
click at [499, 72] on div at bounding box center [500, 73] width 2 height 8
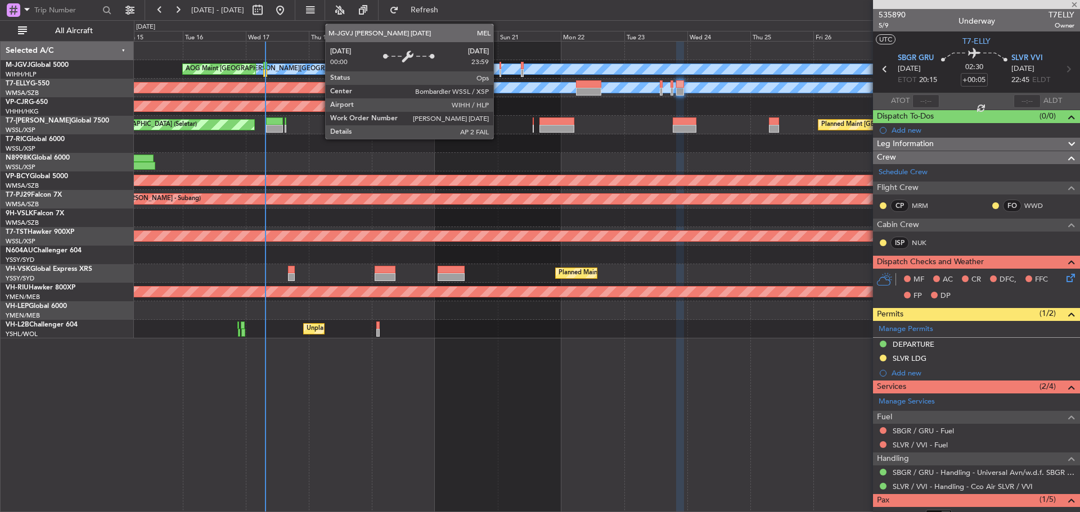
type input "14"
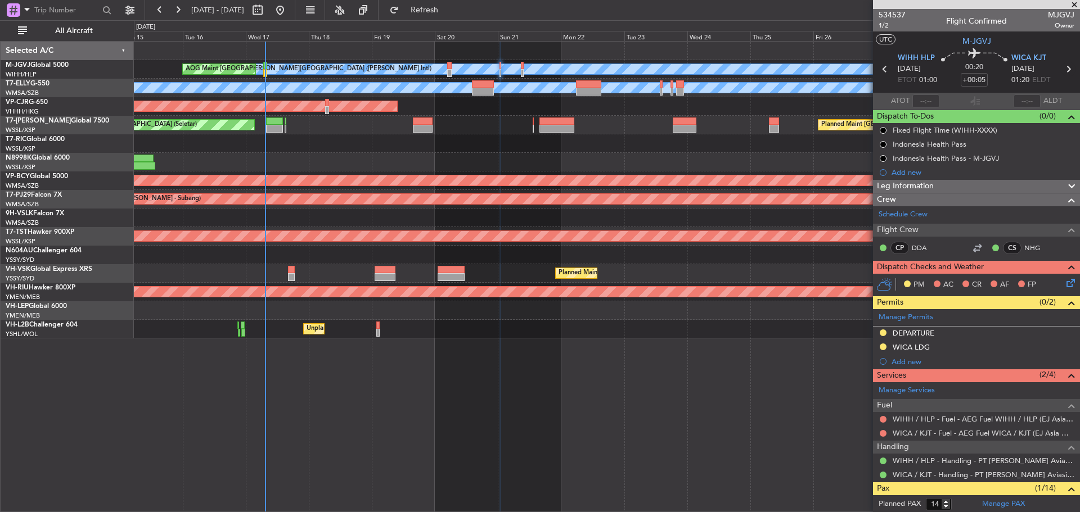
click at [1061, 67] on icon at bounding box center [1068, 69] width 15 height 15
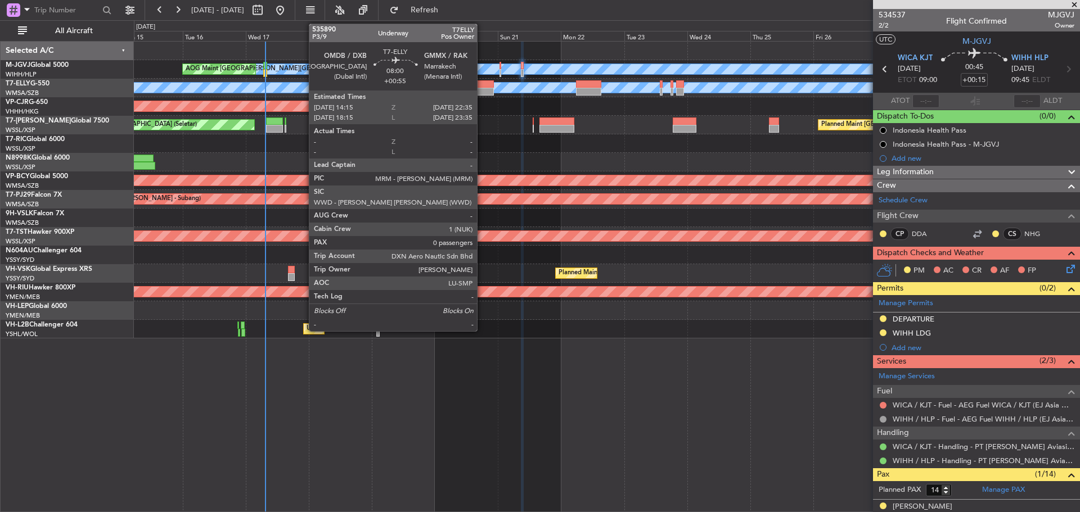
click at [482, 88] on div at bounding box center [483, 92] width 22 height 8
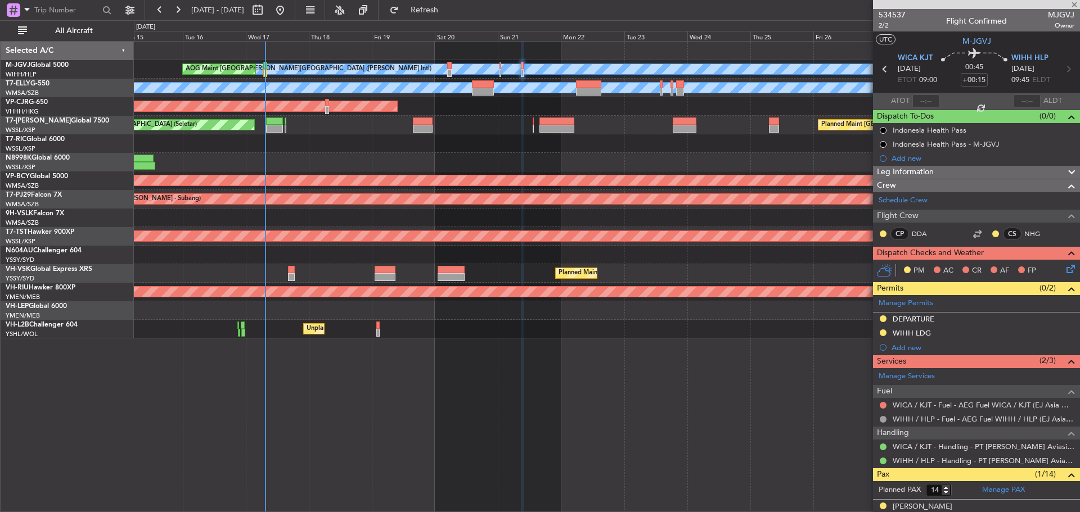
type input "+00:55"
type input "0"
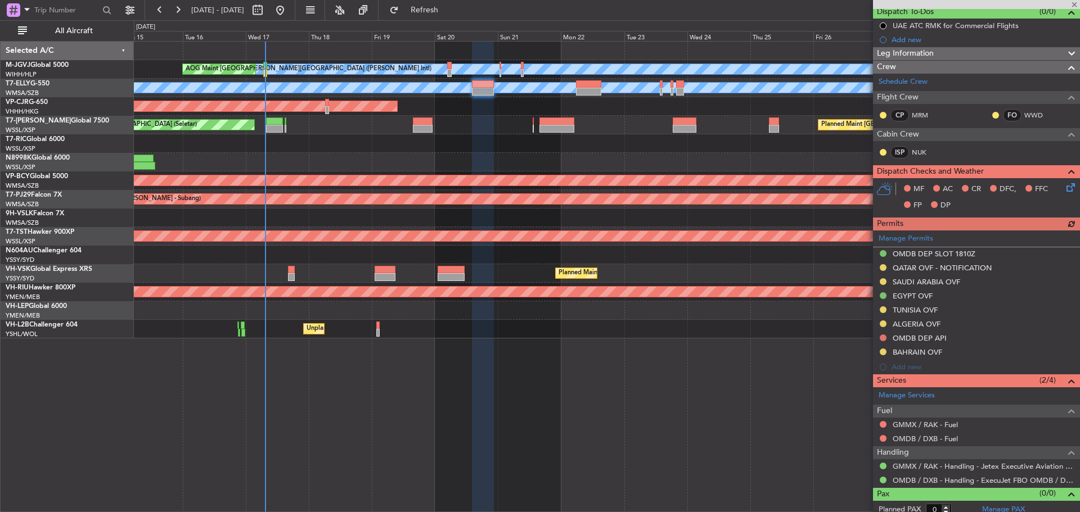
scroll to position [111, 0]
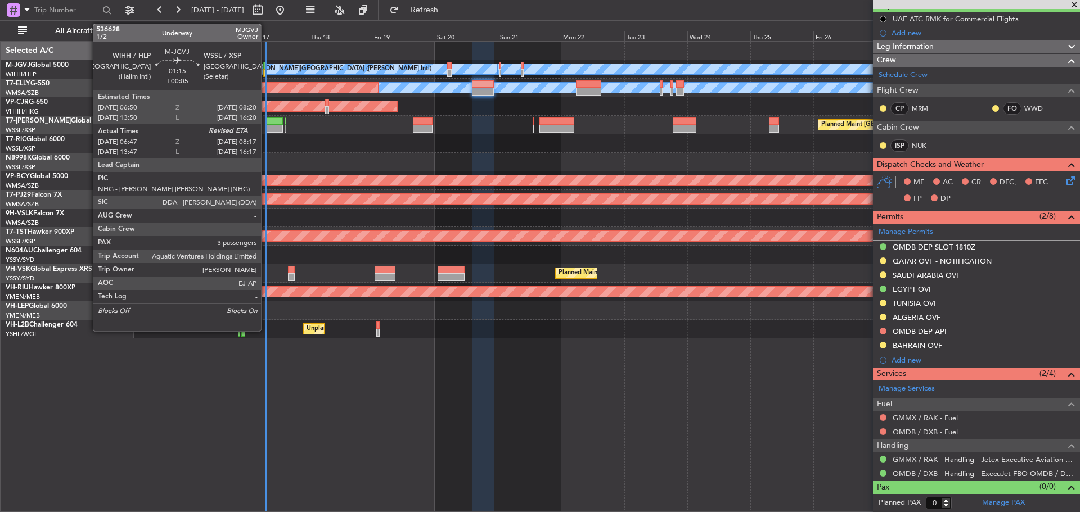
click at [266, 70] on div at bounding box center [265, 73] width 4 height 8
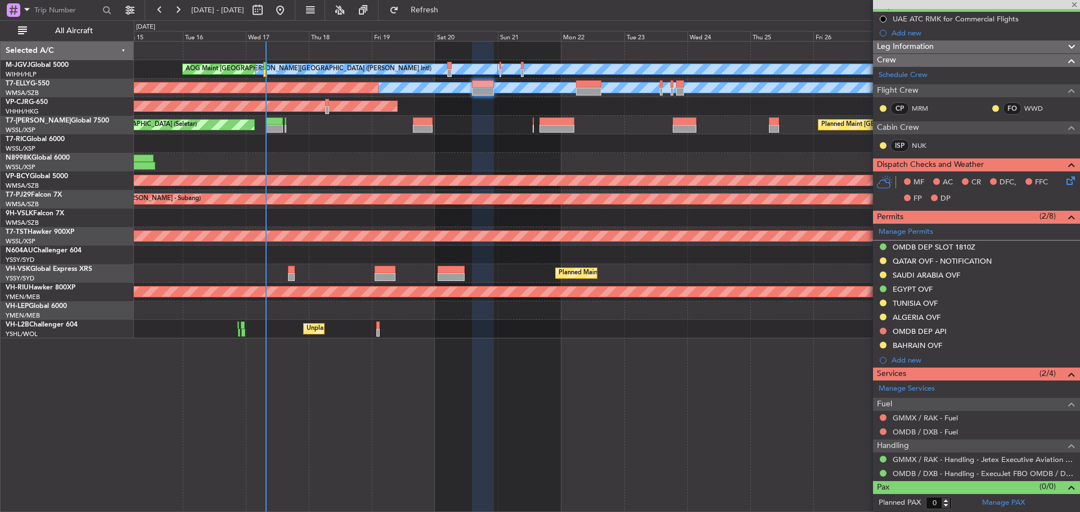
type input "+00:05"
type input "06:57"
type input "3"
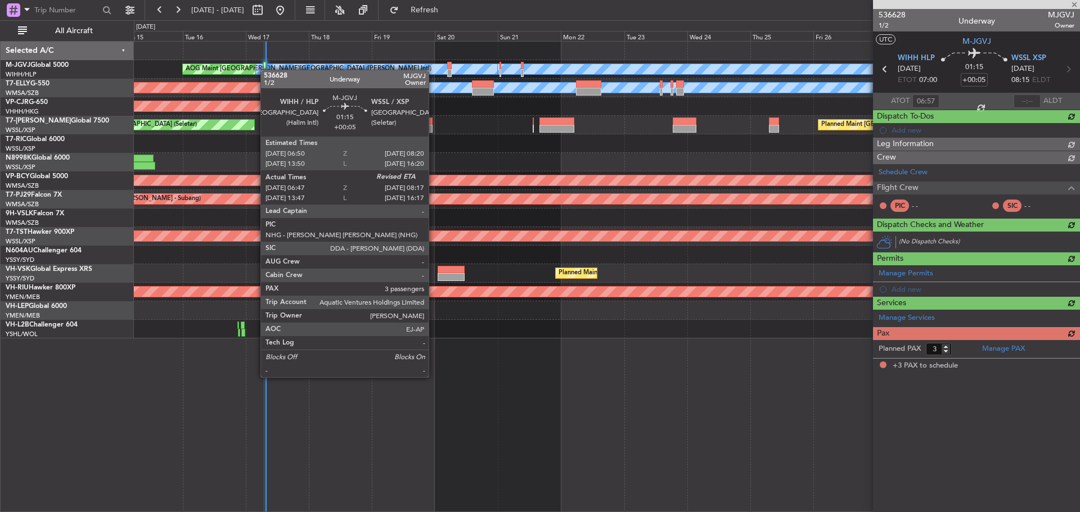
scroll to position [0, 0]
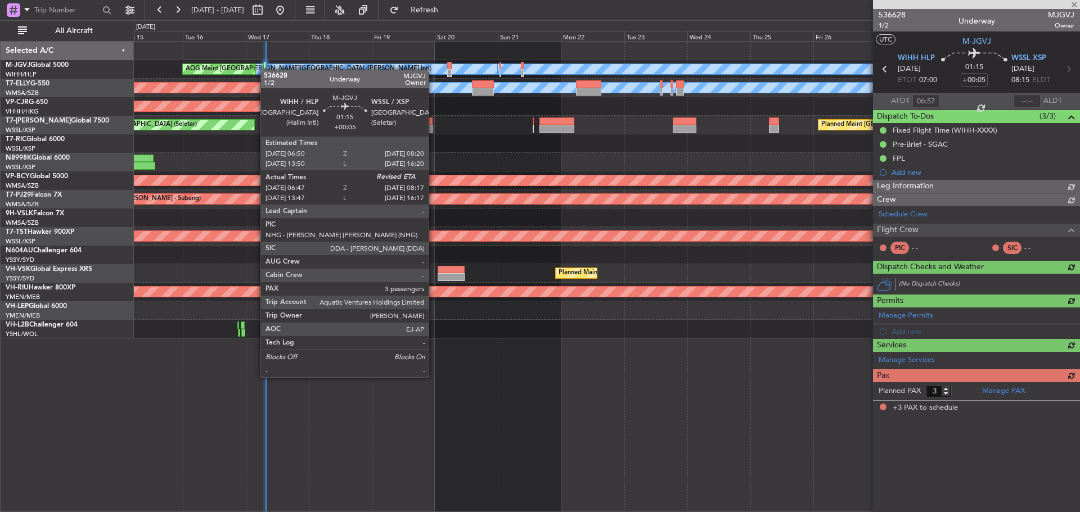
type input "[PERSON_NAME] (LEU)"
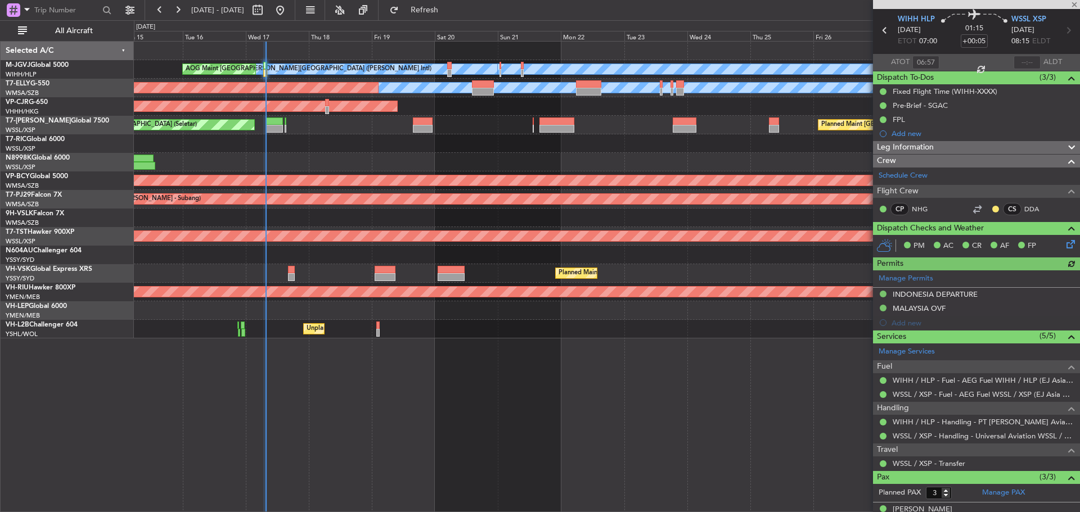
scroll to position [56, 0]
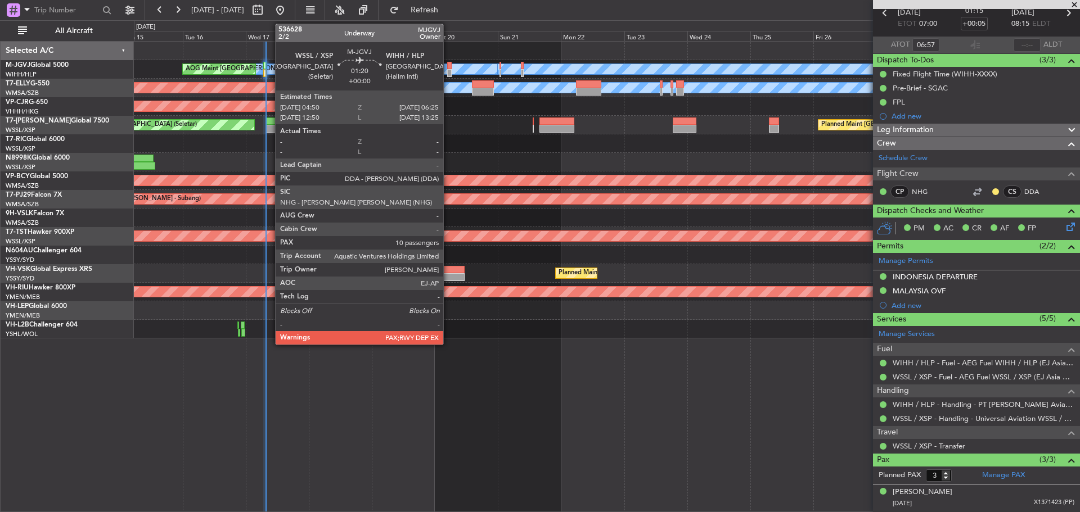
click at [448, 73] on div at bounding box center [449, 73] width 4 height 8
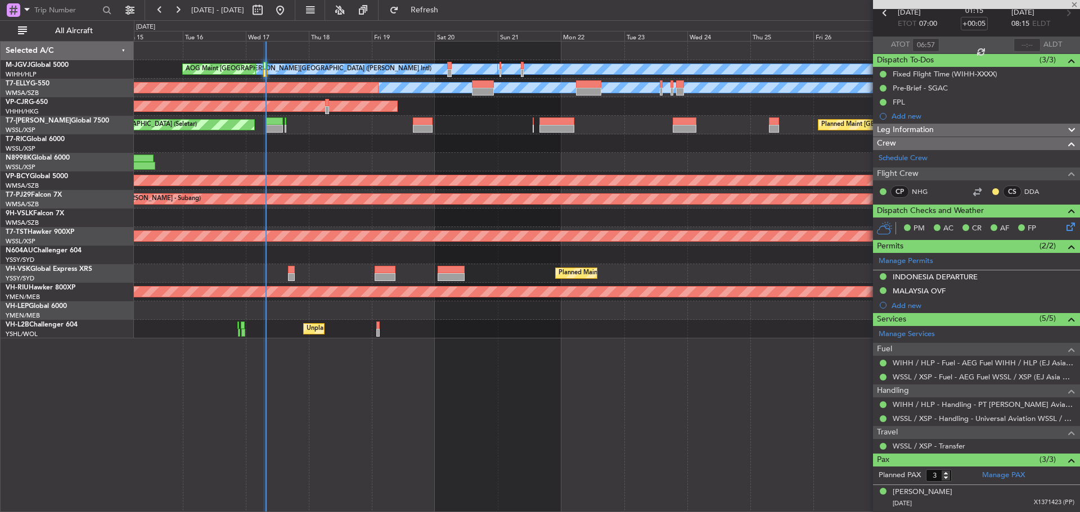
type input "10"
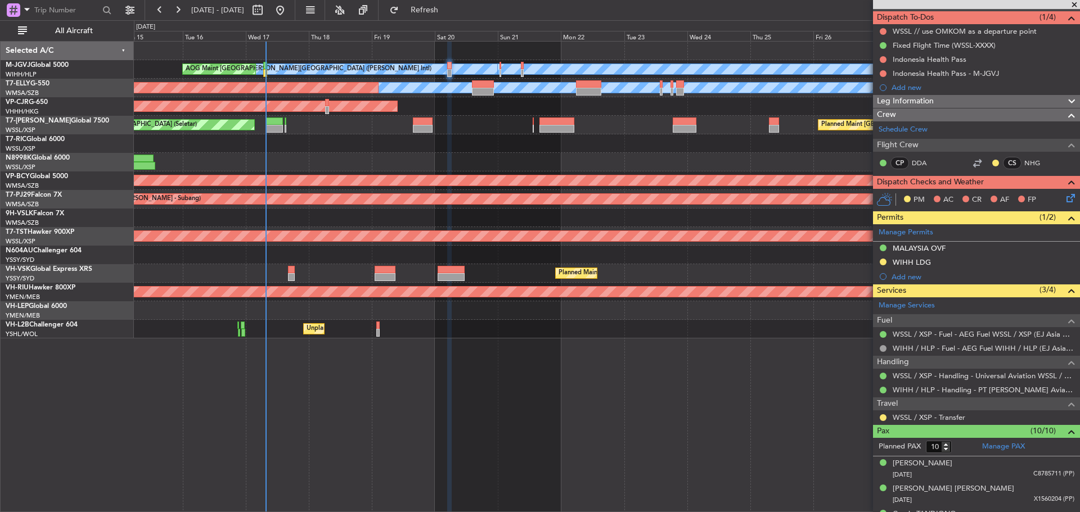
scroll to position [0, 0]
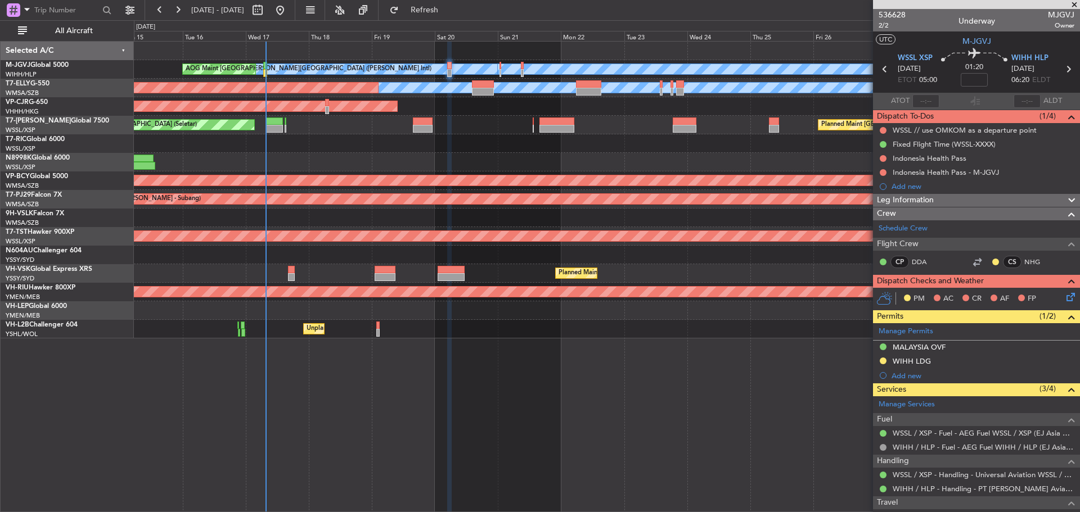
click at [358, 150] on div at bounding box center [606, 143] width 945 height 19
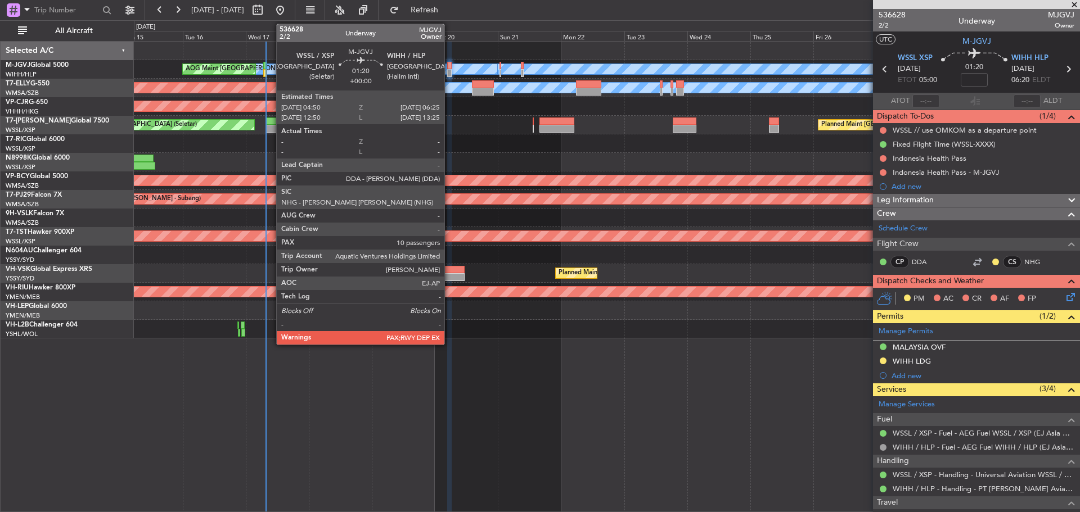
click at [449, 71] on div at bounding box center [449, 73] width 4 height 8
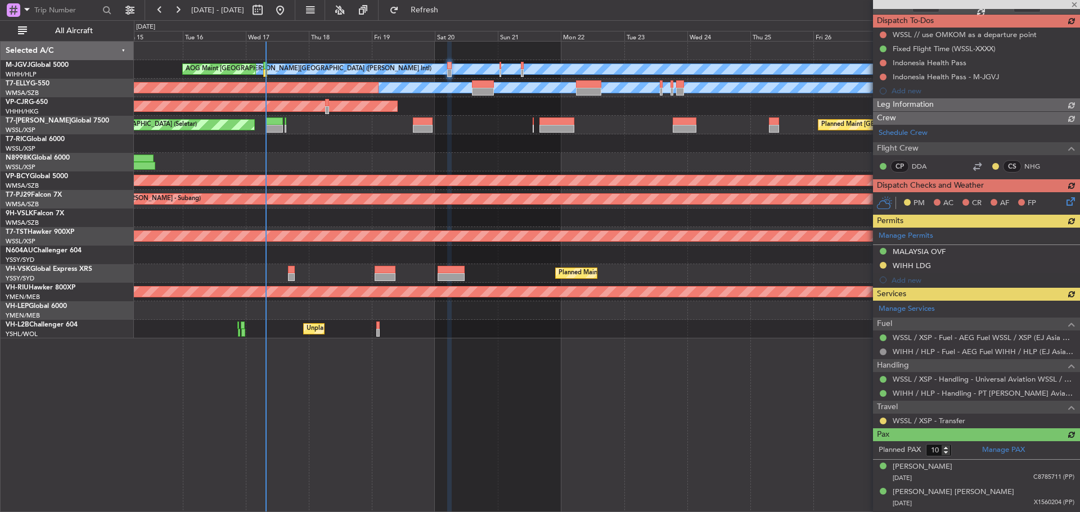
scroll to position [296, 0]
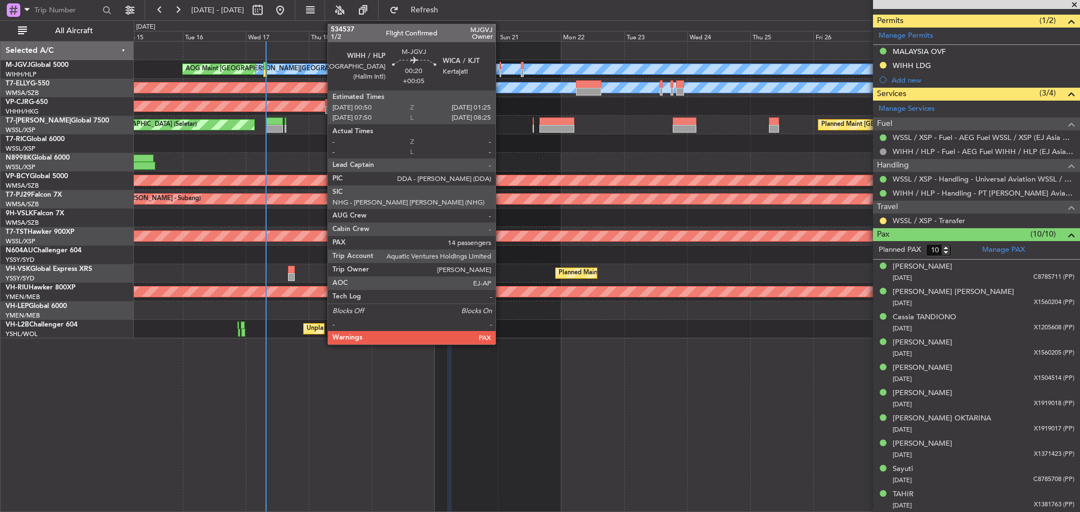
click at [501, 75] on div at bounding box center [500, 73] width 2 height 8
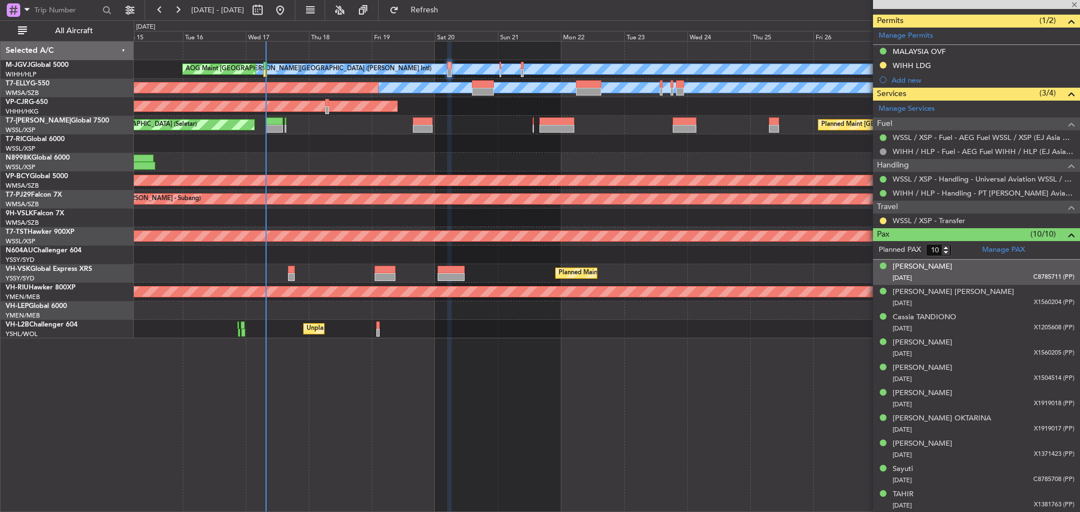
type input "+00:05"
type input "14"
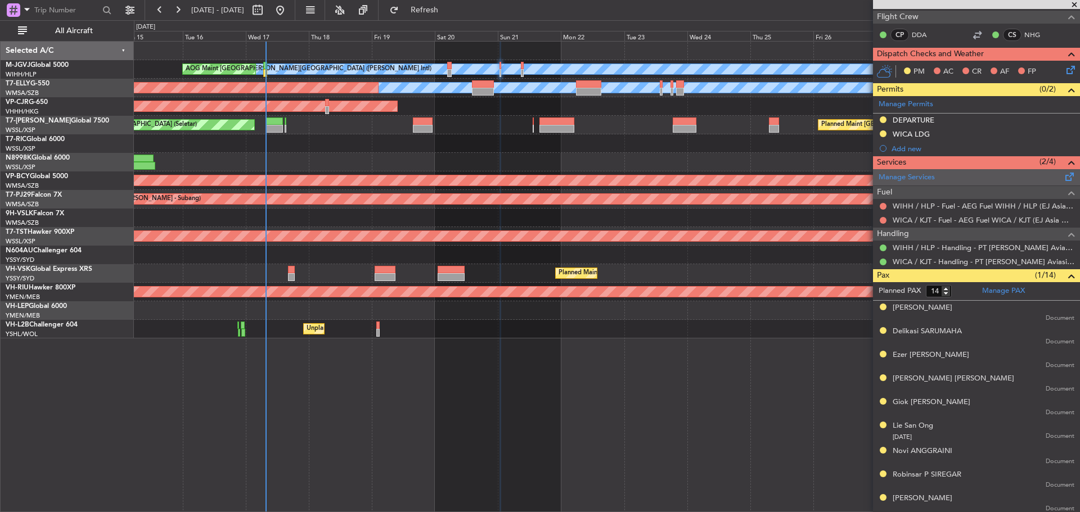
scroll to position [112, 0]
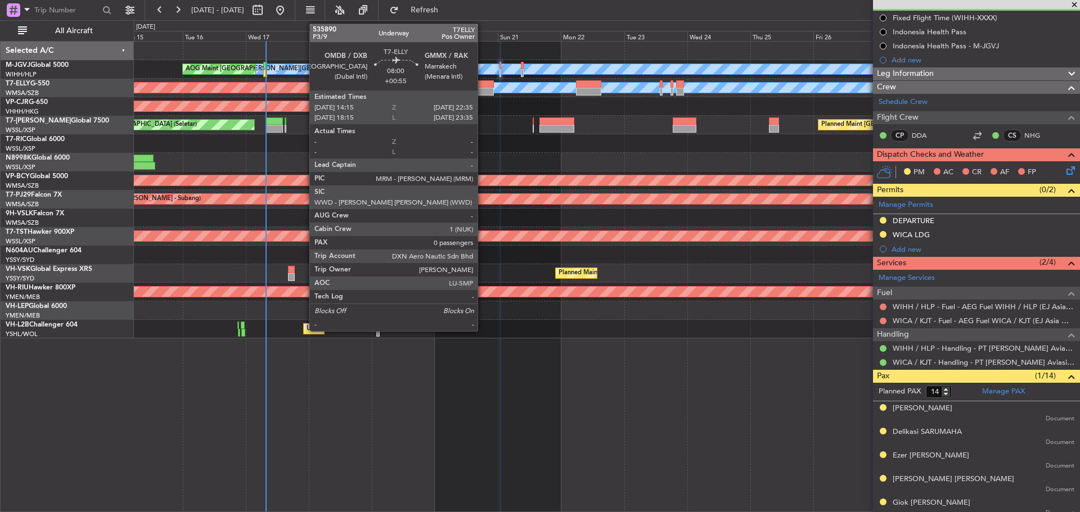
click at [483, 88] on div at bounding box center [483, 92] width 22 height 8
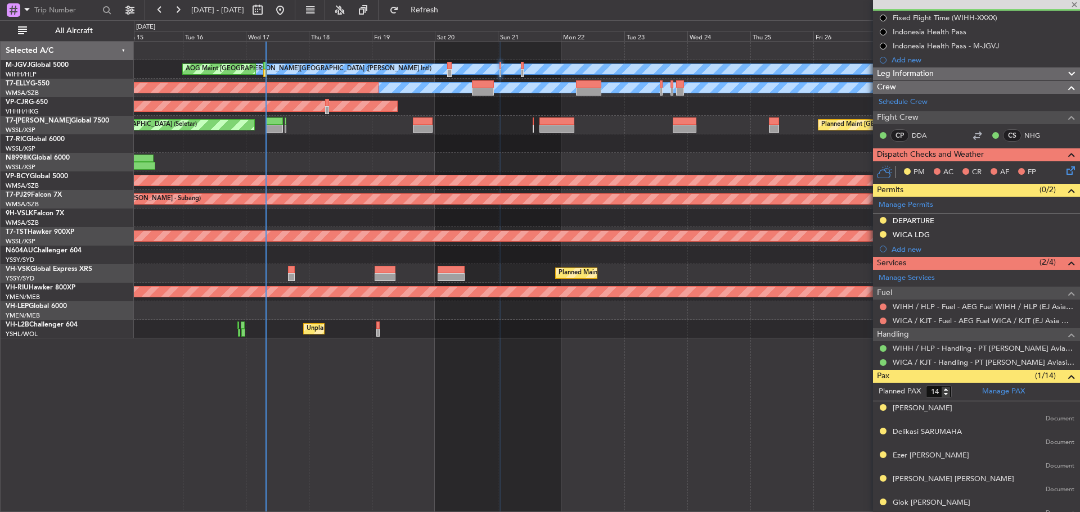
type input "+00:55"
type input "0"
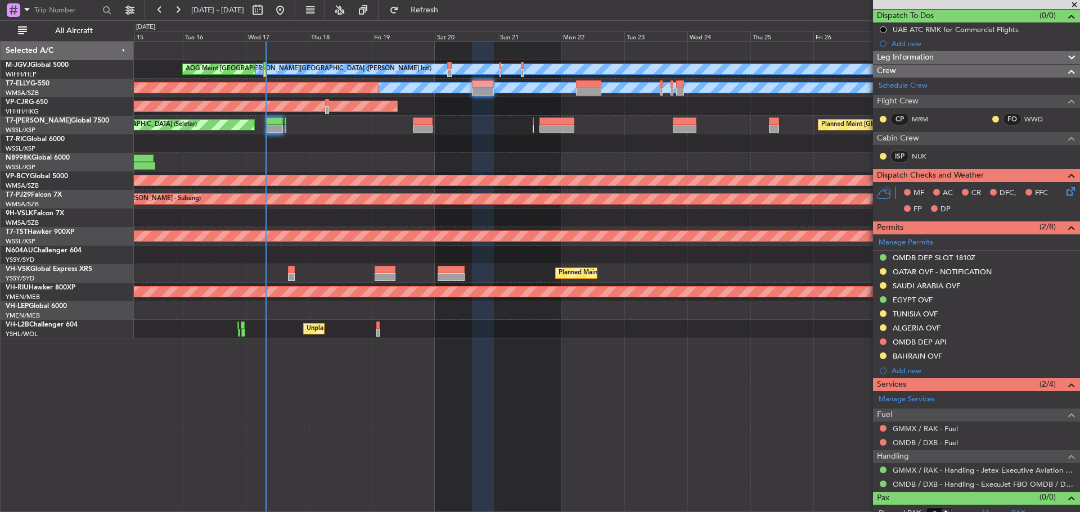
scroll to position [111, 0]
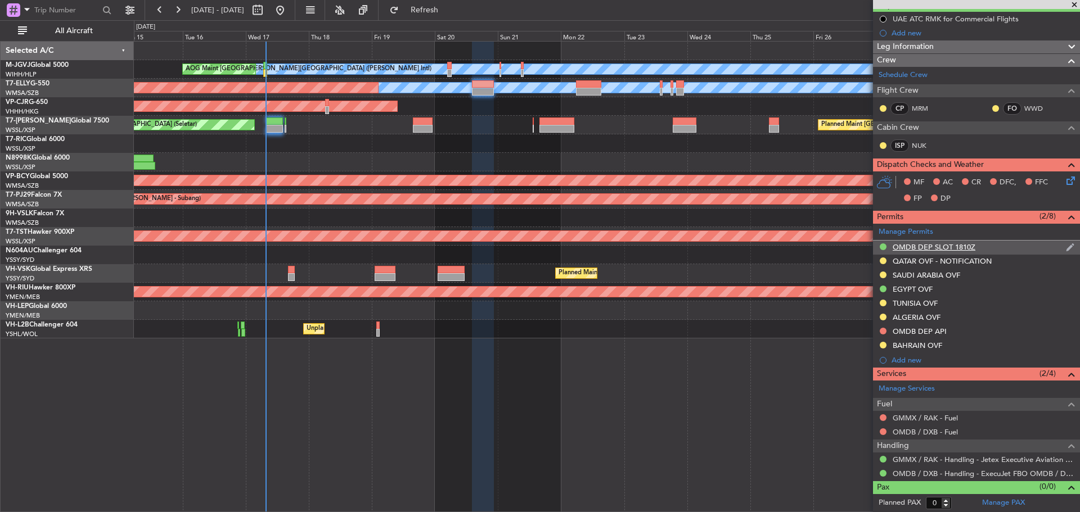
click at [1066, 244] on img at bounding box center [1070, 247] width 8 height 10
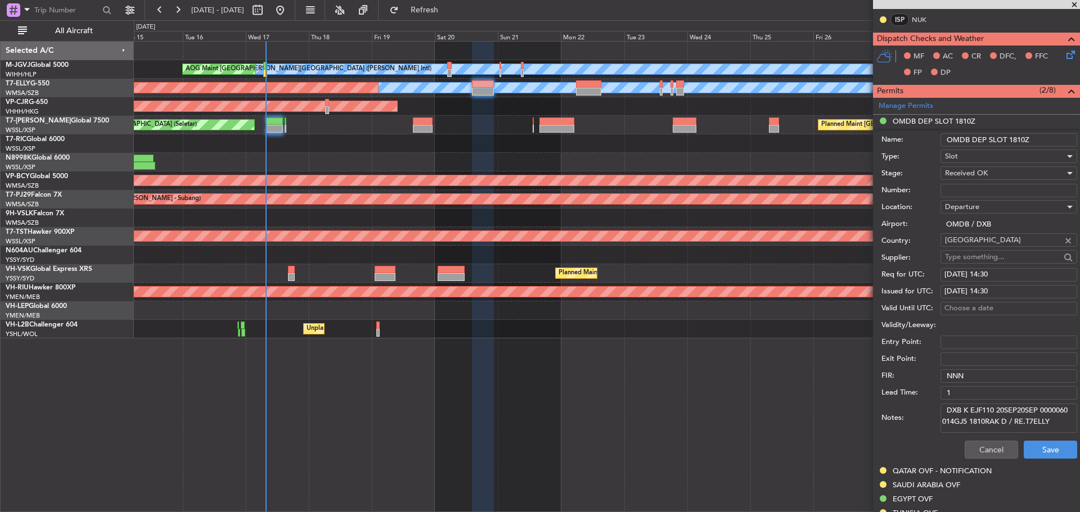
scroll to position [280, 0]
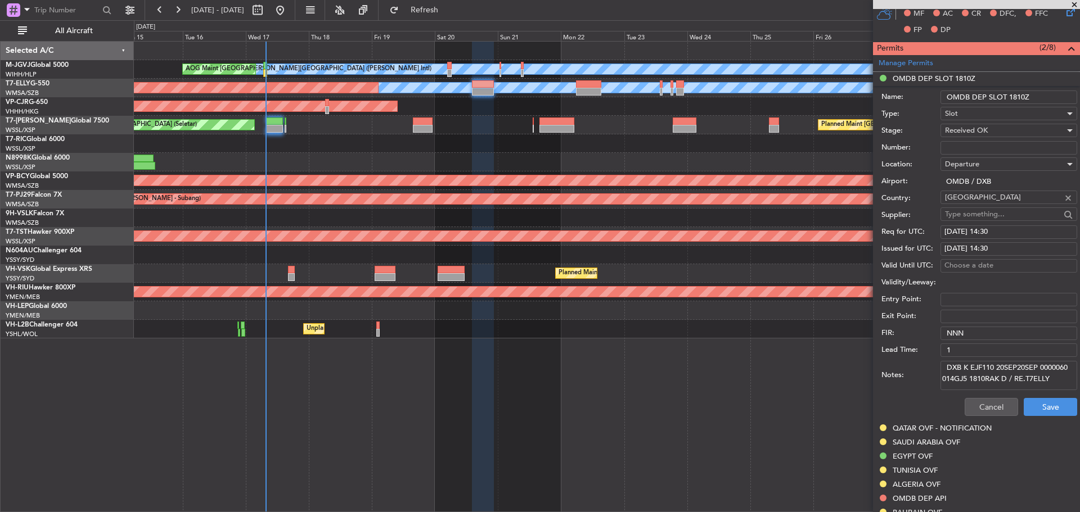
click at [1009, 95] on input "OMDB DEP SLOT 1810Z" at bounding box center [1008, 97] width 137 height 13
click at [1017, 95] on input "OMDB DEP SLOT 1810Z" at bounding box center [1008, 97] width 137 height 13
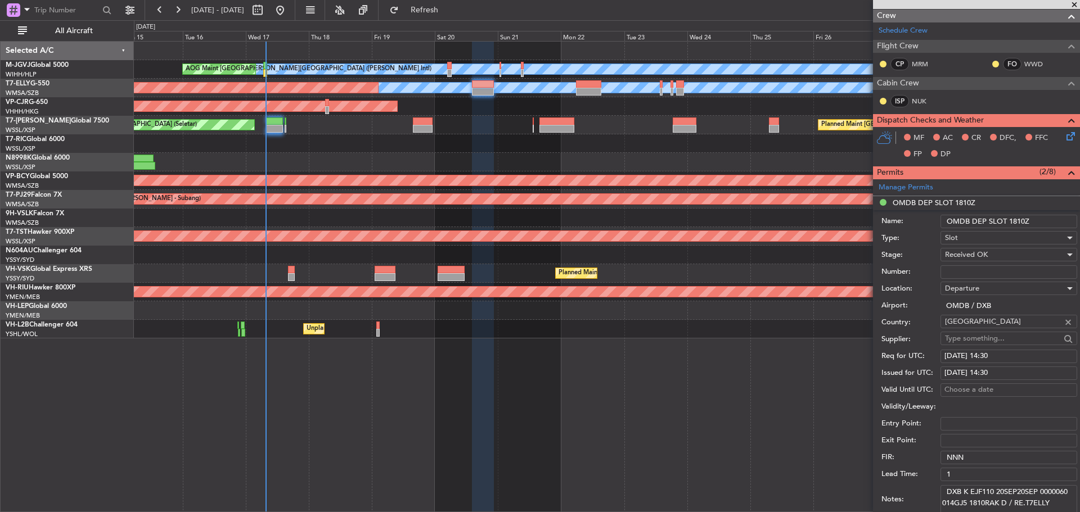
scroll to position [225, 0]
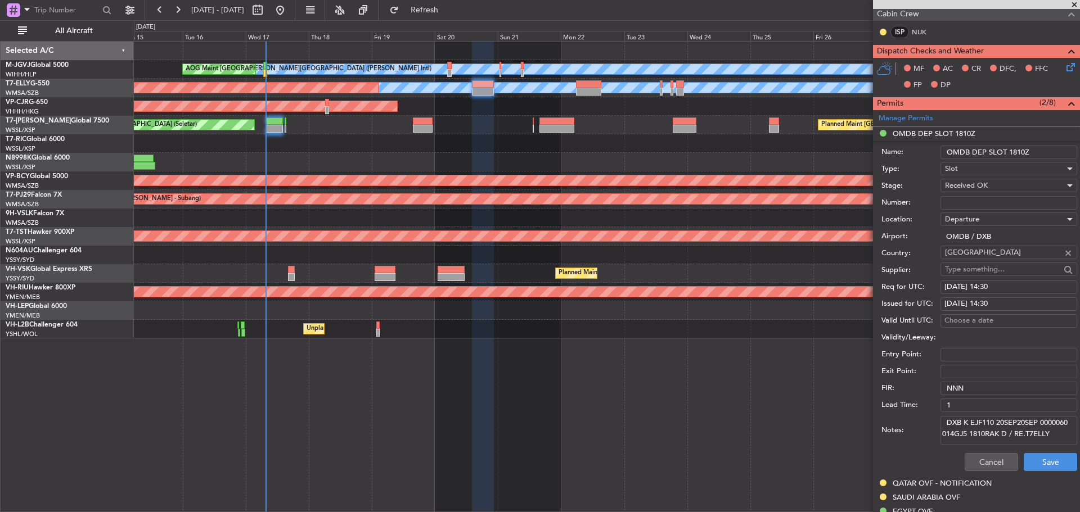
drag, startPoint x: 1012, startPoint y: 150, endPoint x: 1018, endPoint y: 148, distance: 7.1
click at [1018, 148] on input "OMDB DEP SLOT 1810Z" at bounding box center [1008, 152] width 137 height 13
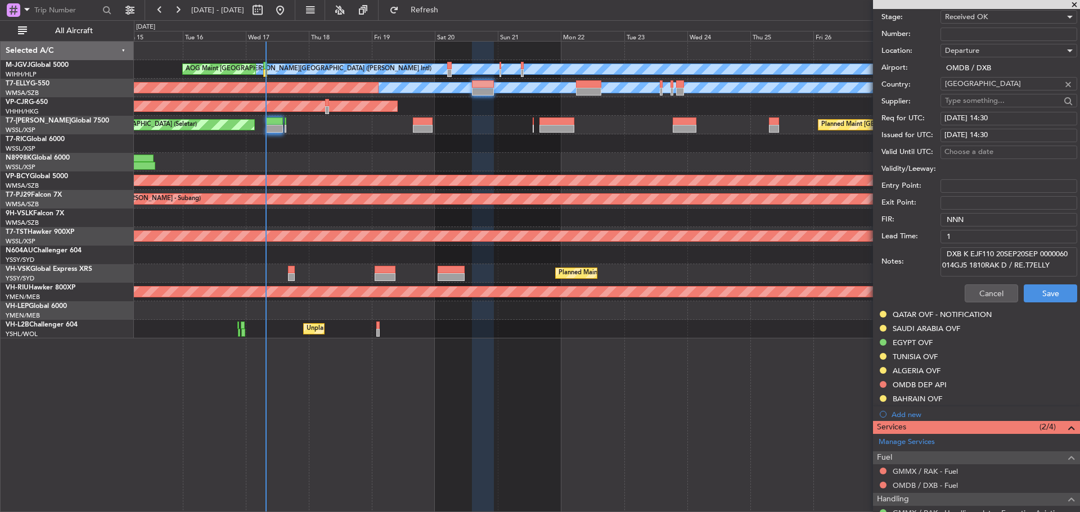
scroll to position [7, 0]
type input "OMDB DEP SLOT 1430Z"
click at [982, 271] on textarea "DXB K EJF110 20SEP20SEP 0000060 014GJ5 1810RAK D / RE.T7ELLY" at bounding box center [1008, 261] width 137 height 29
drag, startPoint x: 986, startPoint y: 271, endPoint x: 941, endPoint y: 249, distance: 50.6
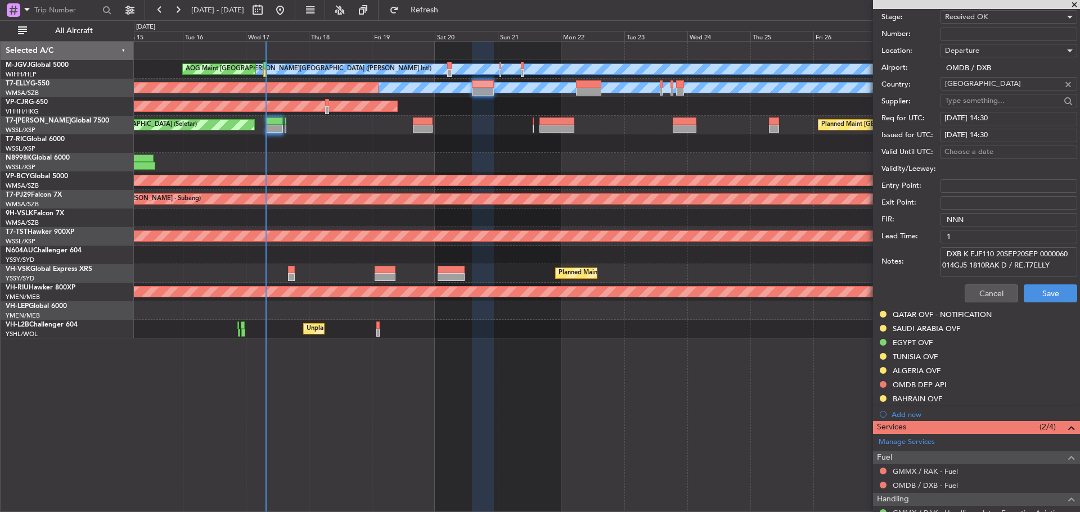
click at [941, 249] on textarea "DXB K EJF110 20SEP20SEP 0000060 014GJ5 1810RAK D / RE.T7ELLY" at bounding box center [1008, 261] width 137 height 29
paste textarea "K EJF110 20SEP20SEP 0000060 014GJ5 1430RAK D / RE.T7ELLY/"
type textarea "K EJF110 20SEP20SEP 0000060 014GJ5 1430RAK D / RE.T7ELLY/"
click at [1045, 294] on button "Save" at bounding box center [1050, 294] width 53 height 18
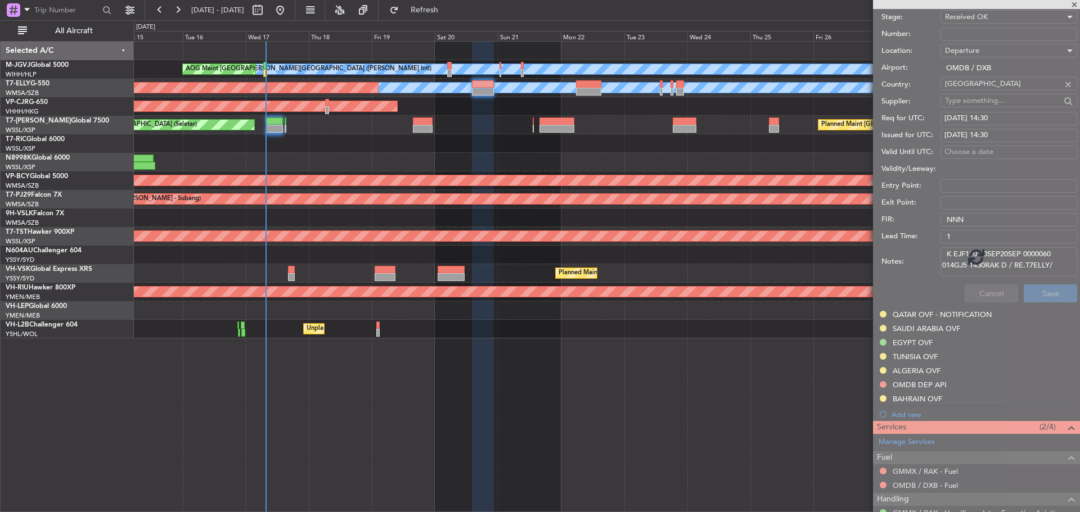
scroll to position [58, 0]
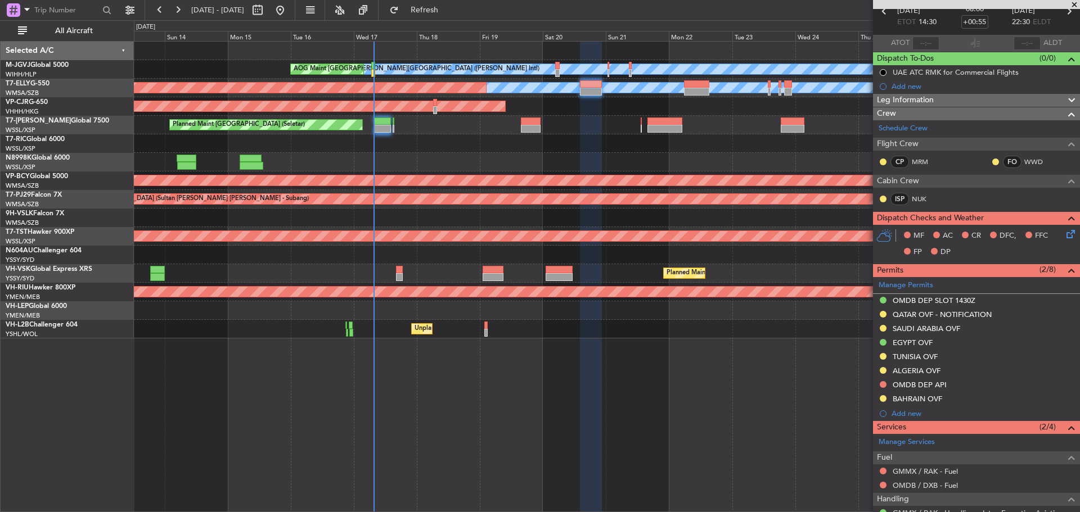
click at [421, 136] on div "MEL Jakarta (Halim Intl) MEL Jakarta (Halim Intl) MEL Jakarta (Halim Intl) AOG …" at bounding box center [606, 190] width 945 height 297
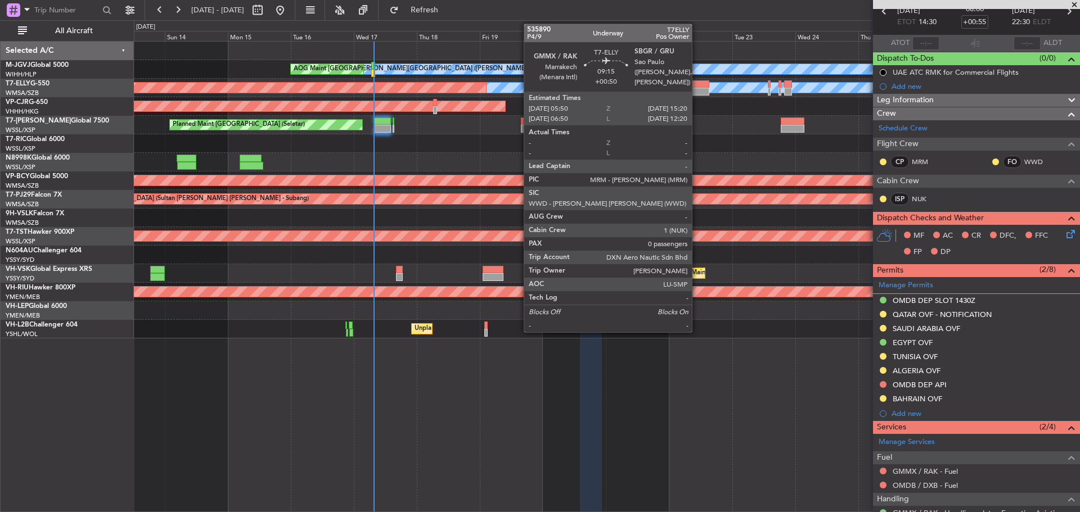
click at [697, 93] on div at bounding box center [696, 92] width 25 height 8
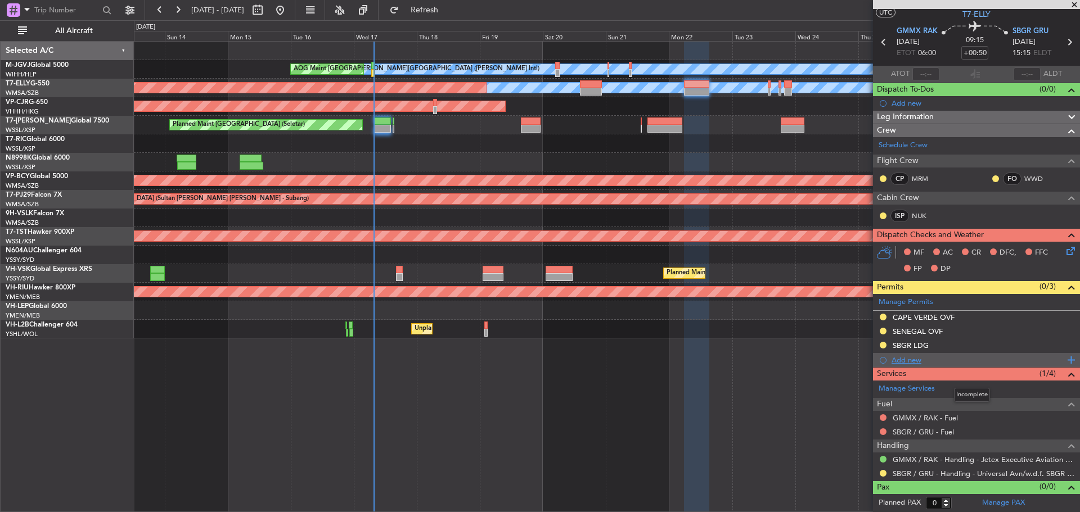
scroll to position [0, 0]
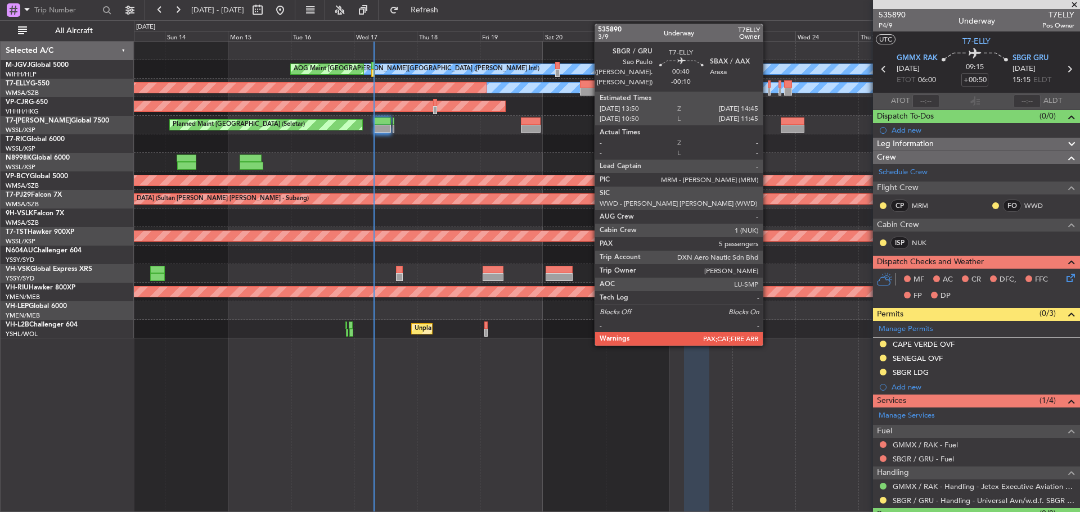
click at [768, 91] on div at bounding box center [769, 92] width 3 height 8
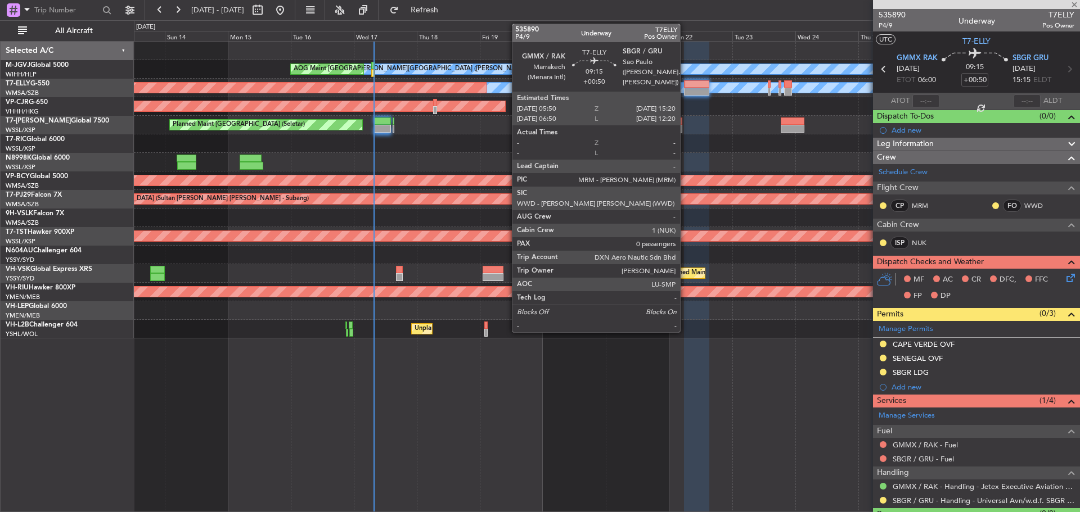
type input "-00:10"
type input "5"
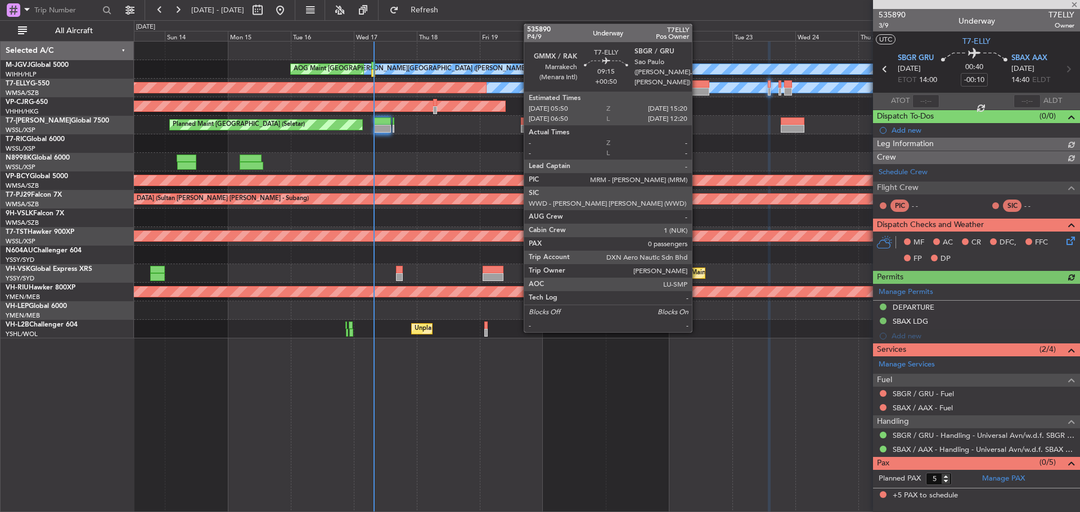
click at [697, 89] on div at bounding box center [696, 92] width 25 height 8
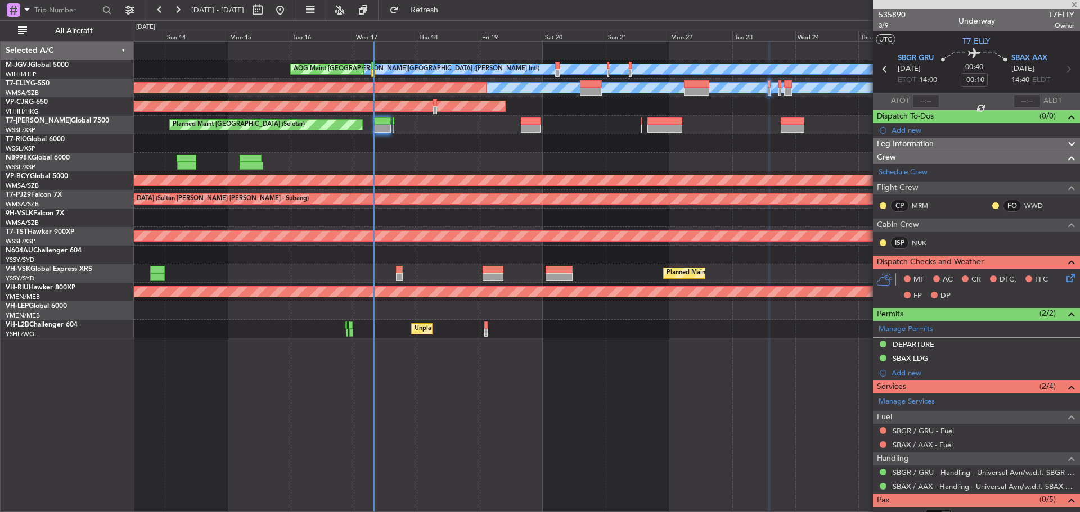
type input "+00:50"
type input "0"
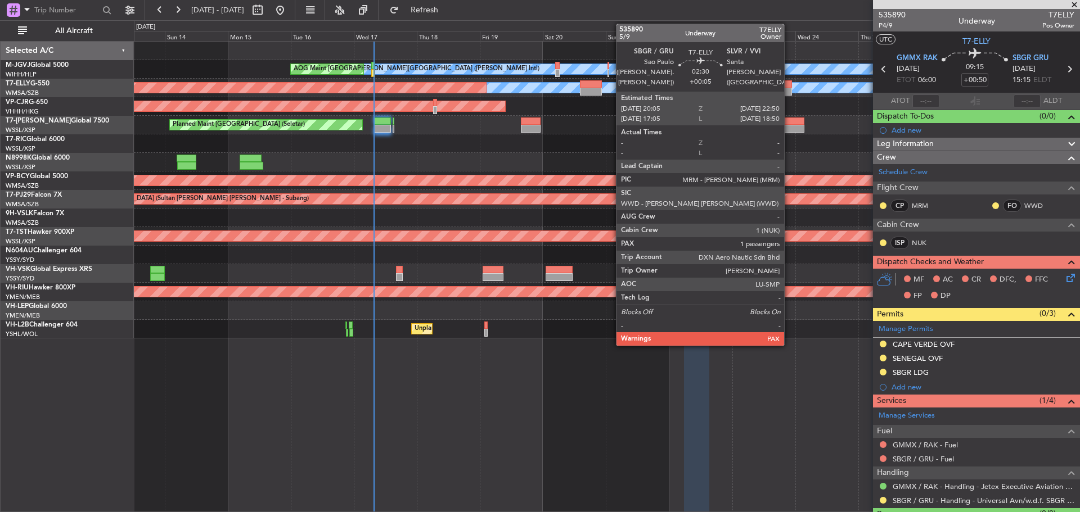
click at [789, 89] on div at bounding box center [787, 92] width 7 height 8
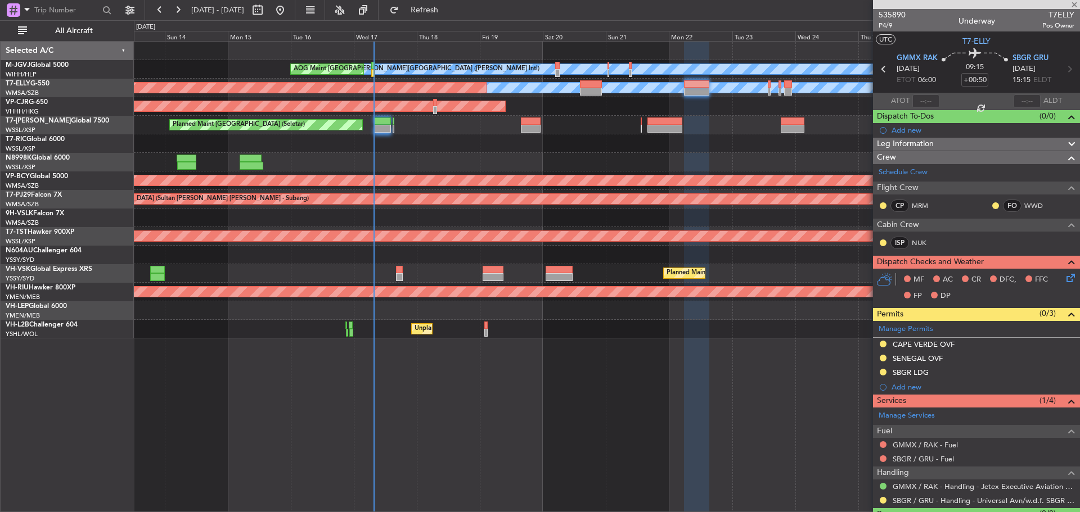
type input "+00:05"
type input "5"
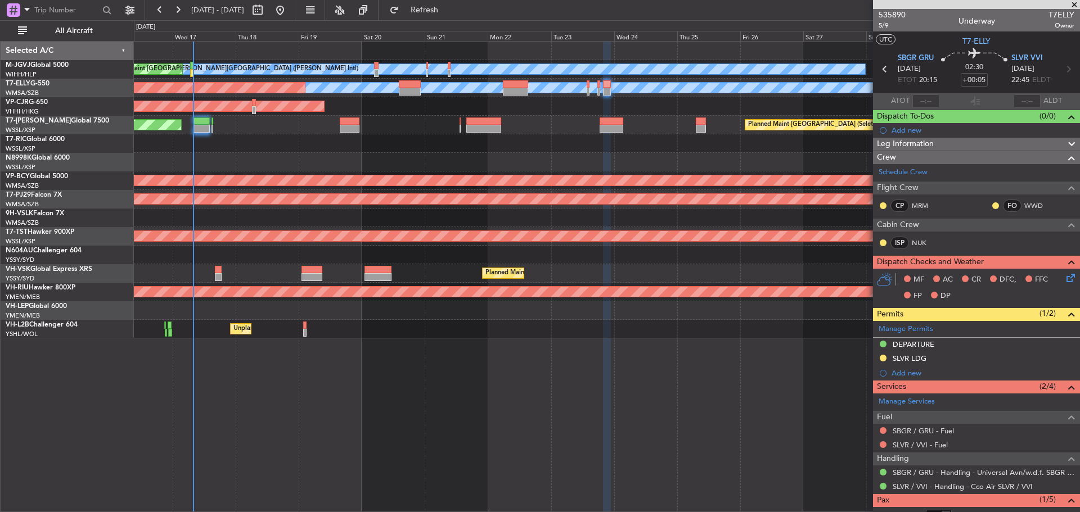
click at [645, 151] on div at bounding box center [606, 143] width 945 height 19
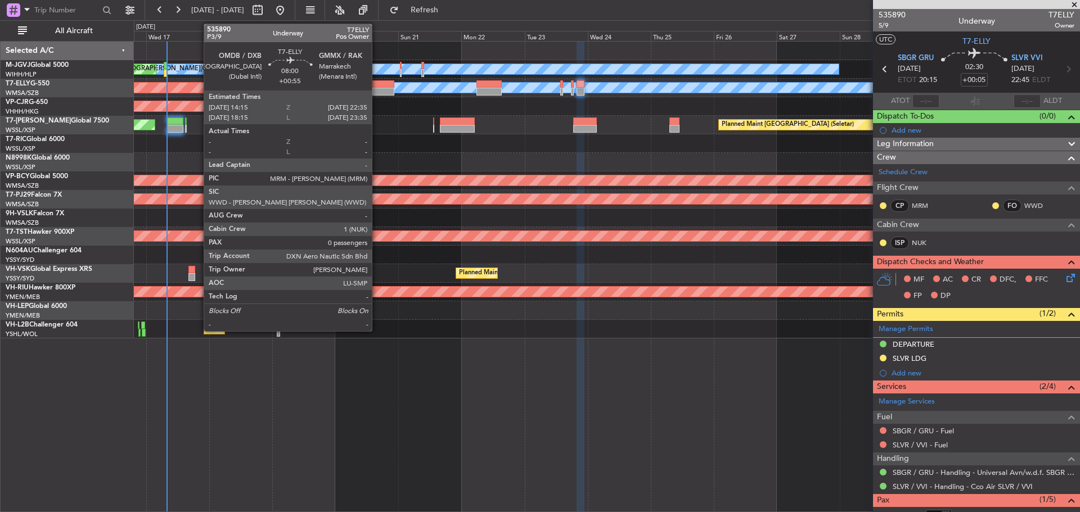
click at [377, 86] on div at bounding box center [383, 84] width 22 height 8
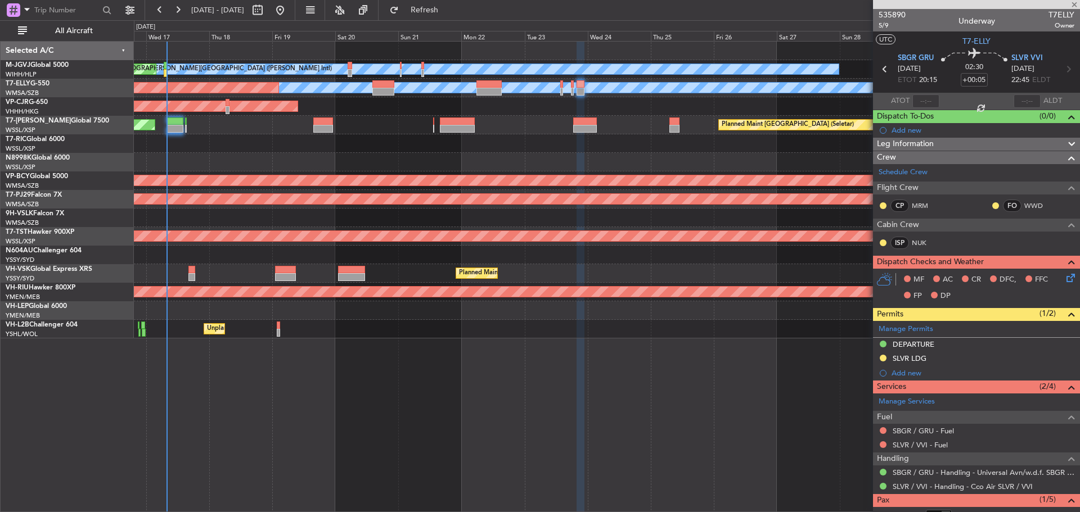
type input "+00:55"
type input "0"
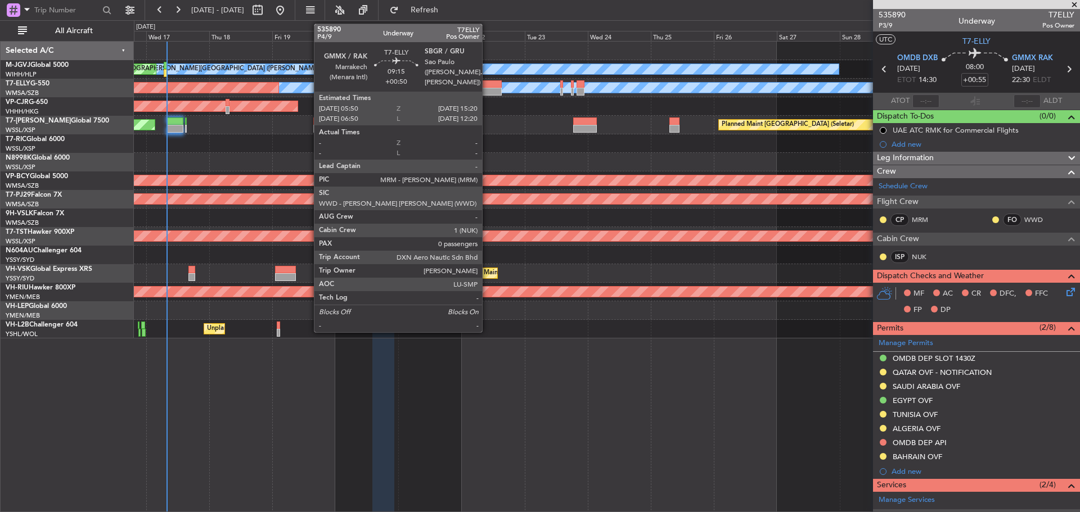
click at [487, 94] on div at bounding box center [488, 92] width 25 height 8
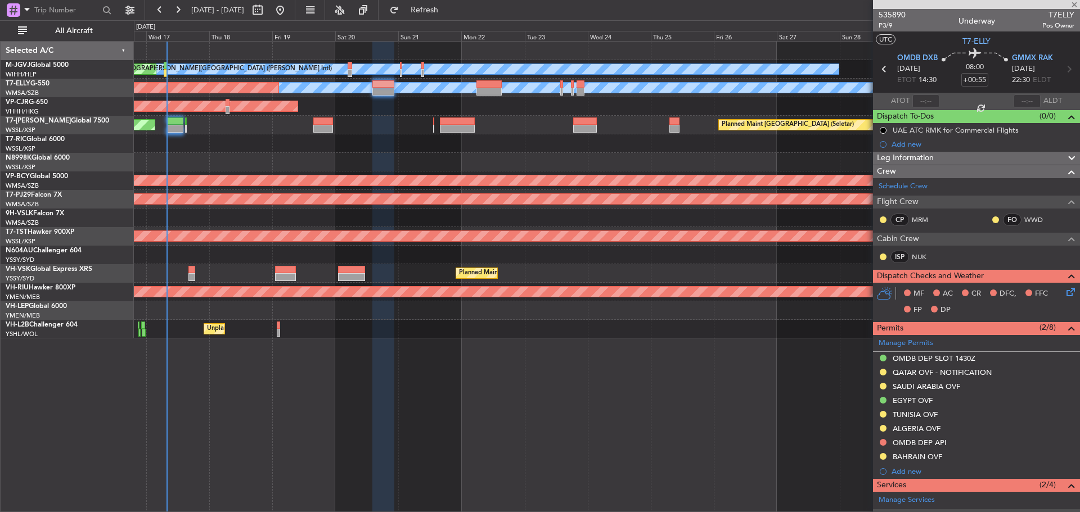
type input "+00:50"
